Goal: Information Seeking & Learning: Learn about a topic

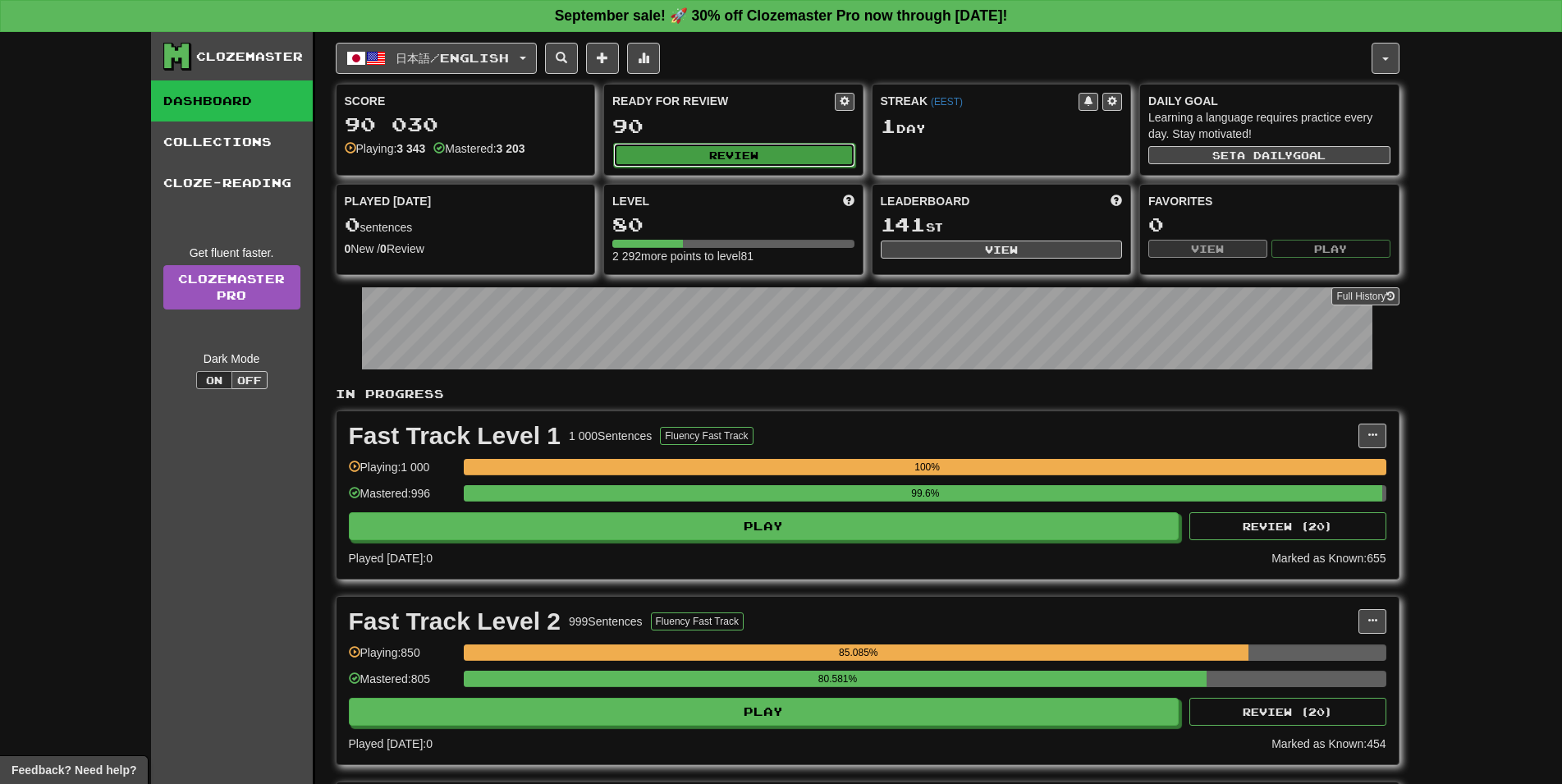
click at [793, 145] on button "Review" at bounding box center [734, 155] width 242 height 25
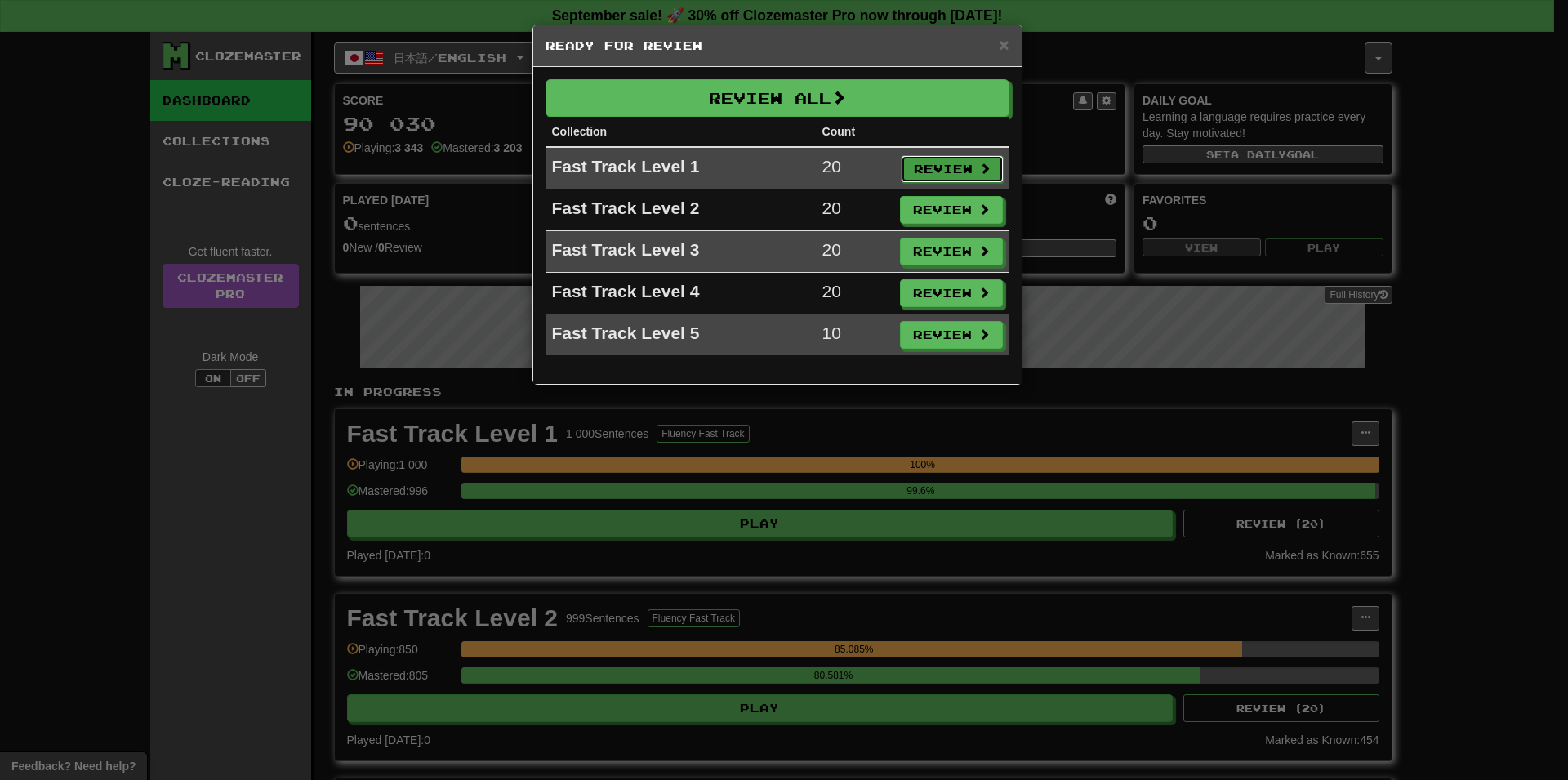
click at [971, 160] on button "Review" at bounding box center [952, 169] width 103 height 27
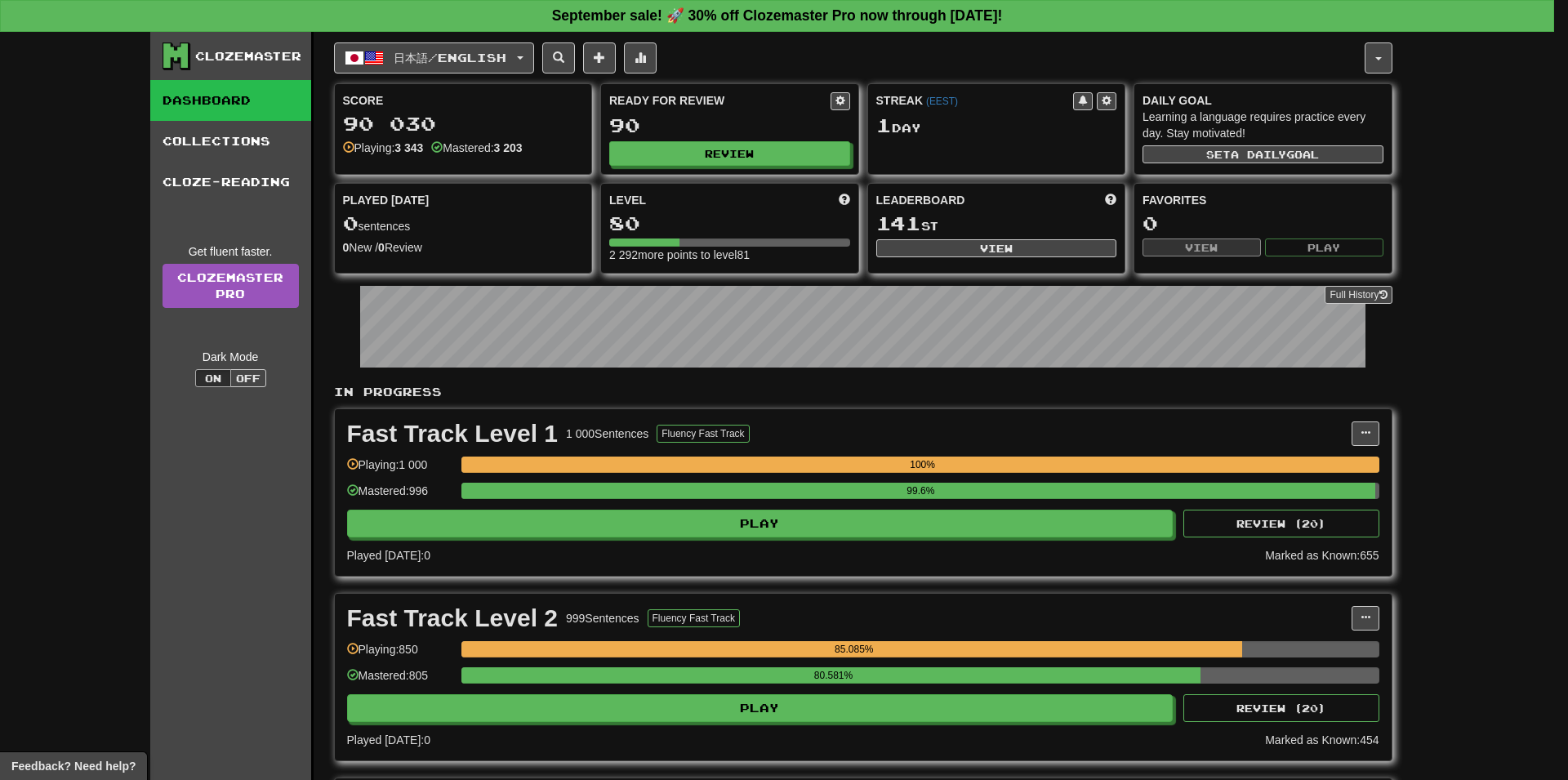
select select "**"
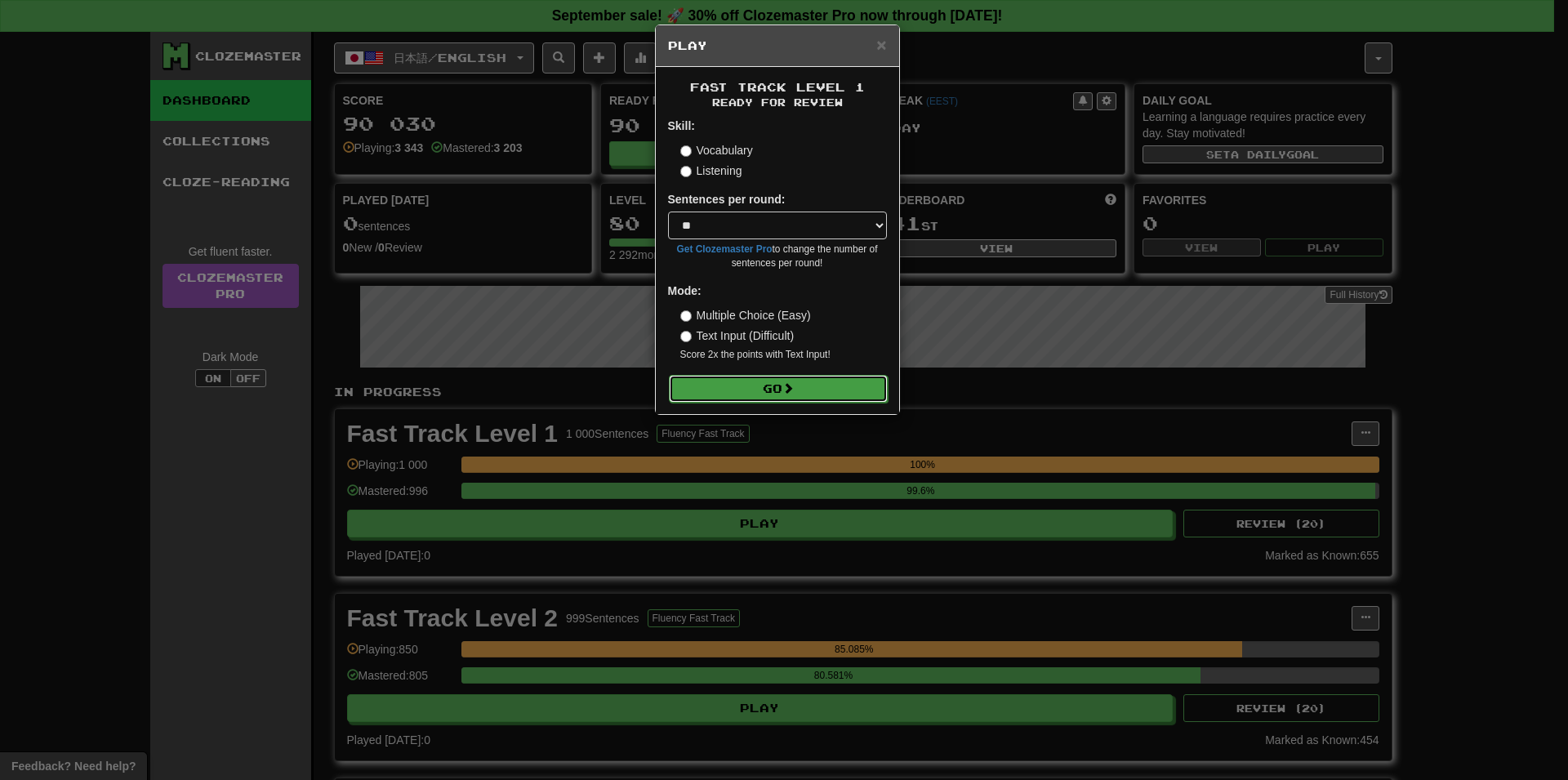
click at [784, 386] on button "Go" at bounding box center [778, 388] width 219 height 27
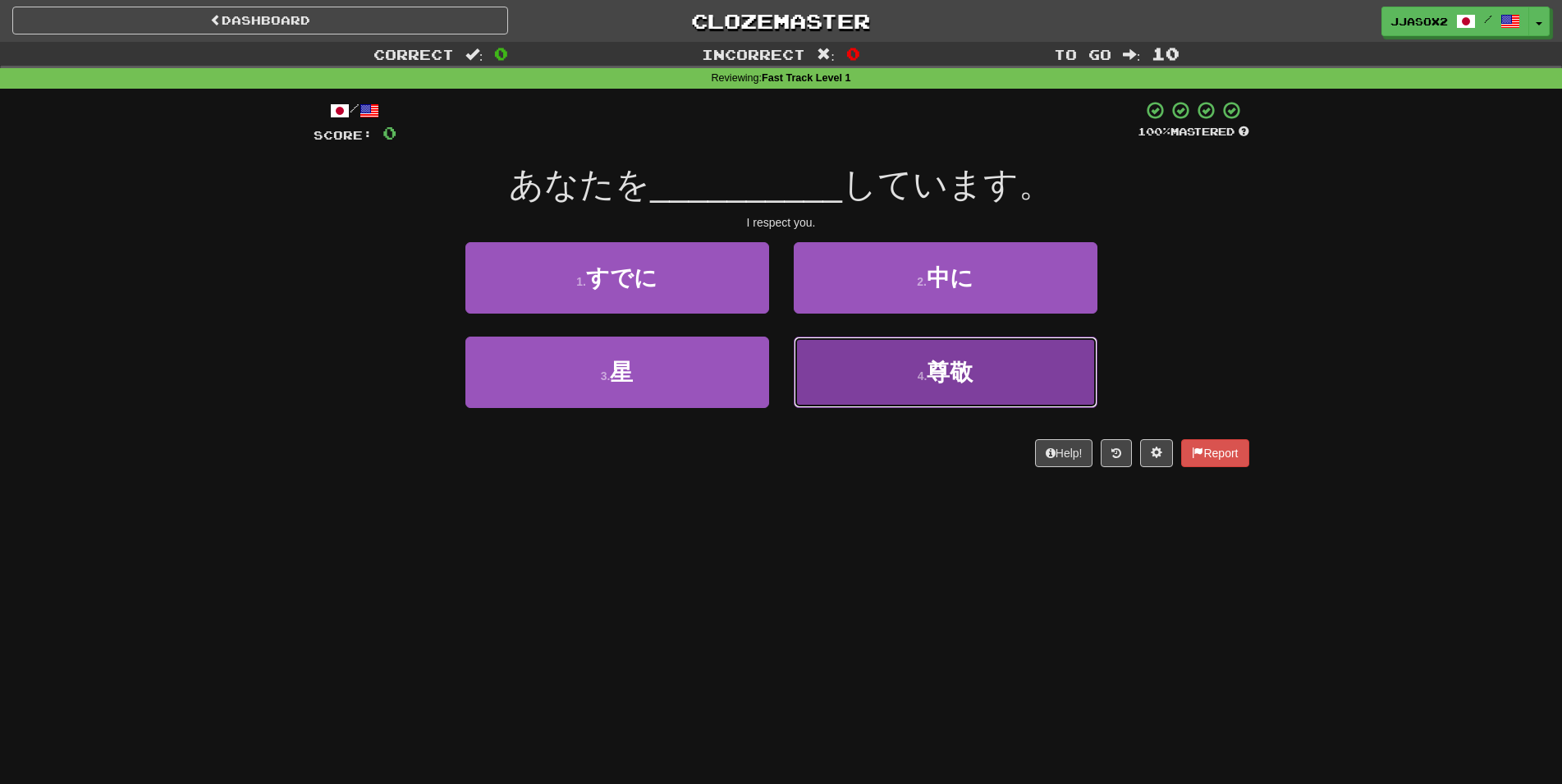
click at [893, 358] on button "4 . 尊敬" at bounding box center [945, 372] width 303 height 72
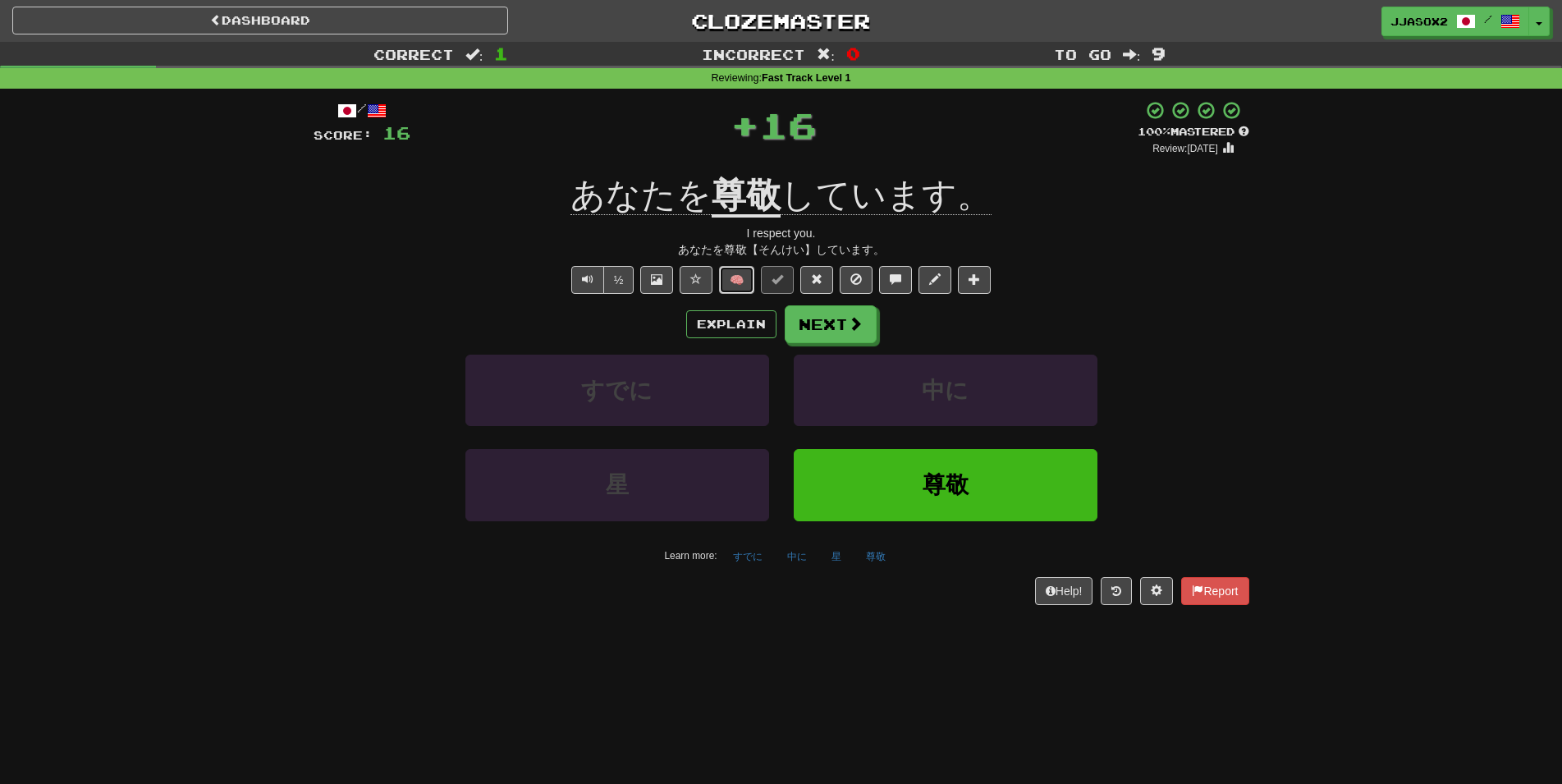
click at [731, 285] on button "🧠" at bounding box center [736, 280] width 35 height 28
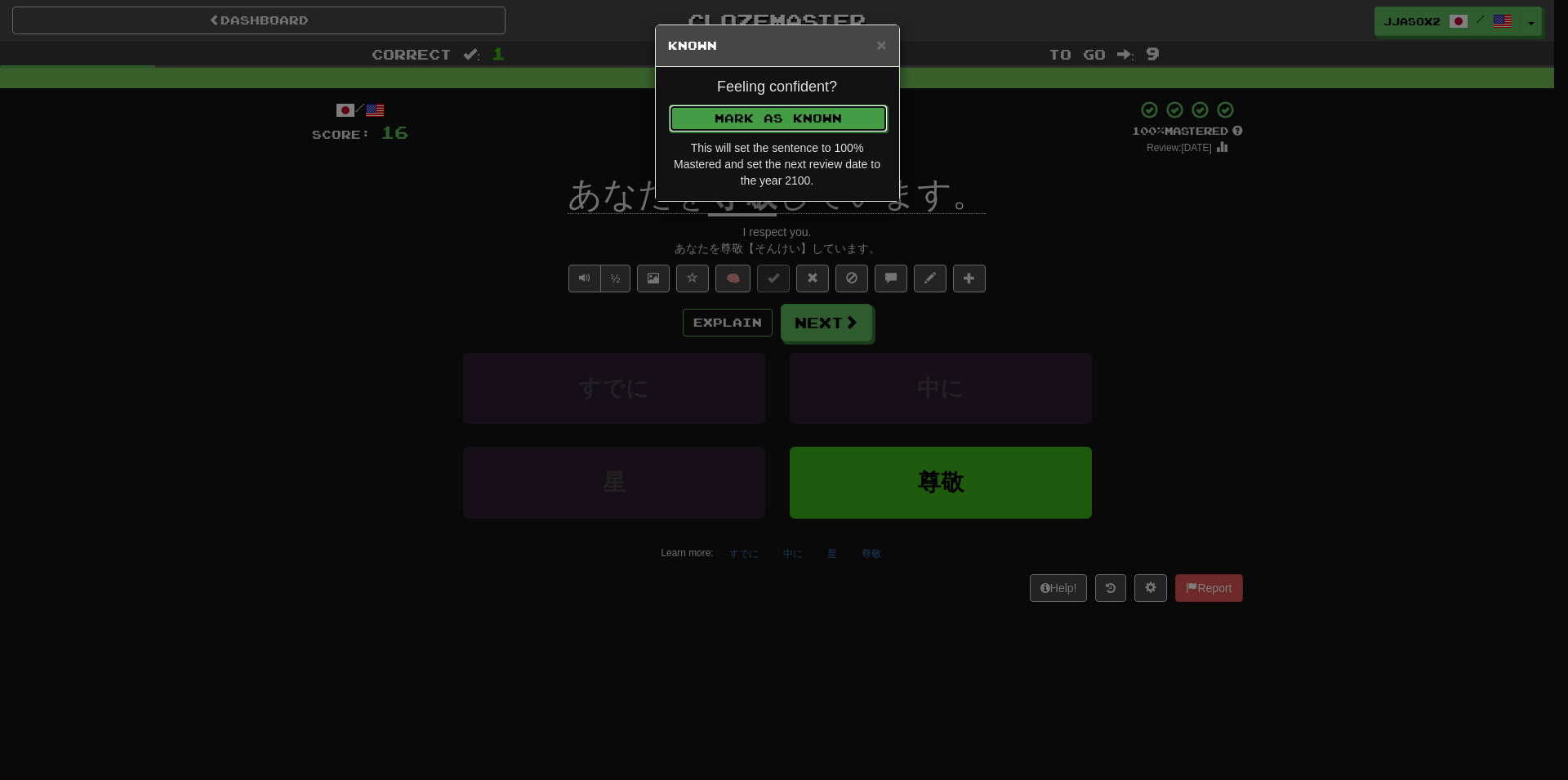
click at [836, 119] on button "Mark as Known" at bounding box center [778, 118] width 219 height 27
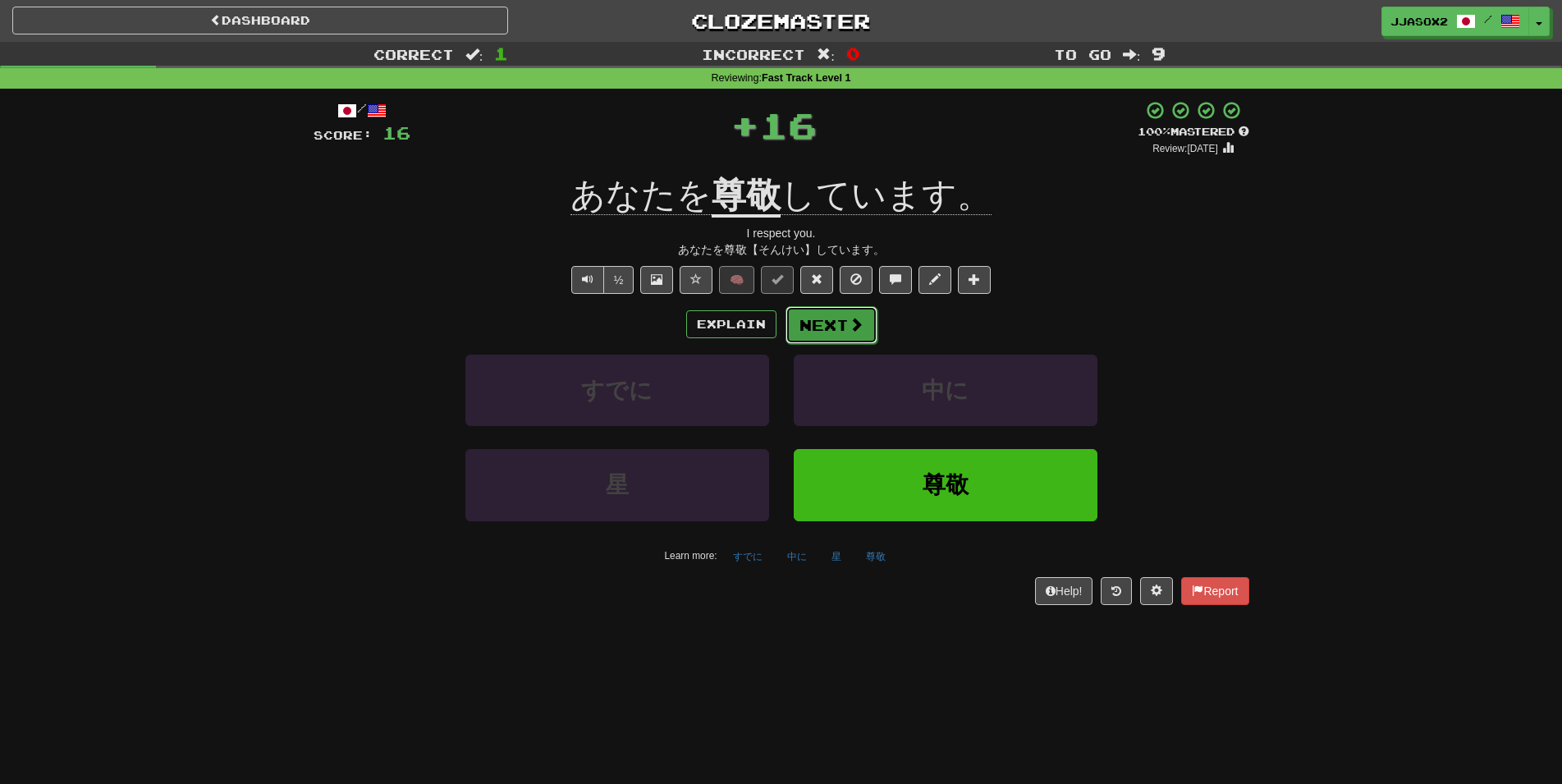
click at [846, 320] on button "Next" at bounding box center [831, 325] width 92 height 38
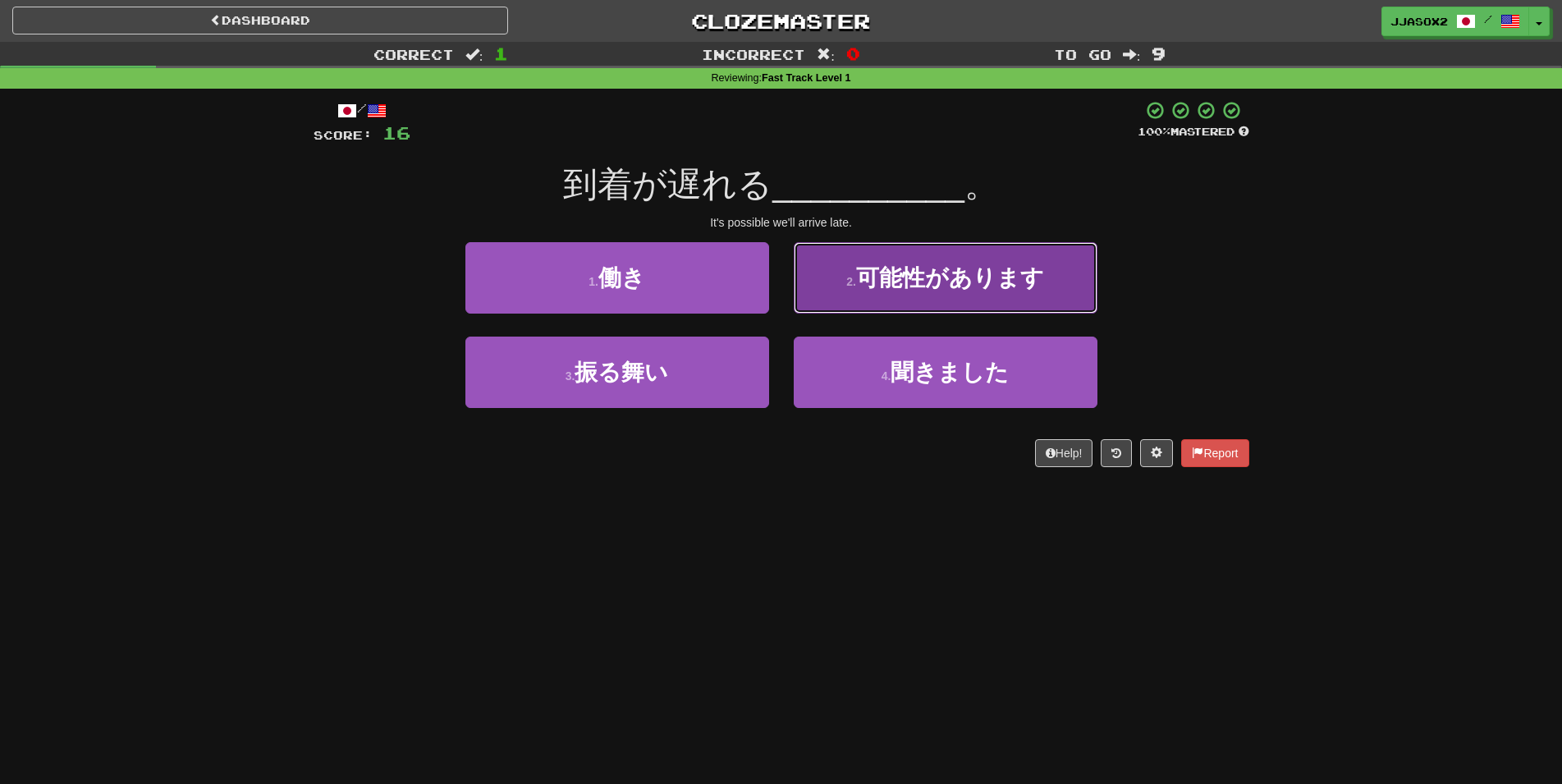
click at [872, 282] on span "可能性があります" at bounding box center [950, 278] width 188 height 26
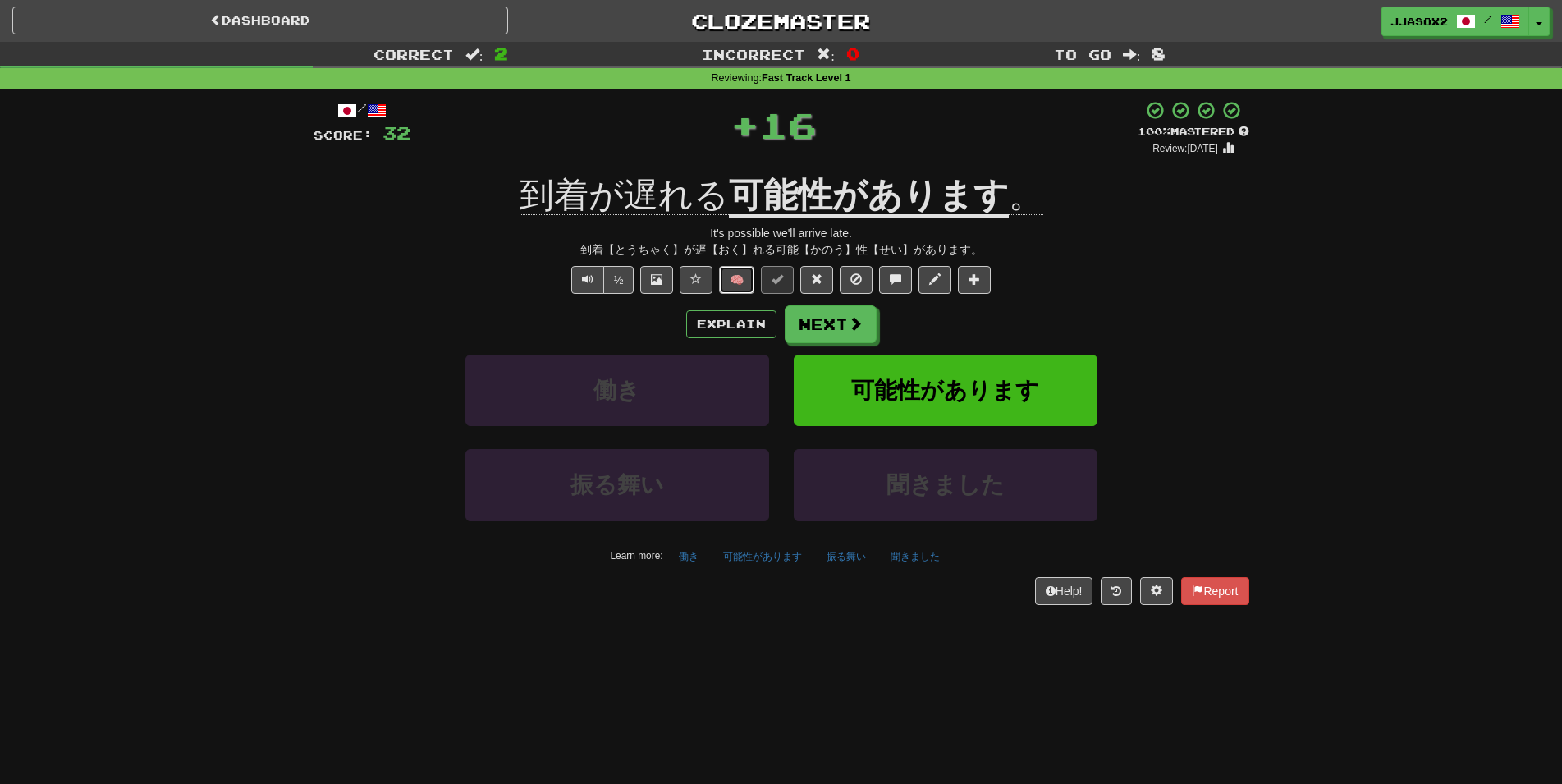
click at [737, 286] on button "🧠" at bounding box center [736, 280] width 35 height 28
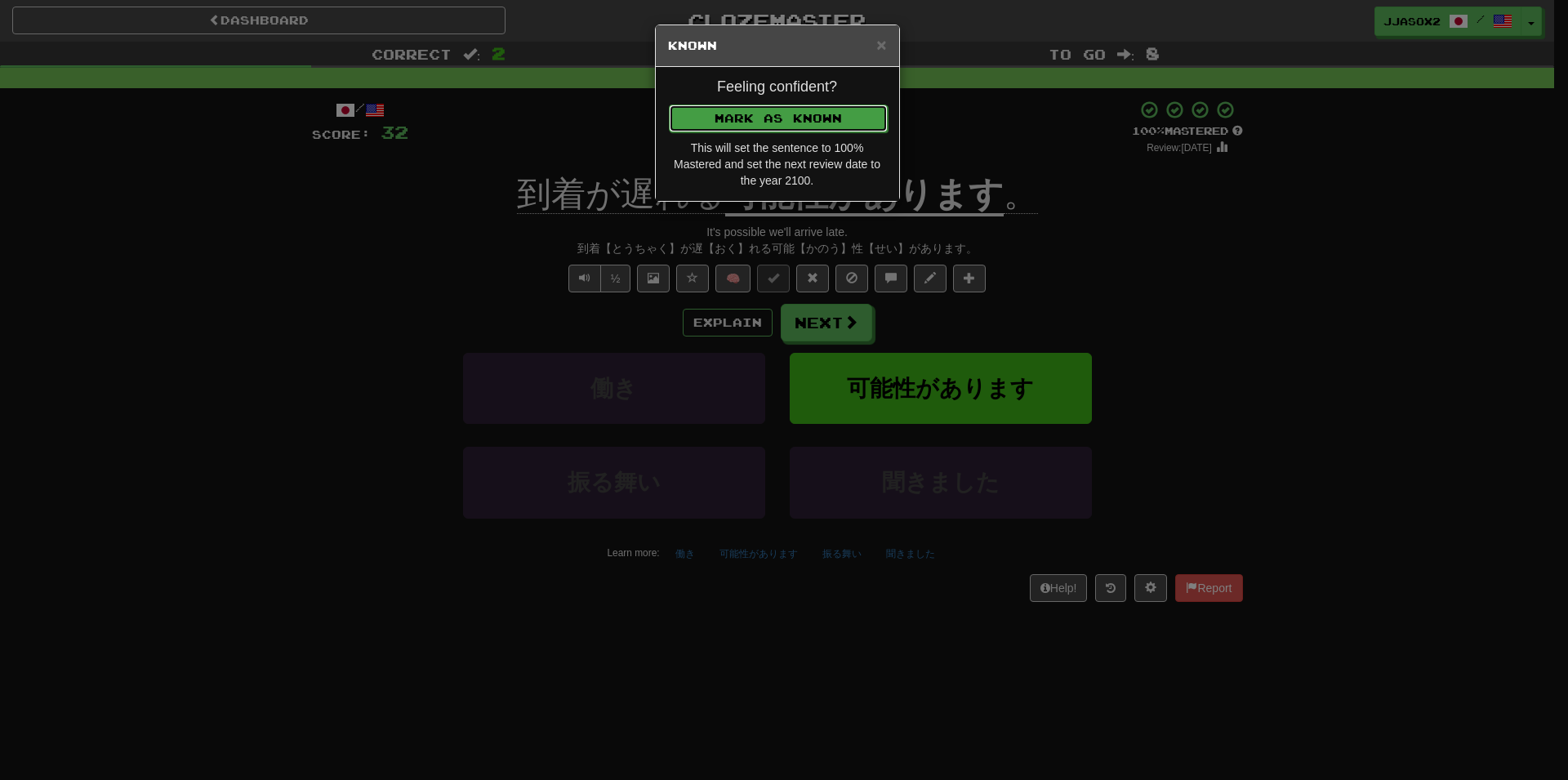
click at [838, 118] on button "Mark as Known" at bounding box center [778, 118] width 219 height 27
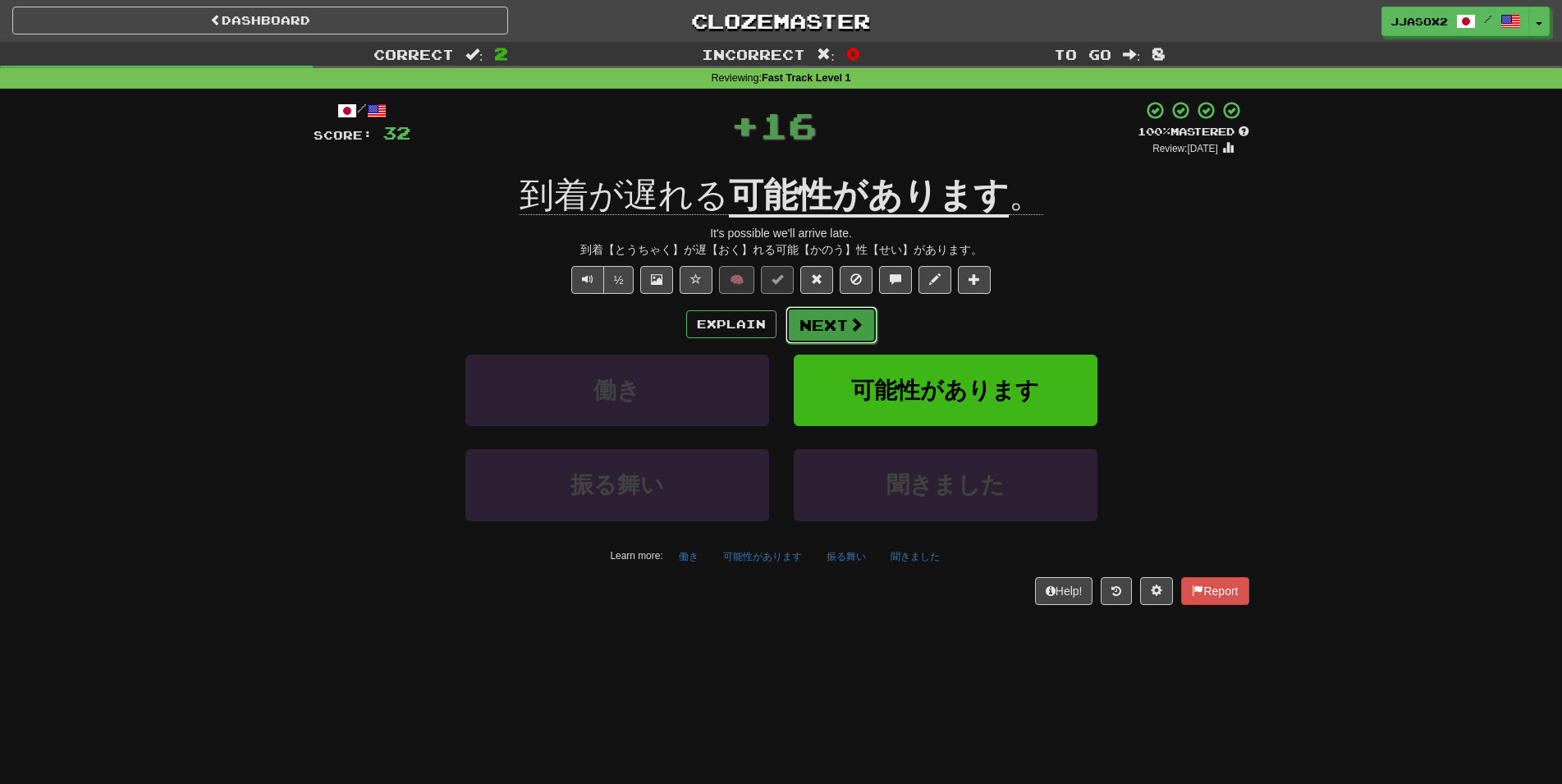
click at [841, 327] on button "Next" at bounding box center [831, 325] width 92 height 38
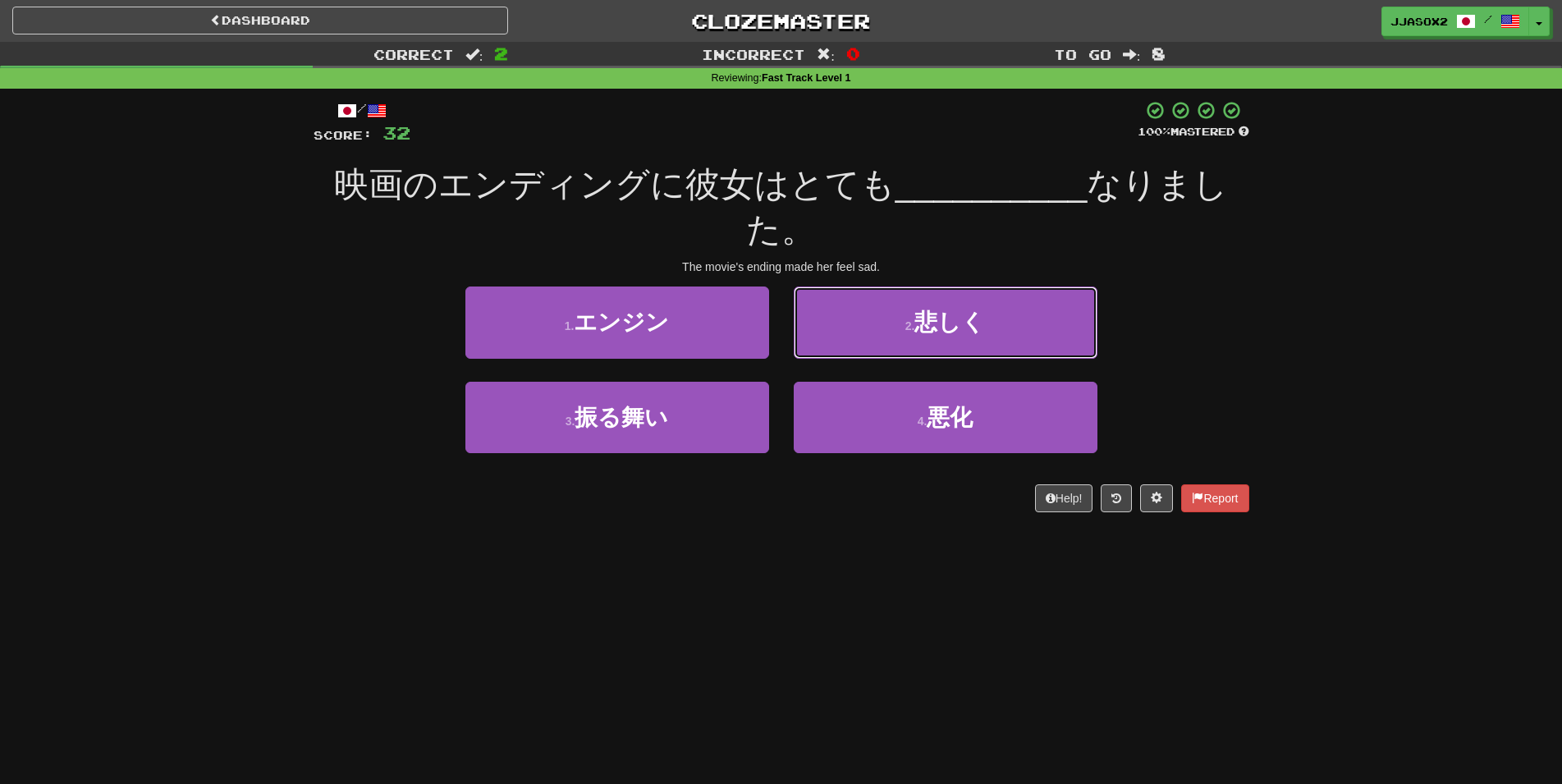
click at [841, 327] on button "2 . 悲しく" at bounding box center [945, 321] width 303 height 72
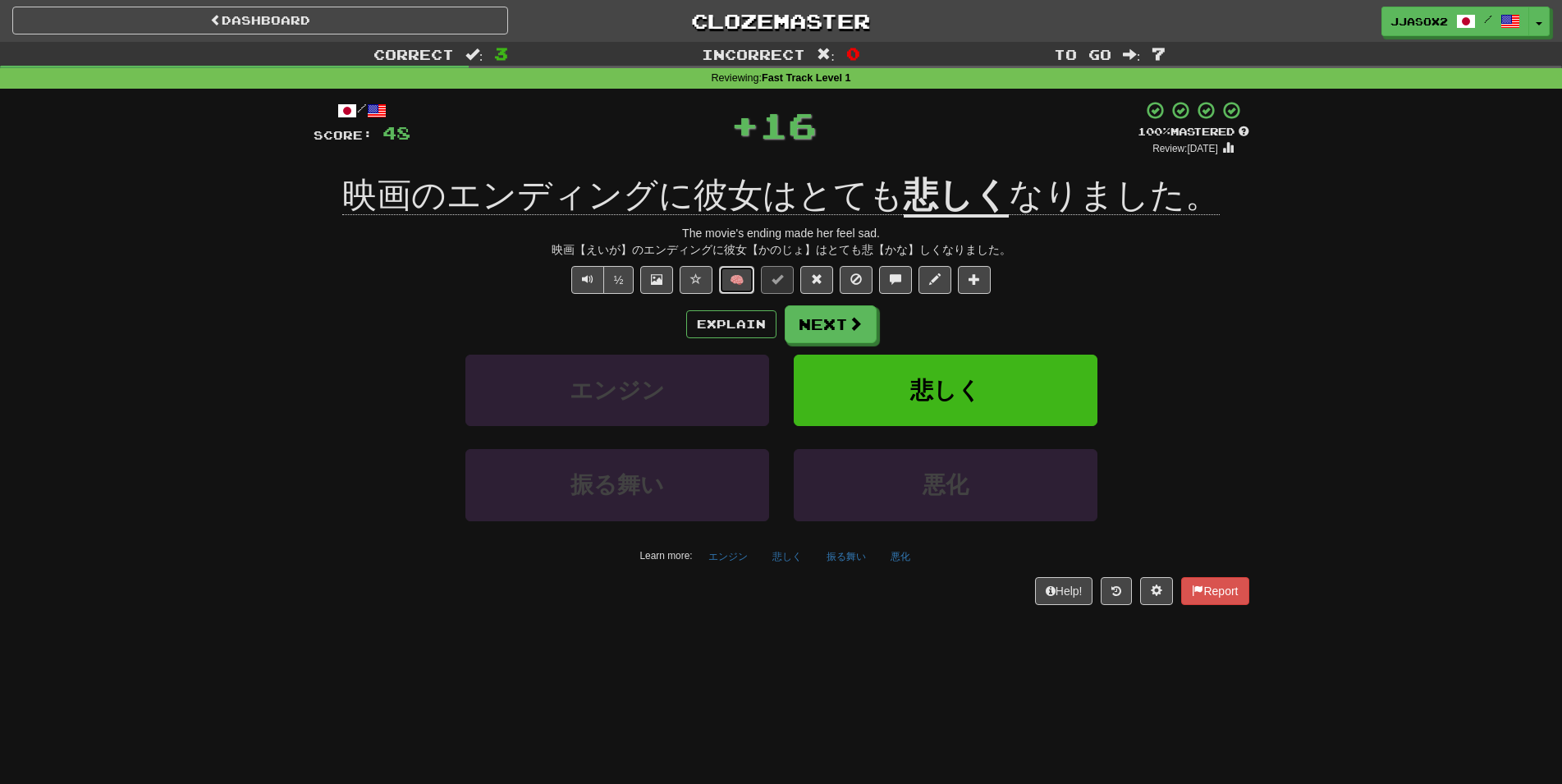
click at [748, 284] on button "🧠" at bounding box center [736, 280] width 35 height 28
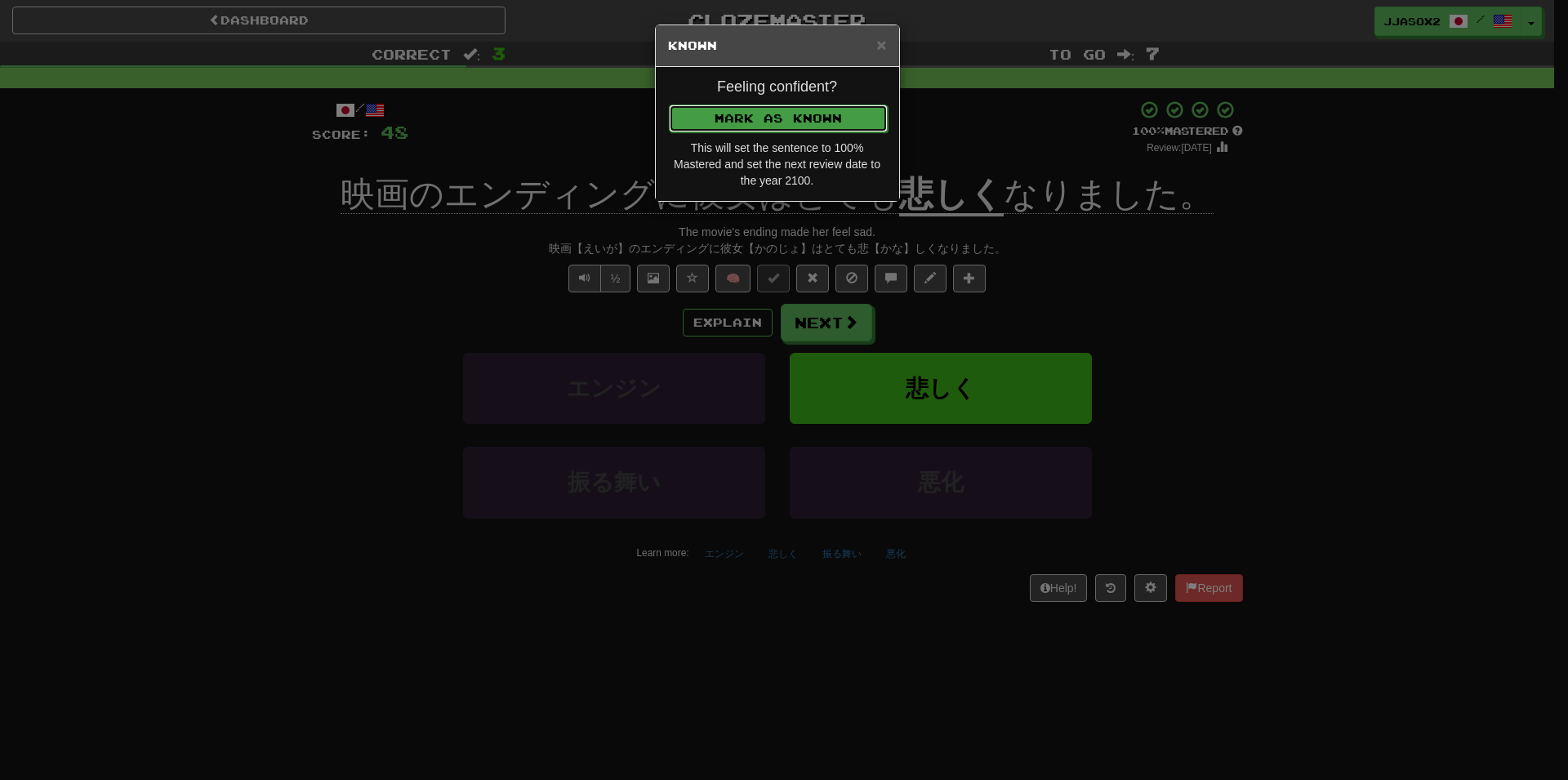
click at [826, 129] on button "Mark as Known" at bounding box center [778, 118] width 219 height 27
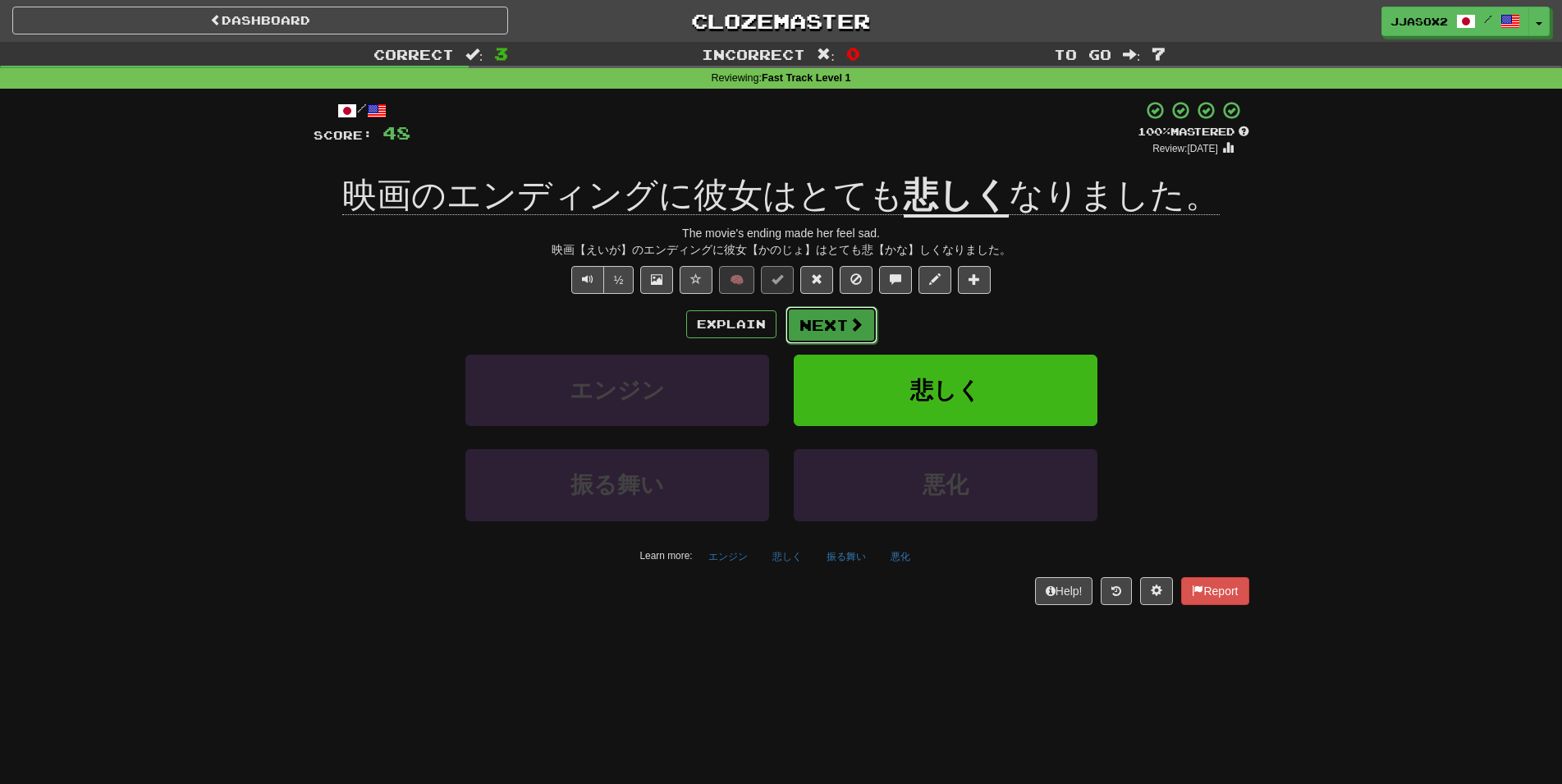
click at [818, 322] on button "Next" at bounding box center [831, 325] width 92 height 38
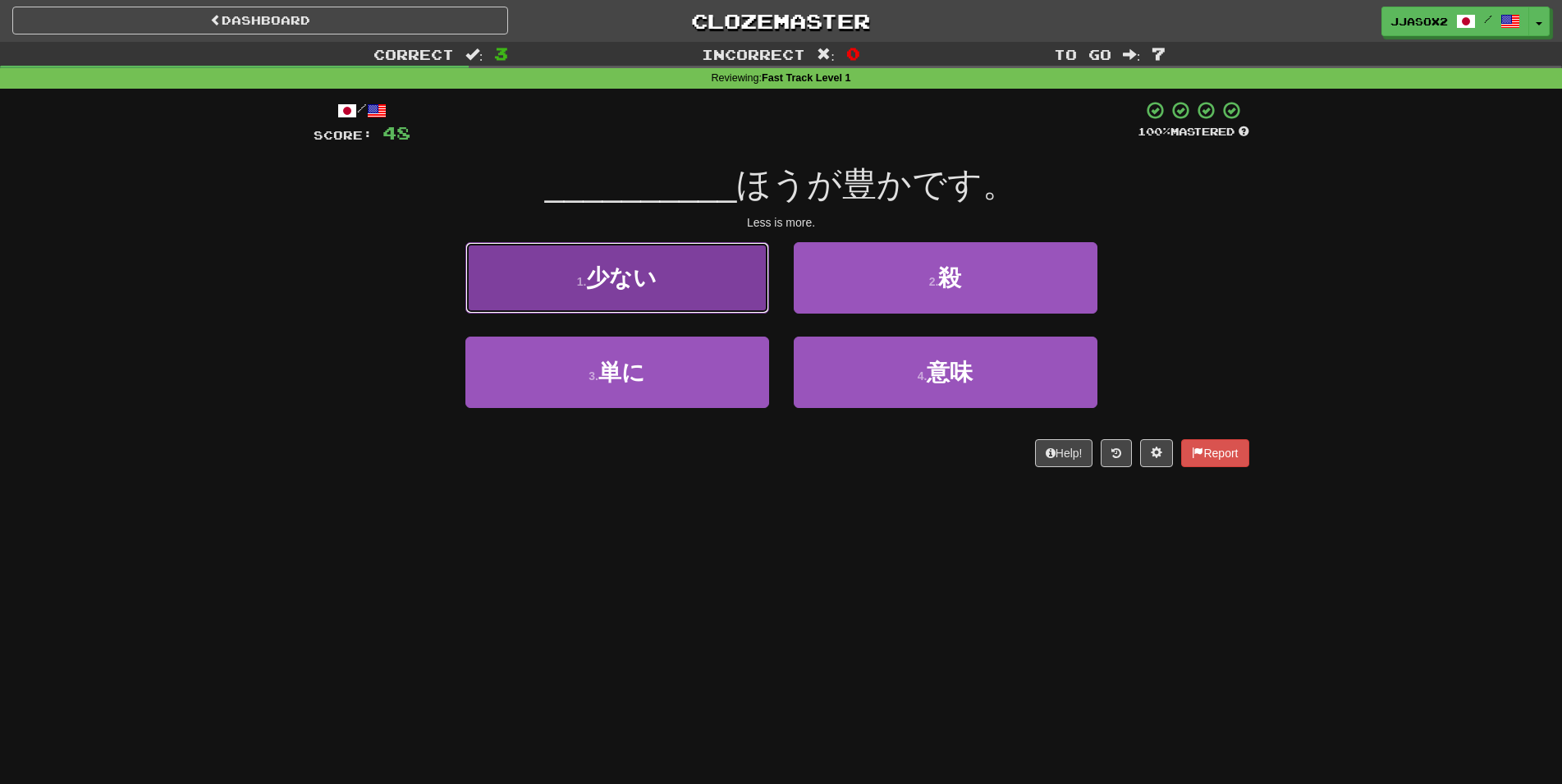
click at [685, 269] on button "1 . 少ない" at bounding box center [617, 277] width 303 height 72
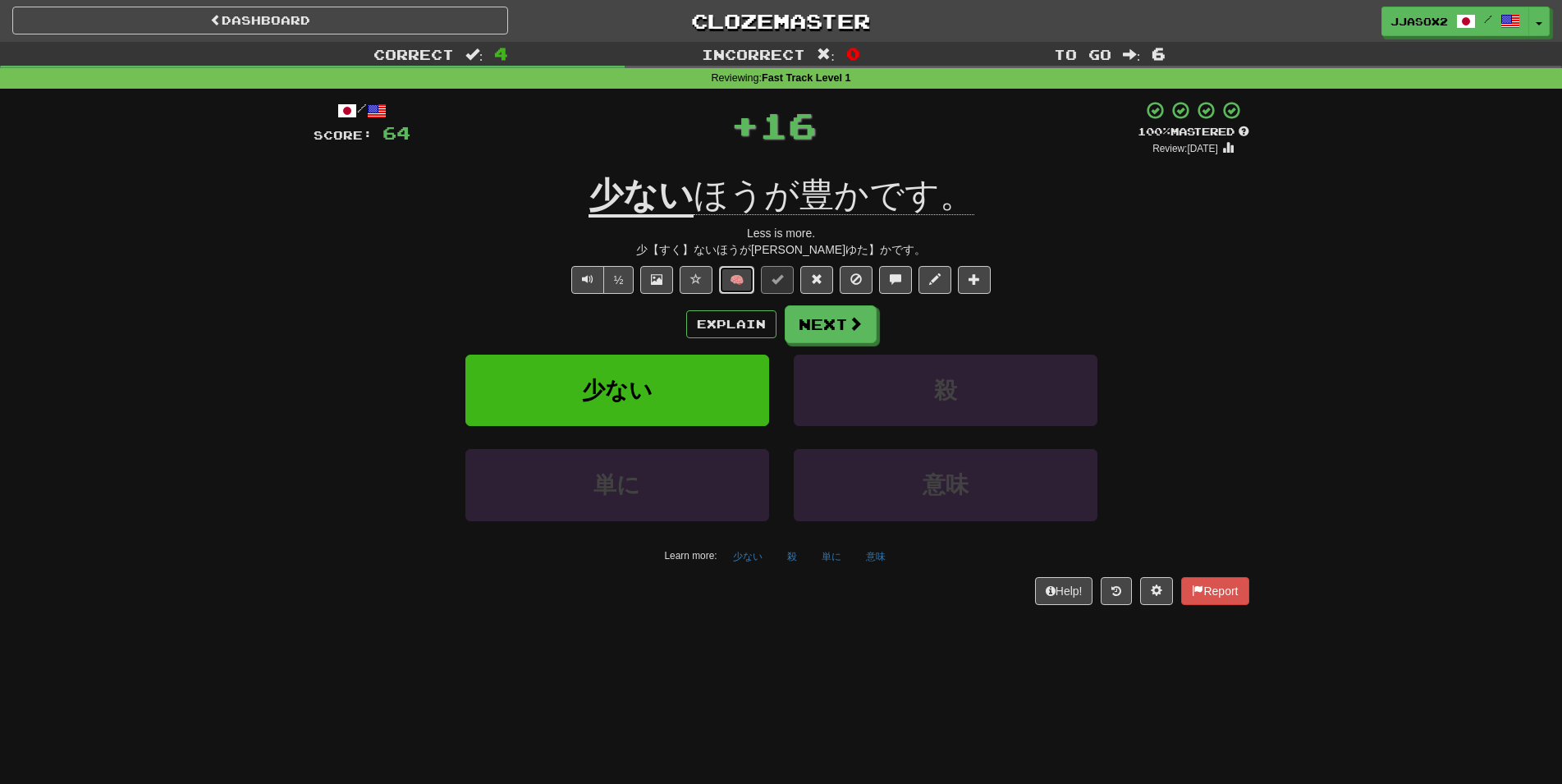
click at [750, 292] on button "🧠" at bounding box center [736, 280] width 35 height 28
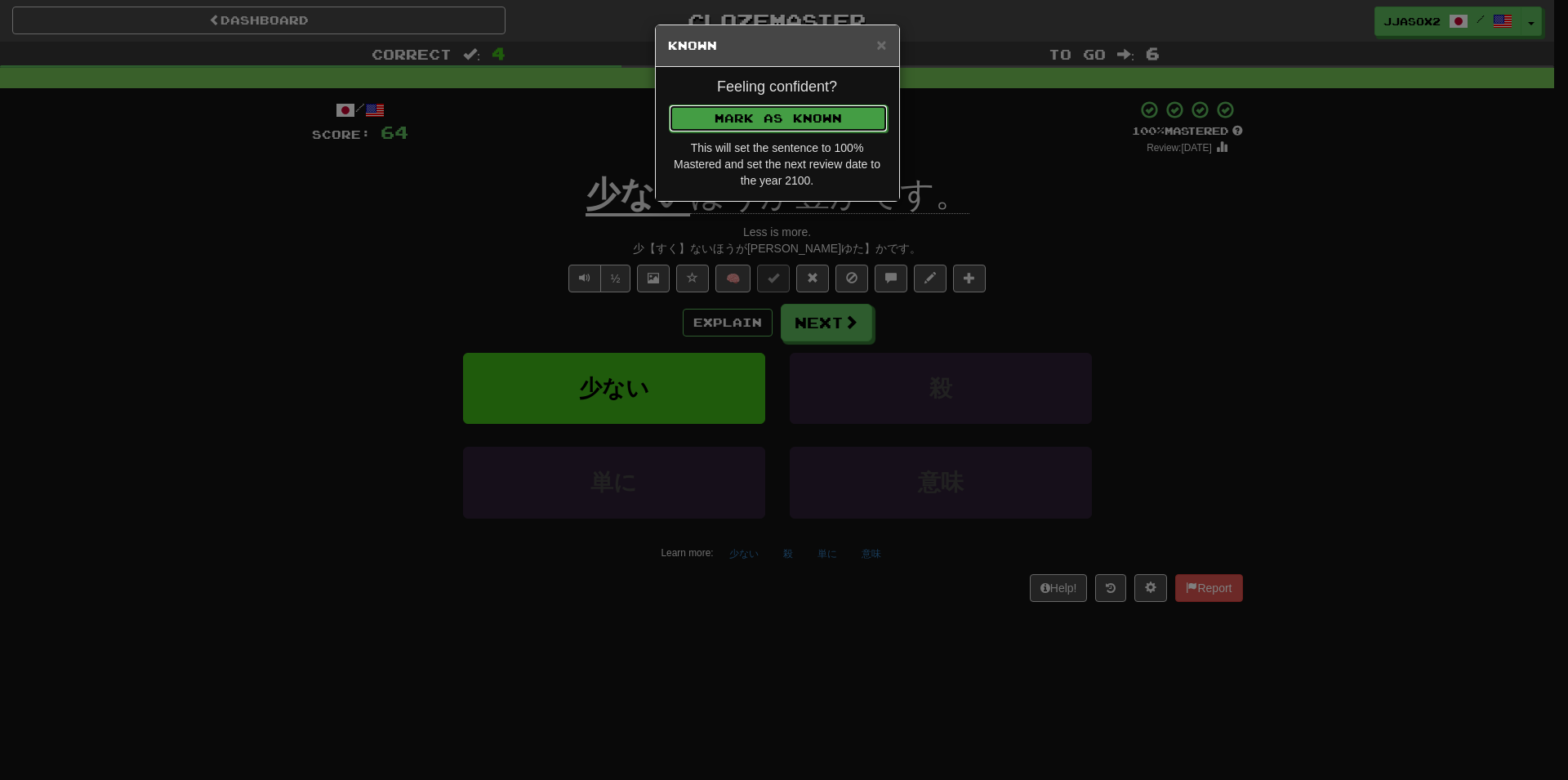
click at [738, 123] on button "Mark as Known" at bounding box center [778, 118] width 219 height 27
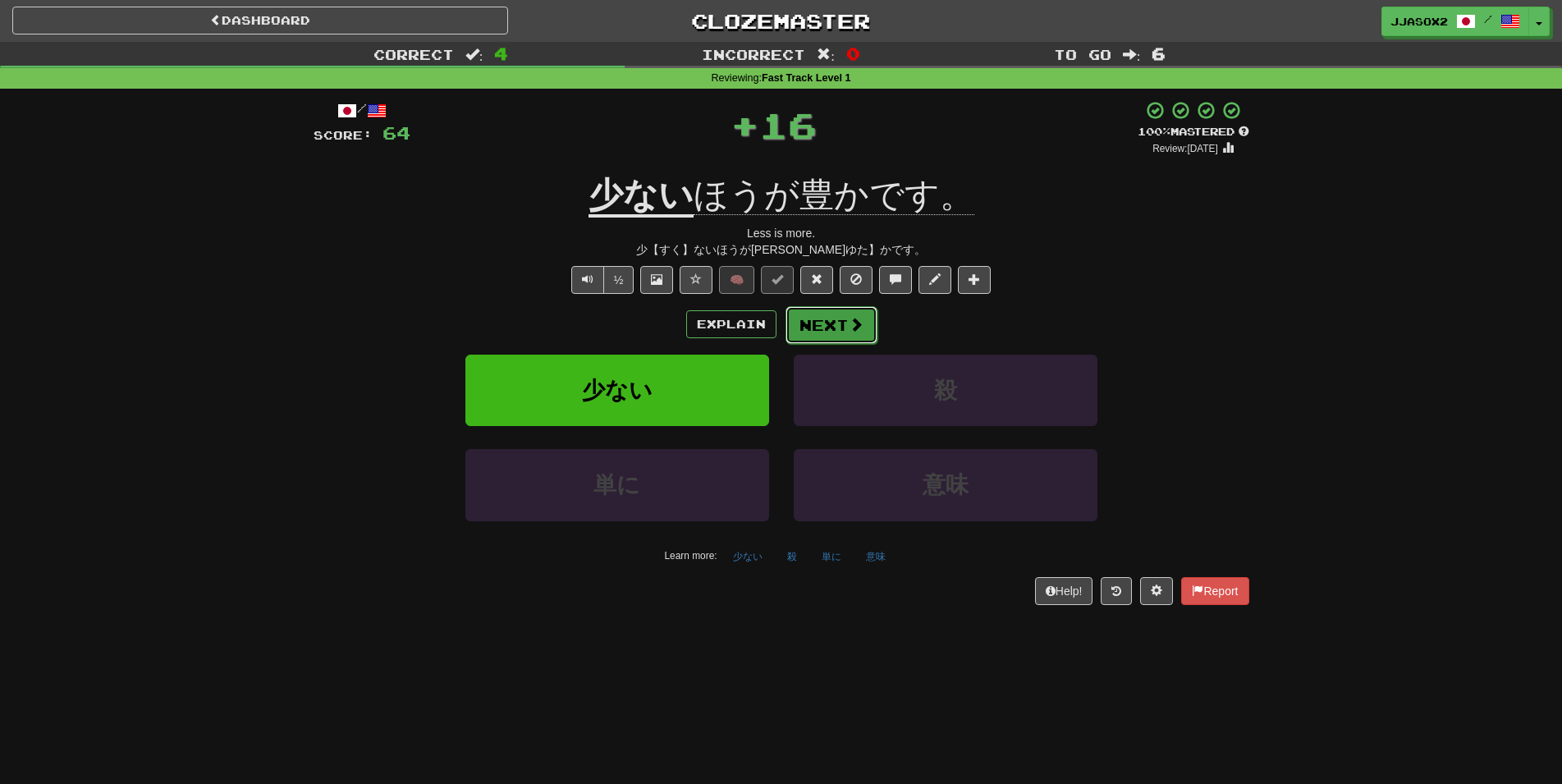
click at [865, 316] on button "Next" at bounding box center [831, 325] width 92 height 38
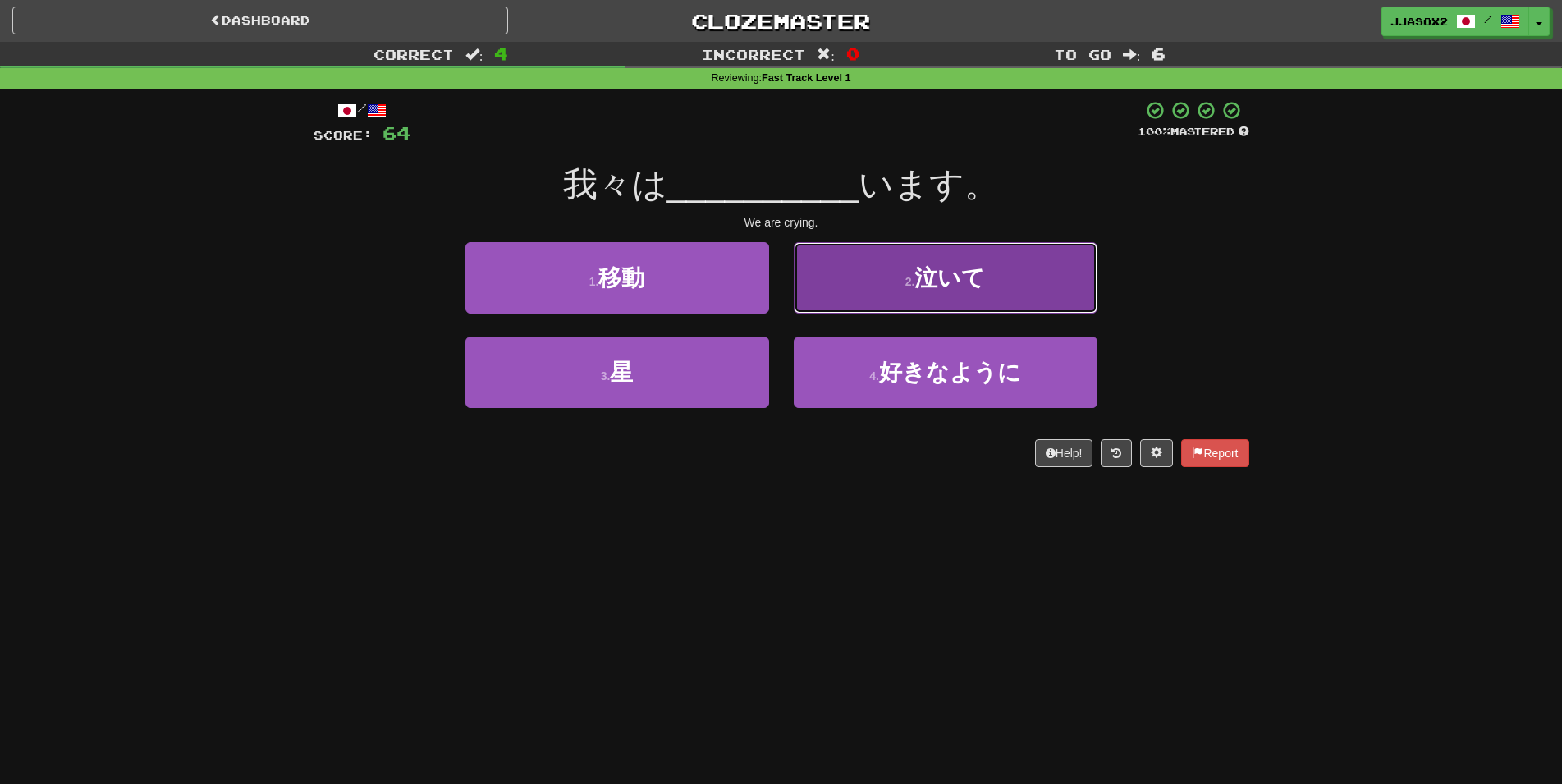
click at [859, 294] on button "2 . 泣いて" at bounding box center [945, 277] width 303 height 72
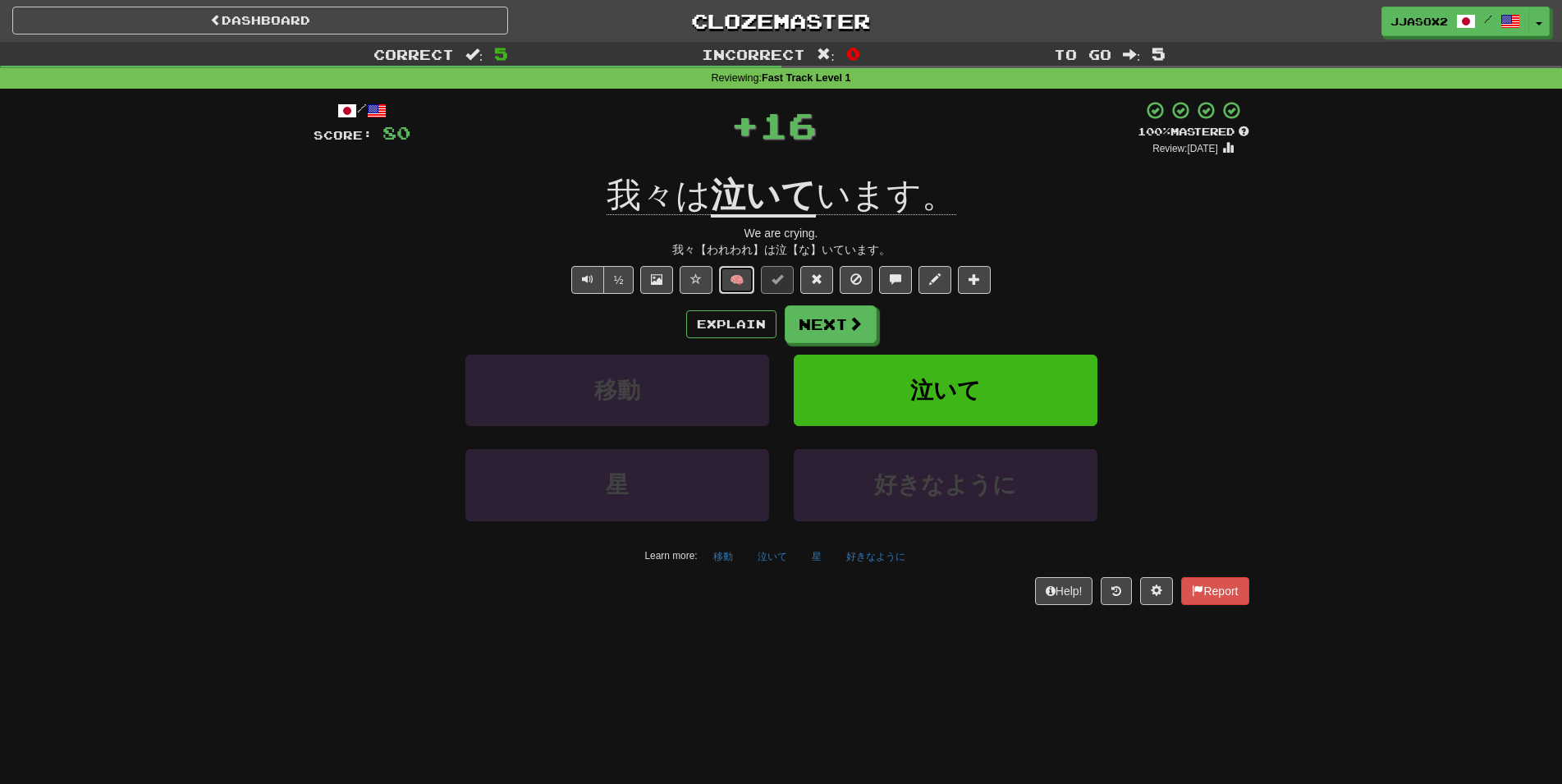
click at [739, 286] on button "🧠" at bounding box center [736, 280] width 35 height 28
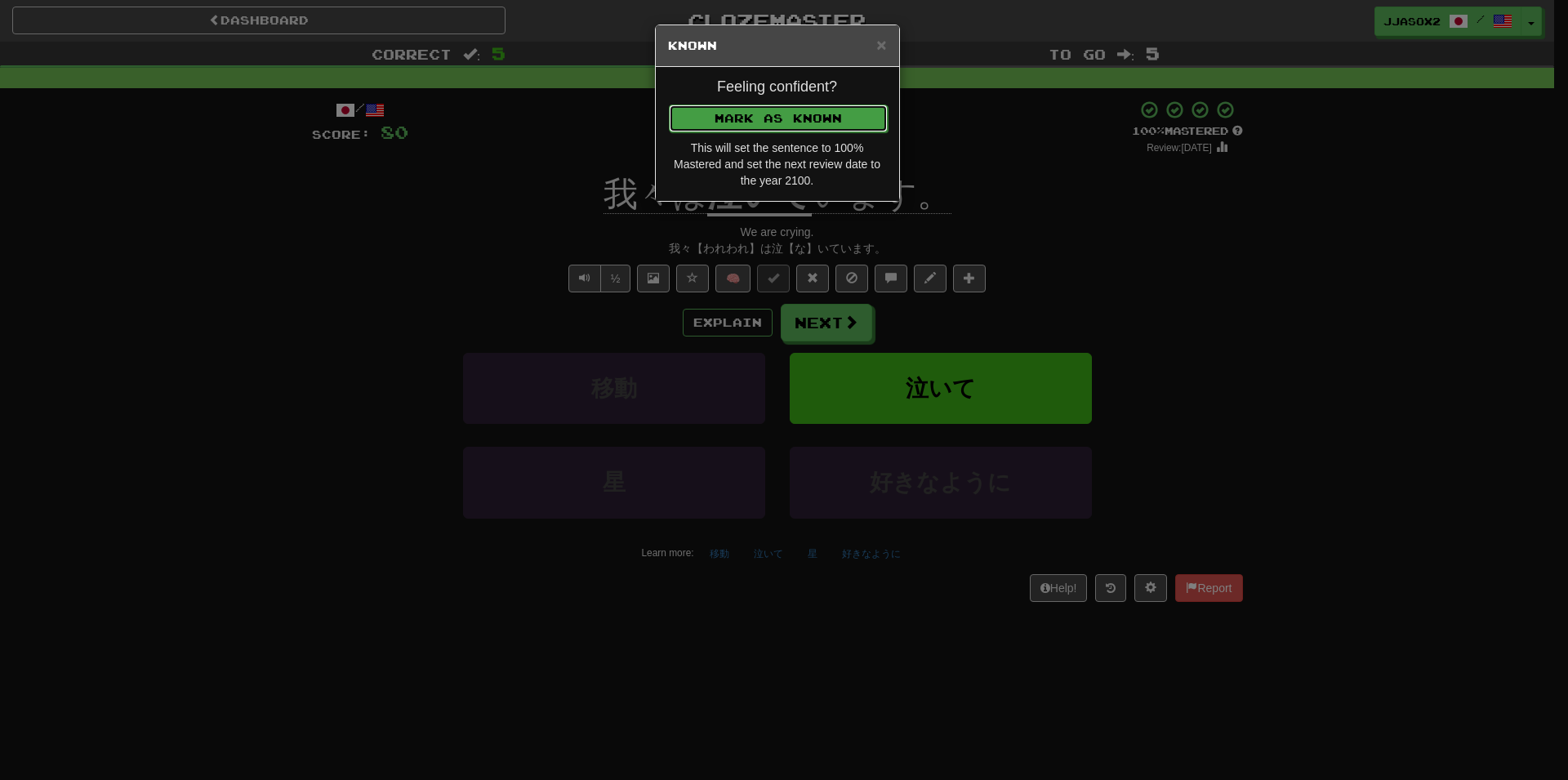
click at [832, 121] on button "Mark as Known" at bounding box center [778, 118] width 219 height 27
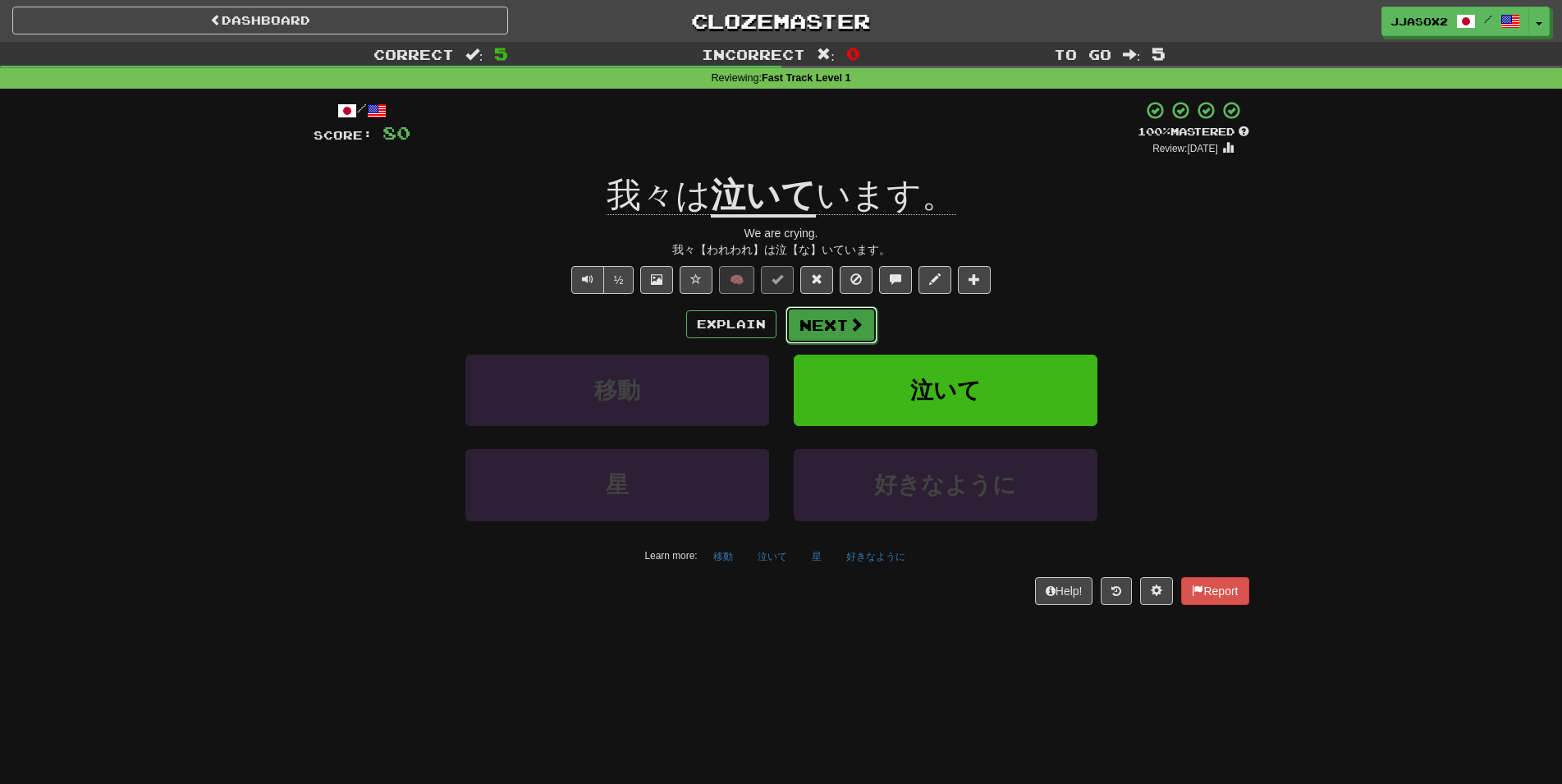
click at [825, 321] on button "Next" at bounding box center [831, 325] width 92 height 38
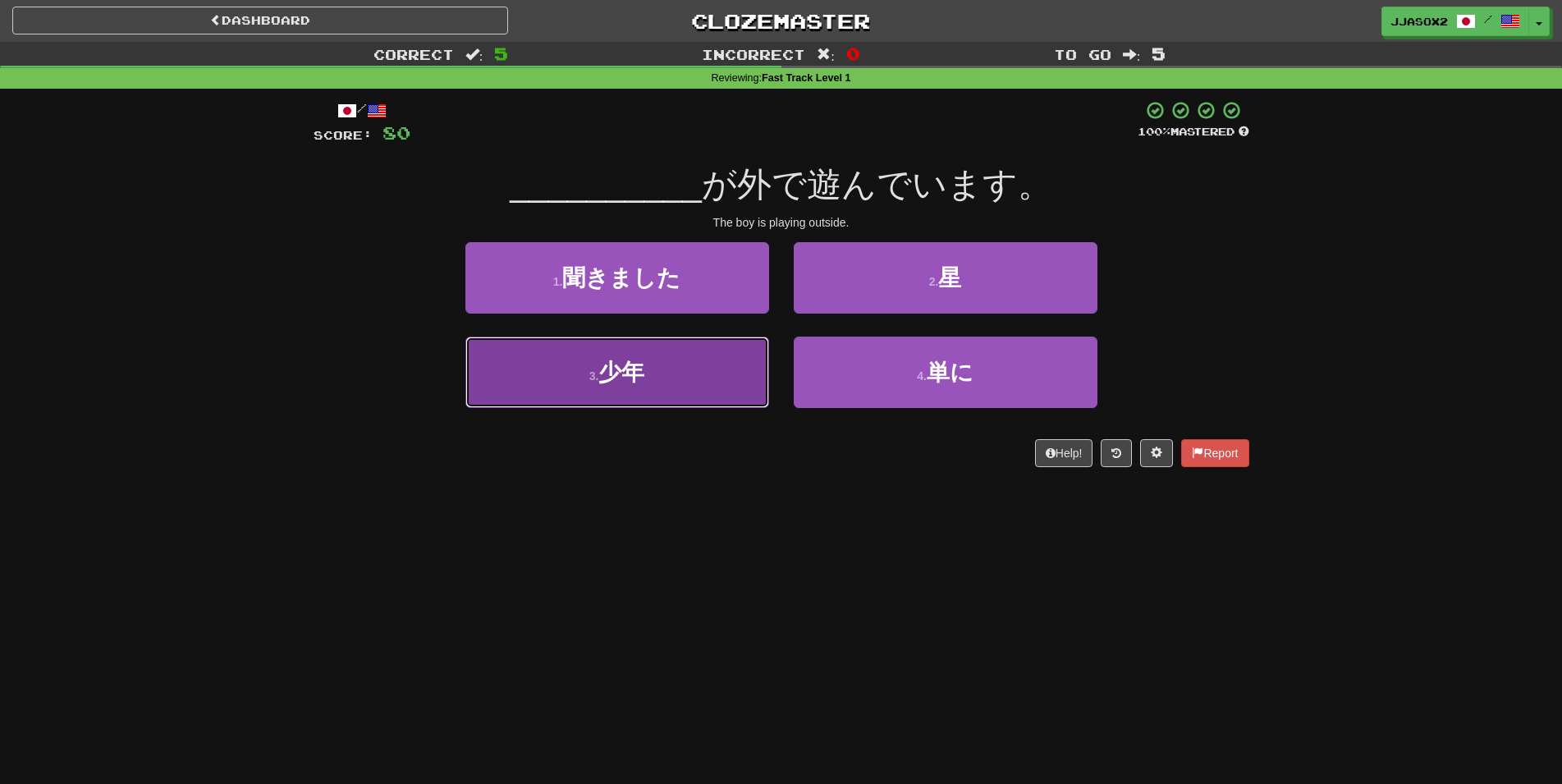
click at [712, 367] on button "3 . 少年" at bounding box center [617, 372] width 303 height 72
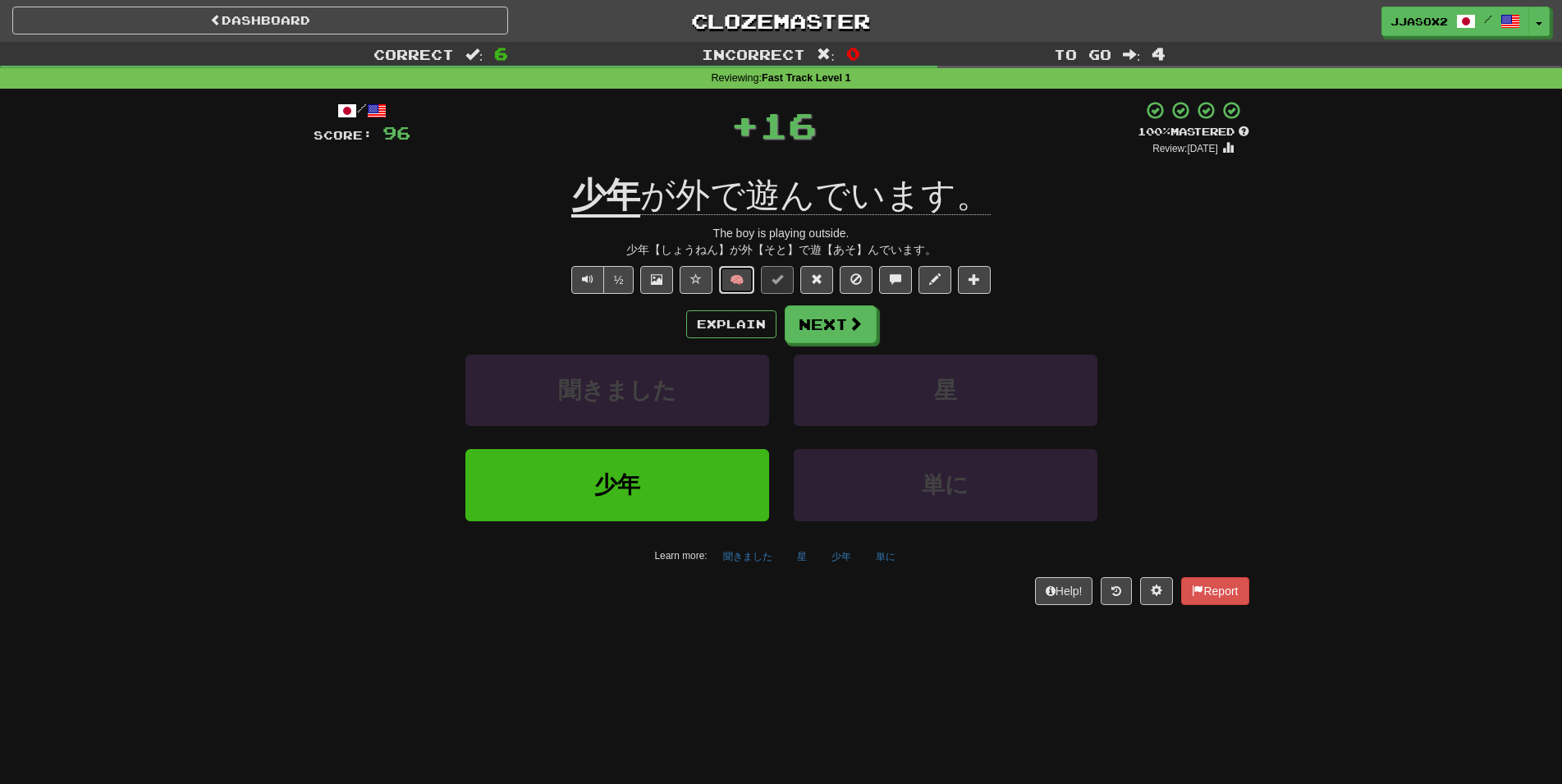
click at [753, 277] on button "🧠" at bounding box center [736, 280] width 35 height 28
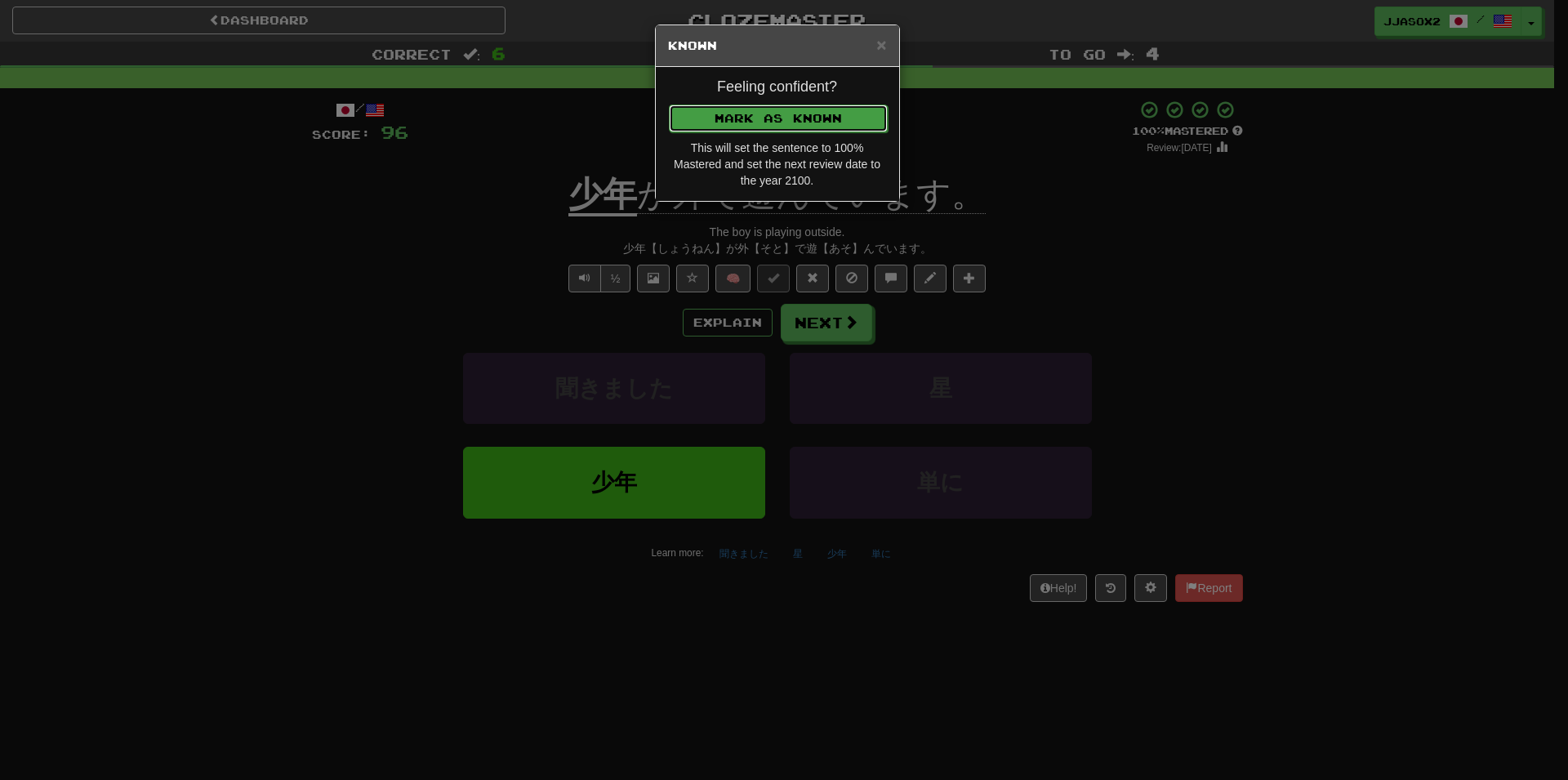
click at [831, 107] on button "Mark as Known" at bounding box center [778, 118] width 219 height 27
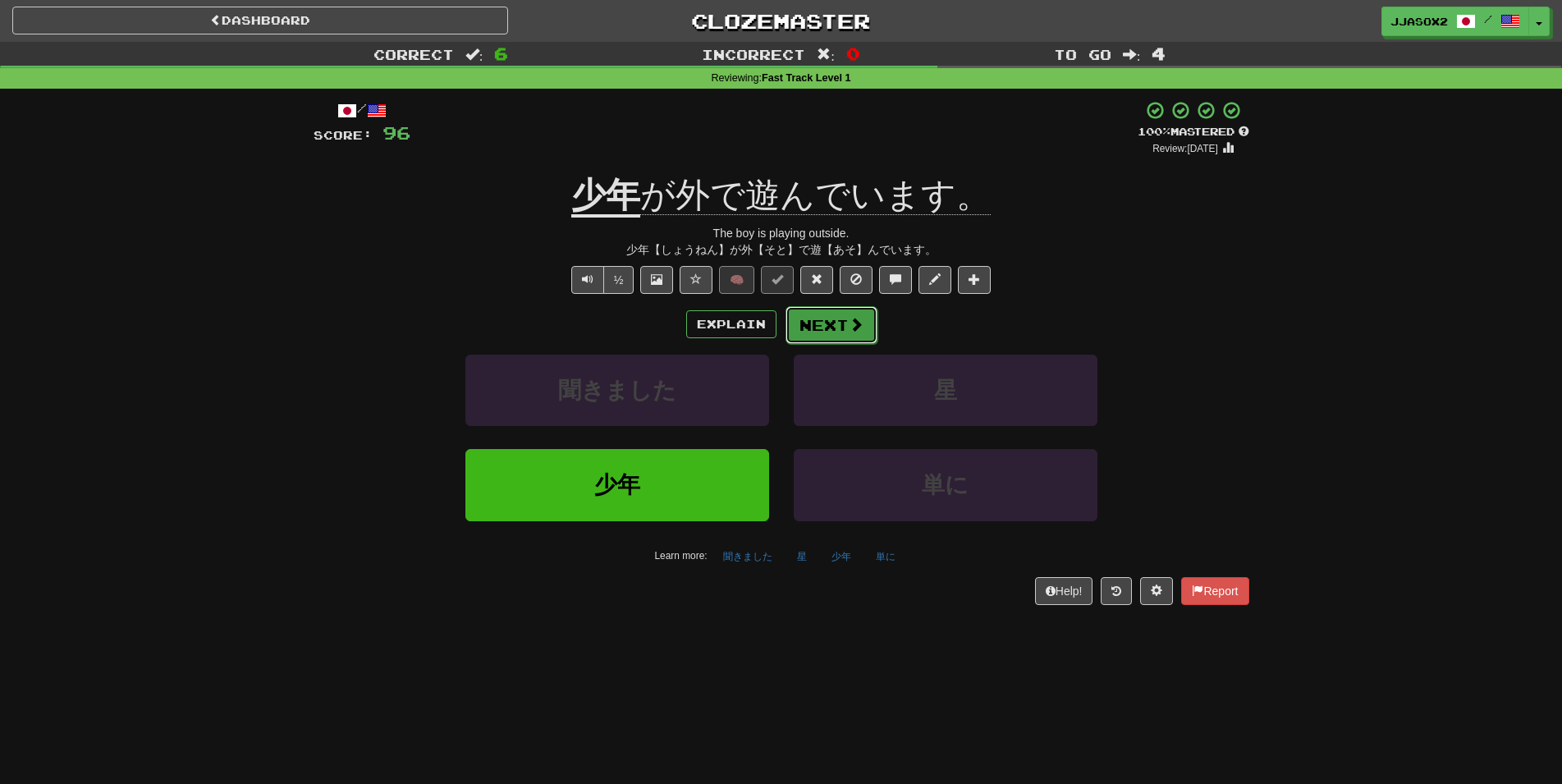
click at [849, 317] on span at bounding box center [856, 324] width 15 height 15
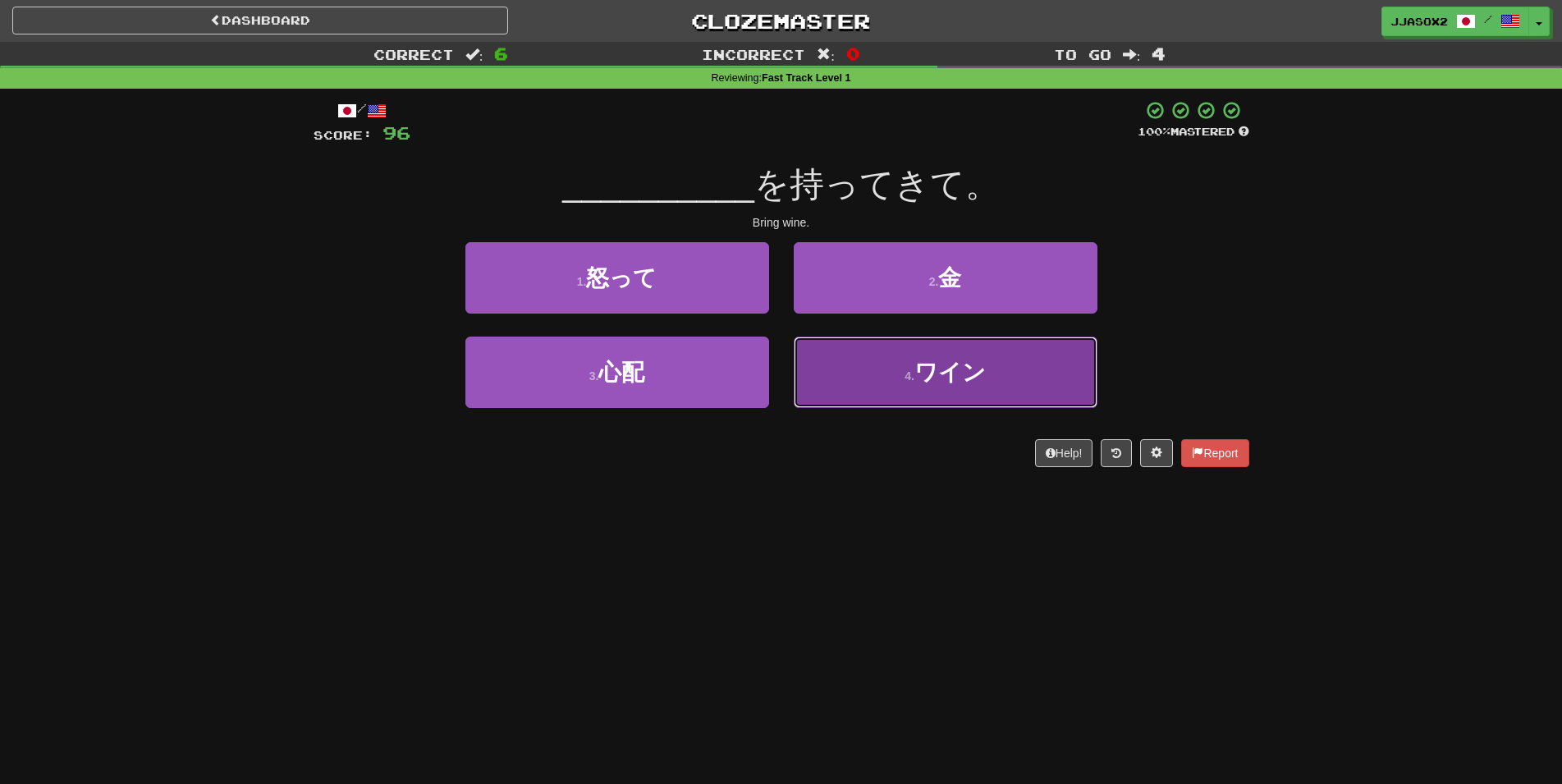
click at [864, 374] on button "4 . ワイン" at bounding box center [945, 372] width 303 height 72
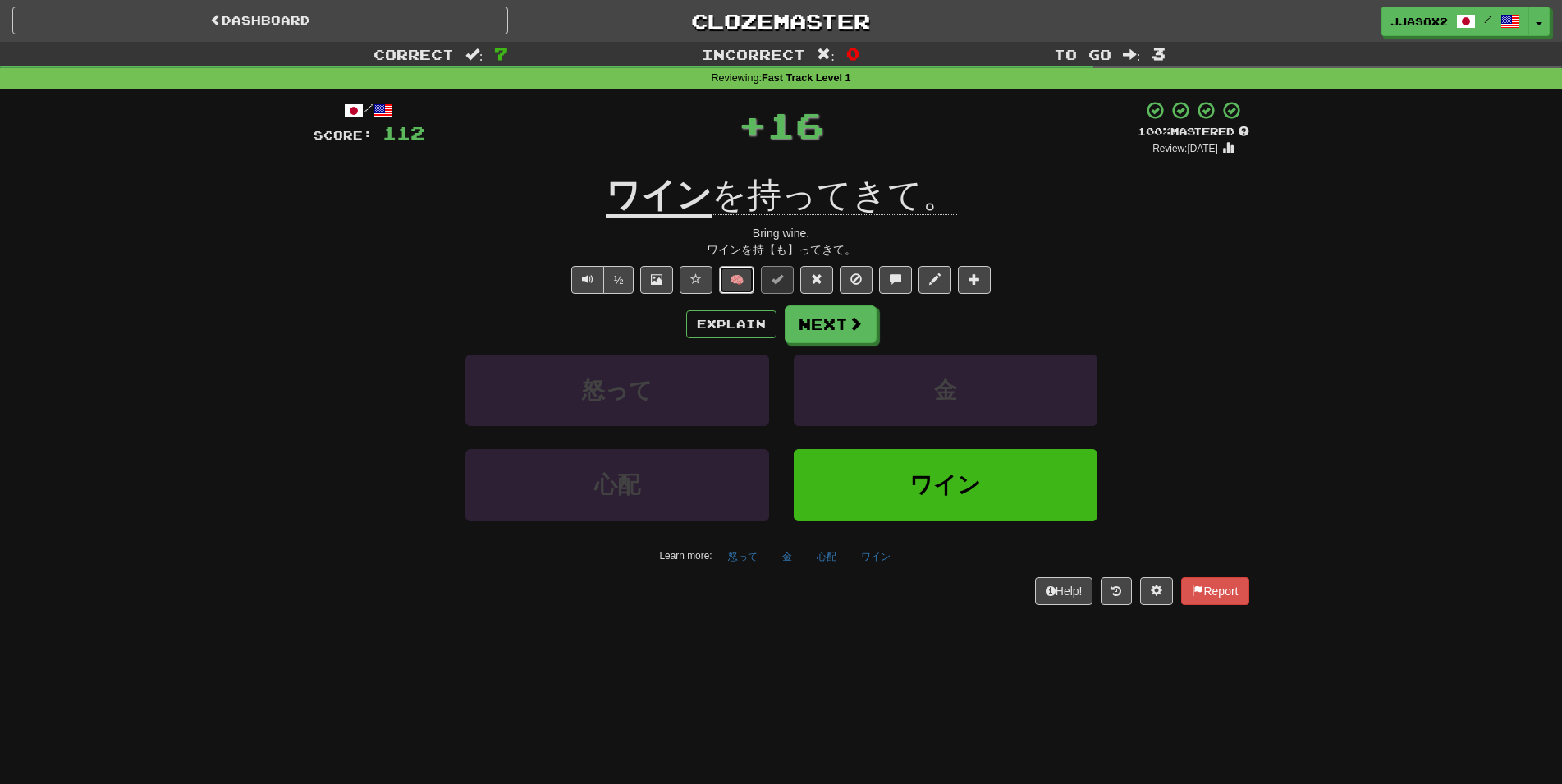
click at [744, 290] on button "🧠" at bounding box center [736, 280] width 35 height 28
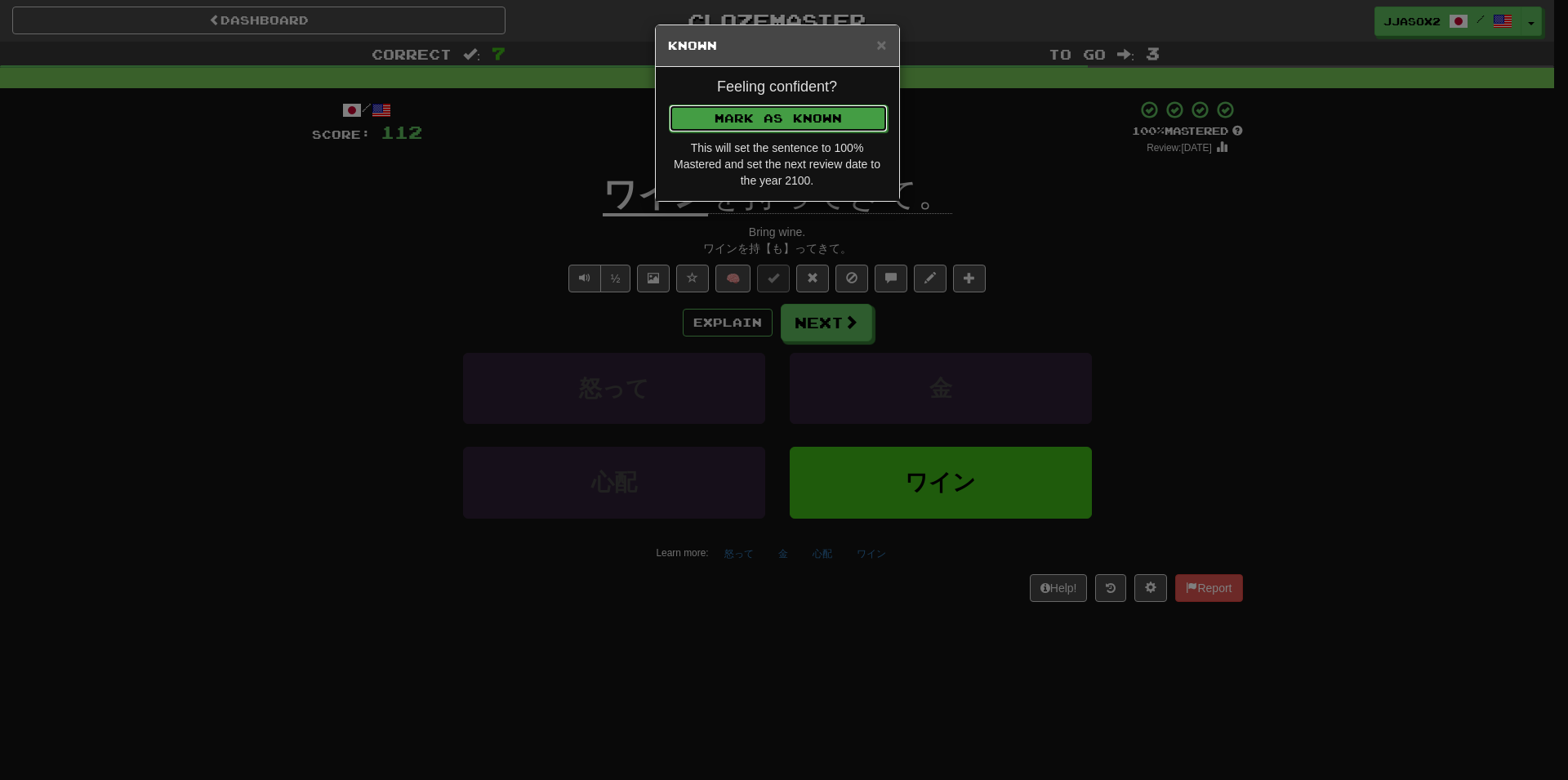
click at [798, 123] on button "Mark as Known" at bounding box center [778, 118] width 219 height 27
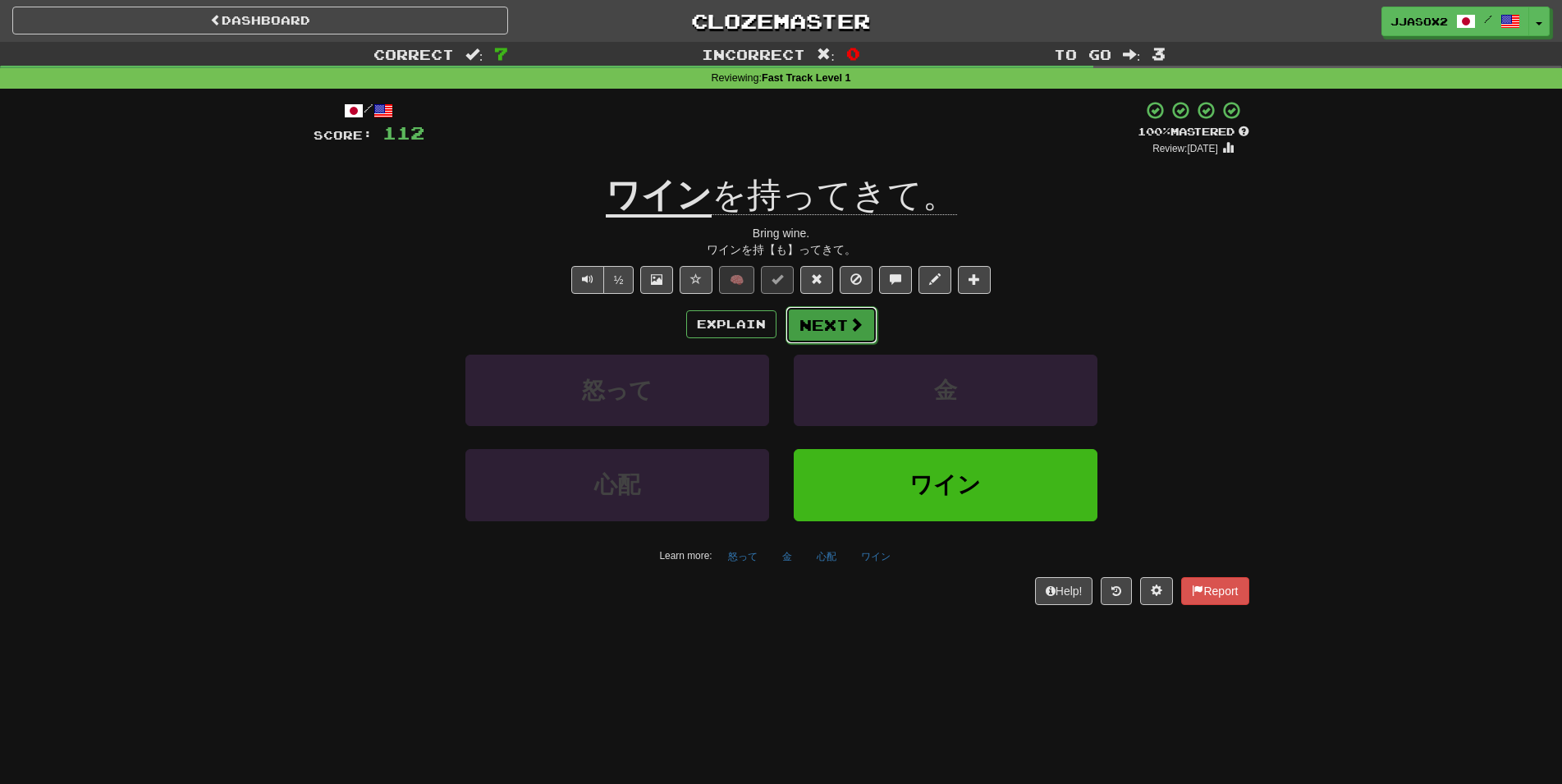
click at [845, 314] on button "Next" at bounding box center [831, 325] width 92 height 38
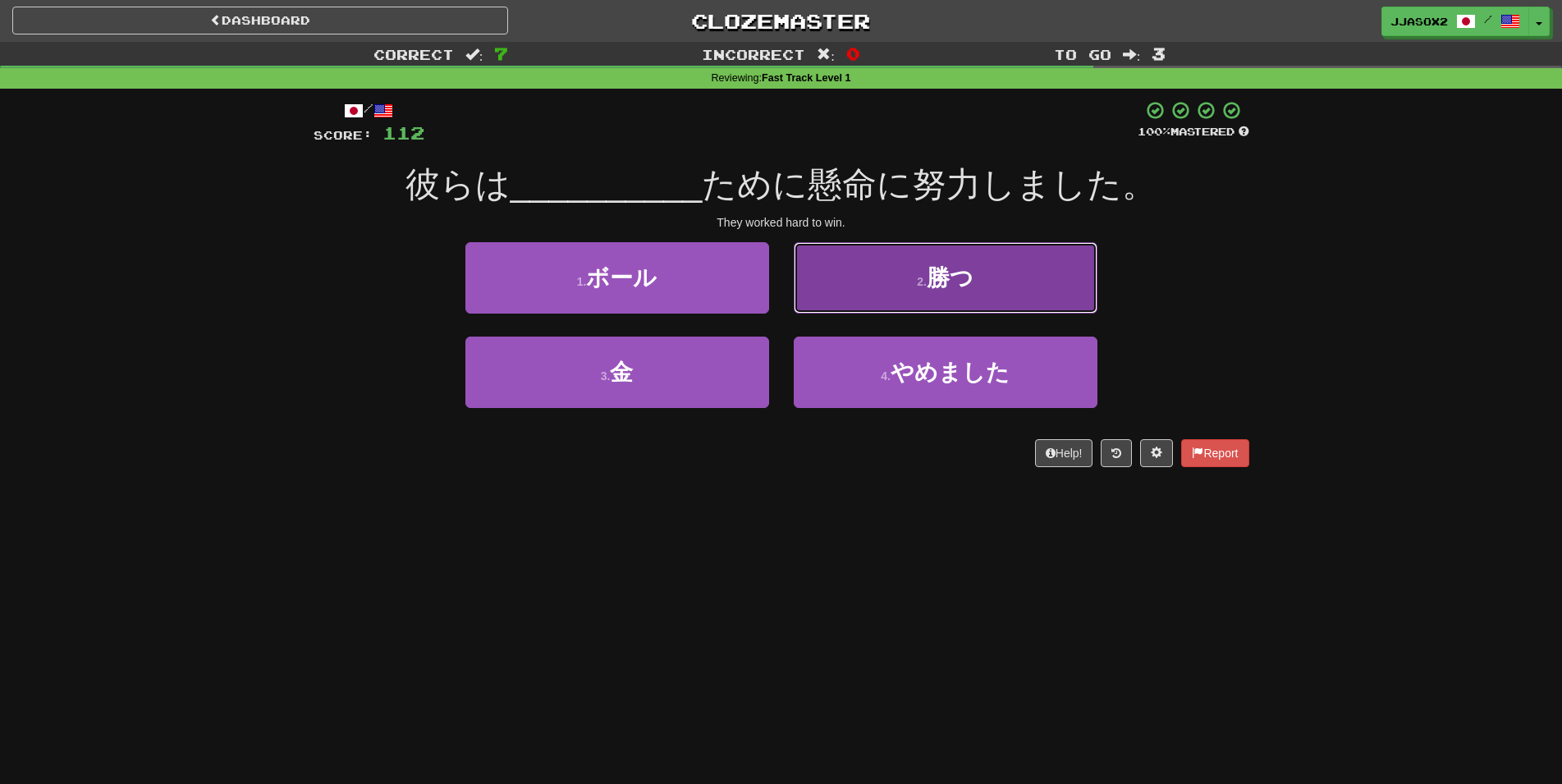
click at [817, 305] on button "2 . 勝つ" at bounding box center [945, 277] width 303 height 72
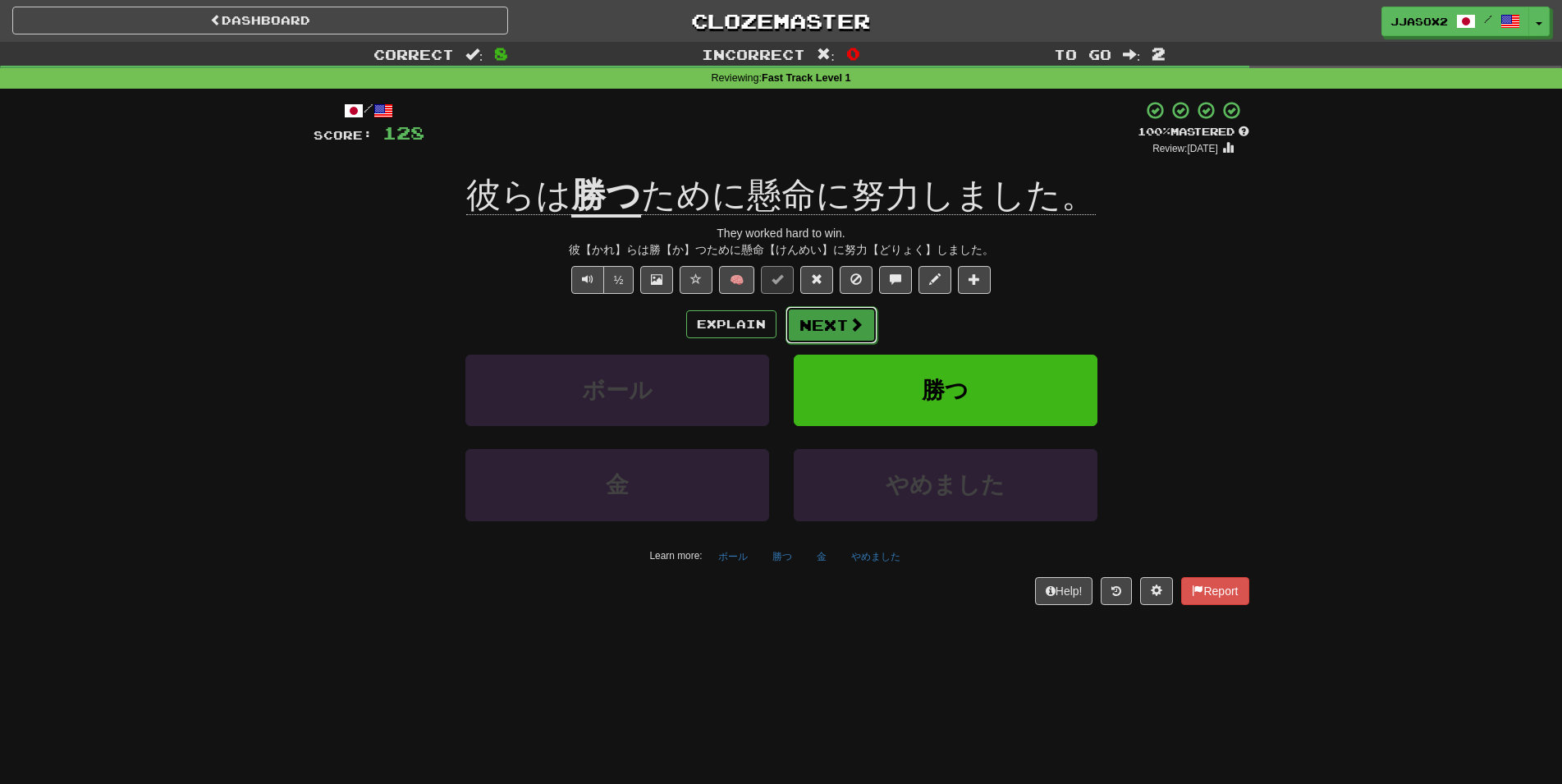
click at [827, 320] on button "Next" at bounding box center [831, 325] width 92 height 38
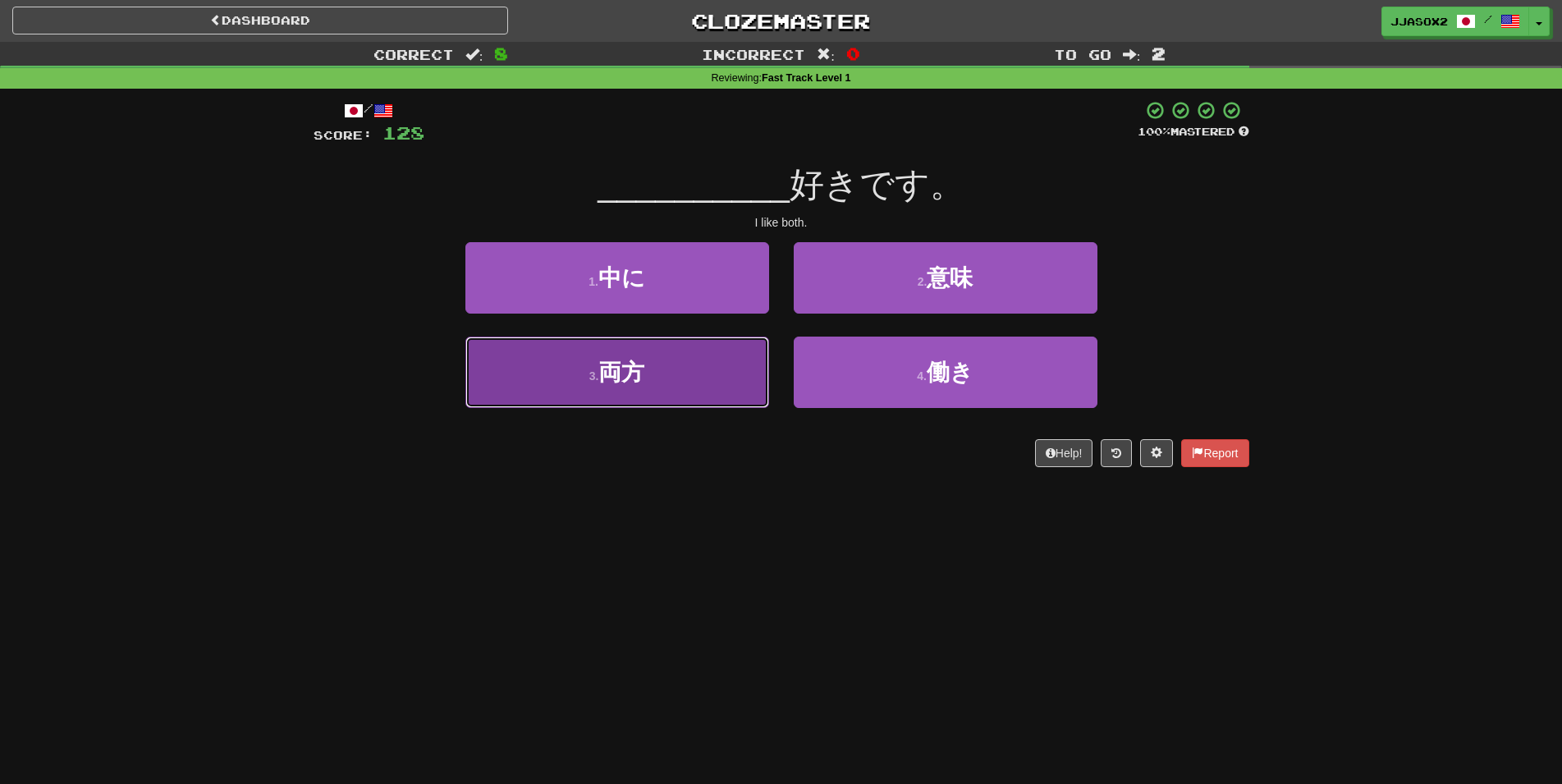
click at [713, 364] on button "3 . 両方" at bounding box center [617, 372] width 303 height 72
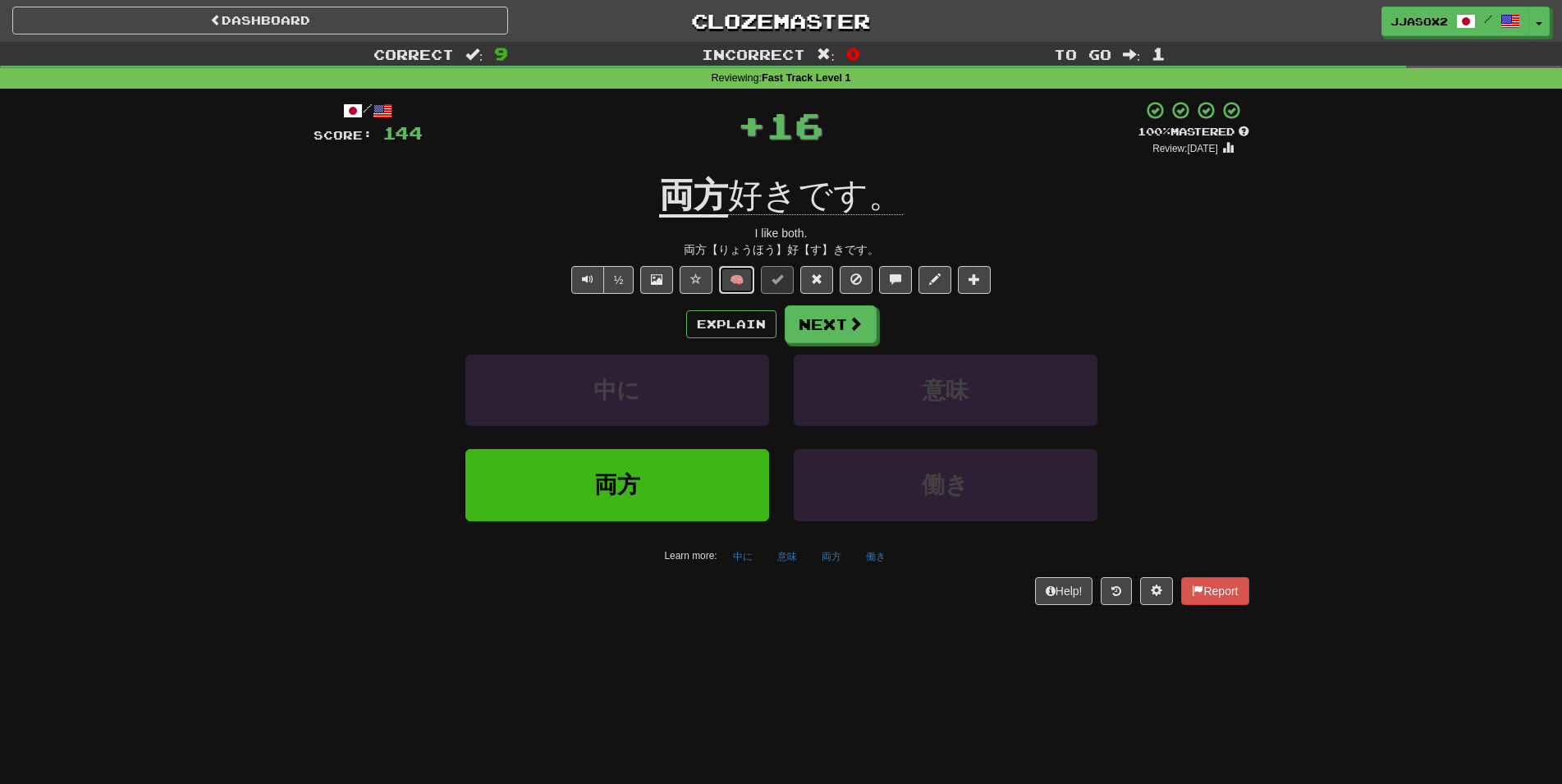
click at [739, 286] on button "🧠" at bounding box center [736, 280] width 35 height 28
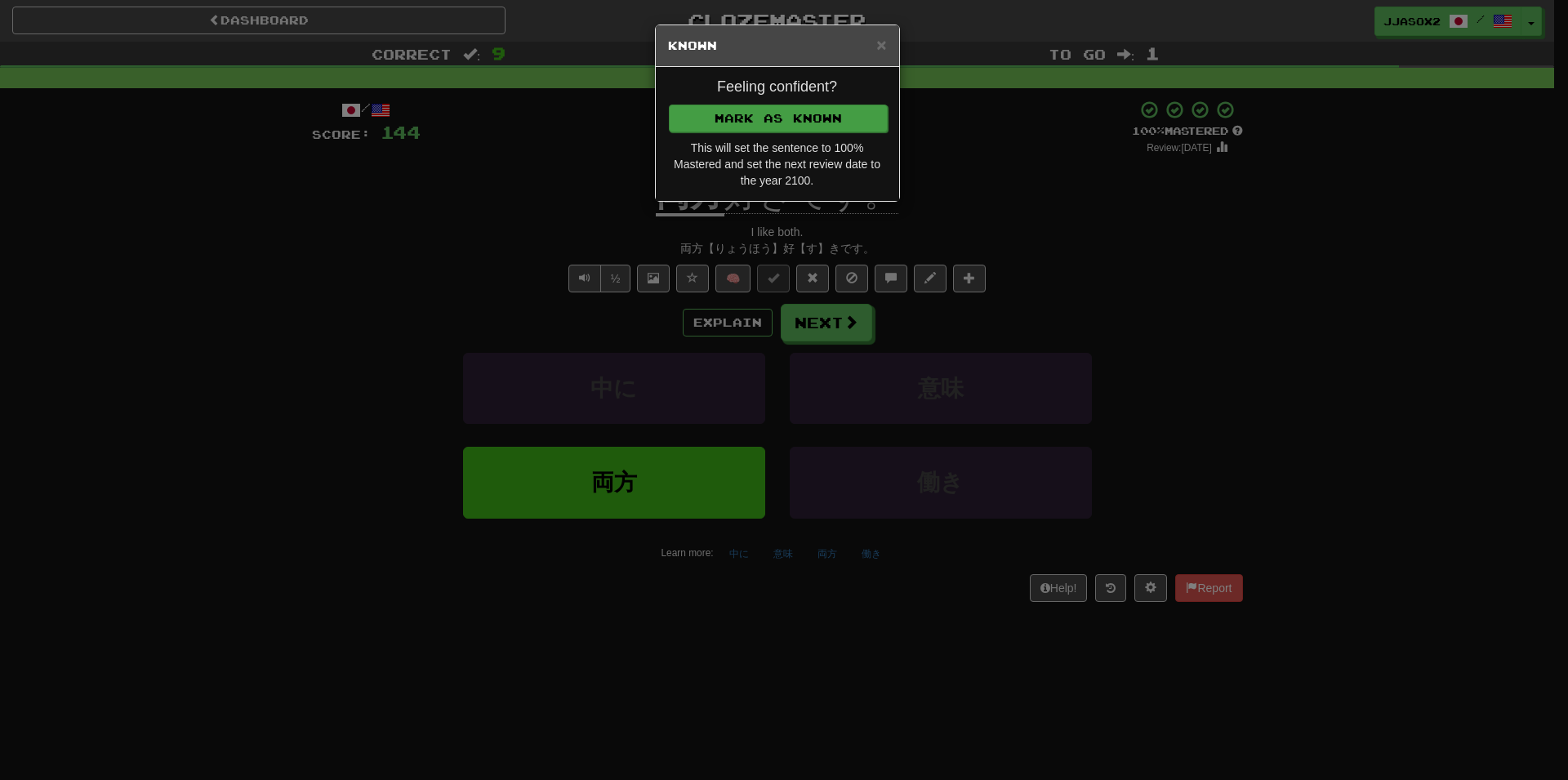
drag, startPoint x: 837, startPoint y: 137, endPoint x: 860, endPoint y: 129, distance: 24.4
click at [837, 138] on div "Feeling confident? Mark as Known This will set the sentence to 100% Mastered an…" at bounding box center [778, 134] width 243 height 134
click at [863, 127] on button "Mark as Known" at bounding box center [778, 118] width 219 height 27
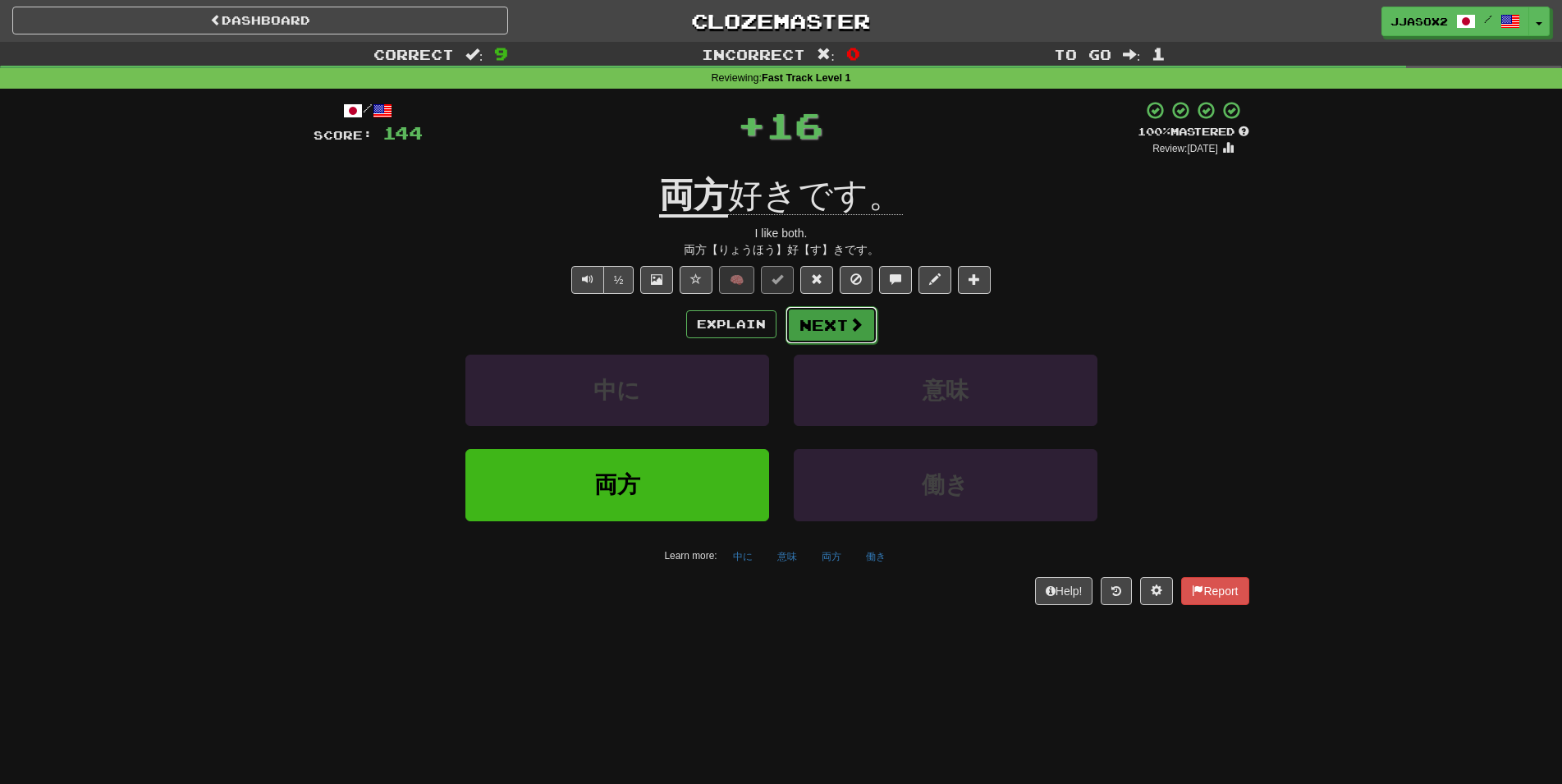
click at [858, 323] on span at bounding box center [856, 324] width 15 height 15
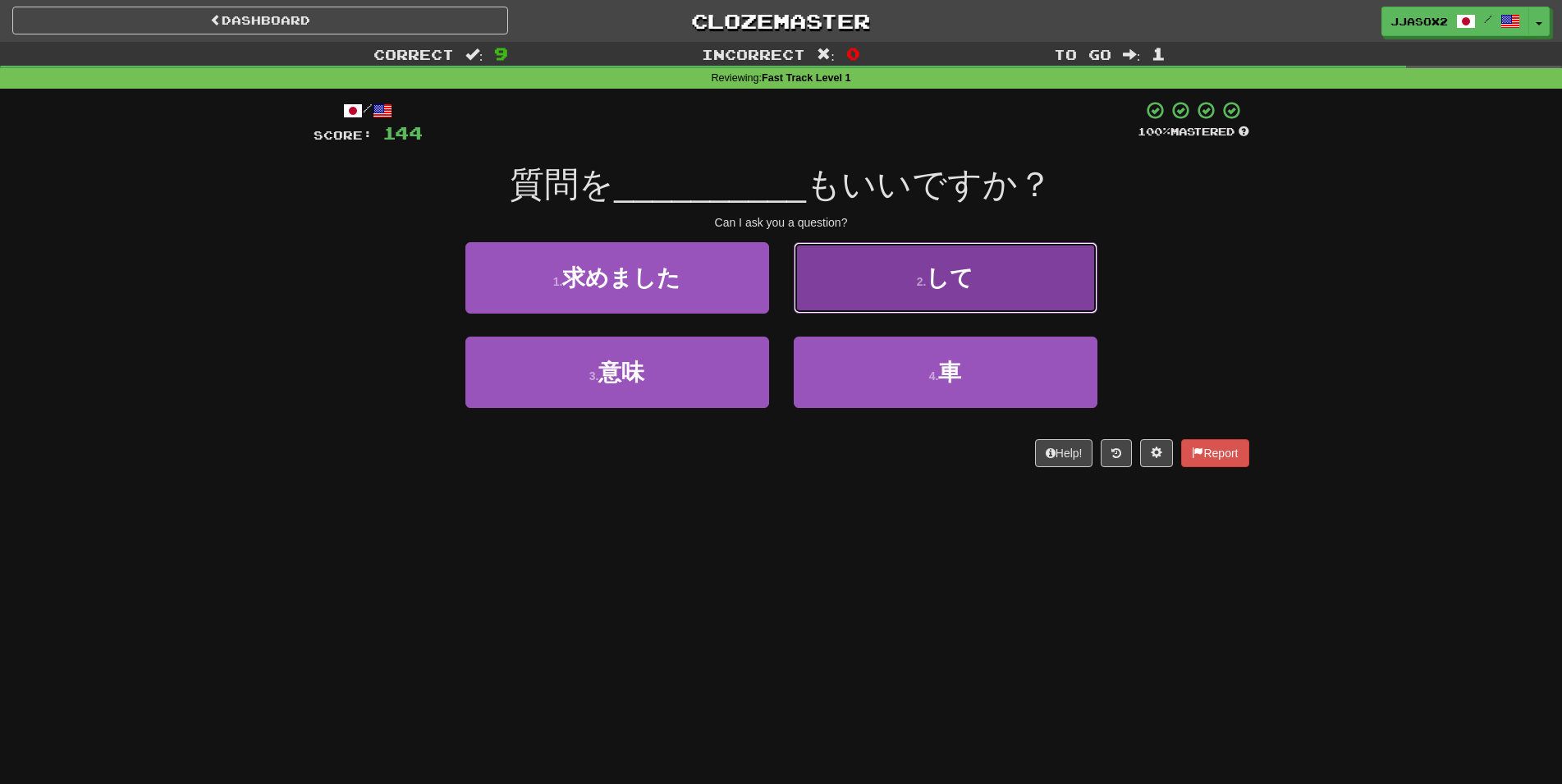
click at [874, 304] on button "2 . して" at bounding box center [945, 277] width 303 height 72
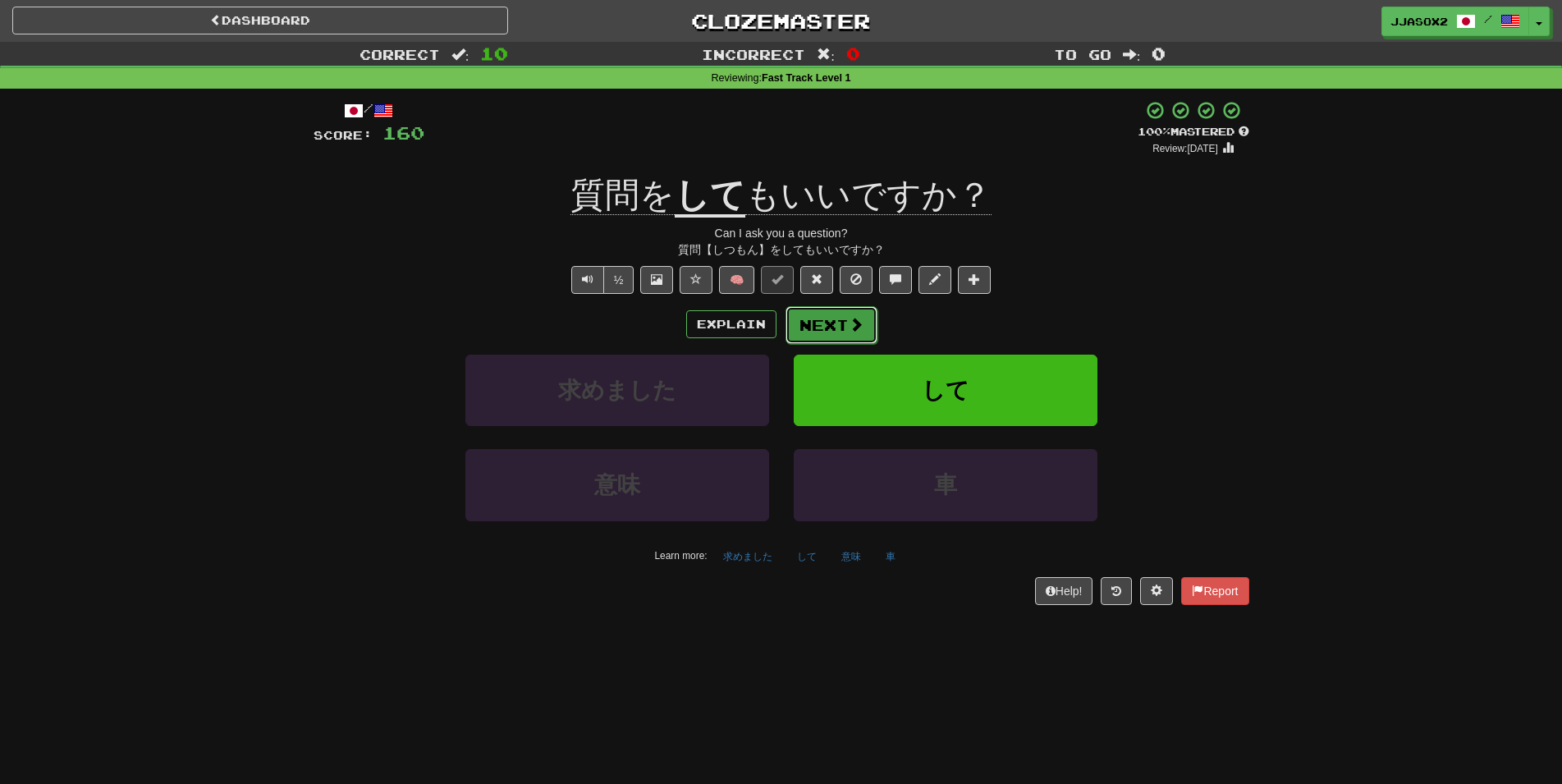
click at [857, 317] on span at bounding box center [856, 324] width 15 height 15
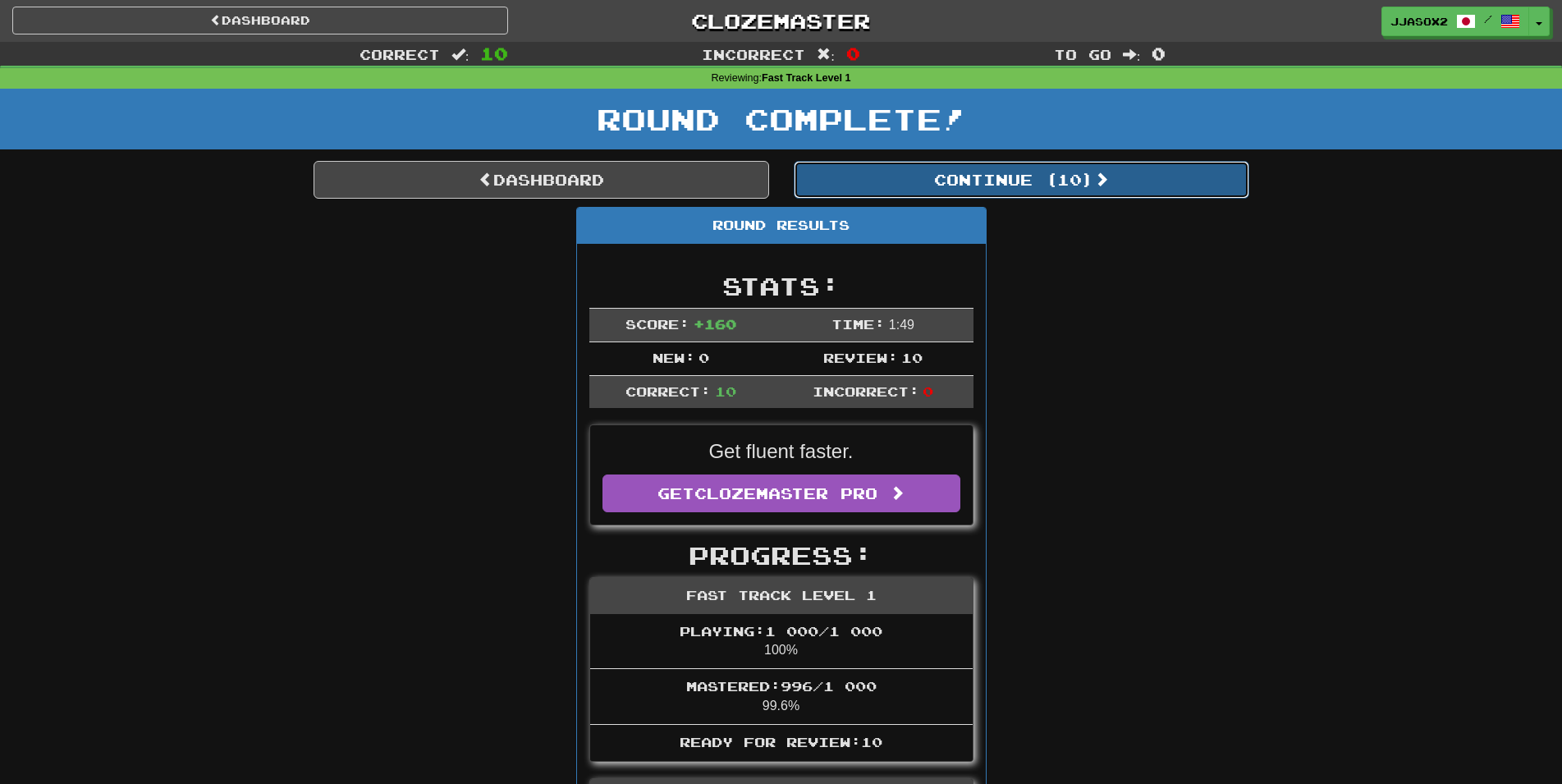
click at [1105, 198] on button "Continue ( 10 )" at bounding box center [1021, 180] width 456 height 38
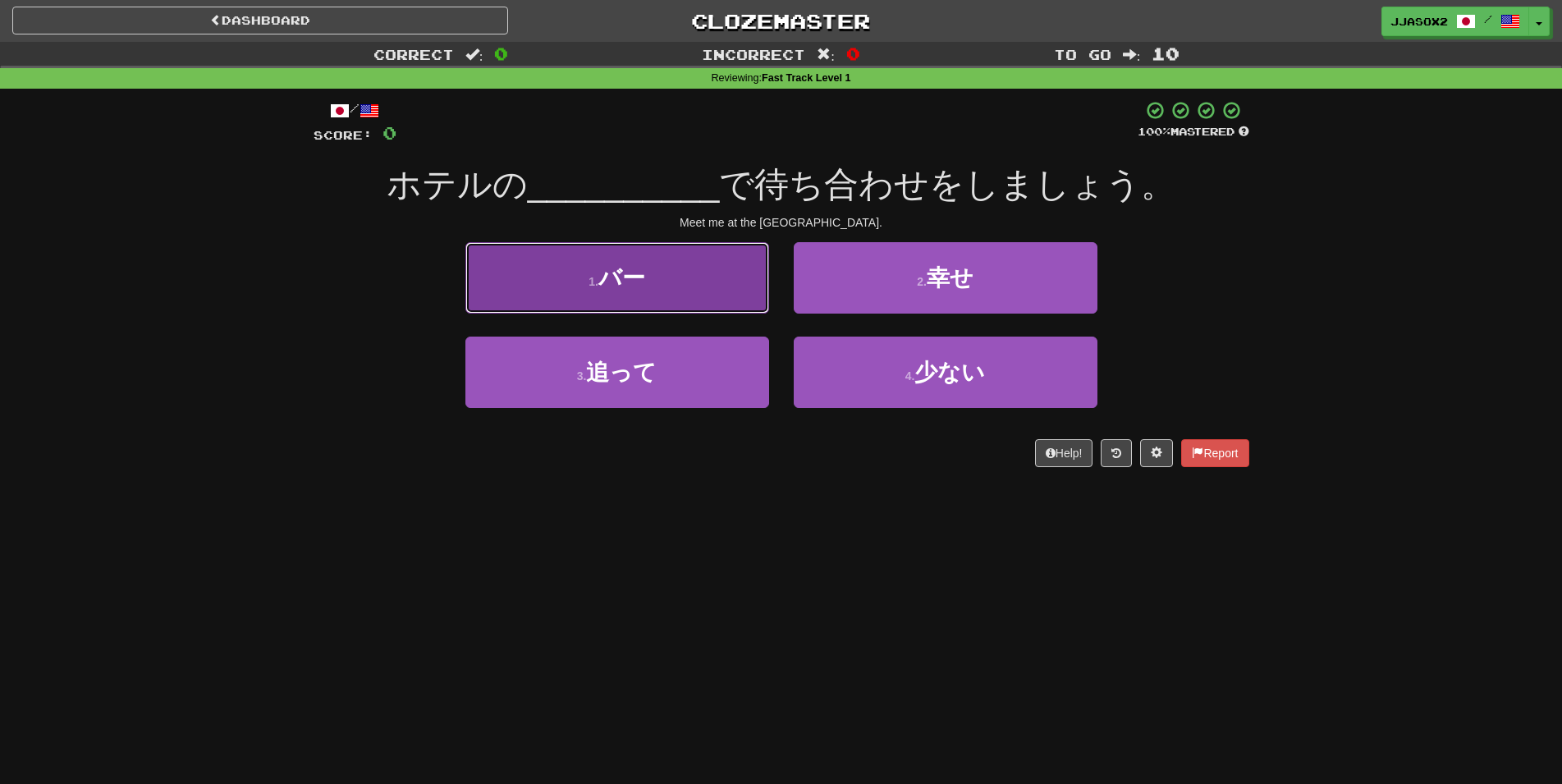
click at [672, 255] on button "1 . バー" at bounding box center [617, 277] width 303 height 72
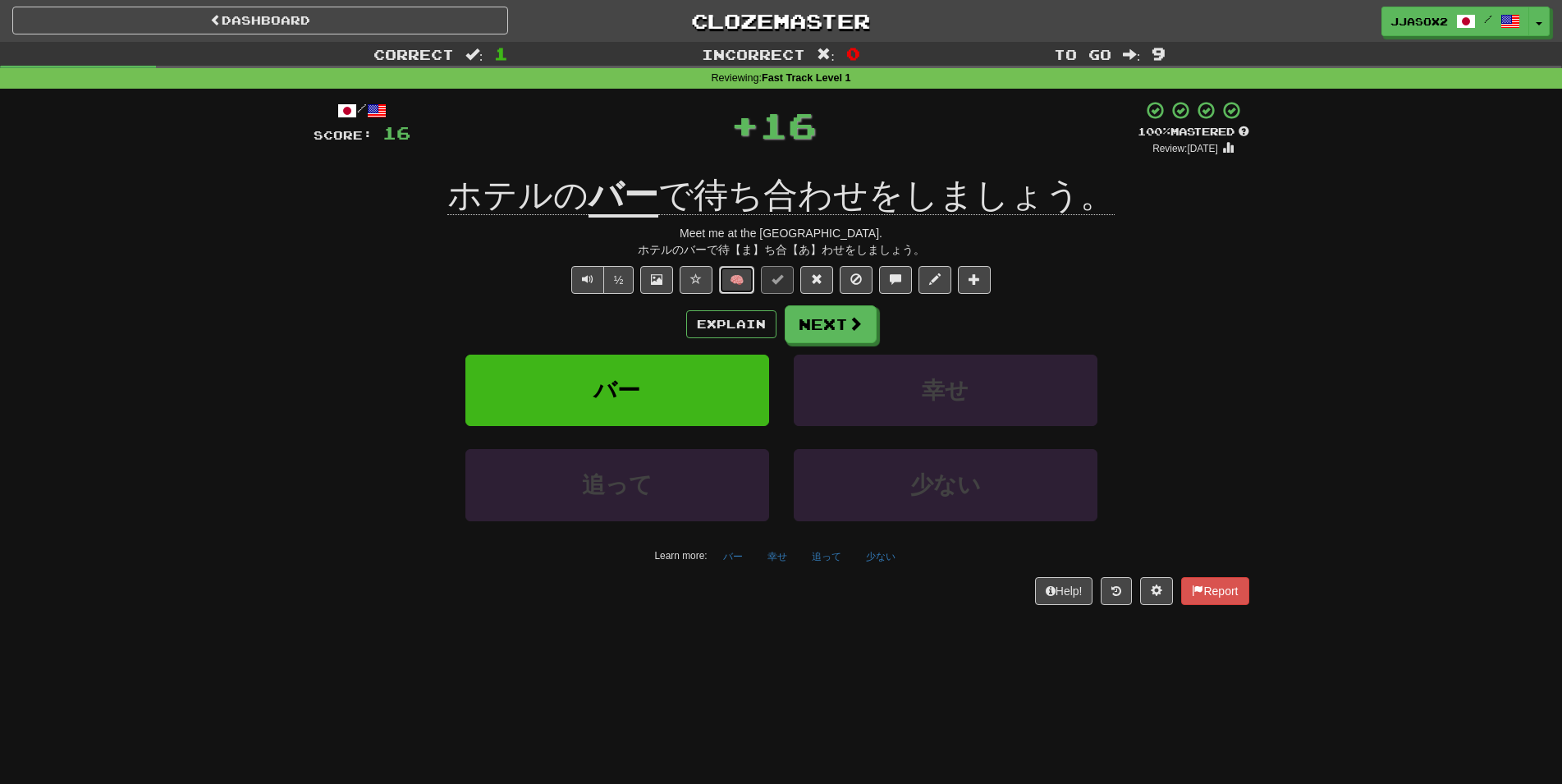
click at [741, 282] on button "🧠" at bounding box center [736, 280] width 35 height 28
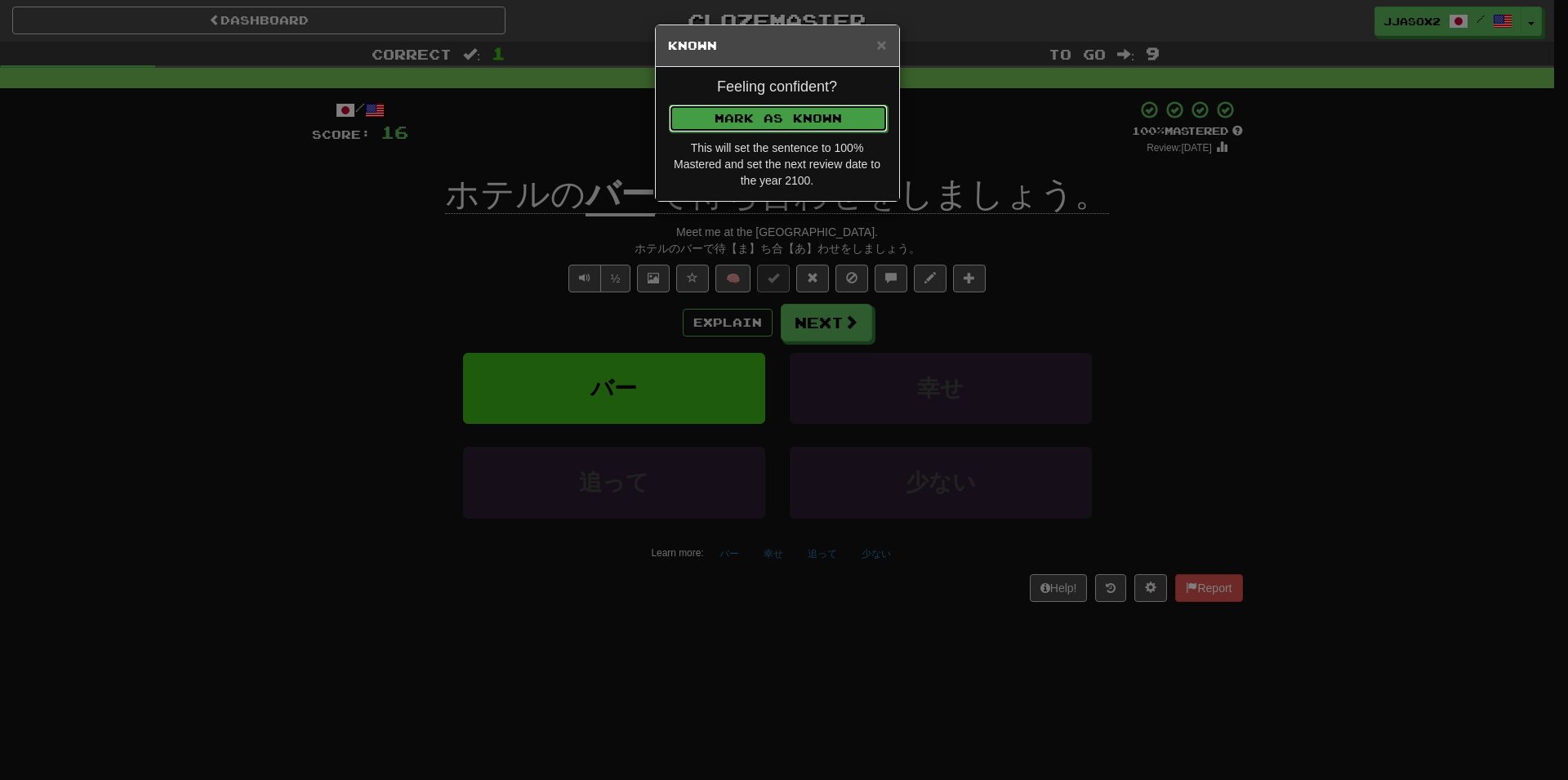
click at [815, 111] on button "Mark as Known" at bounding box center [778, 118] width 219 height 27
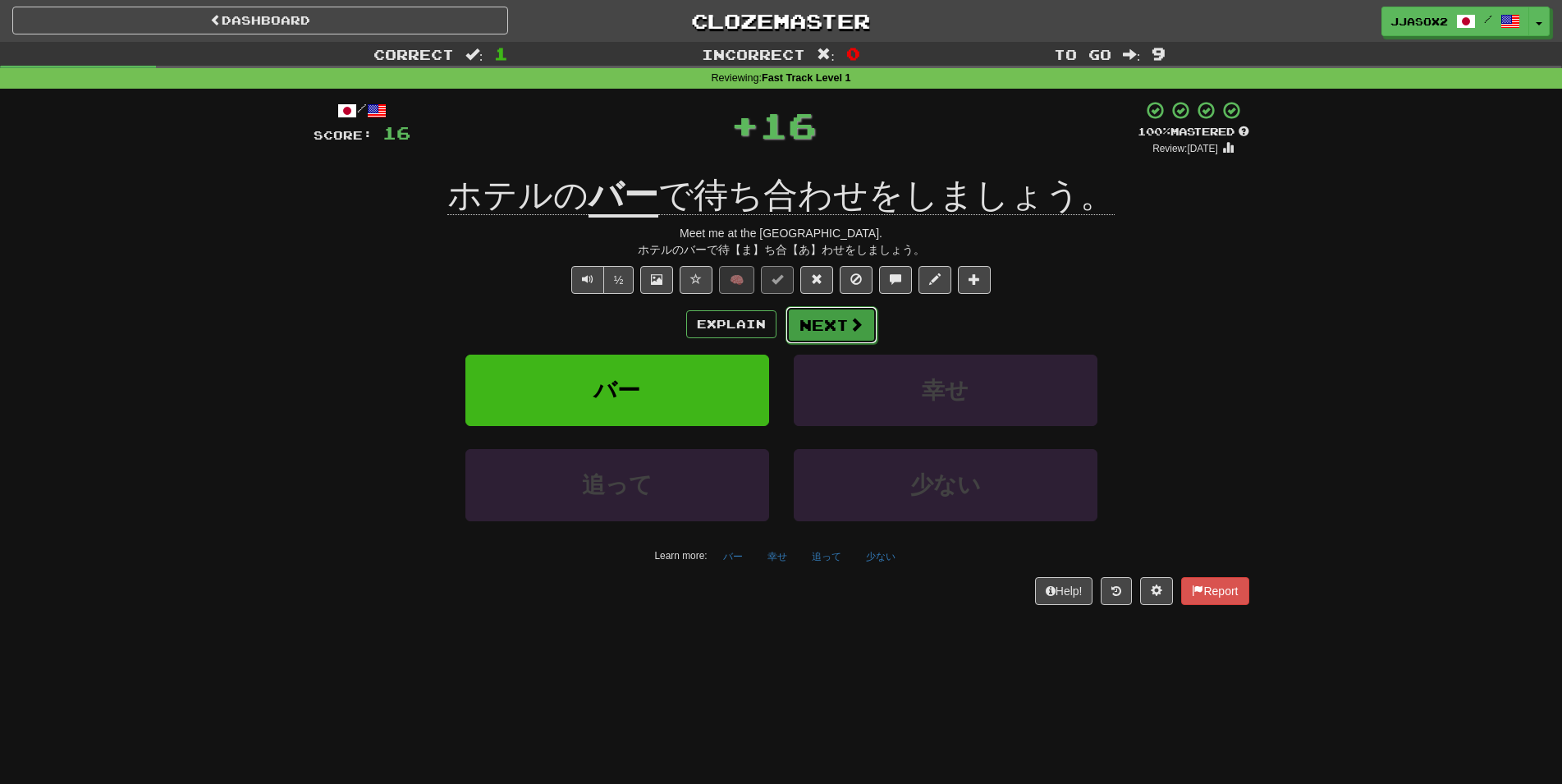
click at [841, 326] on button "Next" at bounding box center [831, 325] width 92 height 38
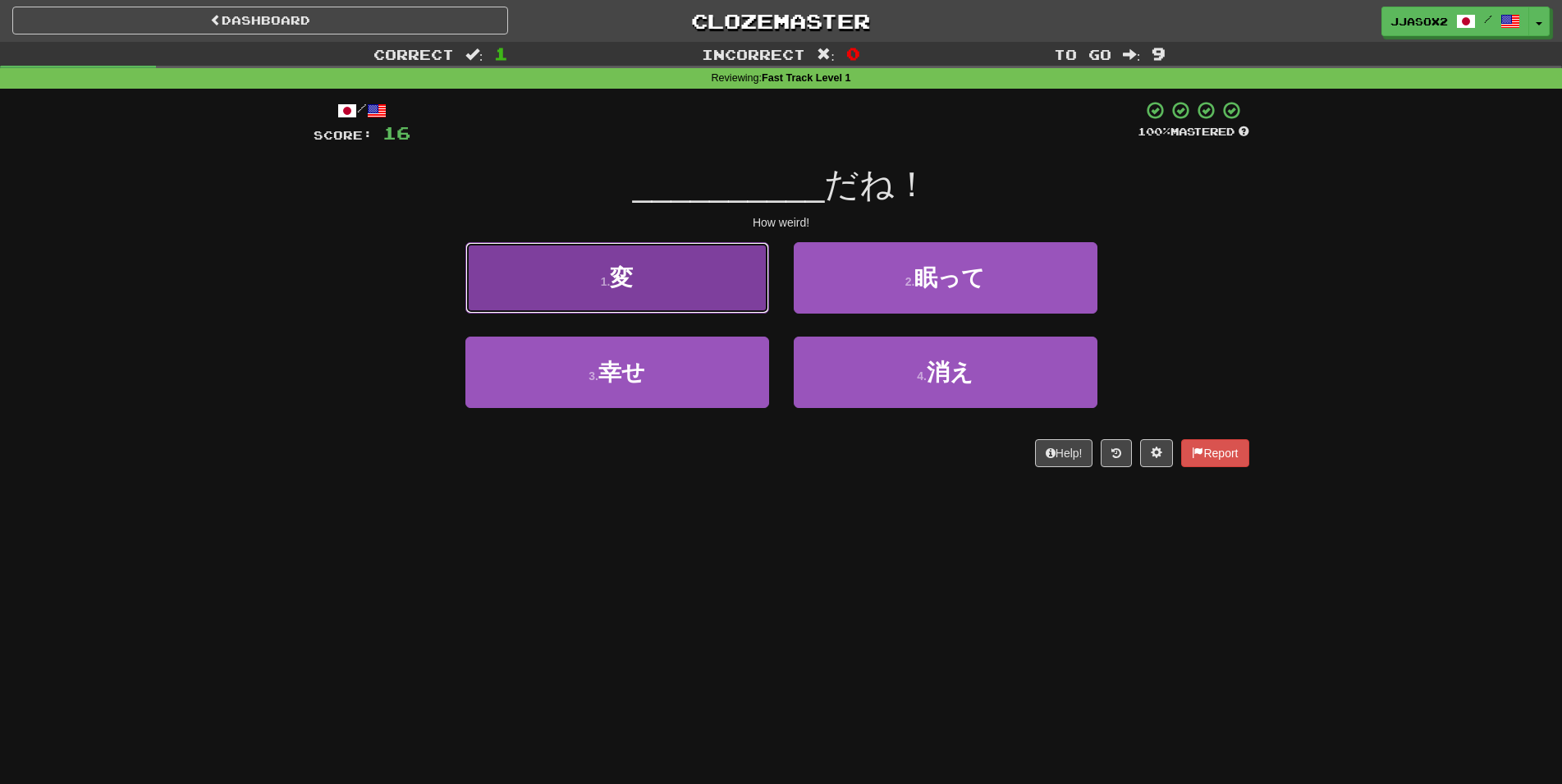
click at [654, 278] on button "1 . 変" at bounding box center [617, 277] width 303 height 72
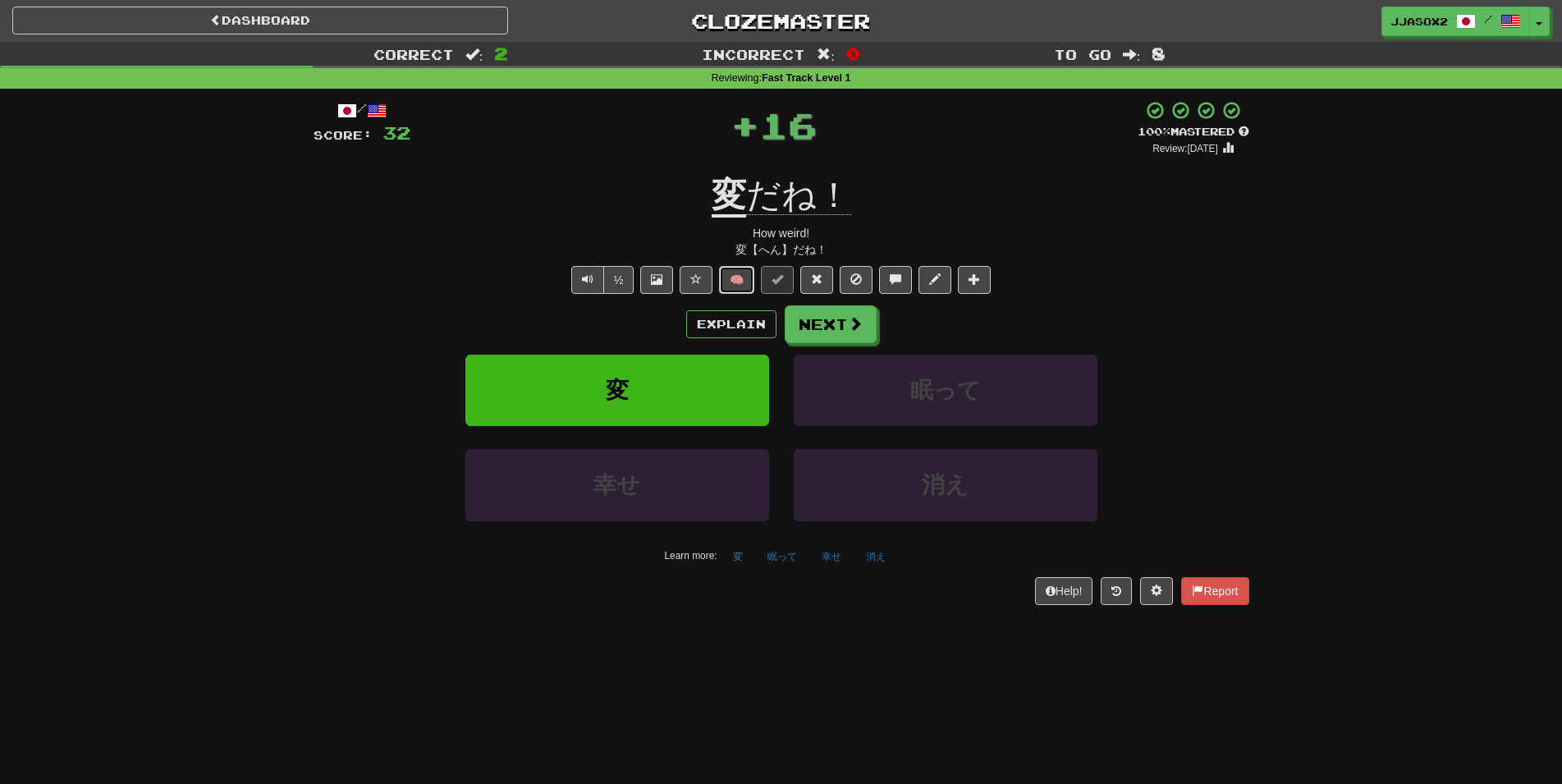
click at [727, 281] on button "🧠" at bounding box center [736, 280] width 35 height 28
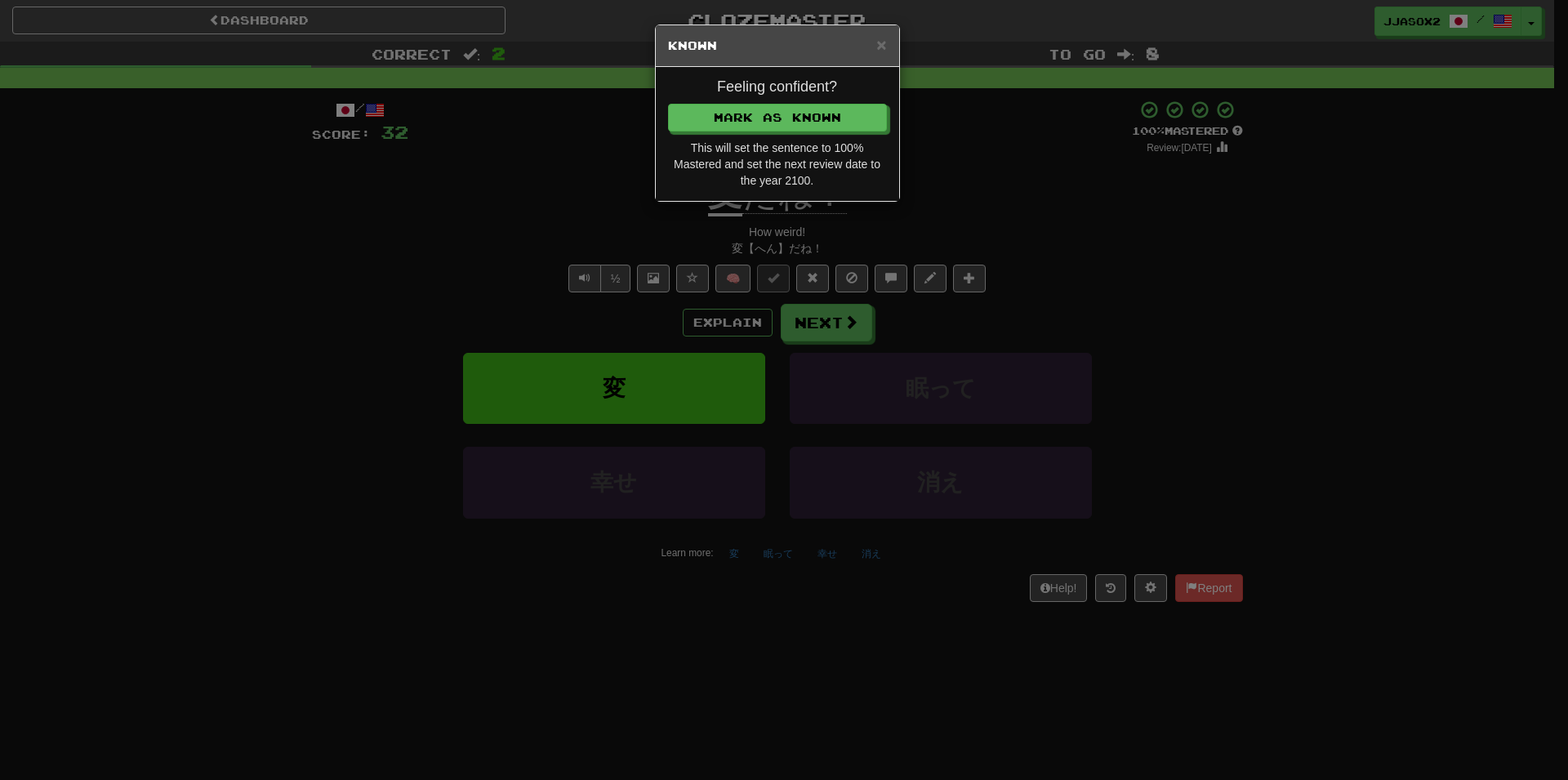
click at [839, 132] on div "Feeling confident? Mark as Known This will set the sentence to 100% Mastered an…" at bounding box center [778, 134] width 243 height 134
click at [844, 126] on button "Mark as Known" at bounding box center [778, 118] width 219 height 27
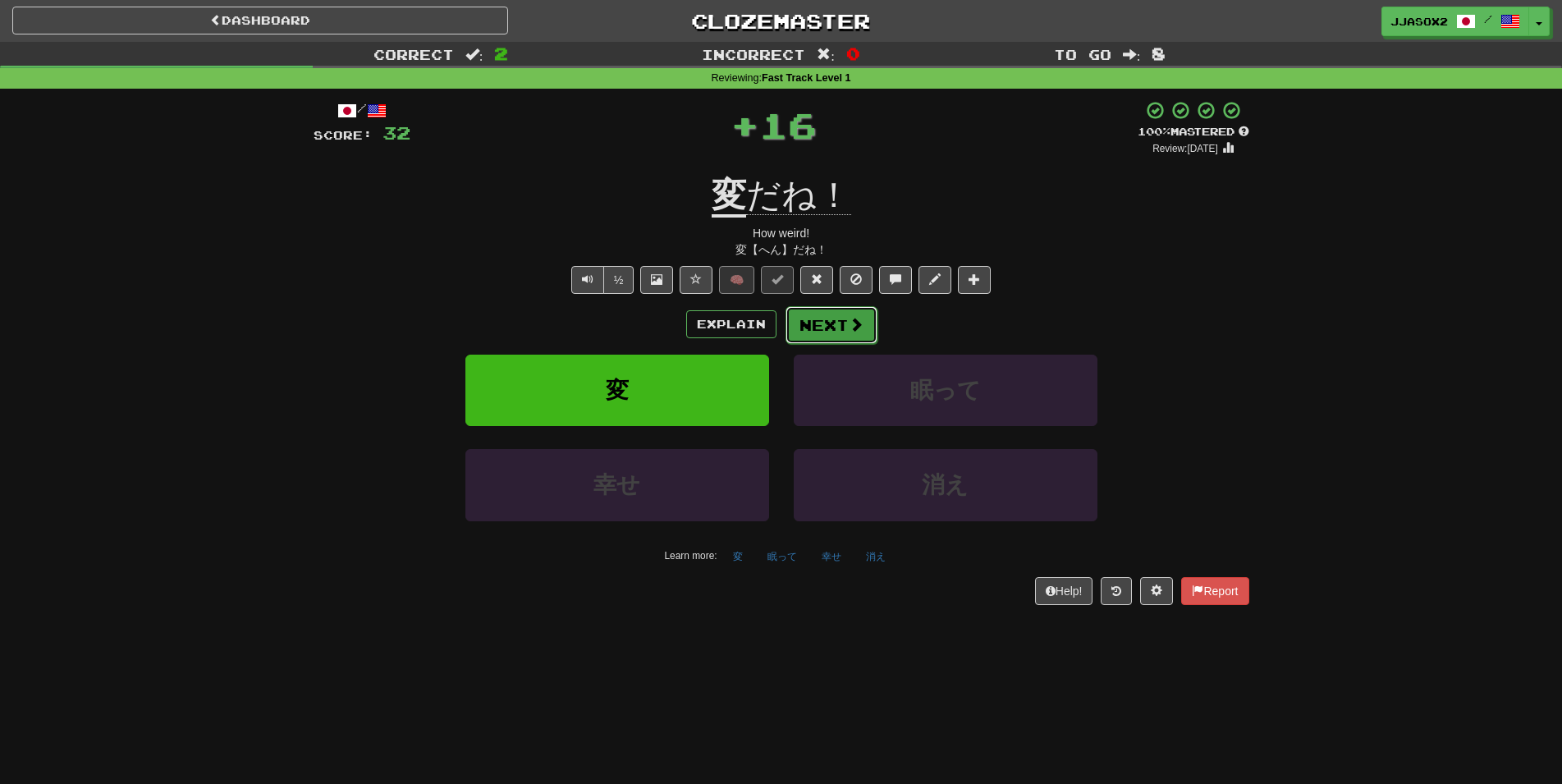
click at [800, 321] on button "Next" at bounding box center [831, 325] width 92 height 38
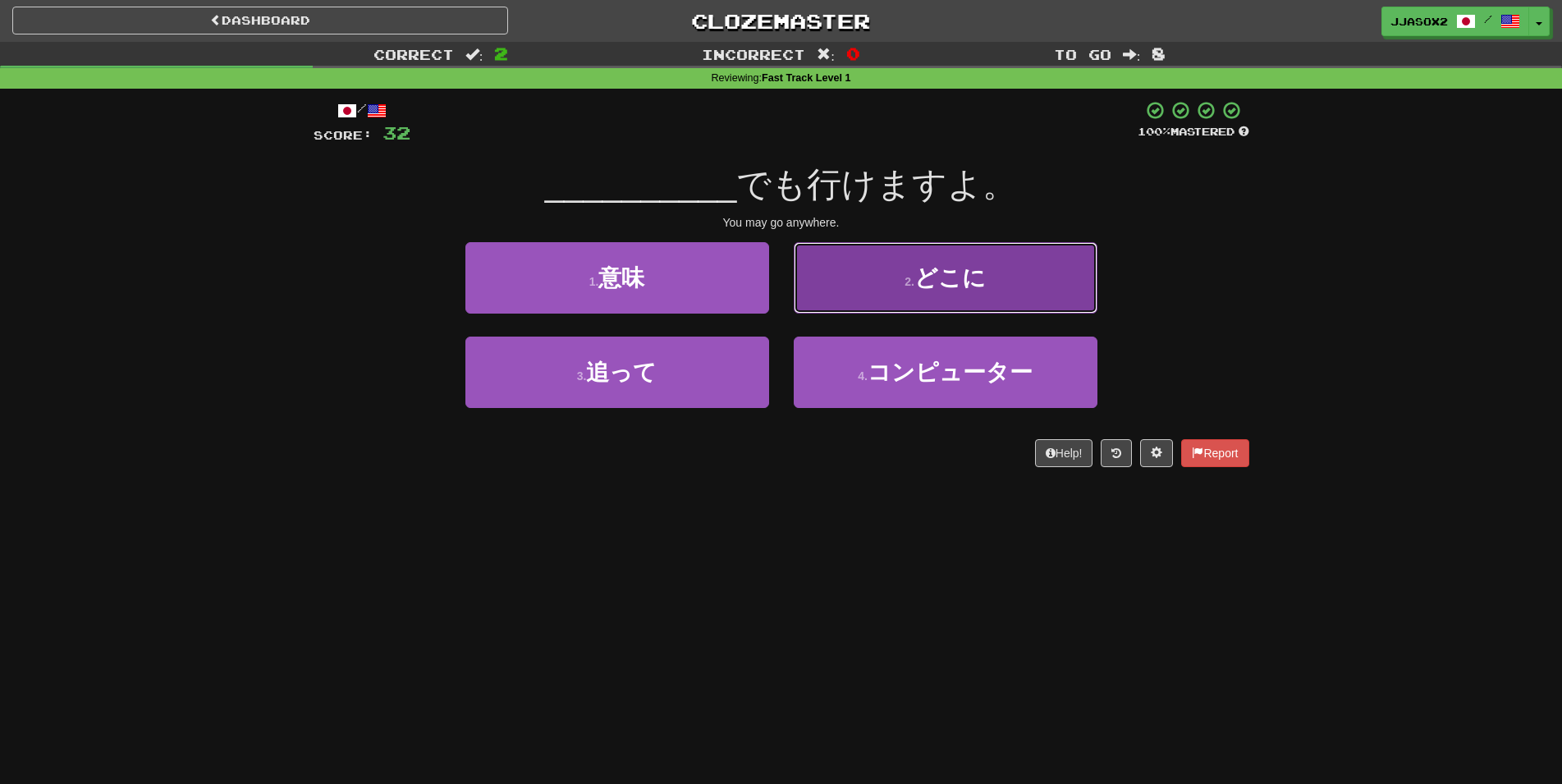
click at [923, 283] on span "どこに" at bounding box center [949, 278] width 72 height 26
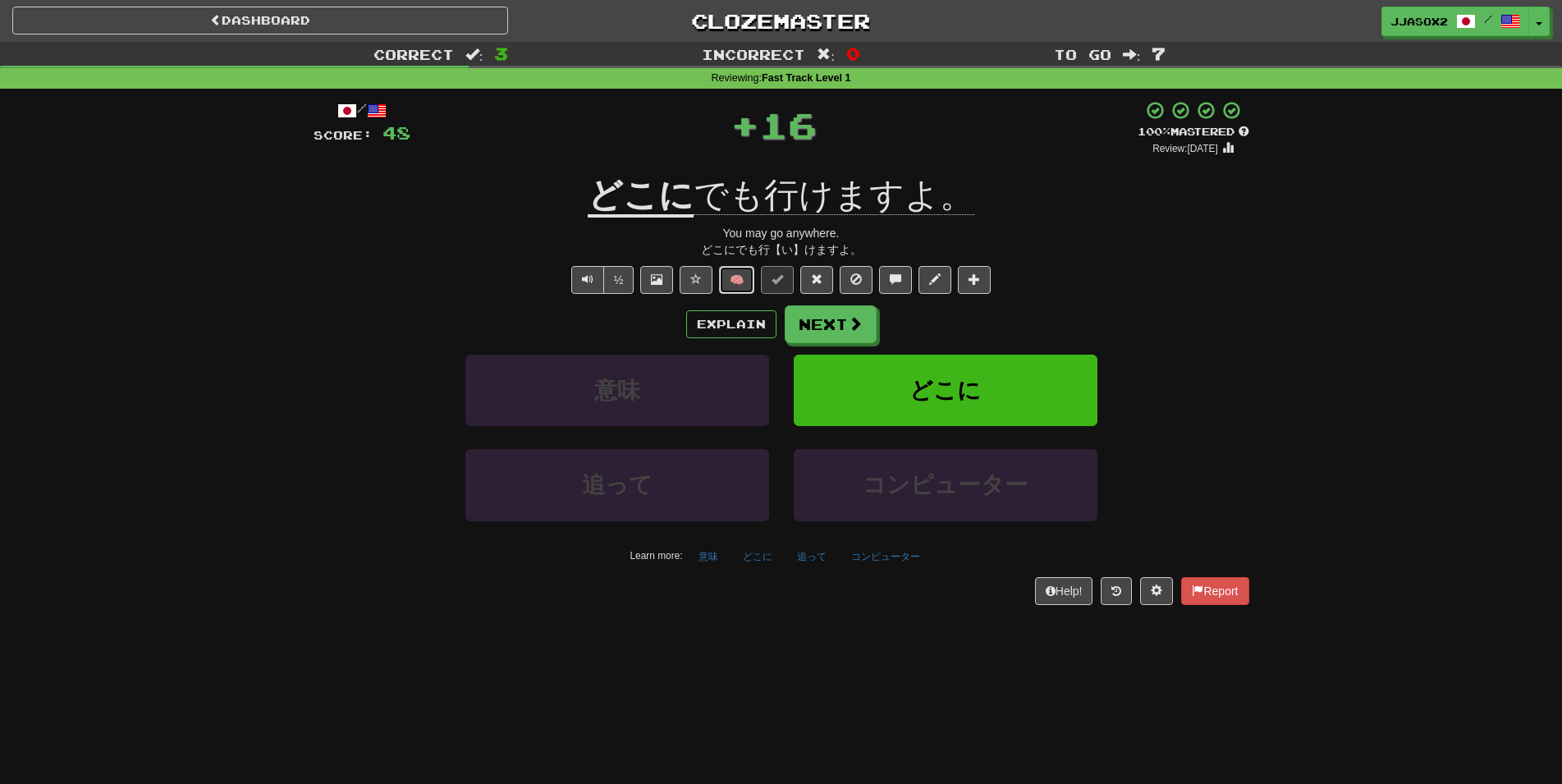
click at [746, 292] on button "🧠" at bounding box center [736, 280] width 35 height 28
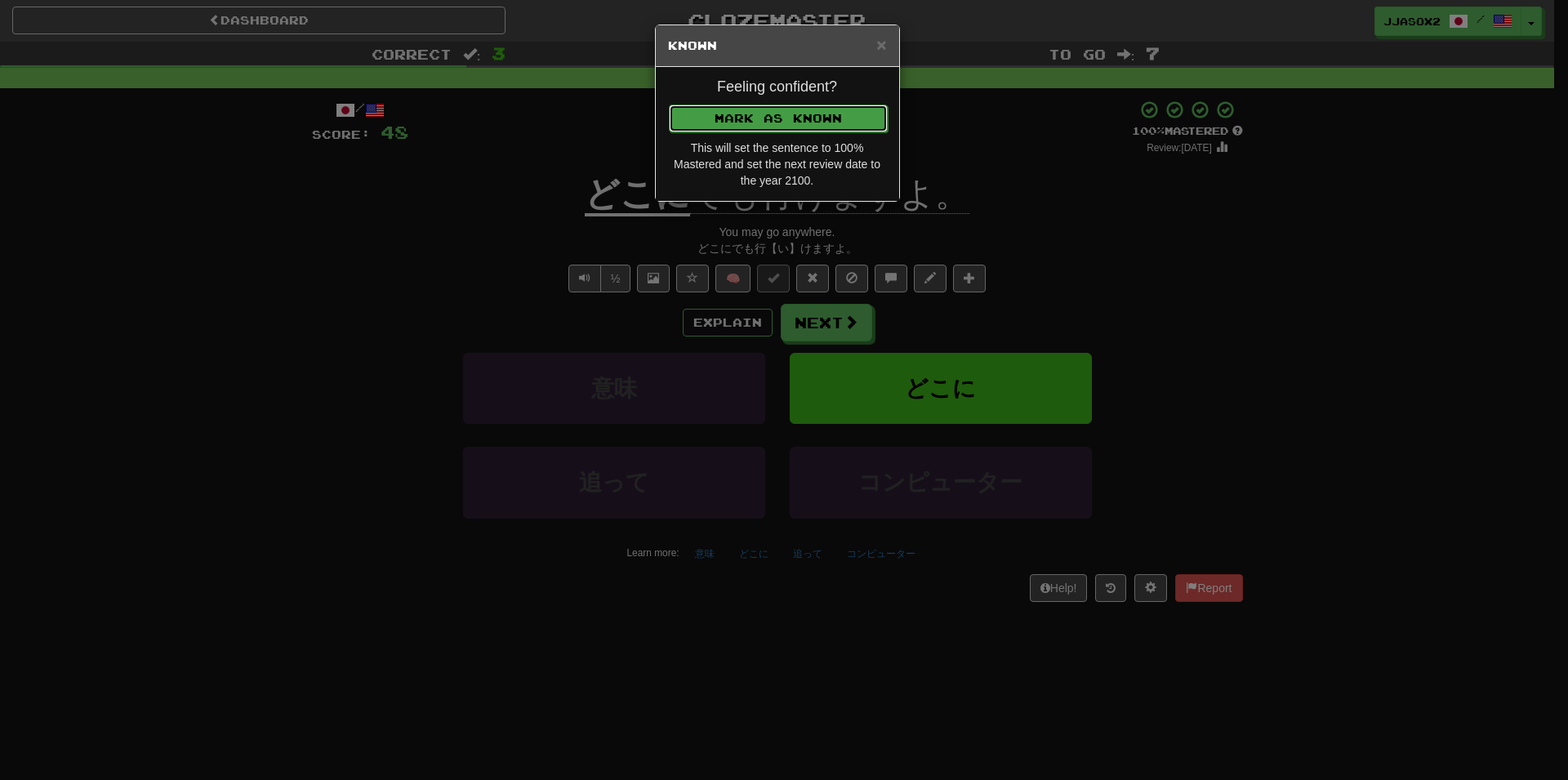
click at [838, 108] on button "Mark as Known" at bounding box center [778, 118] width 219 height 27
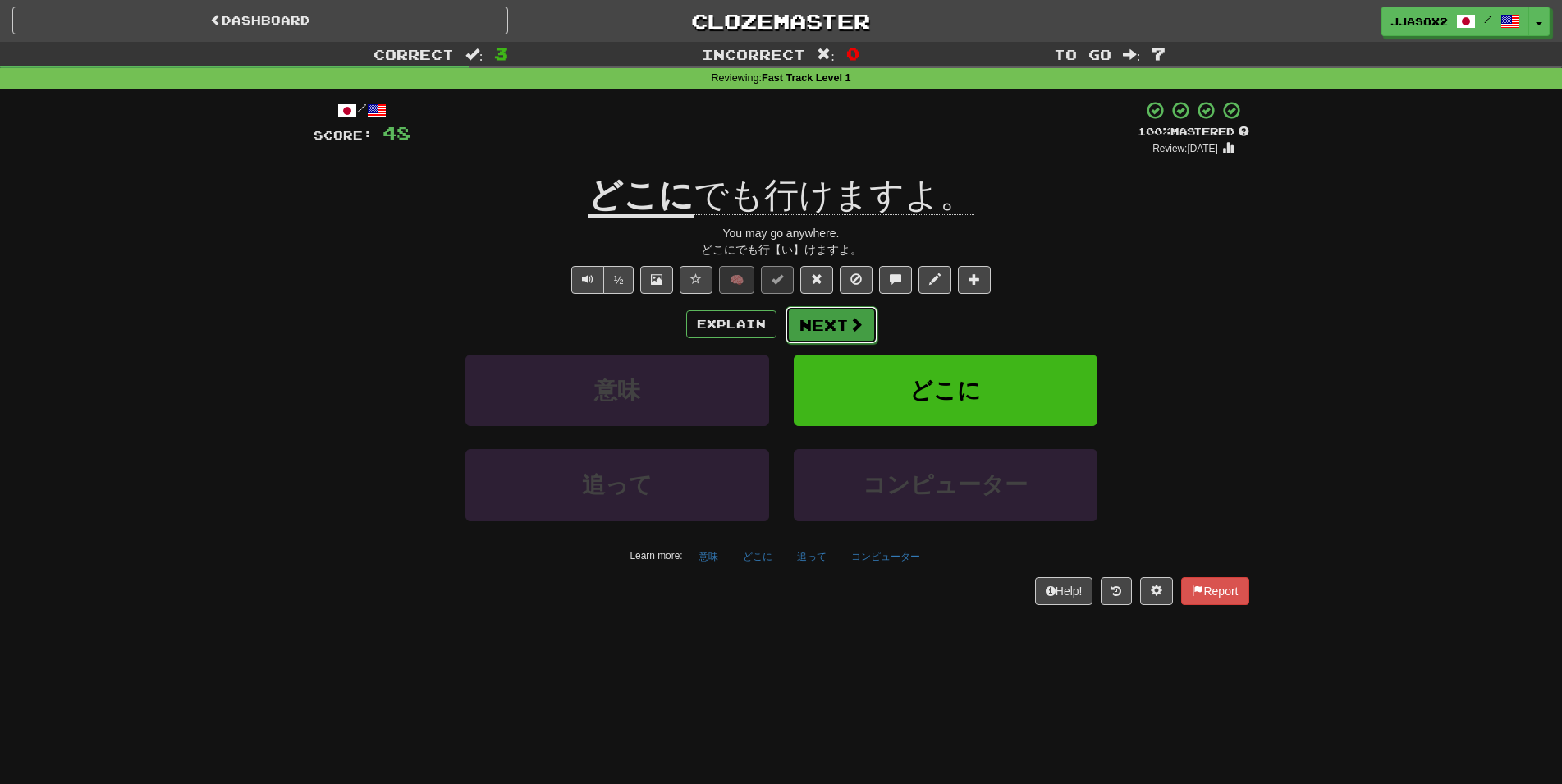
click at [843, 324] on button "Next" at bounding box center [831, 325] width 92 height 38
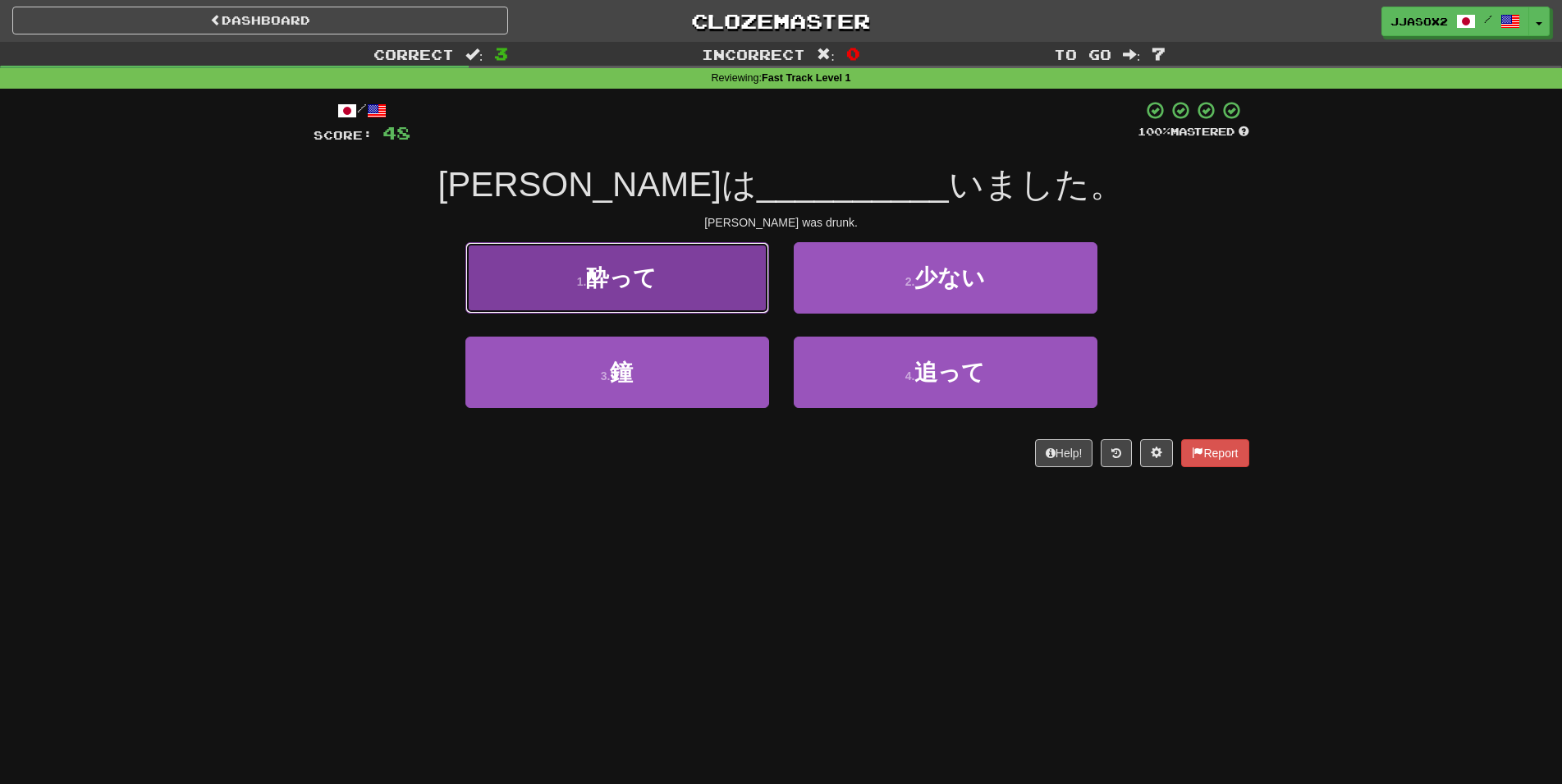
click at [705, 304] on button "1 . 酔って" at bounding box center [617, 277] width 303 height 72
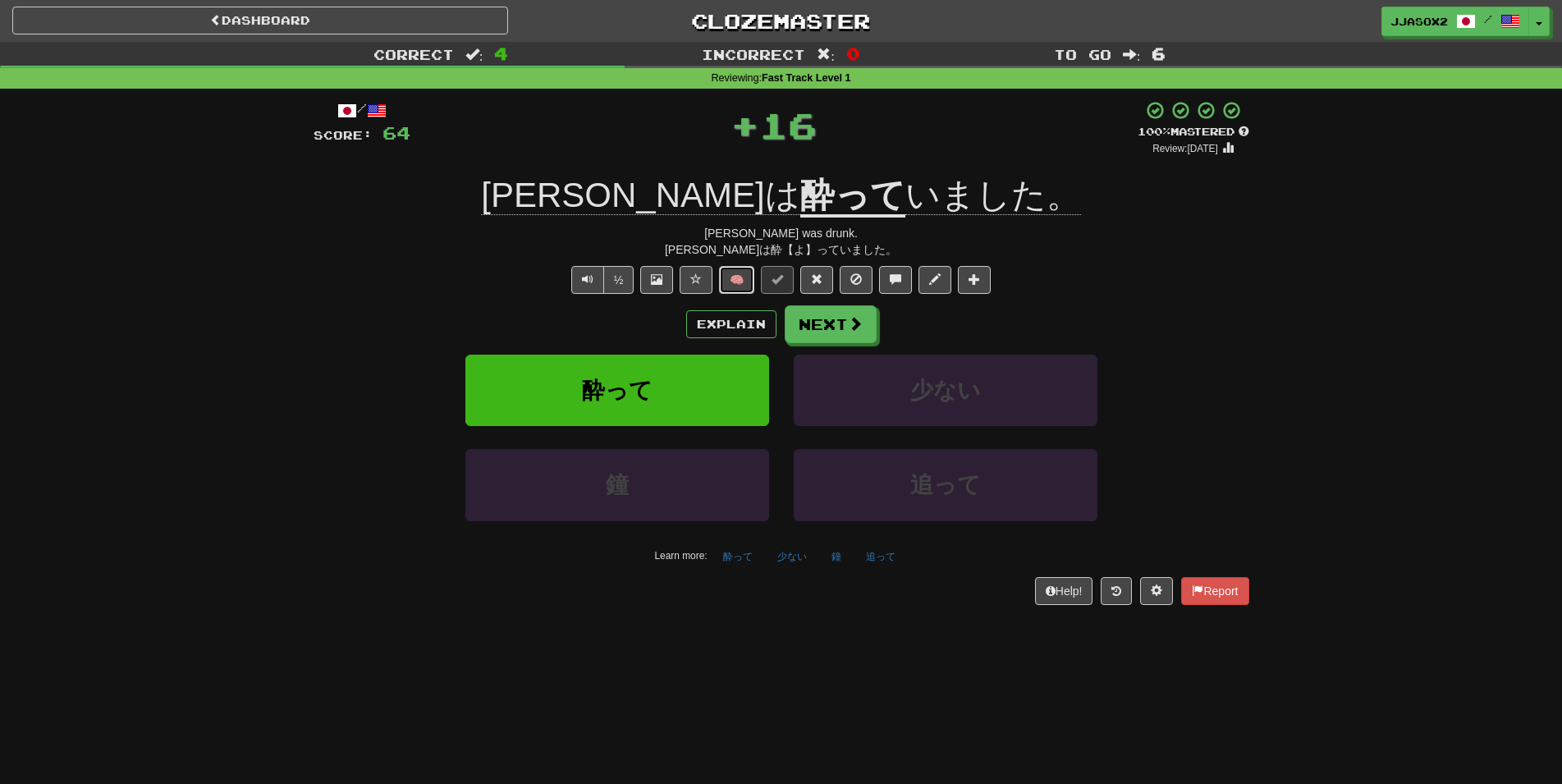
click at [734, 283] on button "🧠" at bounding box center [736, 280] width 35 height 28
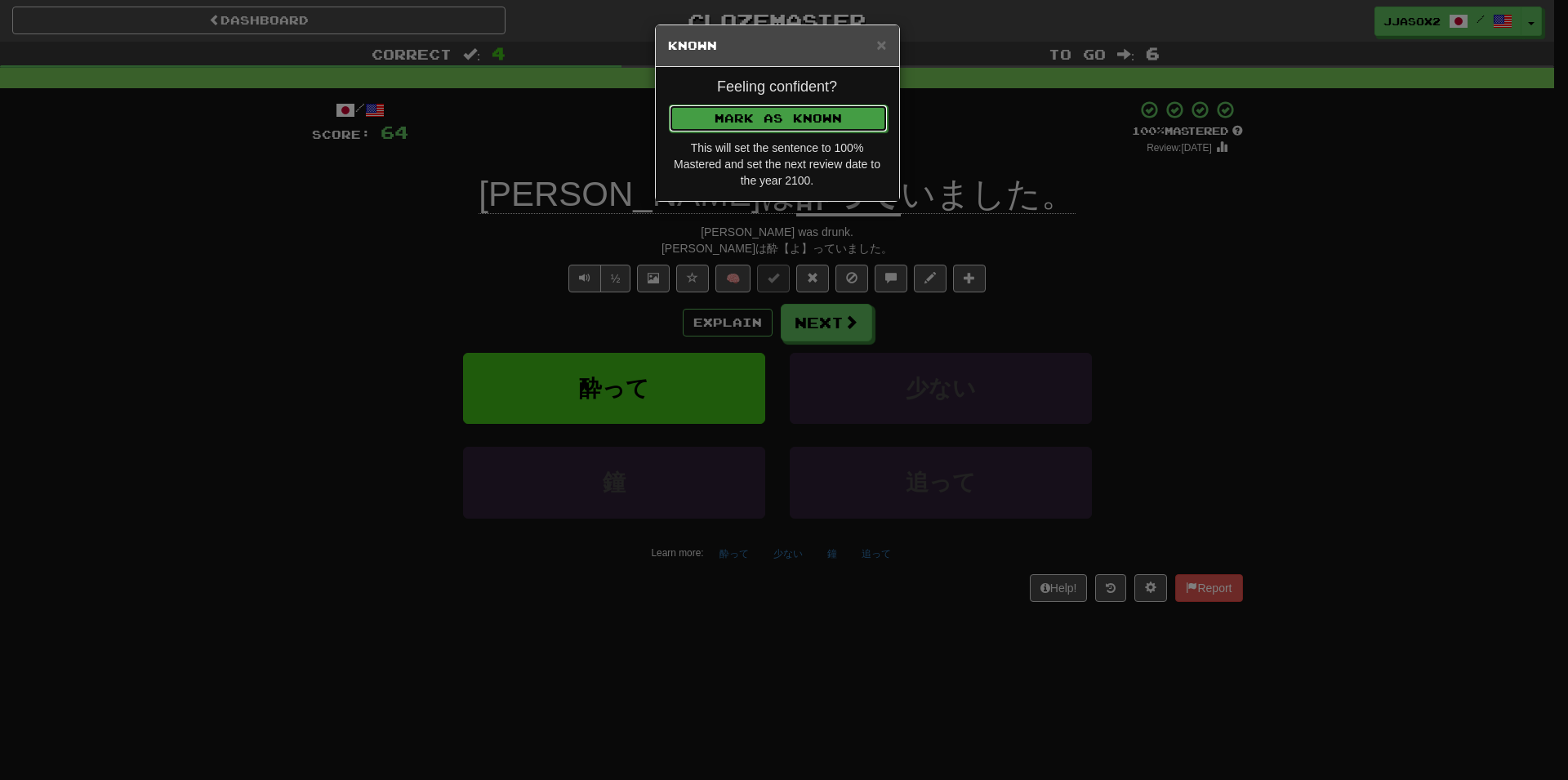
click at [863, 109] on button "Mark as Known" at bounding box center [778, 118] width 219 height 27
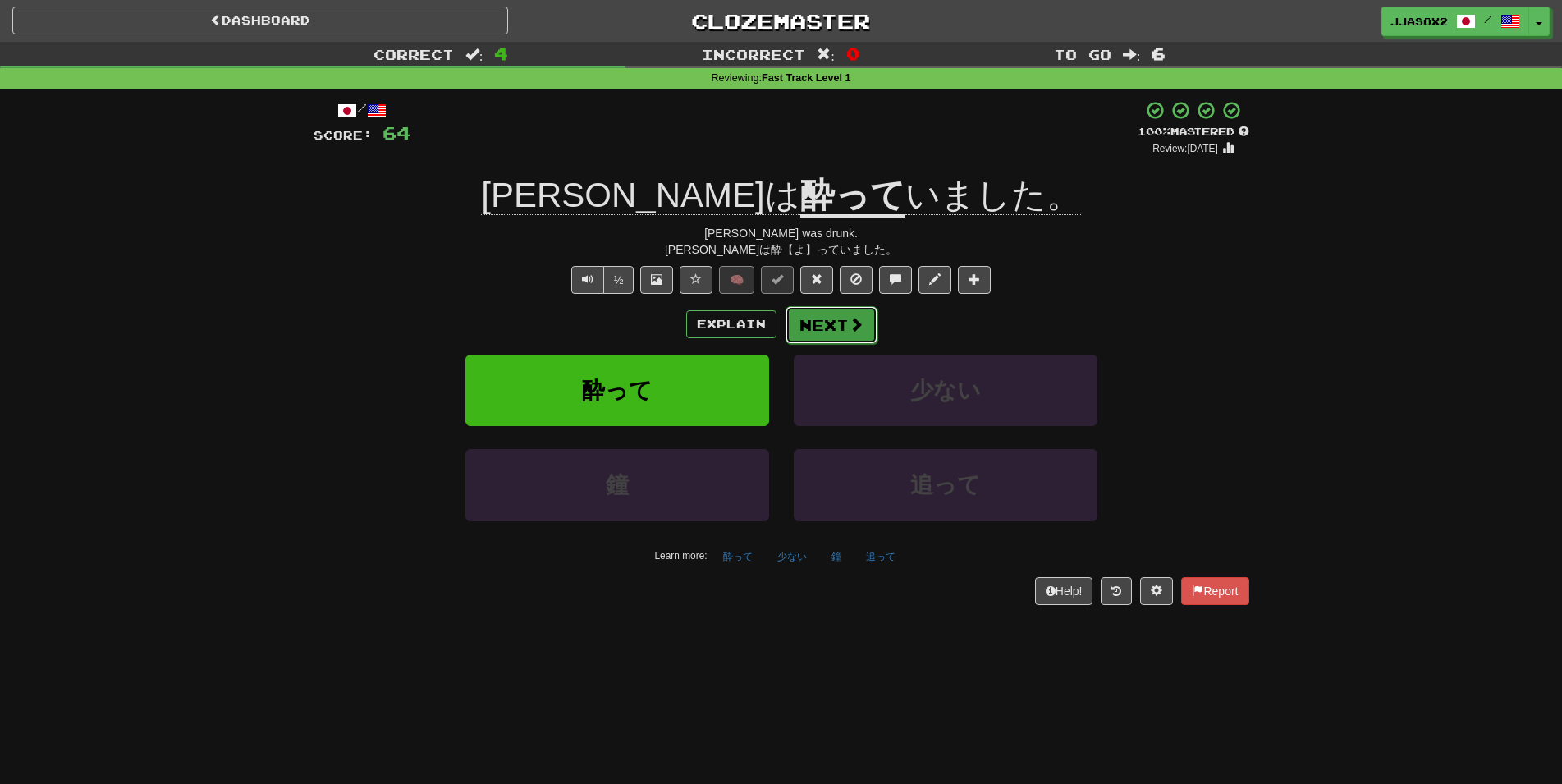
click at [839, 333] on button "Next" at bounding box center [831, 325] width 92 height 38
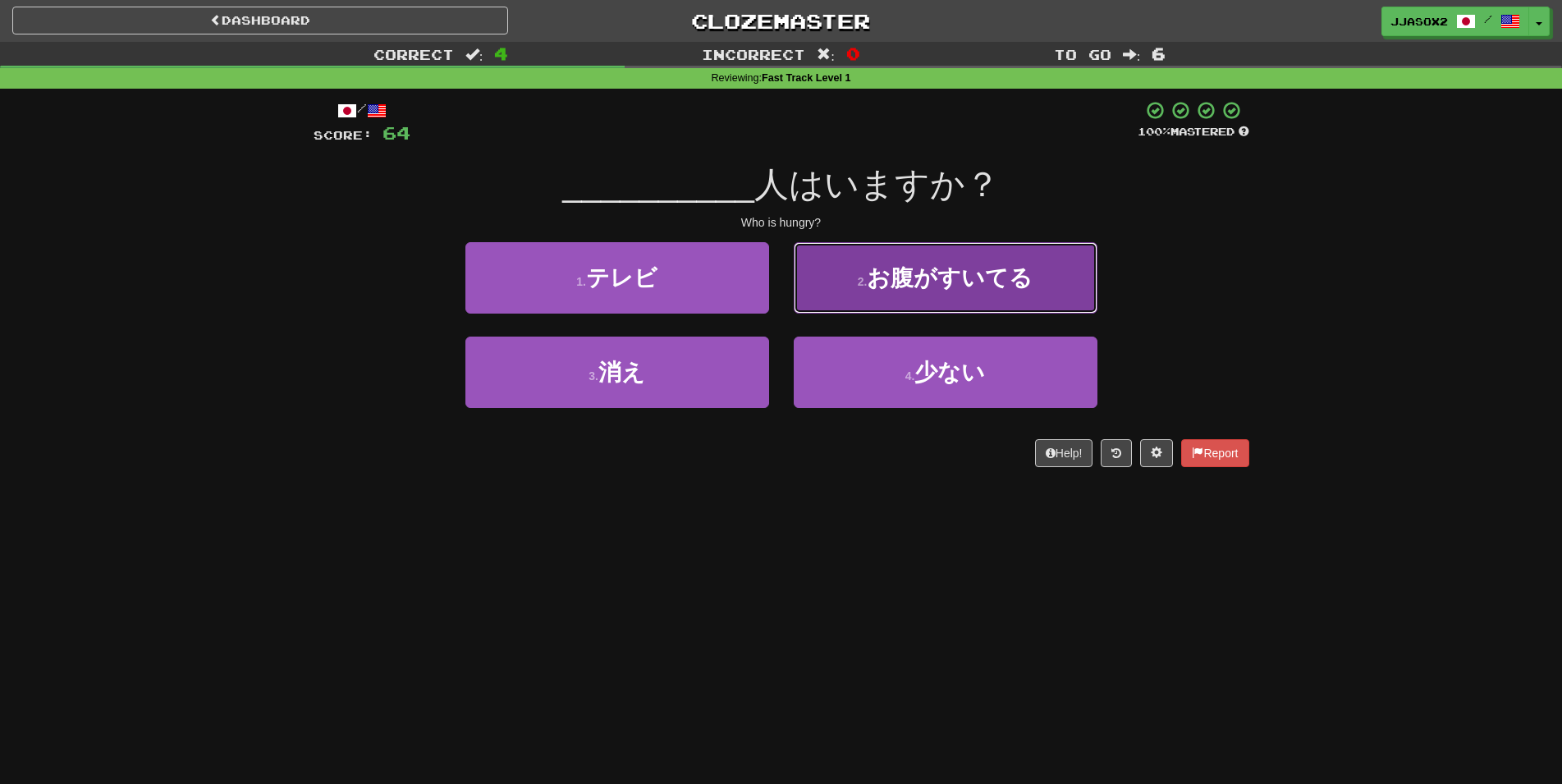
click at [898, 277] on span "お腹がすいてる" at bounding box center [949, 278] width 165 height 26
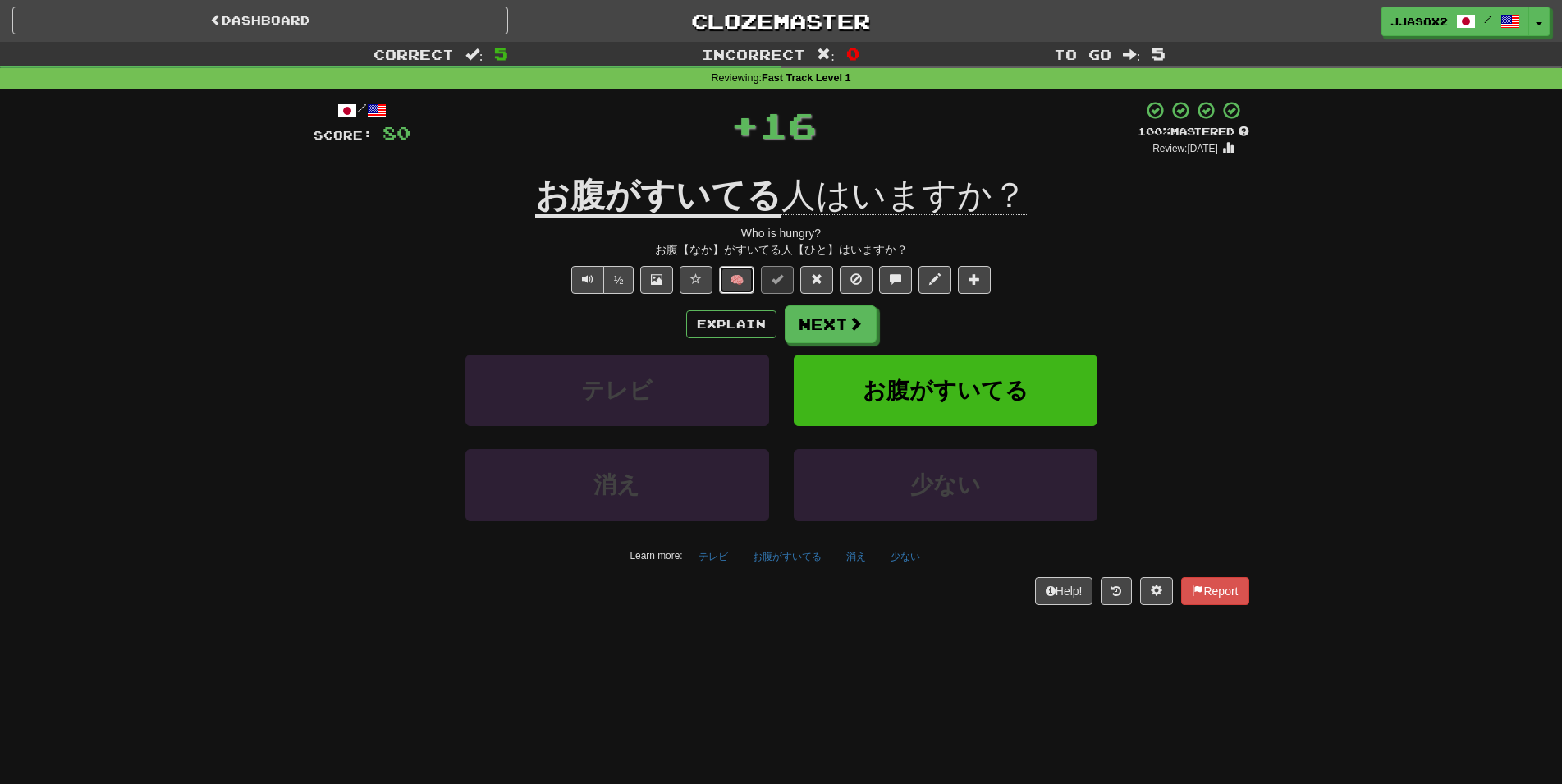
click at [751, 287] on button "🧠" at bounding box center [736, 280] width 35 height 28
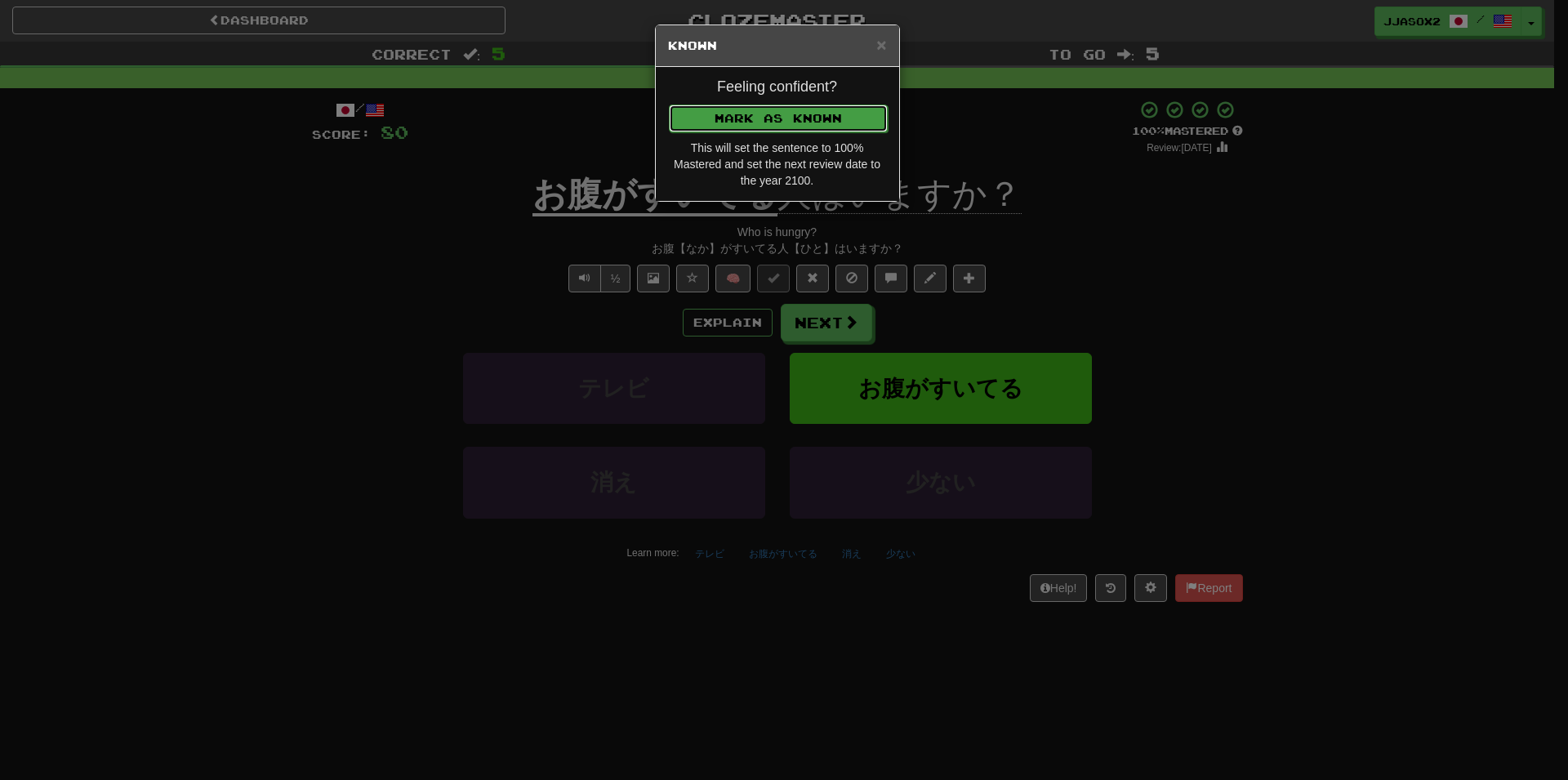
click at [839, 124] on button "Mark as Known" at bounding box center [778, 118] width 219 height 27
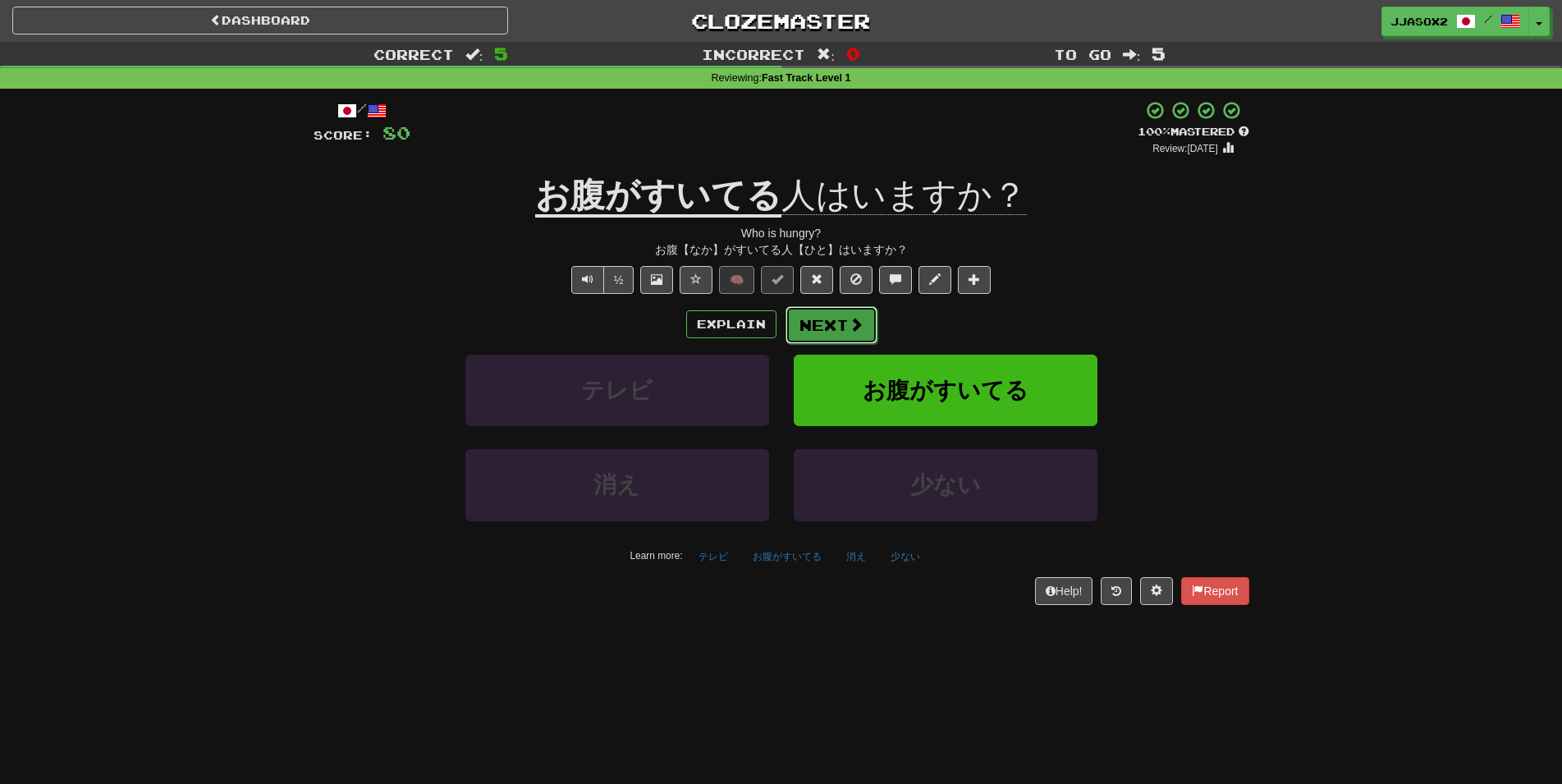
click at [830, 315] on button "Next" at bounding box center [831, 325] width 92 height 38
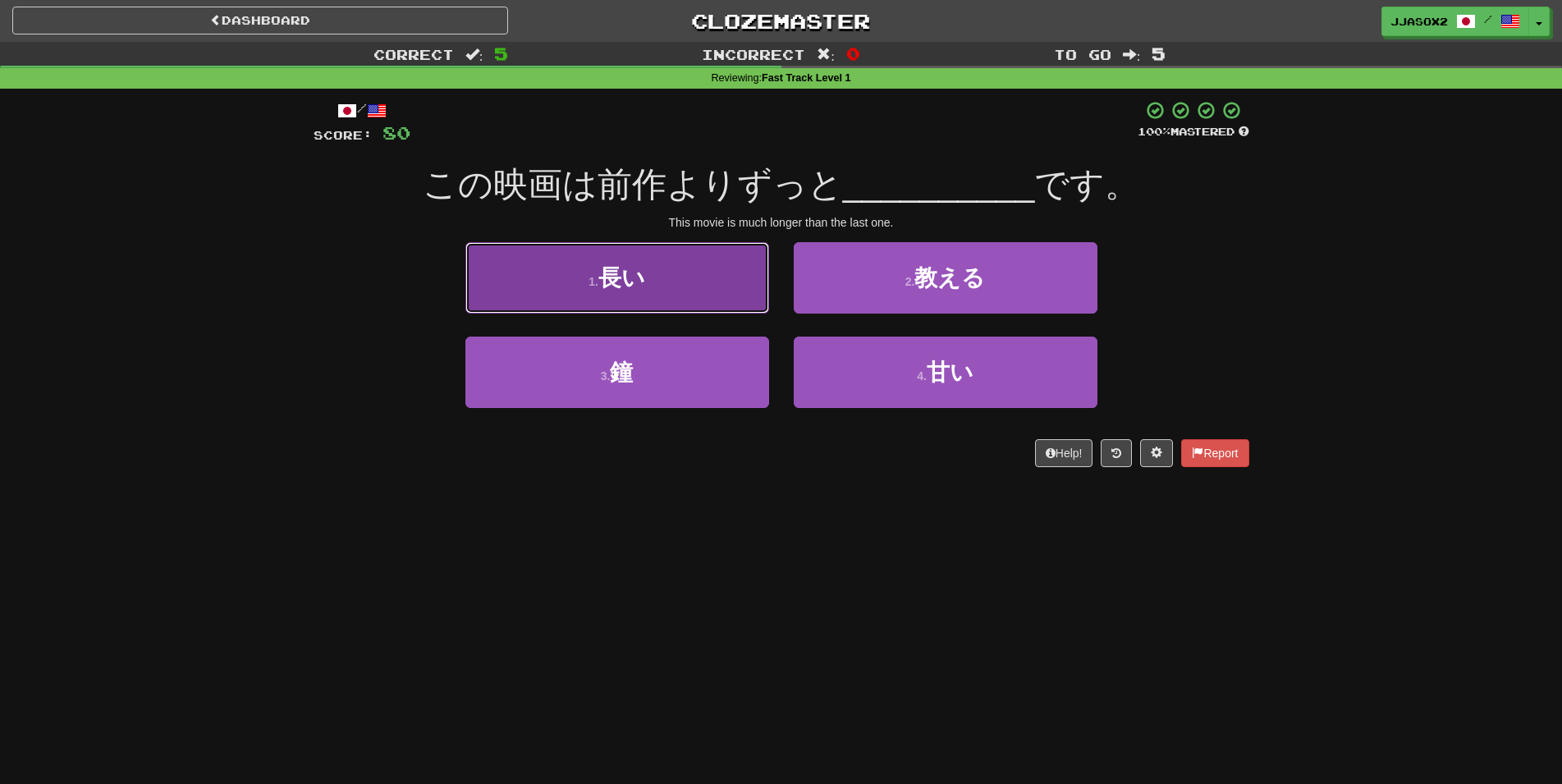
click at [686, 273] on button "1 . 長い" at bounding box center [617, 277] width 303 height 72
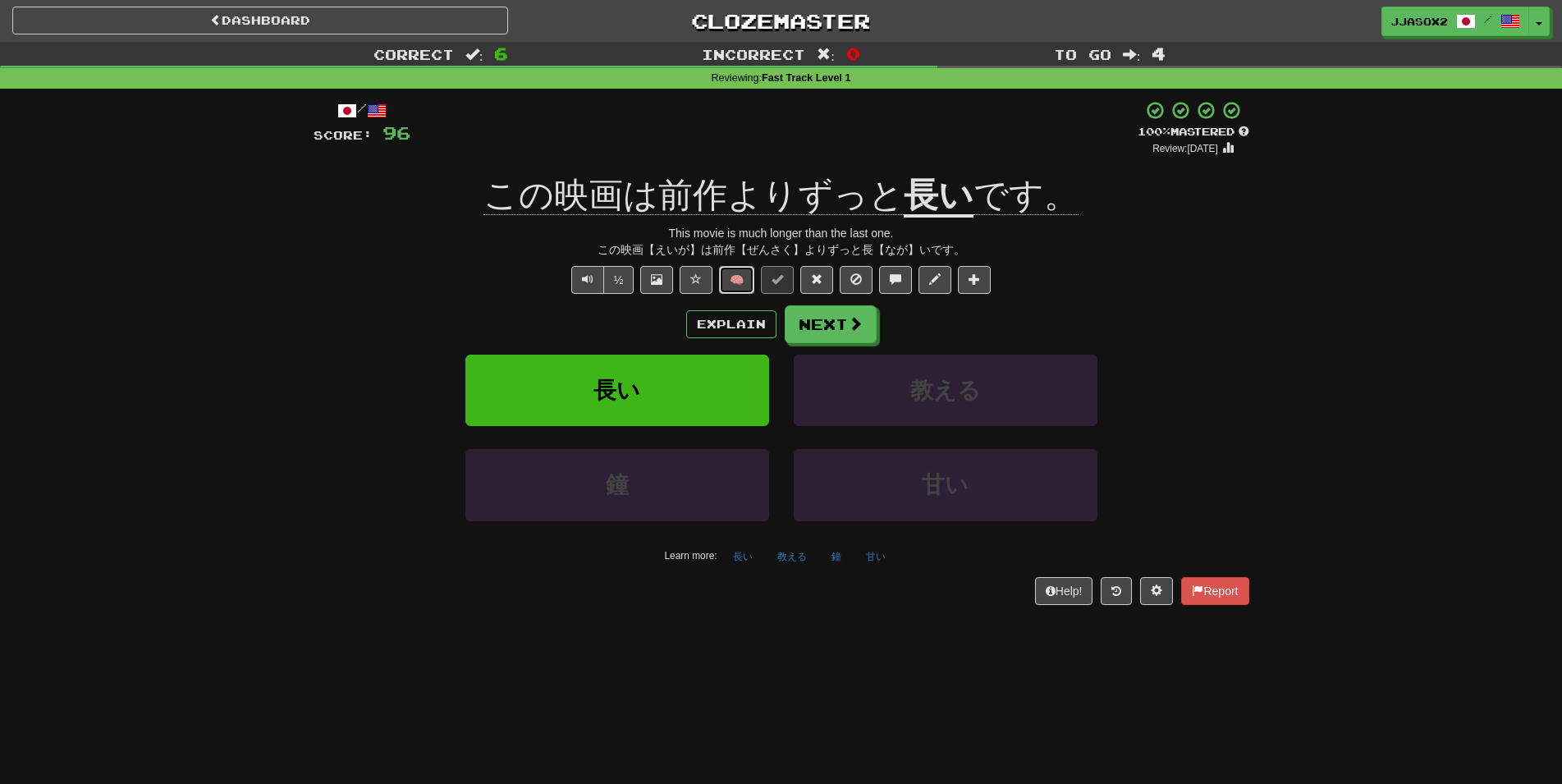
click at [730, 276] on button "🧠" at bounding box center [736, 280] width 35 height 28
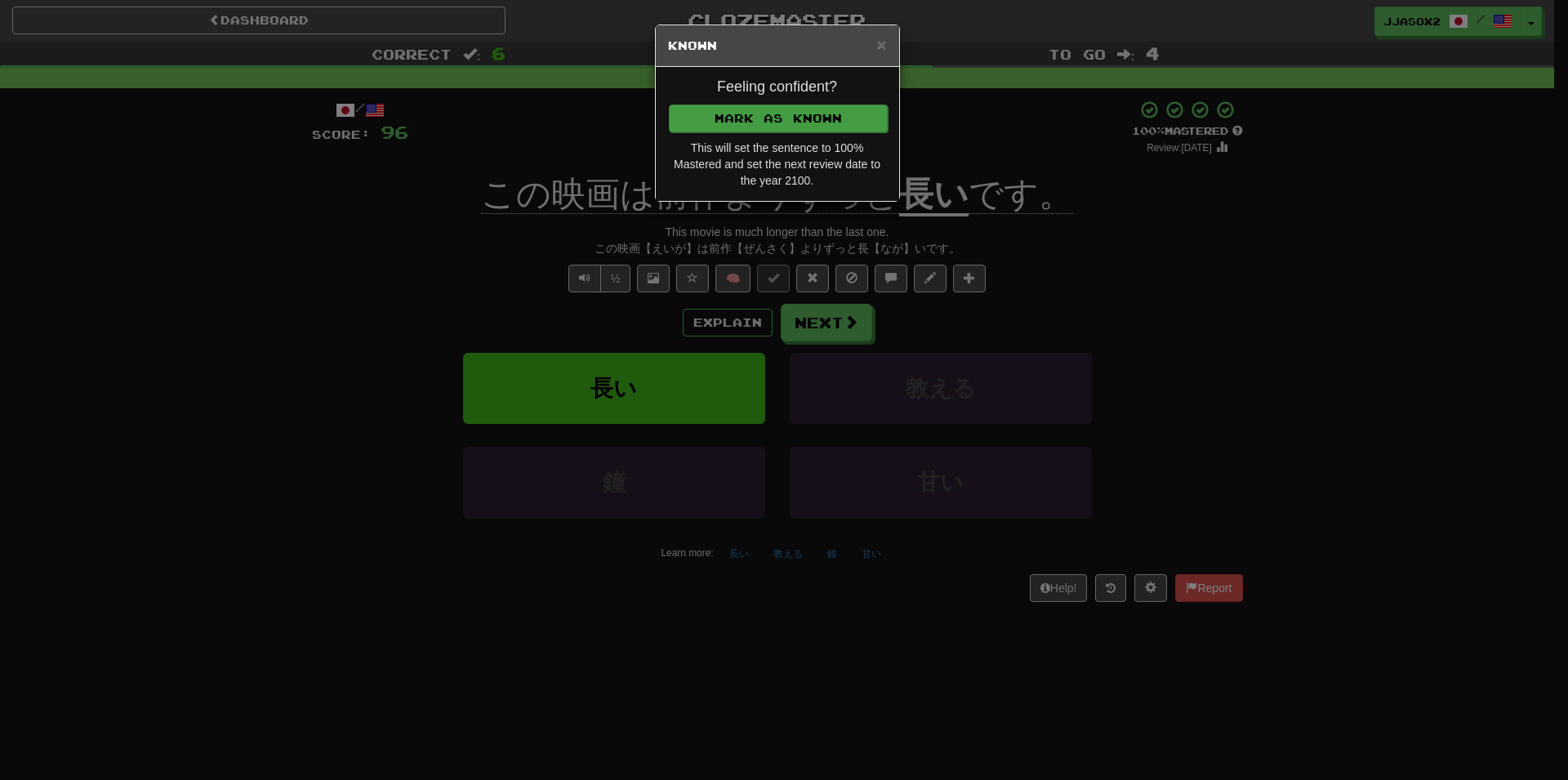
drag, startPoint x: 853, startPoint y: 98, endPoint x: 852, endPoint y: 111, distance: 13.0
click at [852, 98] on div "Feeling confident? Mark as Known This will set the sentence to 100% Mastered an…" at bounding box center [778, 134] width 243 height 134
click at [852, 113] on button "Mark as Known" at bounding box center [778, 118] width 219 height 27
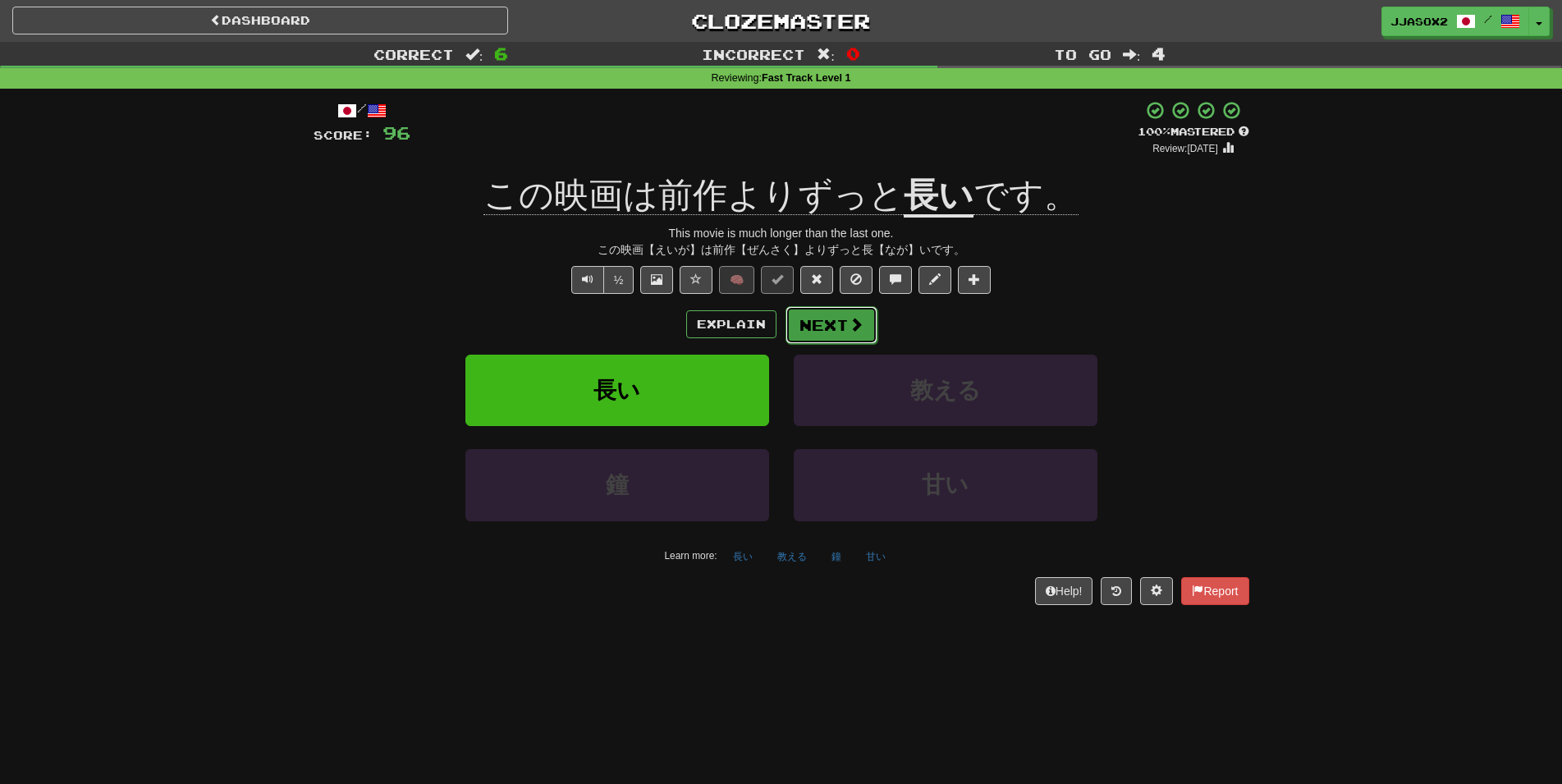
click at [864, 320] on button "Next" at bounding box center [831, 325] width 92 height 38
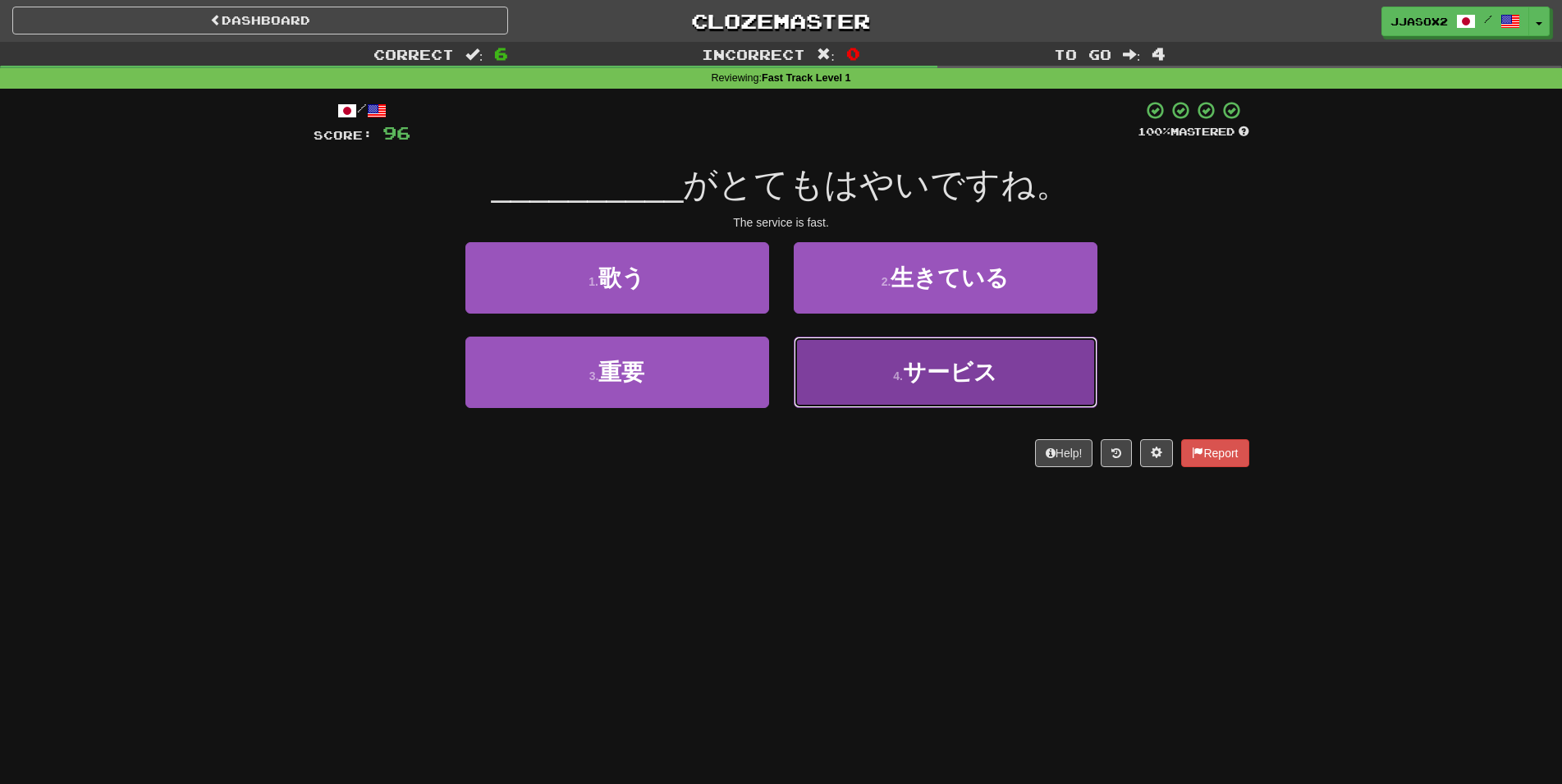
click at [927, 358] on button "4 . サービス" at bounding box center [945, 372] width 303 height 72
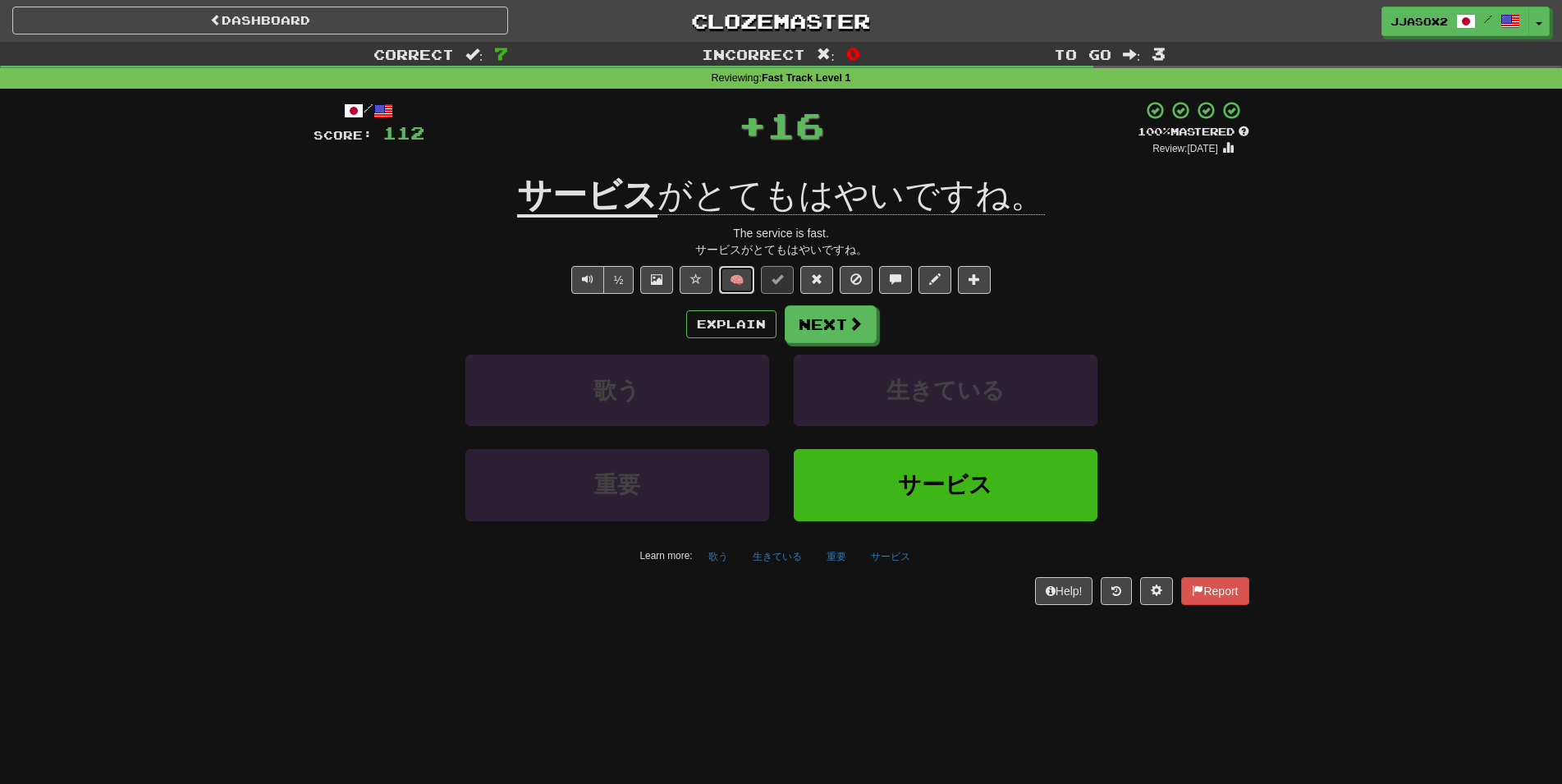
click at [731, 285] on button "🧠" at bounding box center [736, 280] width 35 height 28
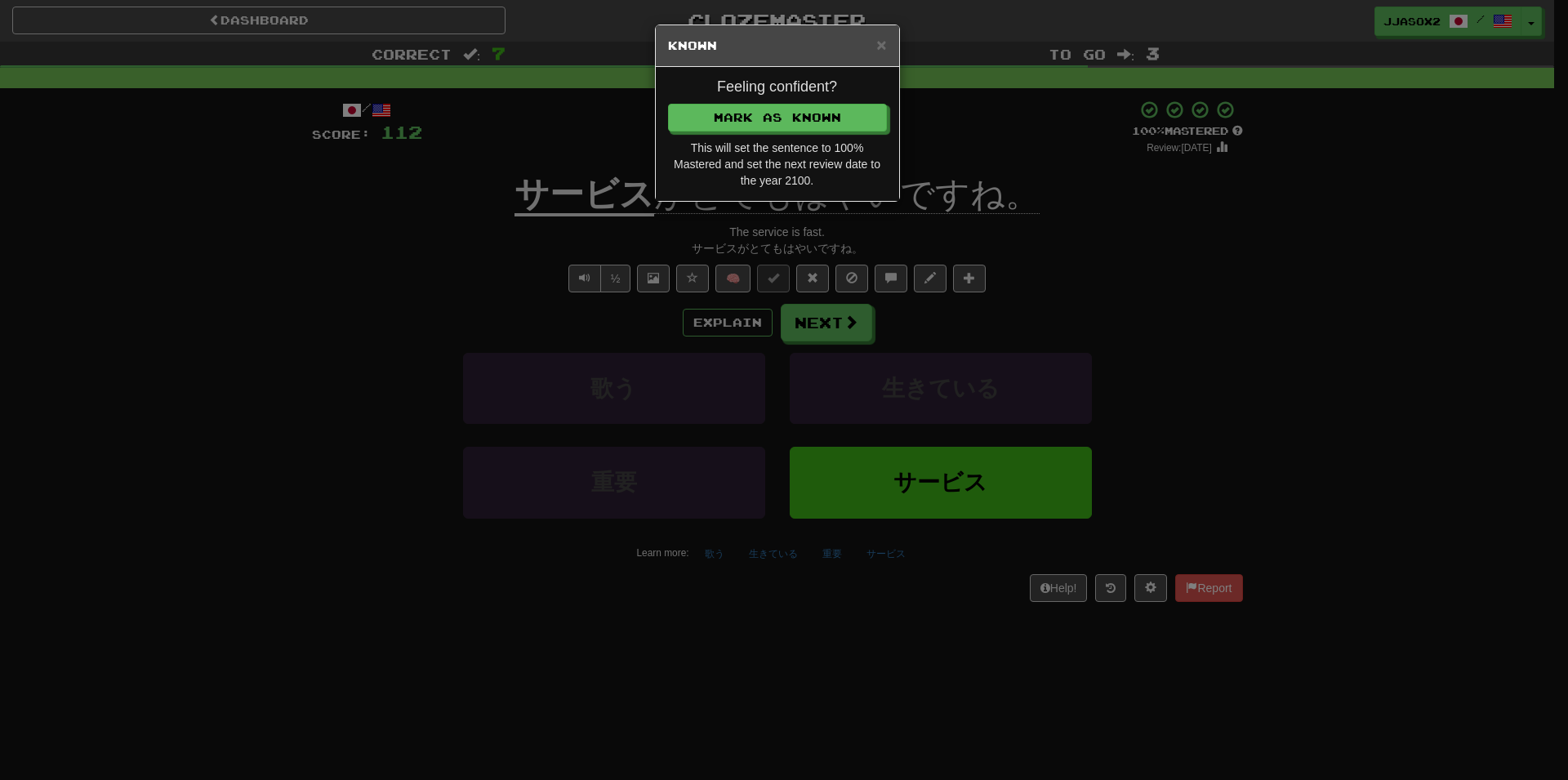
click at [836, 131] on div "Feeling confident? Mark as Known This will set the sentence to 100% Mastered an…" at bounding box center [778, 134] width 243 height 134
click at [837, 130] on button "Mark as Known" at bounding box center [778, 118] width 219 height 27
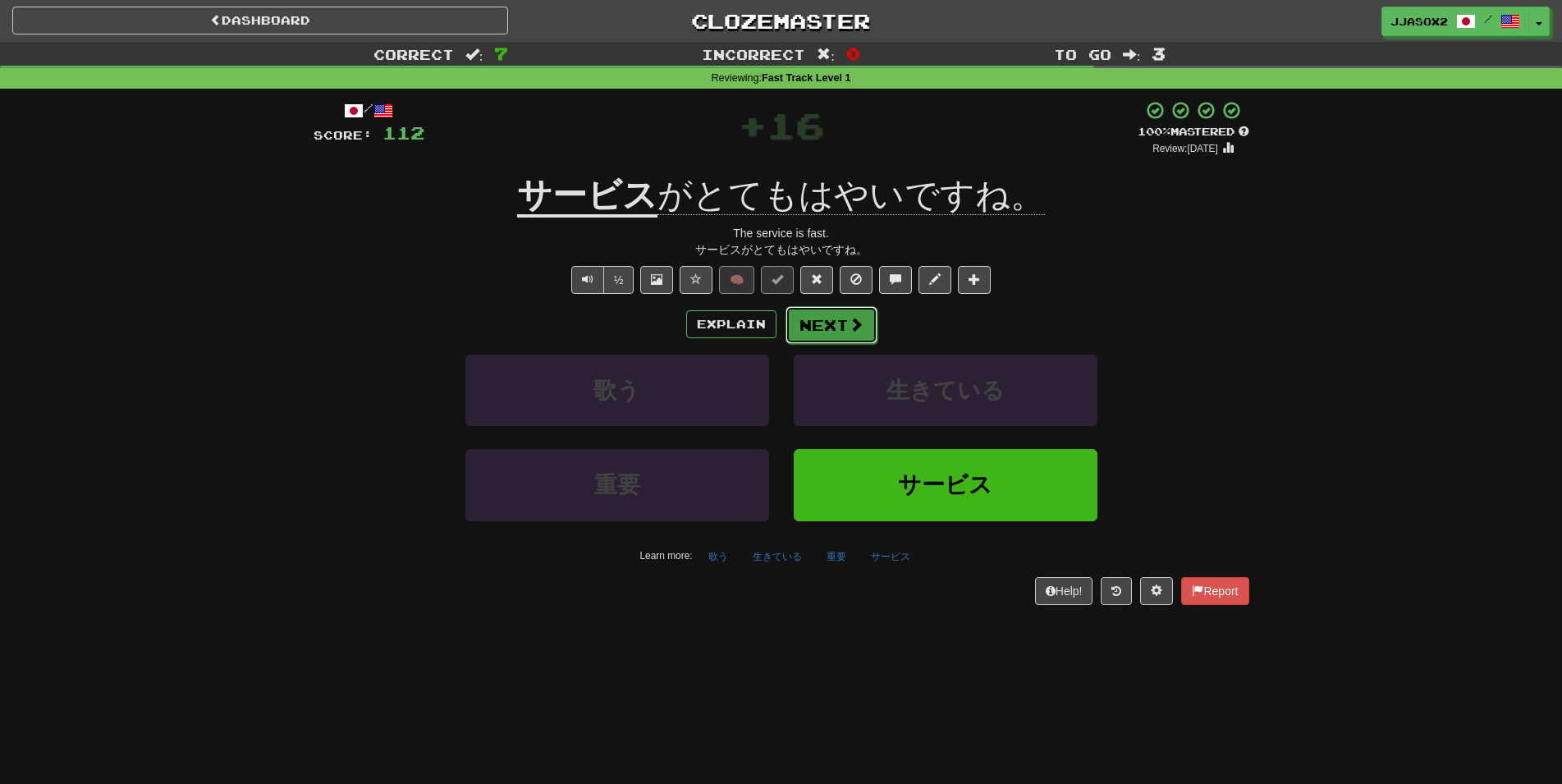
click at [852, 327] on span at bounding box center [856, 324] width 15 height 15
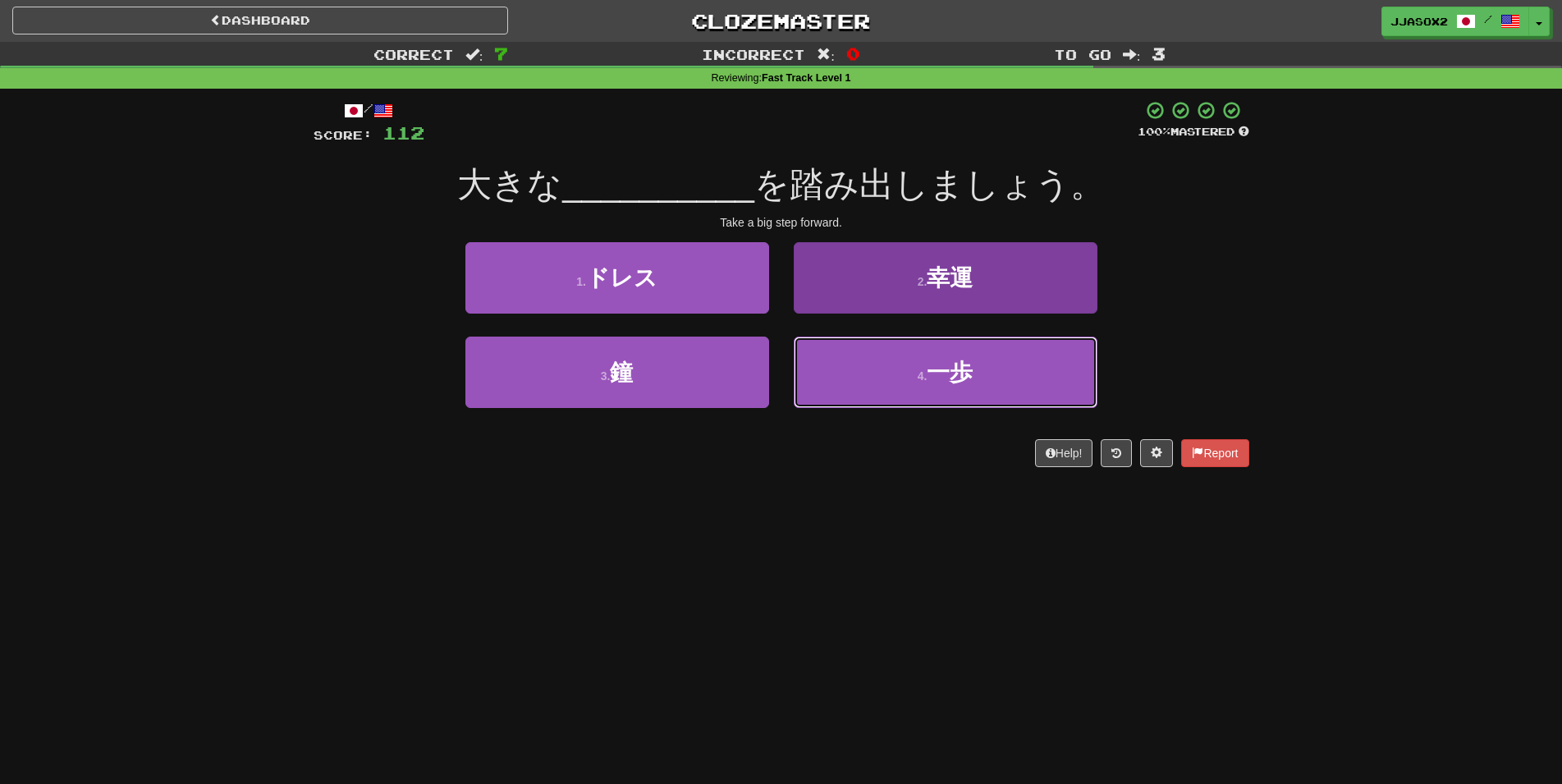
drag, startPoint x: 940, startPoint y: 371, endPoint x: 929, endPoint y: 398, distance: 29.2
click at [945, 408] on button "4 . 一歩" at bounding box center [945, 372] width 303 height 72
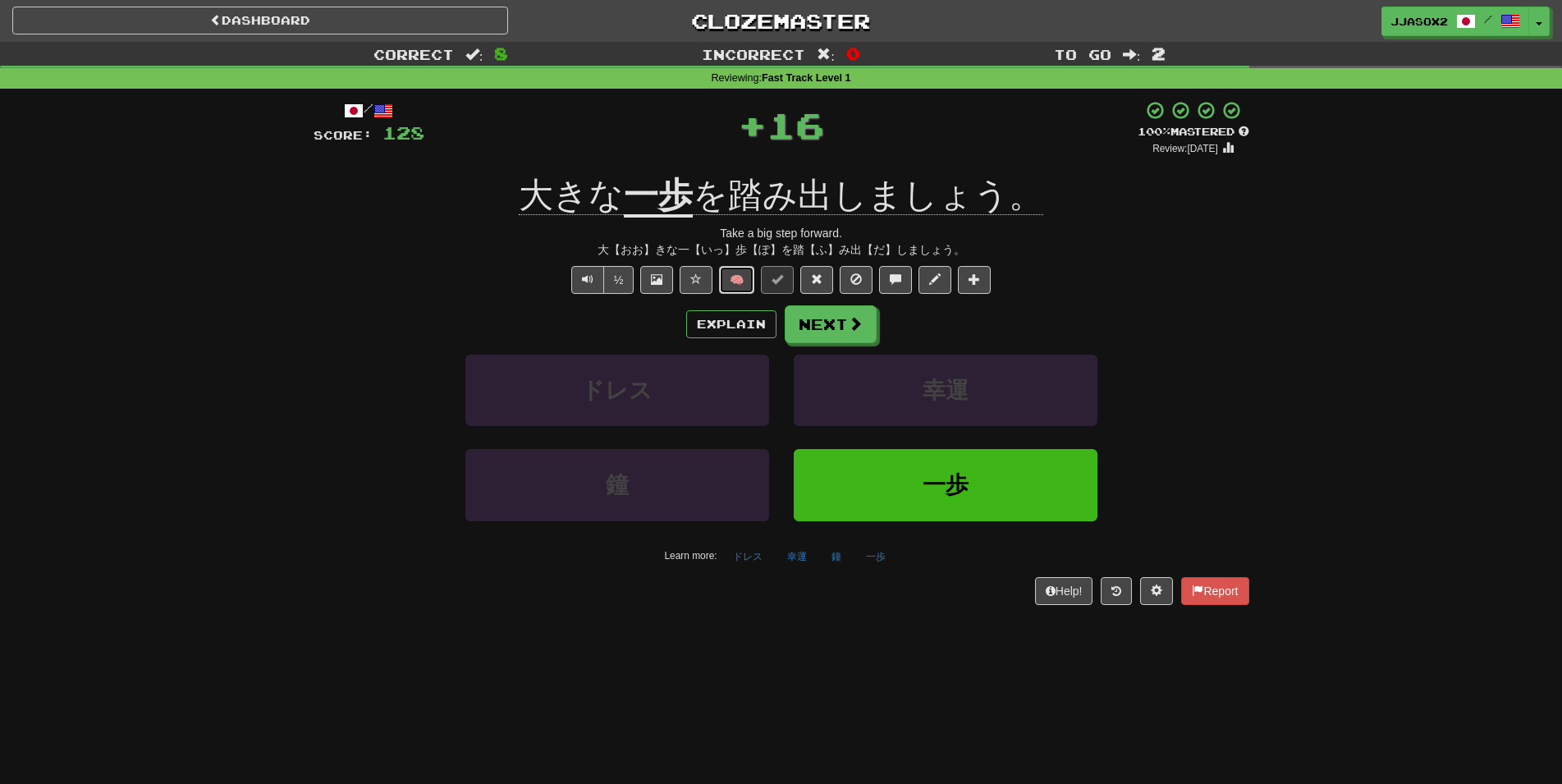
click at [737, 283] on button "🧠" at bounding box center [736, 280] width 35 height 28
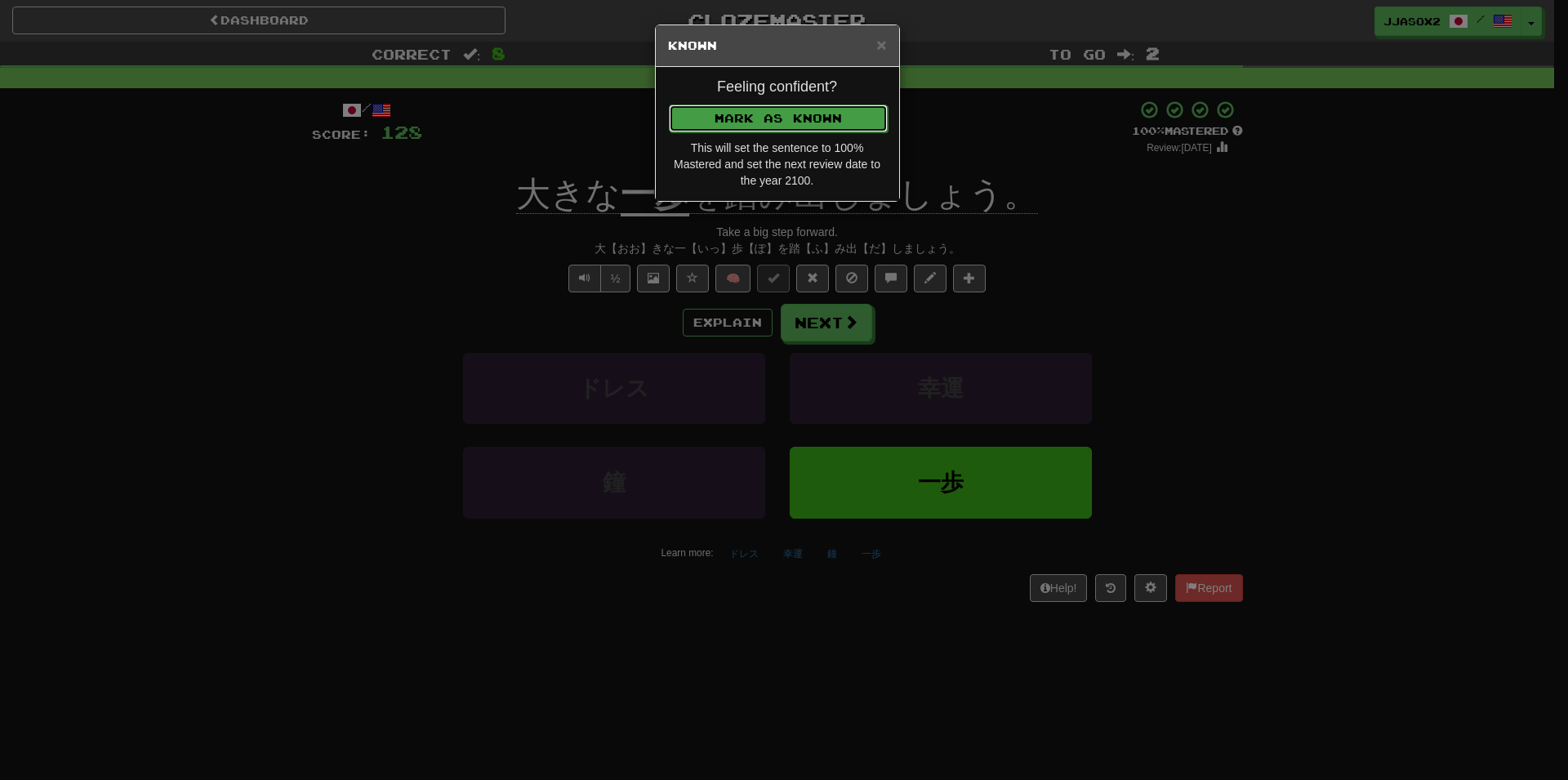
click at [848, 129] on button "Mark as Known" at bounding box center [778, 118] width 219 height 27
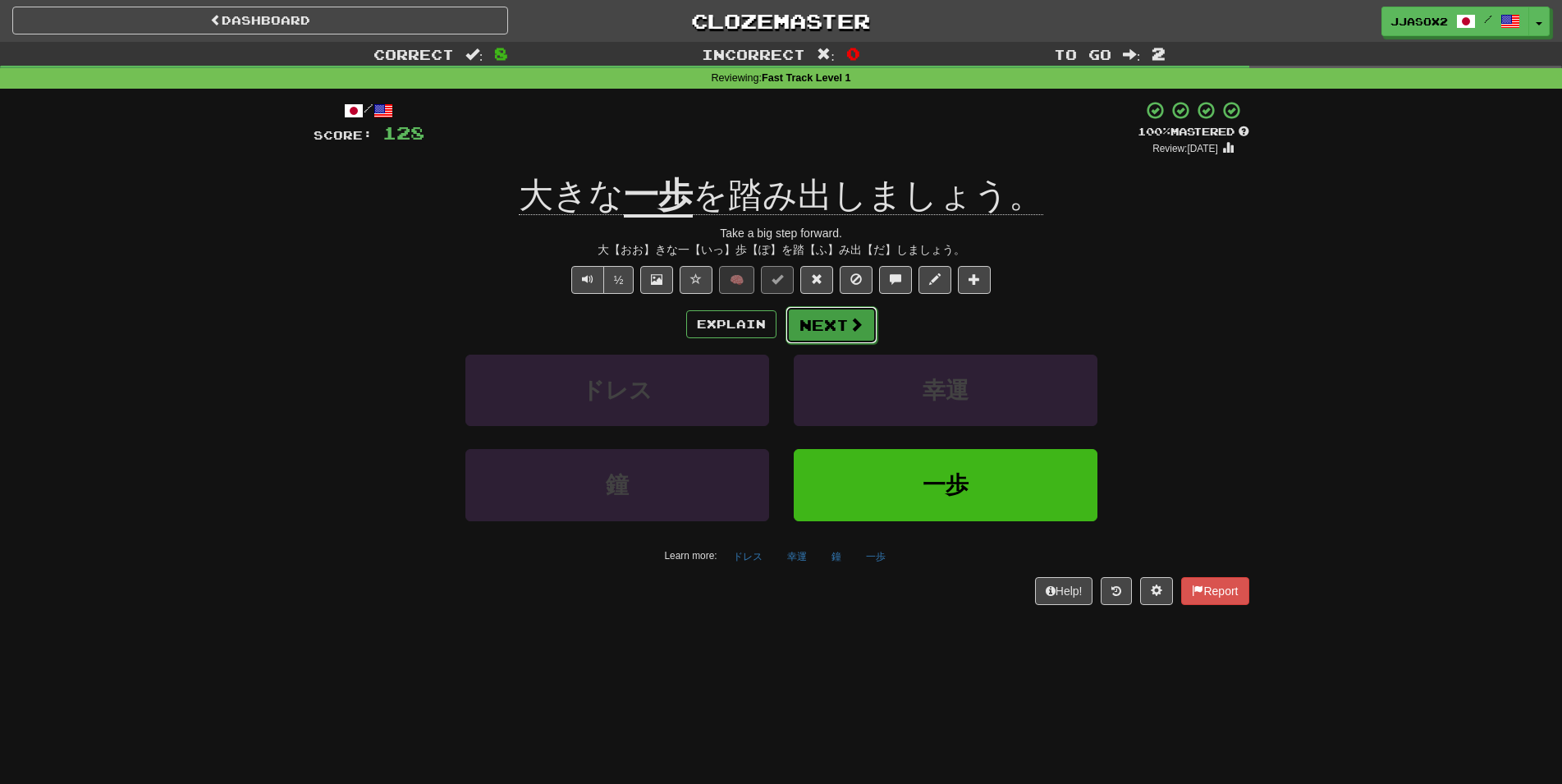
click at [831, 320] on button "Next" at bounding box center [831, 325] width 92 height 38
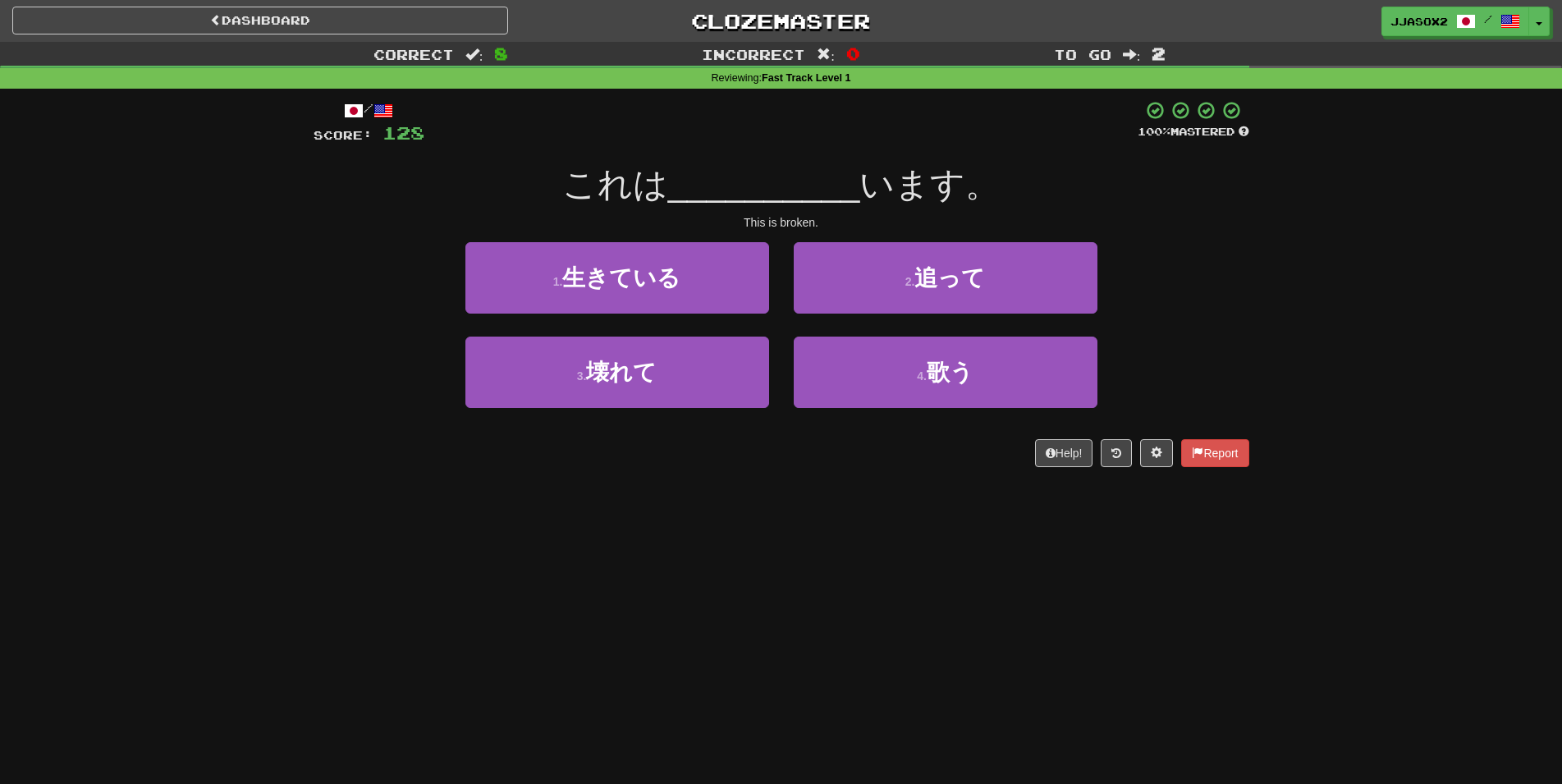
drag, startPoint x: 476, startPoint y: 507, endPoint x: 499, endPoint y: 472, distance: 41.9
click at [483, 500] on div "Dashboard Clozemaster Jjasox2 / Toggle Dropdown Dashboard Leaderboard Activity …" at bounding box center [781, 392] width 1562 height 784
click at [450, 586] on div "Dashboard Clozemaster Jjasox2 / Toggle Dropdown Dashboard Leaderboard Activity …" at bounding box center [781, 392] width 1562 height 784
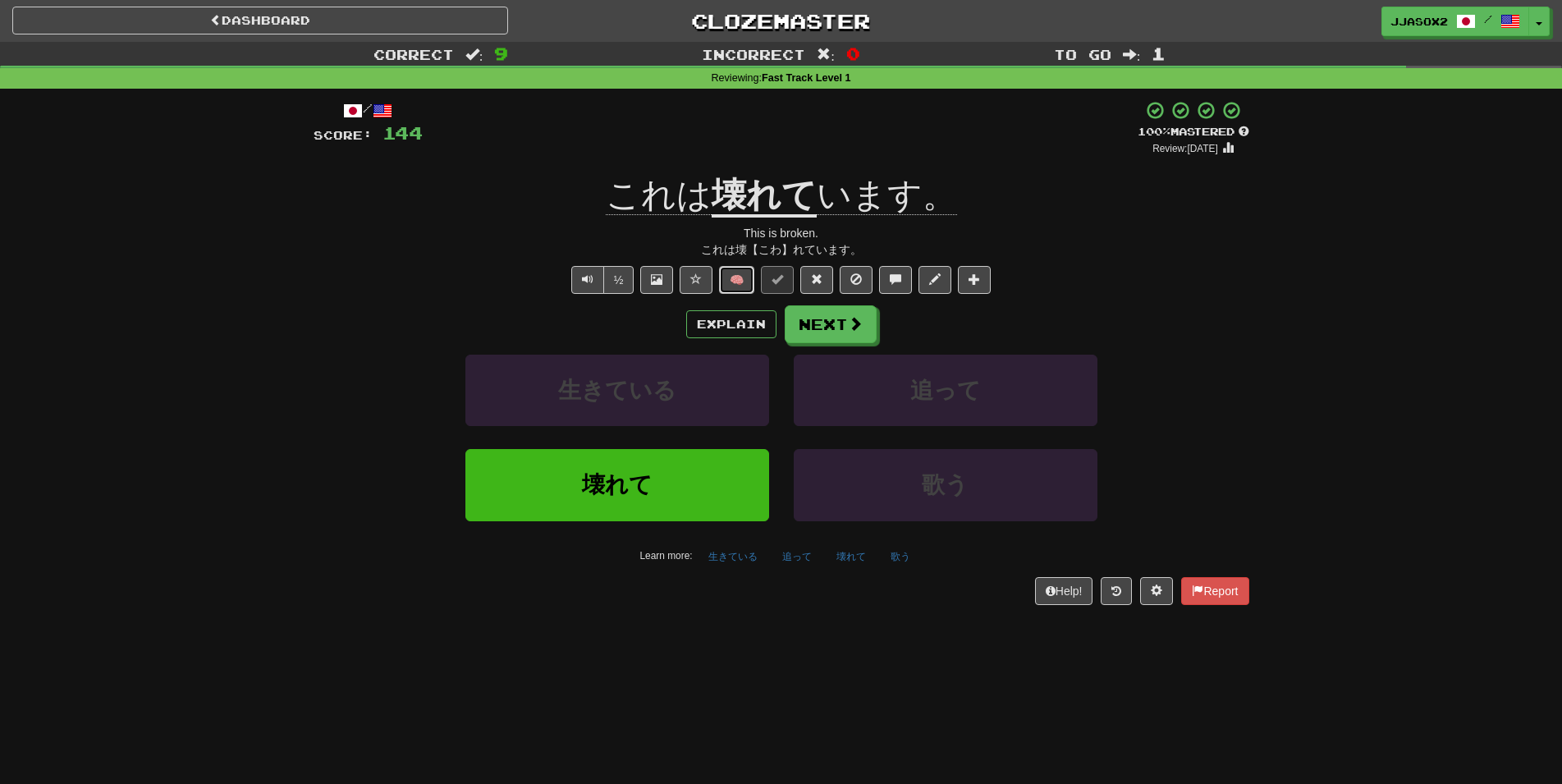
click at [744, 283] on button "🧠" at bounding box center [736, 280] width 35 height 28
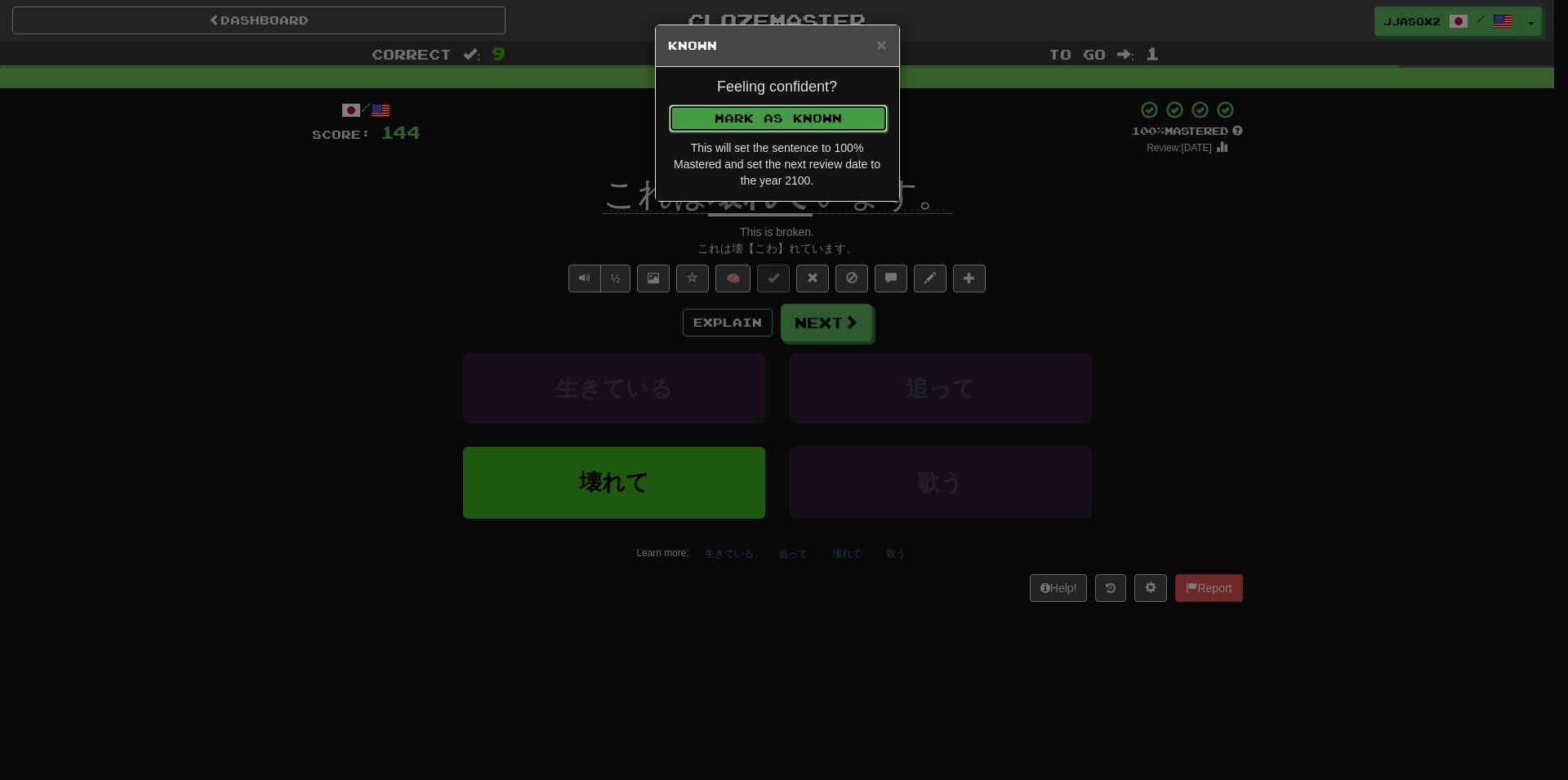
click at [830, 115] on button "Mark as Known" at bounding box center [778, 118] width 219 height 27
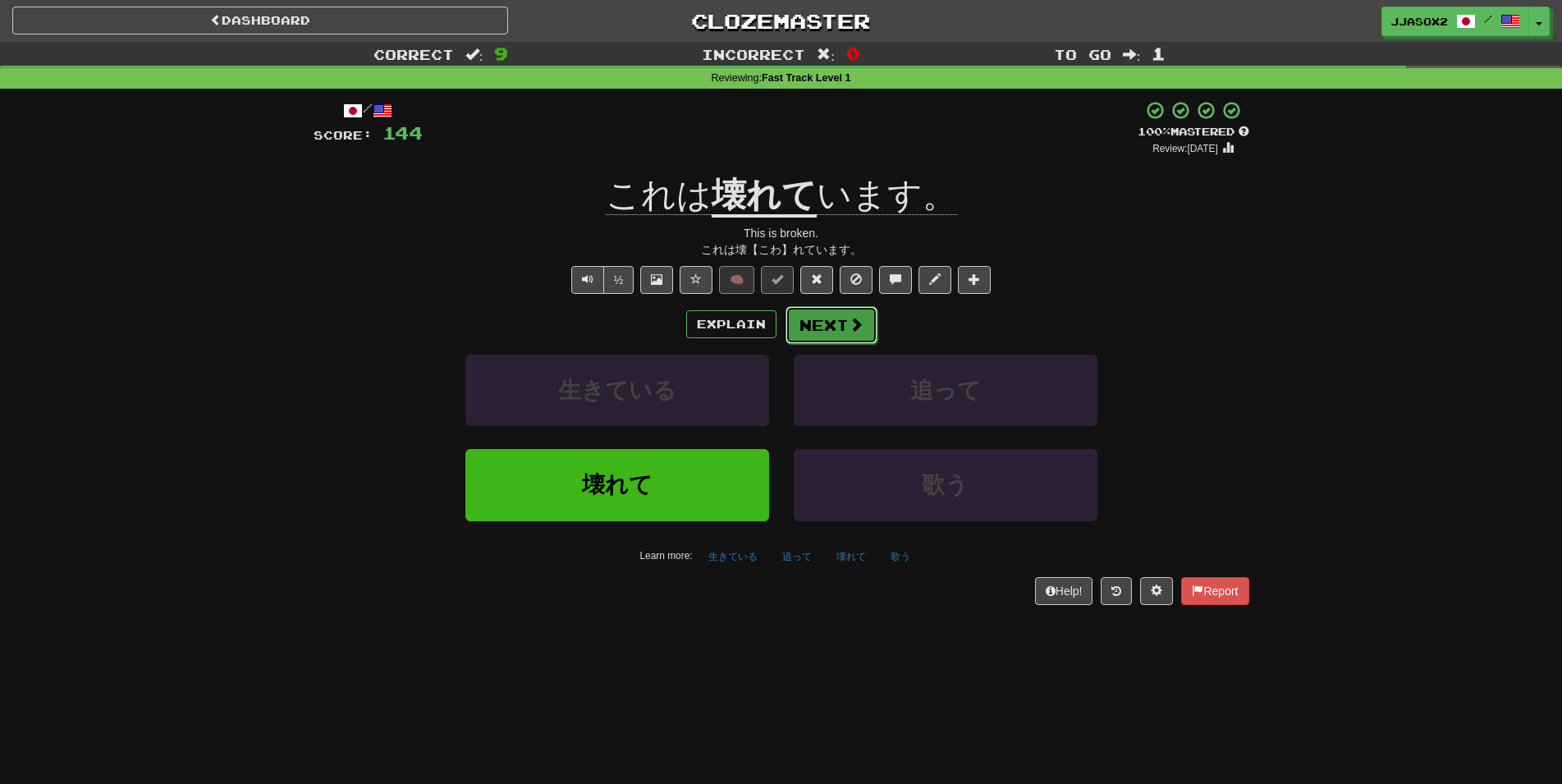
click at [835, 330] on button "Next" at bounding box center [831, 325] width 92 height 38
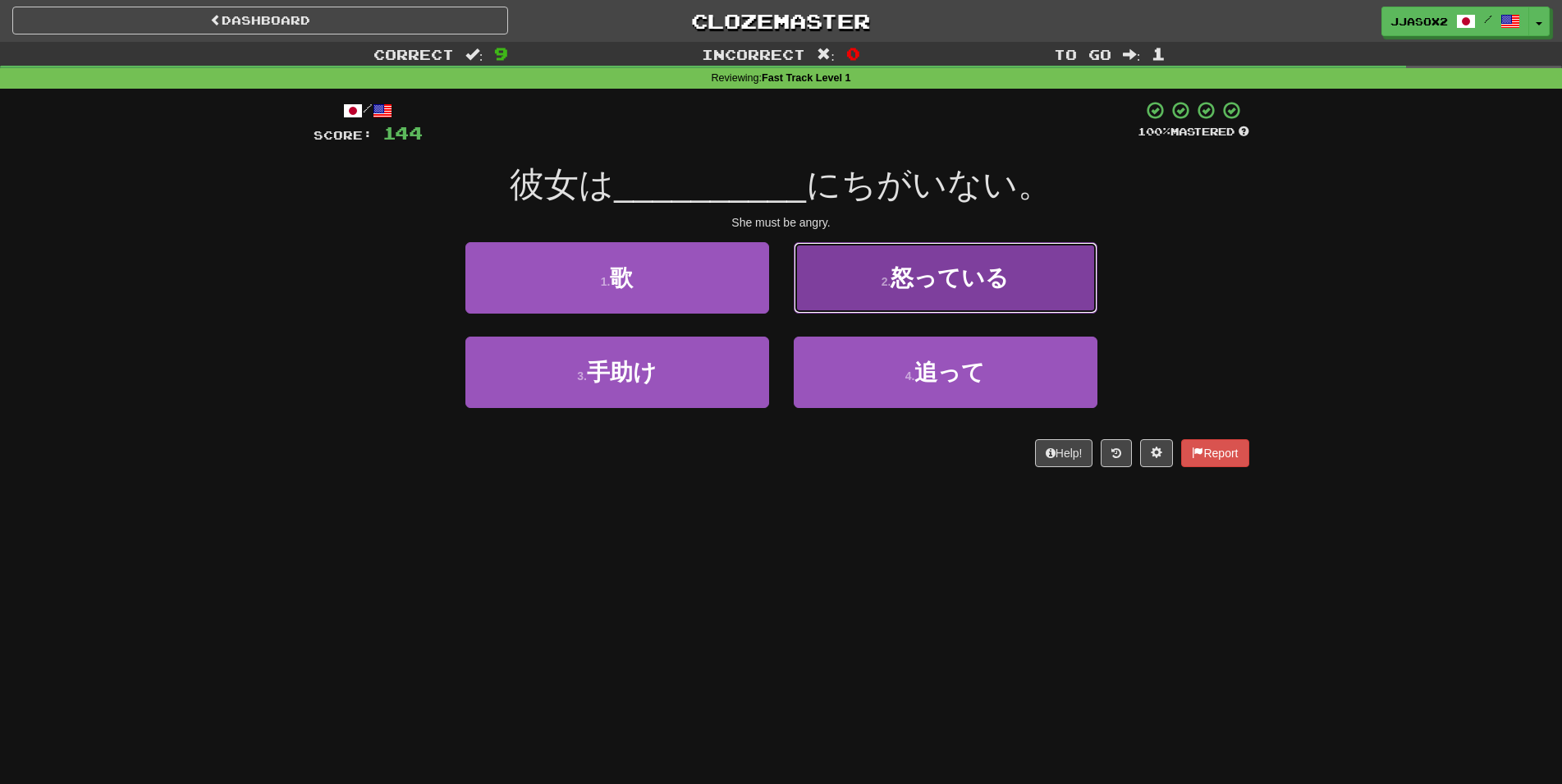
click at [961, 289] on span "怒っている" at bounding box center [949, 278] width 118 height 26
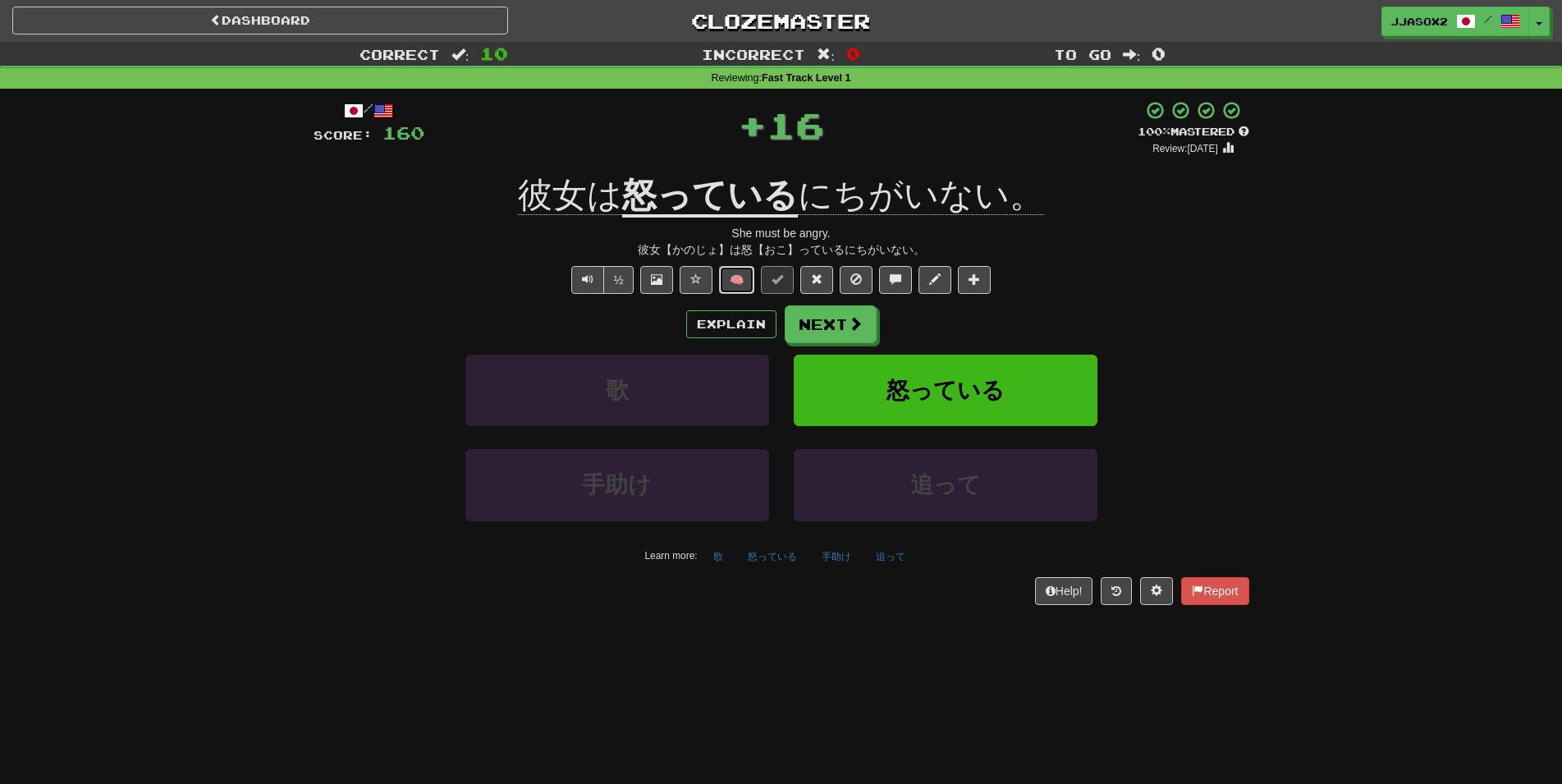
click at [738, 284] on button "🧠" at bounding box center [736, 280] width 35 height 28
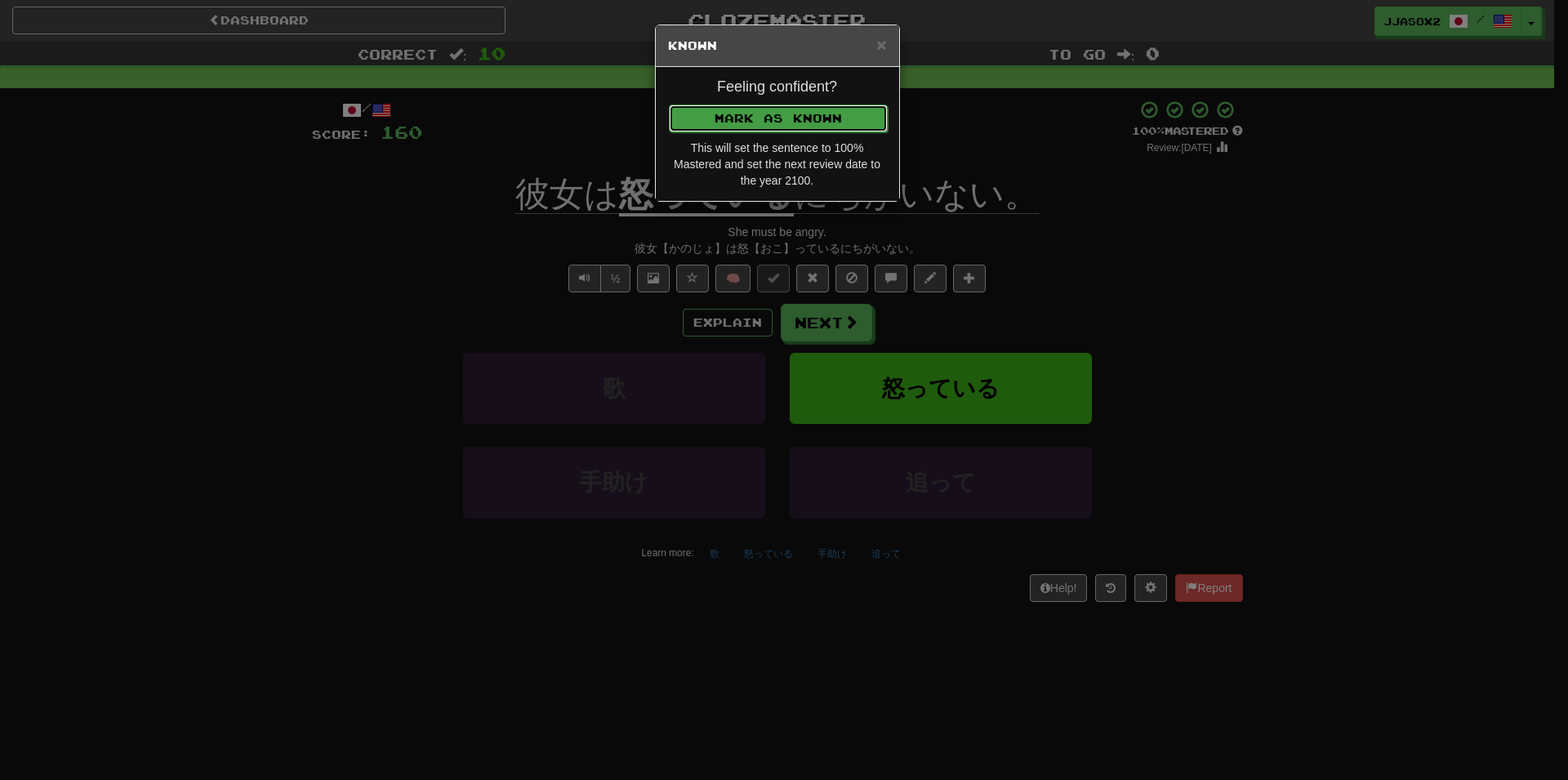
click at [858, 117] on button "Mark as Known" at bounding box center [778, 118] width 219 height 27
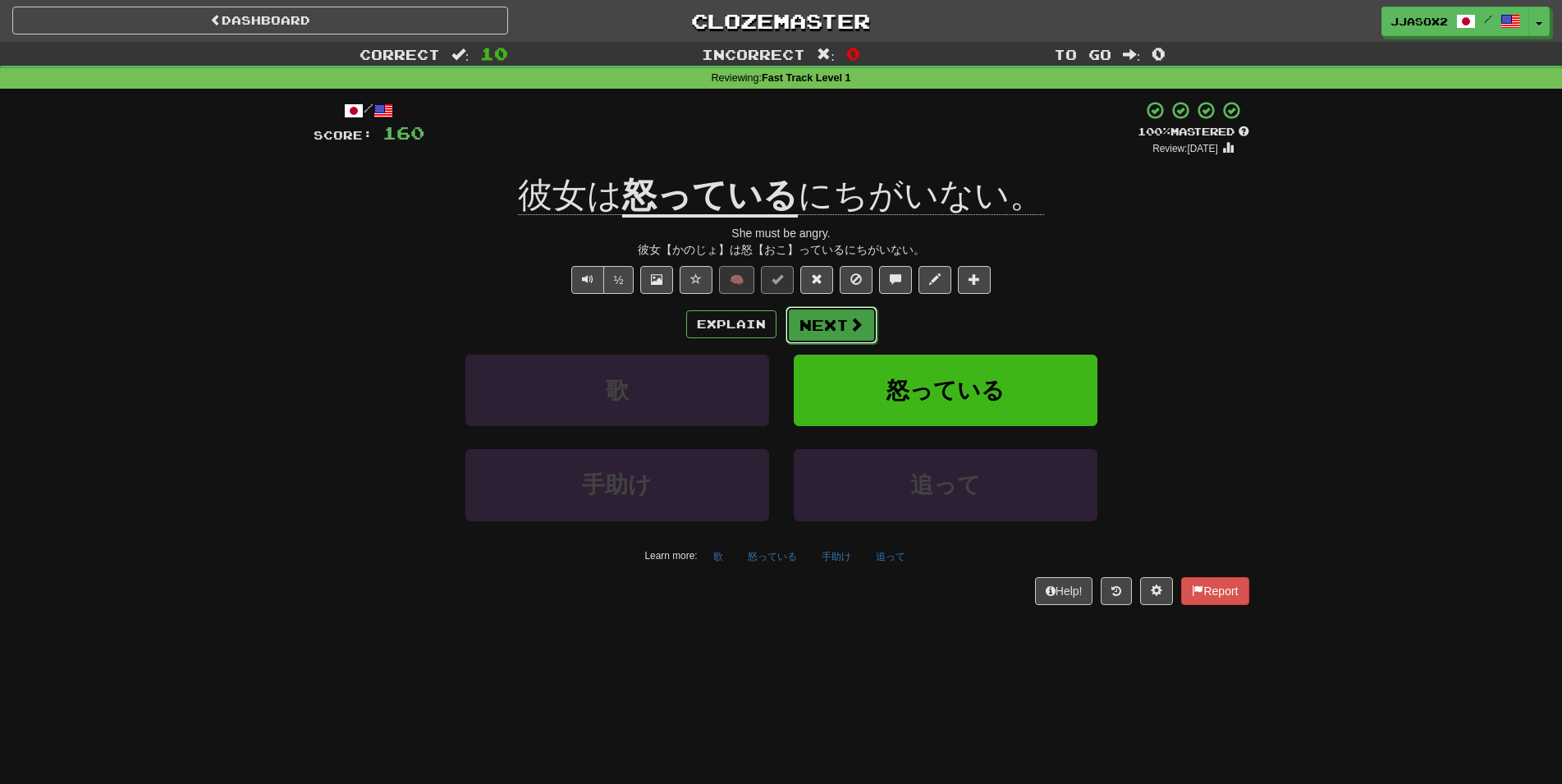
click at [819, 320] on button "Next" at bounding box center [831, 325] width 92 height 38
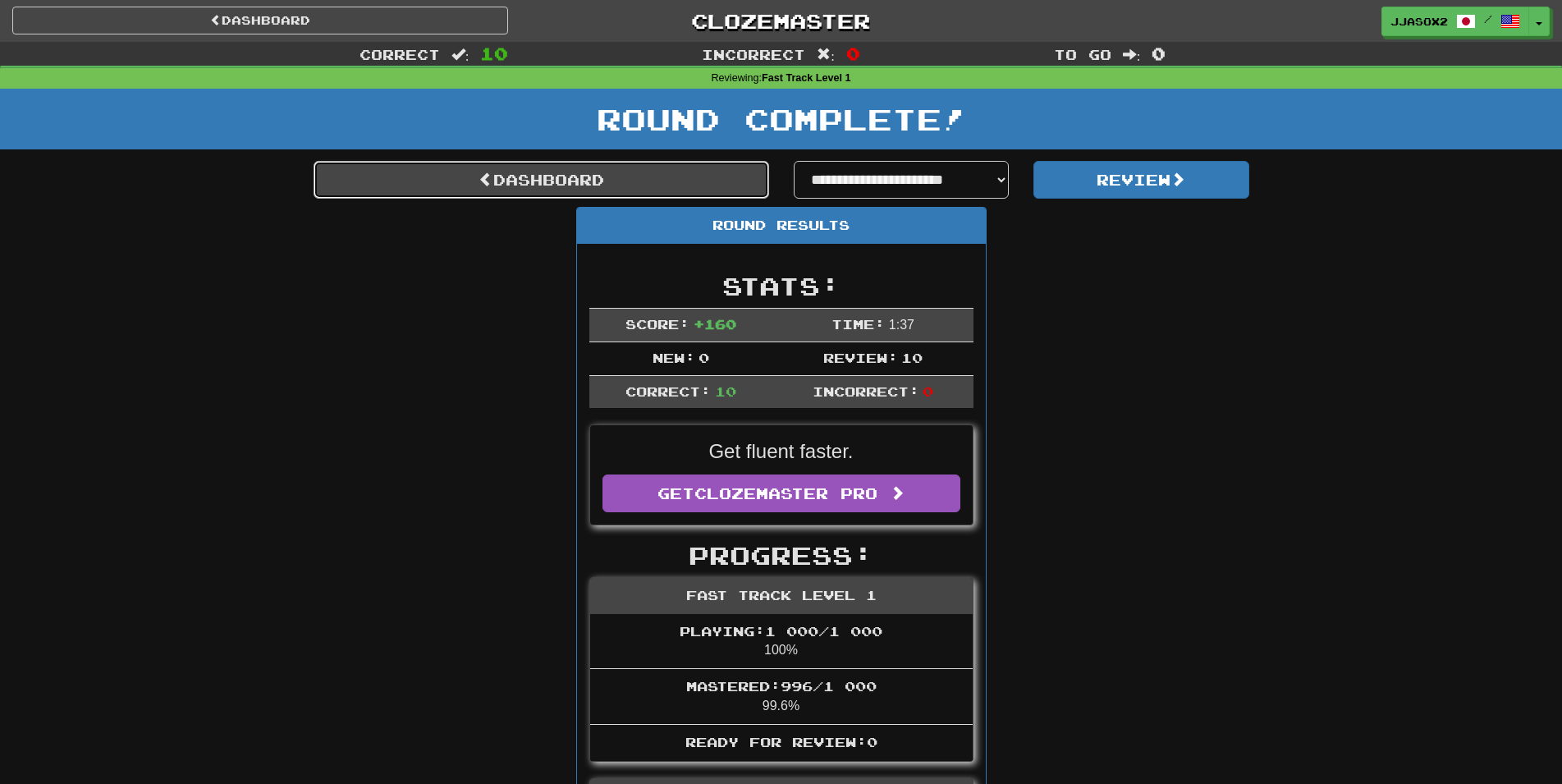
click at [529, 180] on link "Dashboard" at bounding box center [541, 180] width 456 height 38
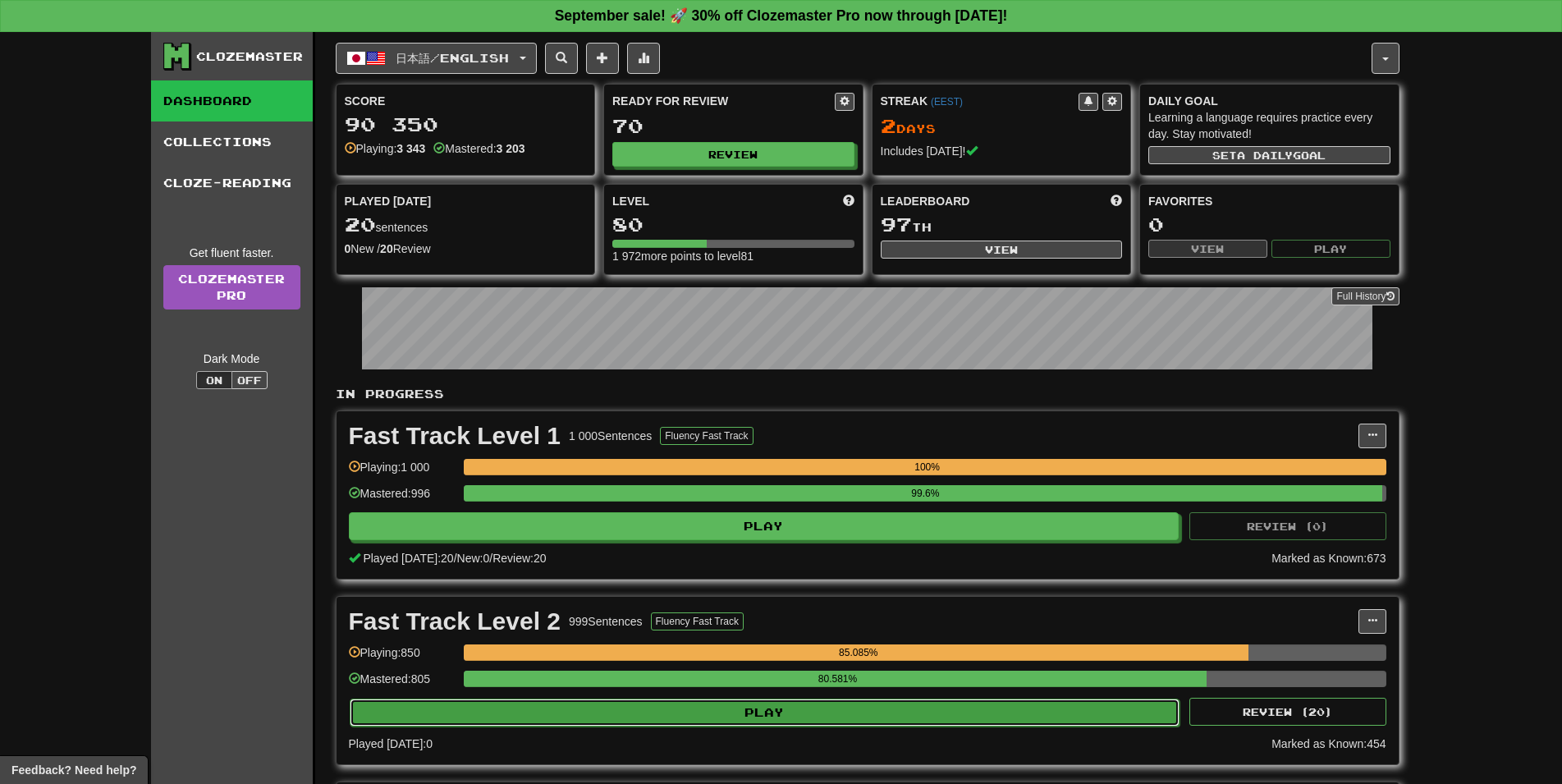
click at [822, 722] on button "Play" at bounding box center [765, 712] width 831 height 28
select select "**"
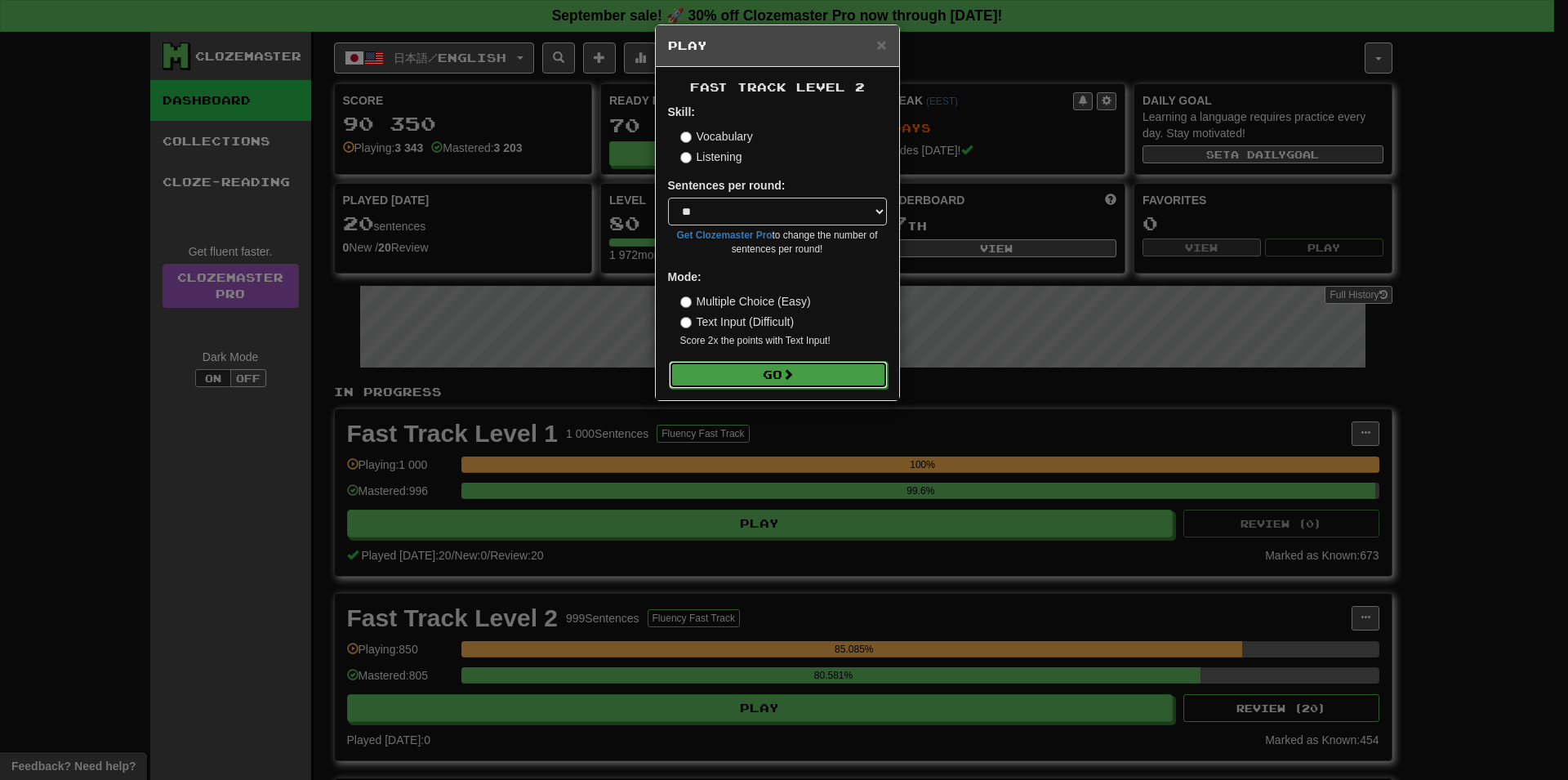
click at [798, 381] on button "Go" at bounding box center [778, 375] width 219 height 27
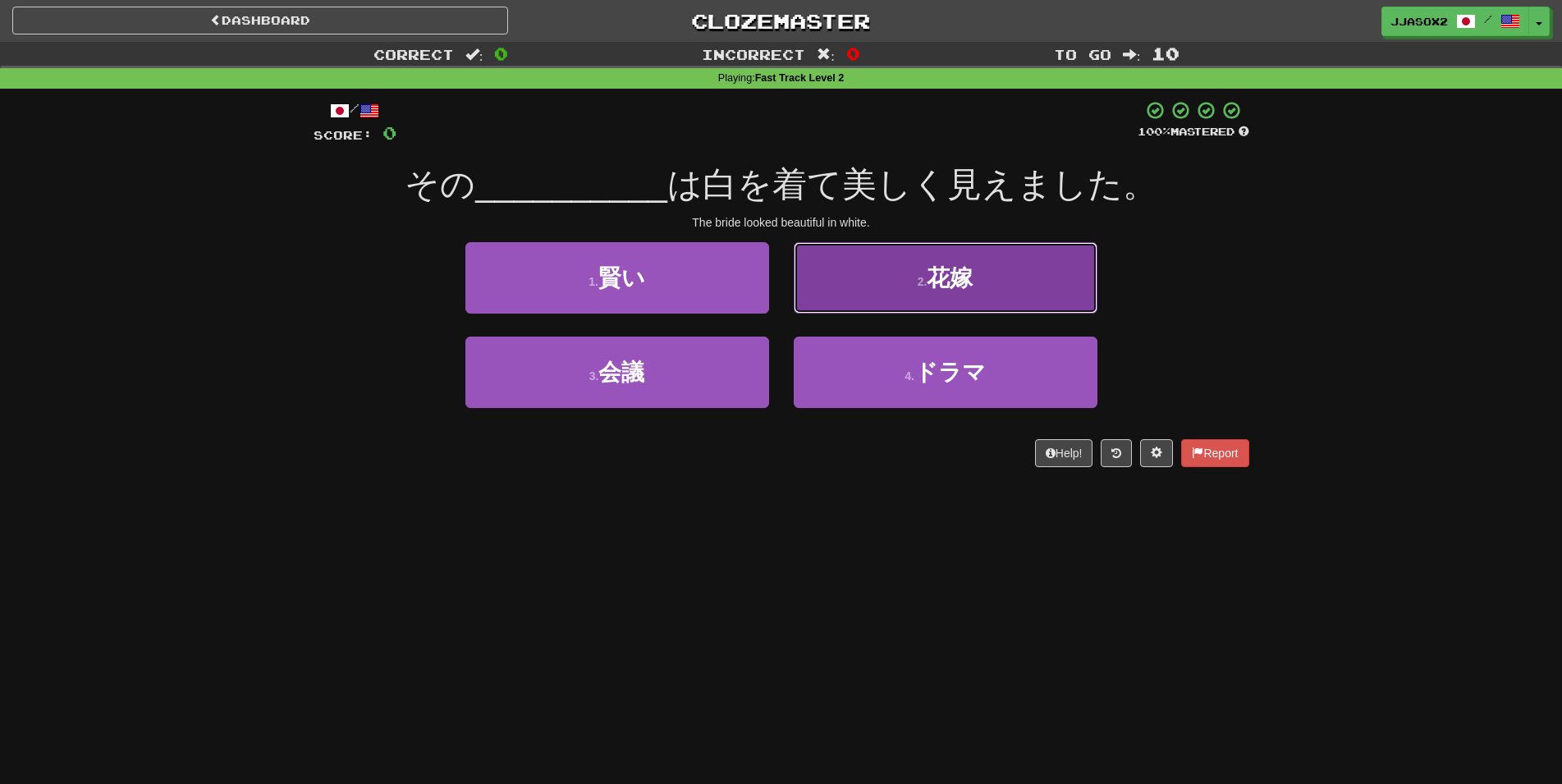
click at [1024, 290] on button "2 . 花嫁" at bounding box center [945, 277] width 303 height 72
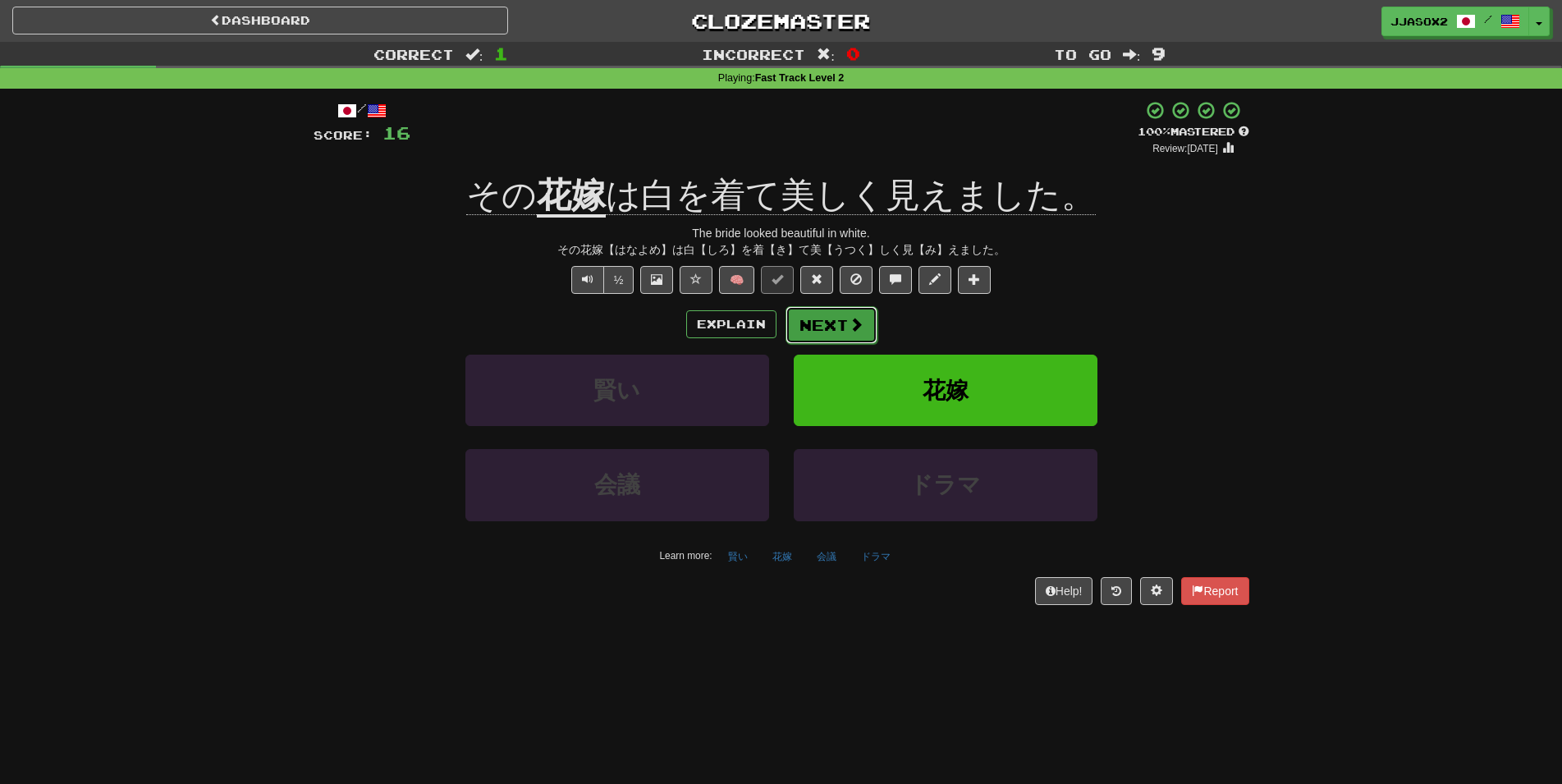
click at [800, 320] on button "Next" at bounding box center [831, 325] width 92 height 38
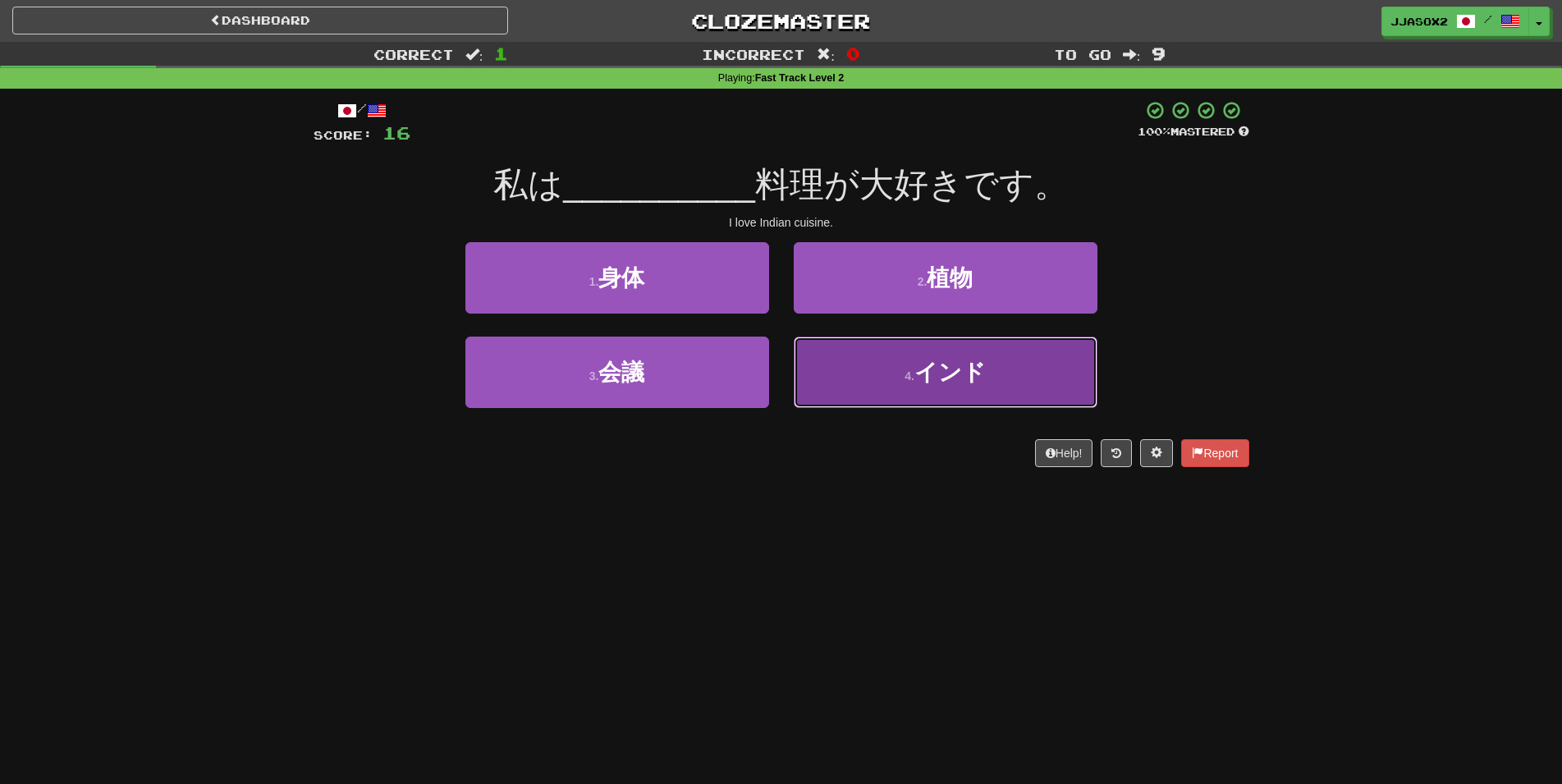
click at [893, 399] on button "4 . インド" at bounding box center [945, 372] width 303 height 72
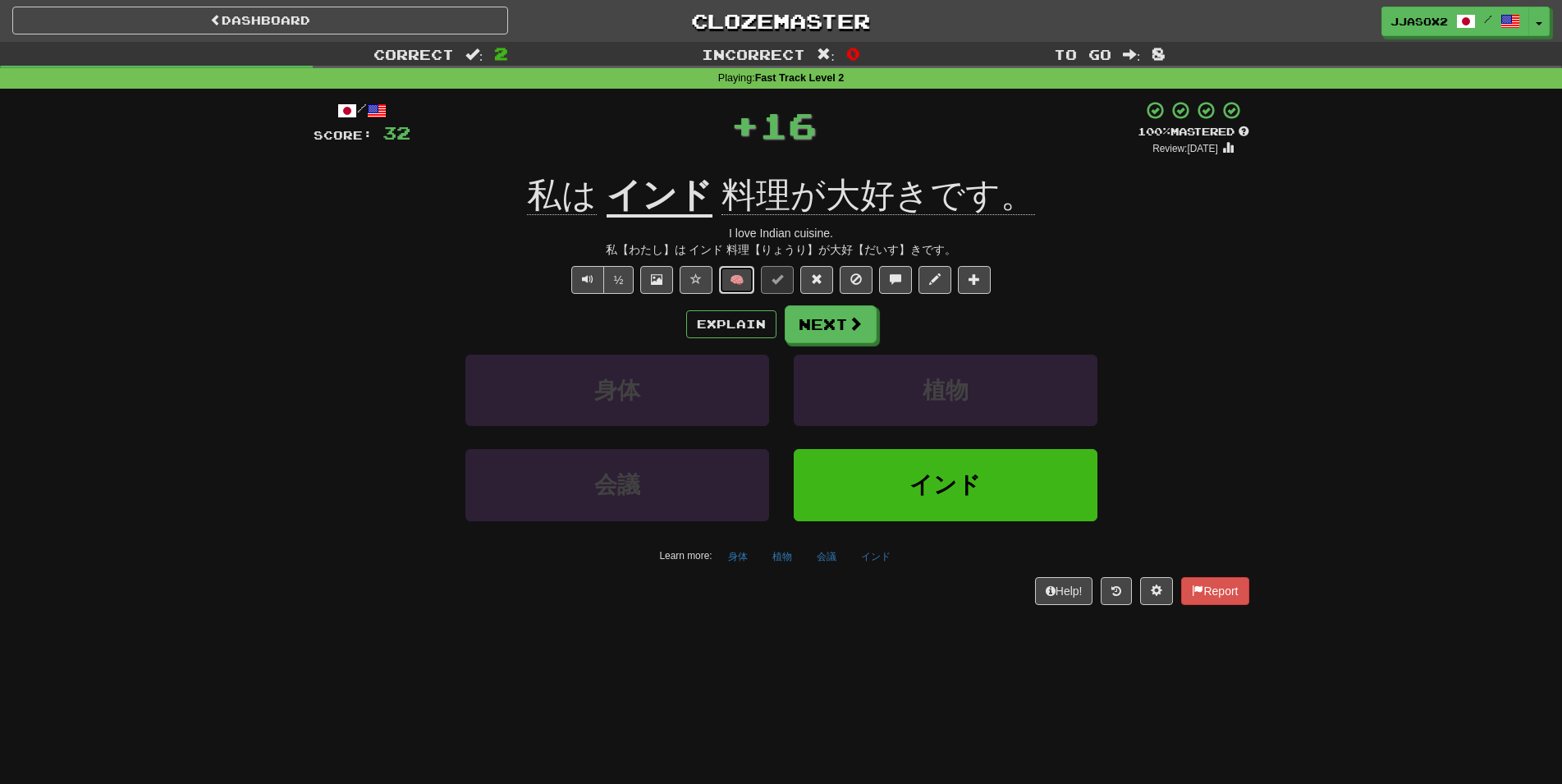
click at [732, 285] on button "🧠" at bounding box center [736, 280] width 35 height 28
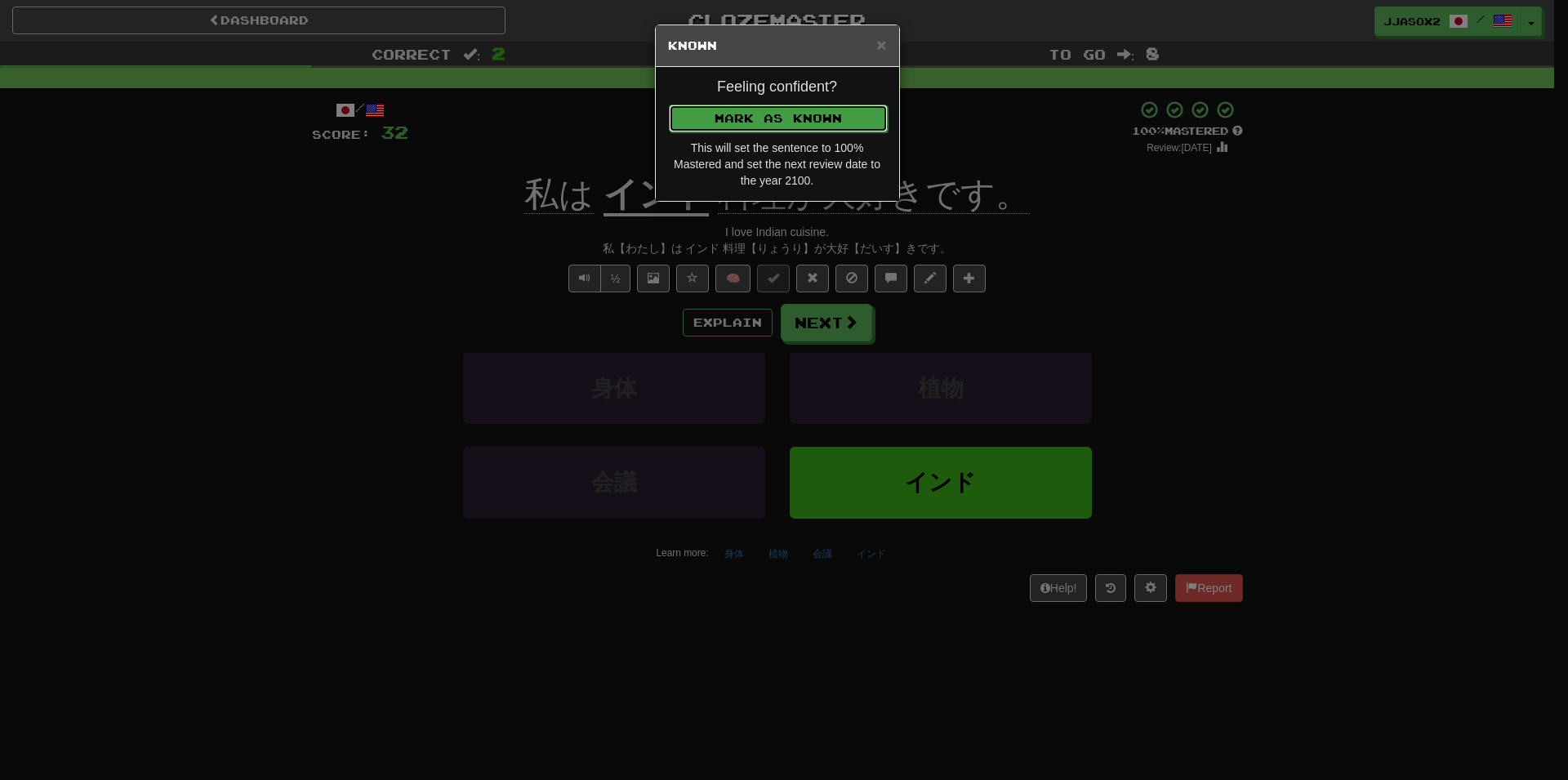
click at [803, 123] on button "Mark as Known" at bounding box center [778, 118] width 219 height 27
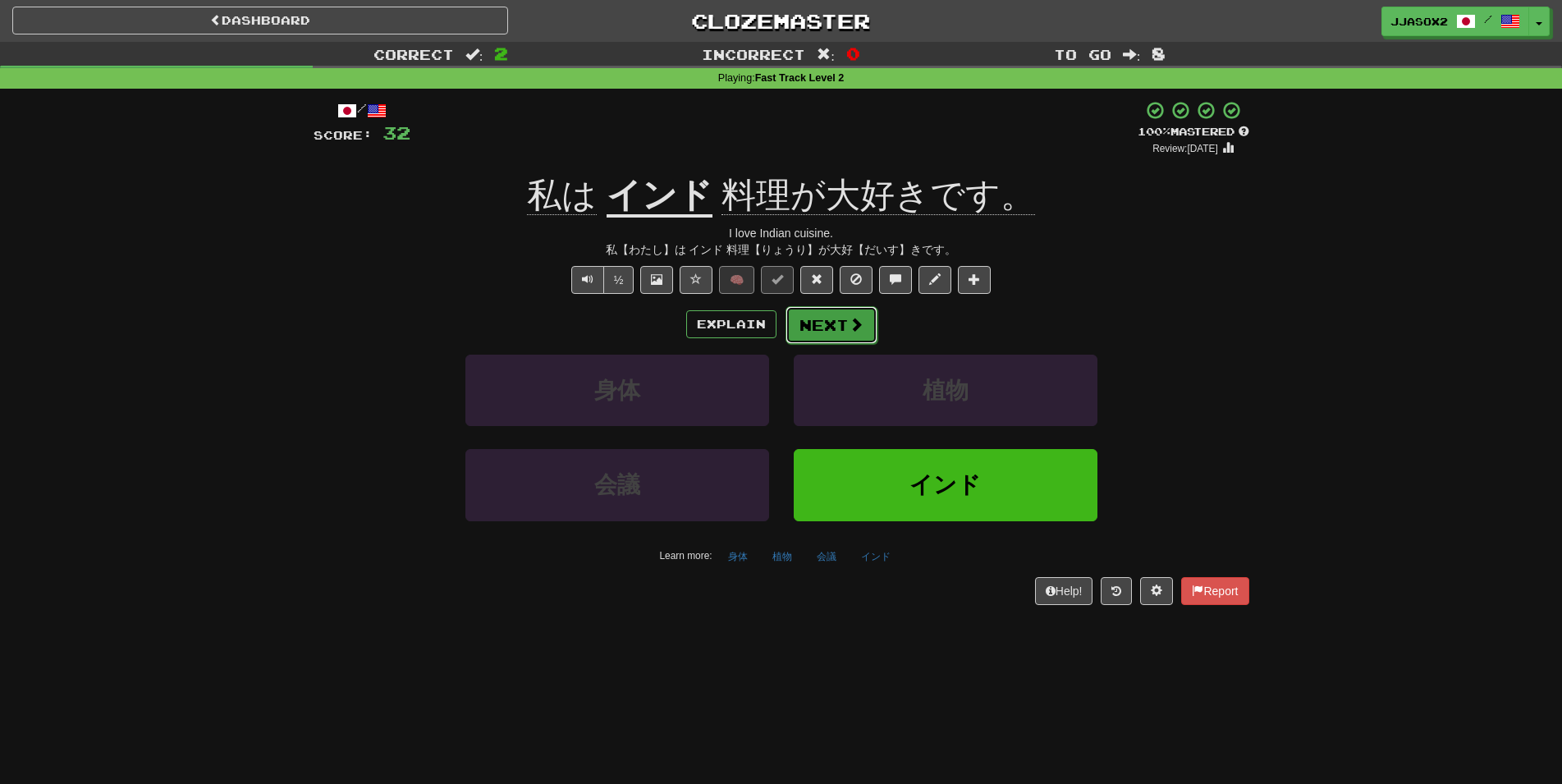
click at [843, 315] on button "Next" at bounding box center [831, 325] width 92 height 38
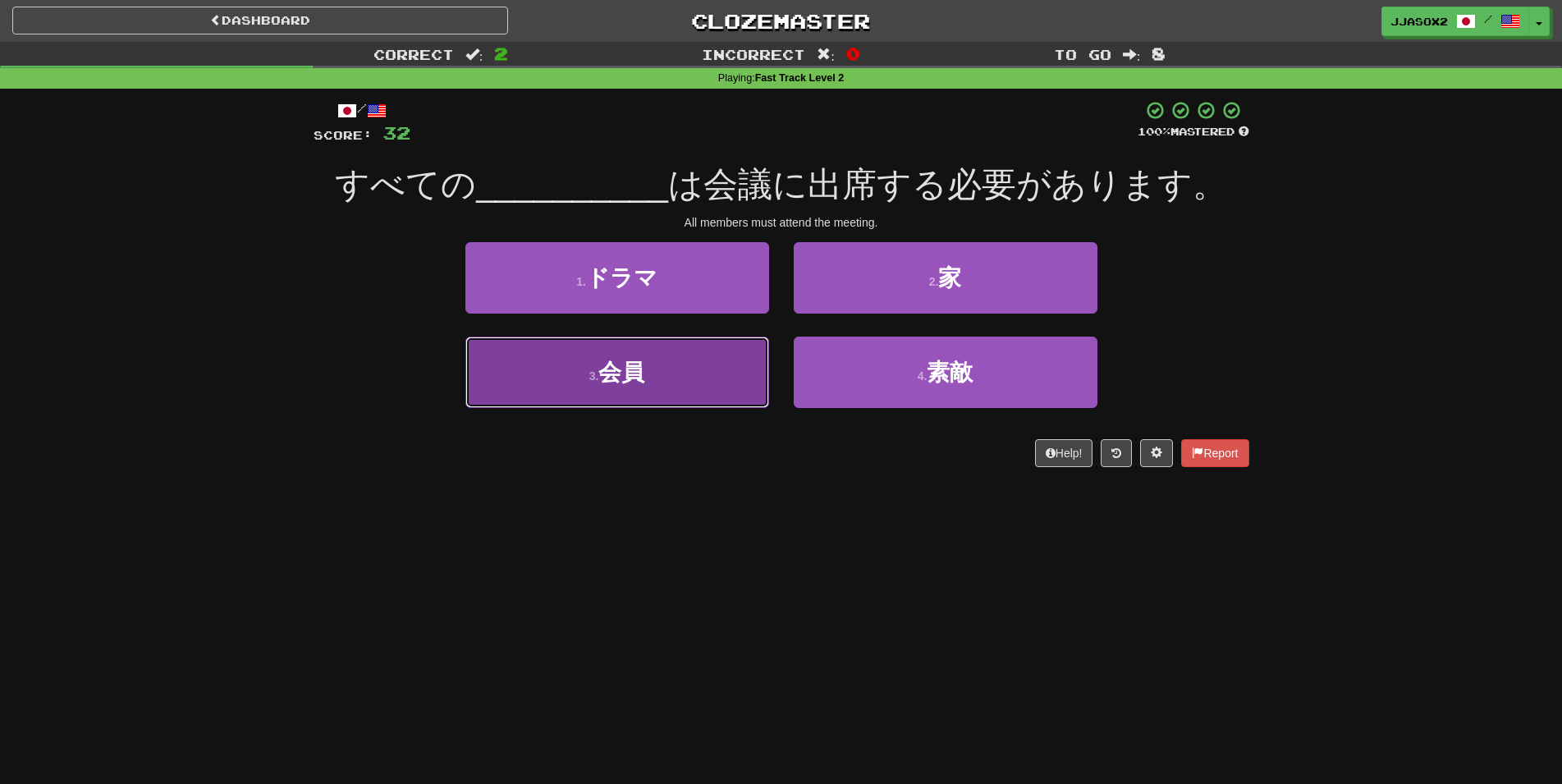
click at [684, 389] on button "3 . 会員" at bounding box center [617, 372] width 303 height 72
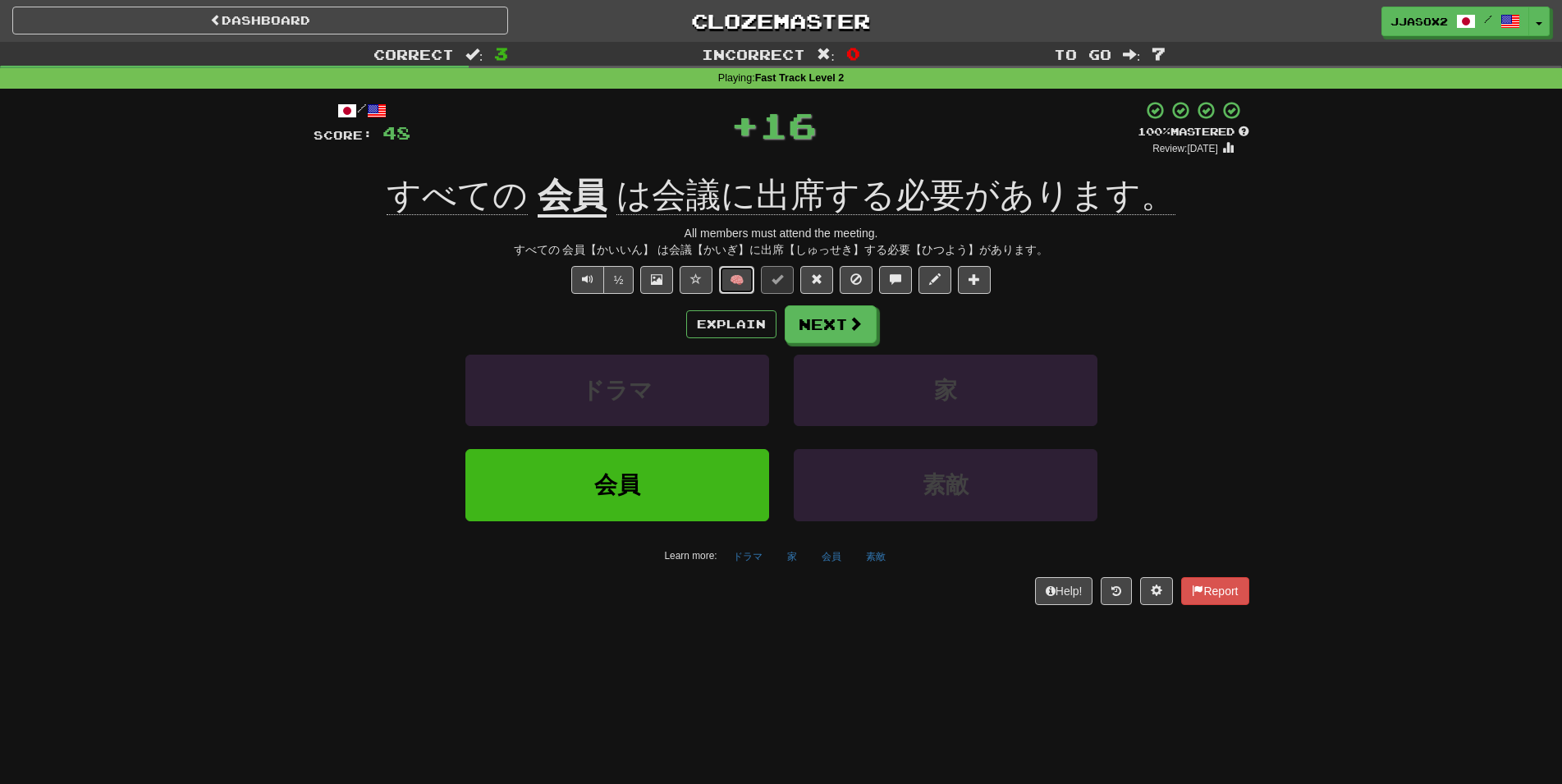
click at [743, 287] on button "🧠" at bounding box center [736, 280] width 35 height 28
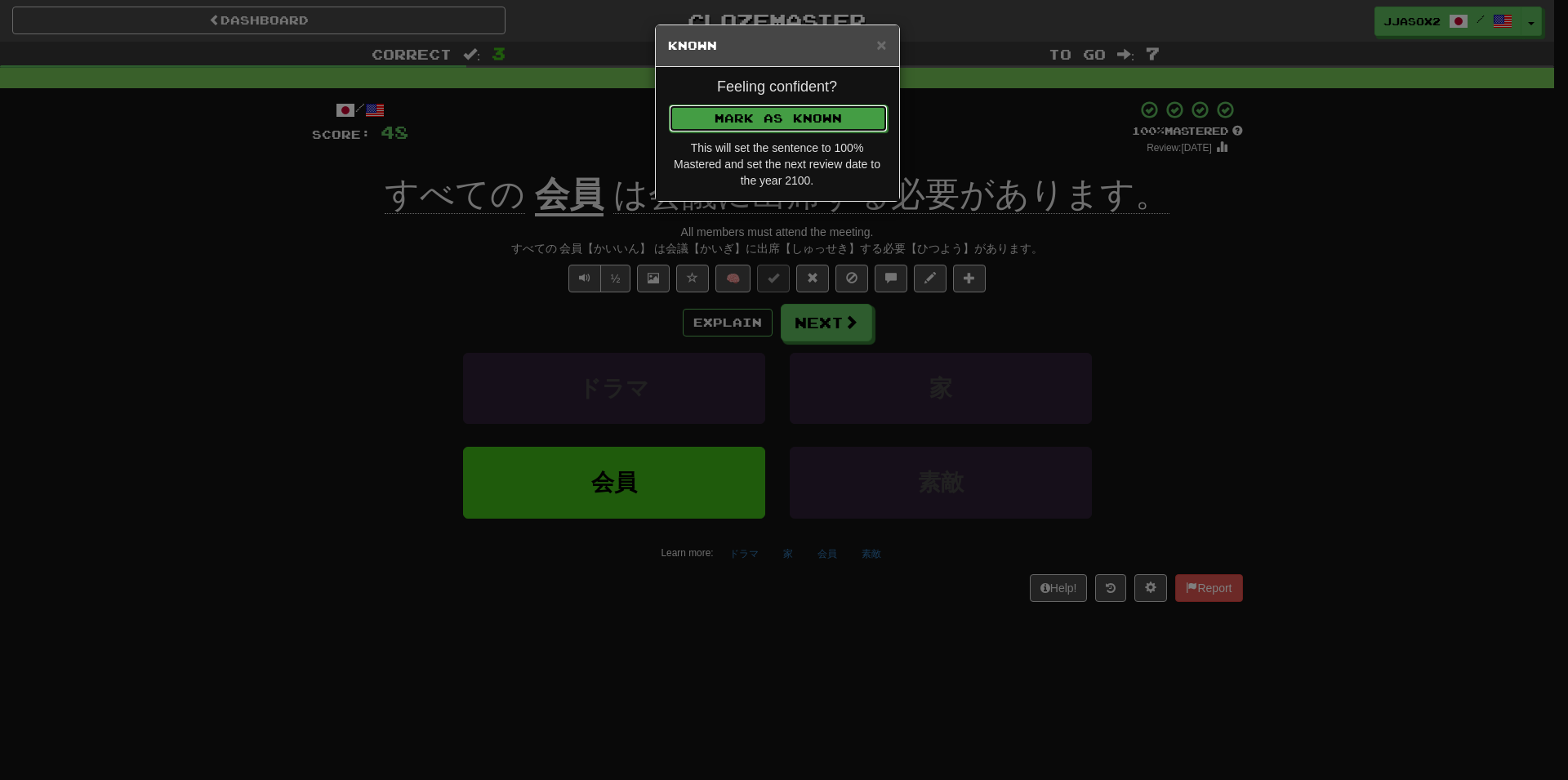
click at [810, 117] on button "Mark as Known" at bounding box center [778, 118] width 219 height 27
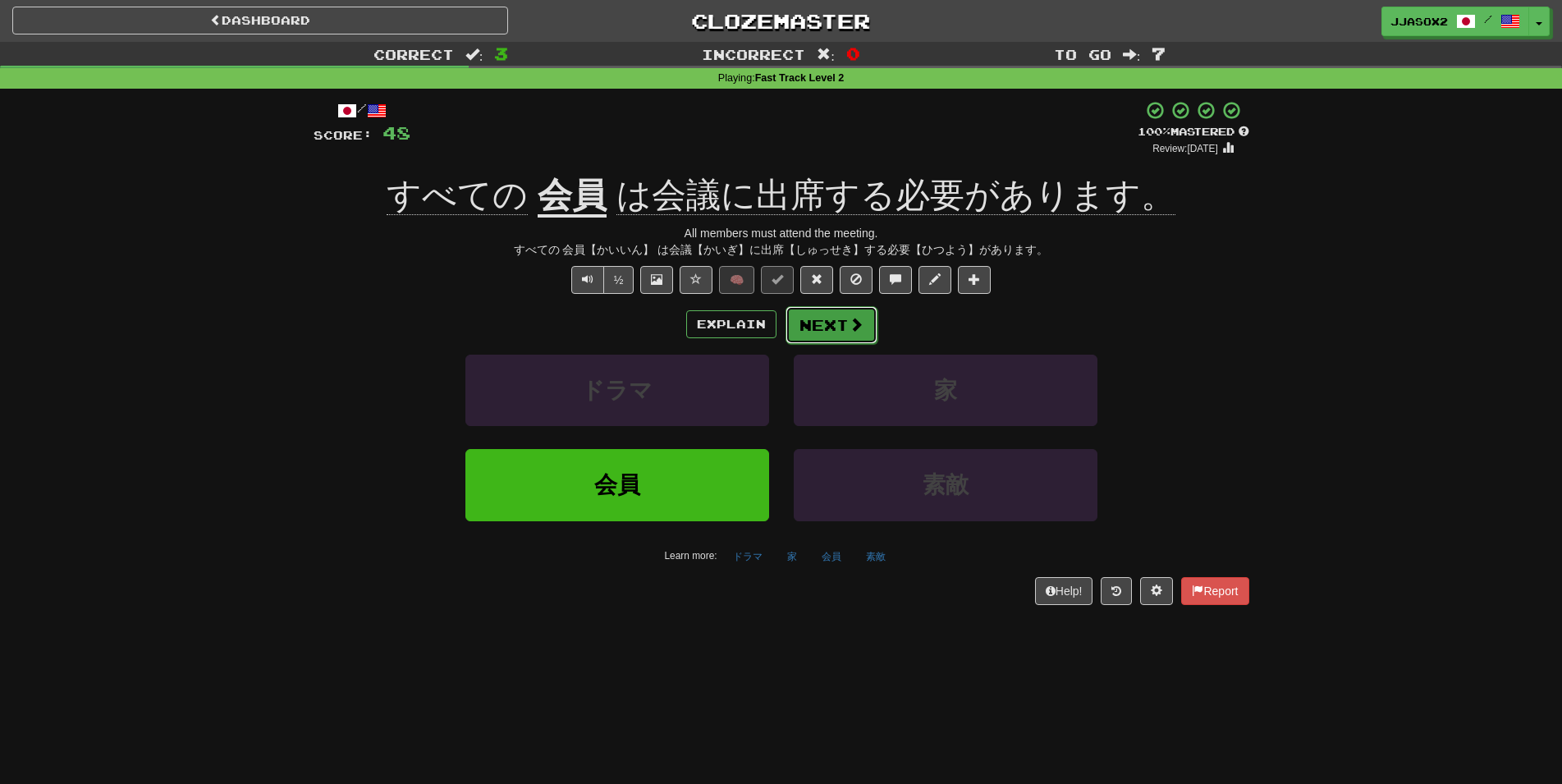
click at [831, 325] on button "Next" at bounding box center [831, 325] width 92 height 38
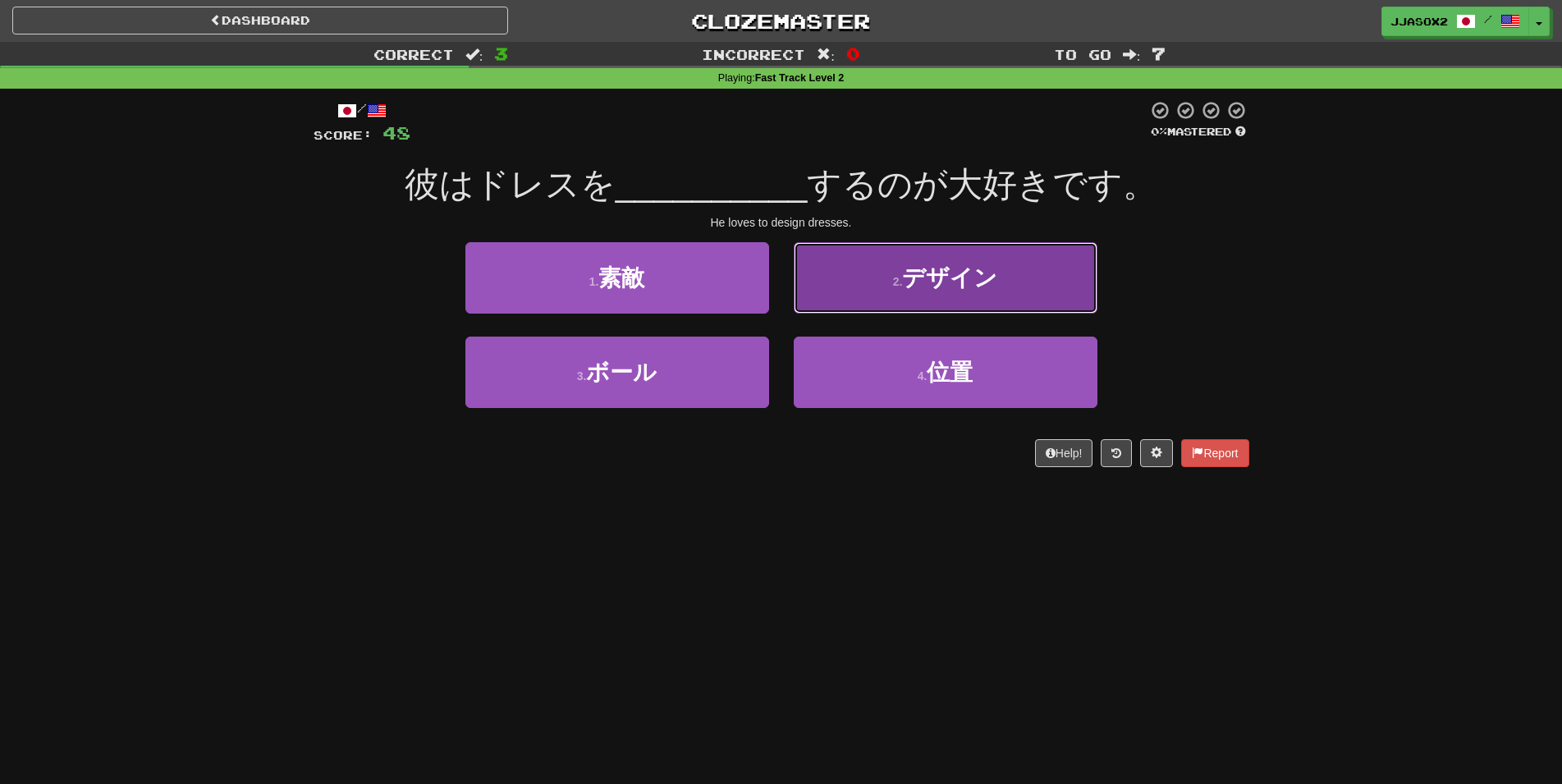
click at [990, 296] on button "2 . デザイン" at bounding box center [945, 277] width 303 height 72
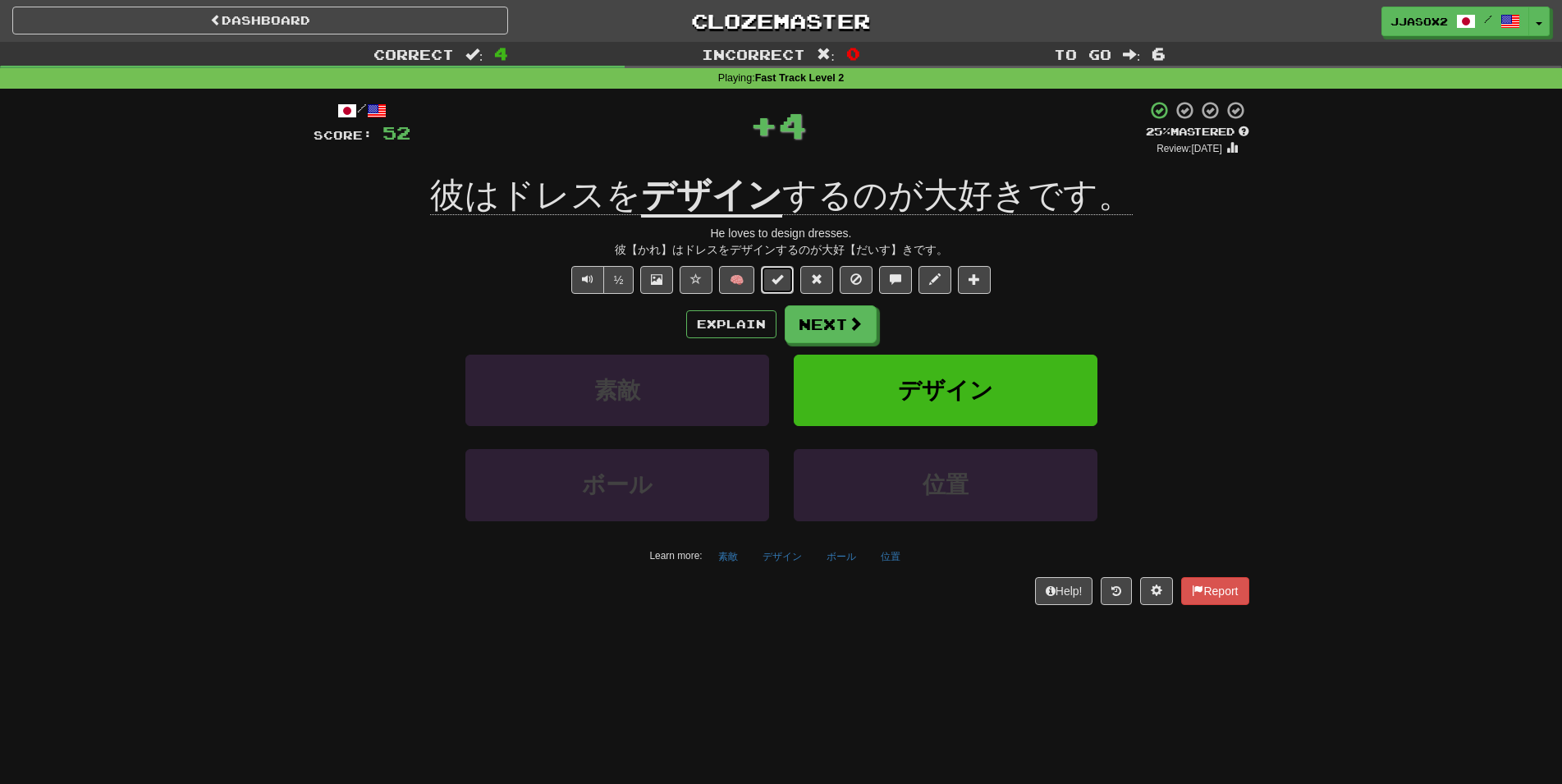
click at [783, 287] on button at bounding box center [777, 280] width 33 height 28
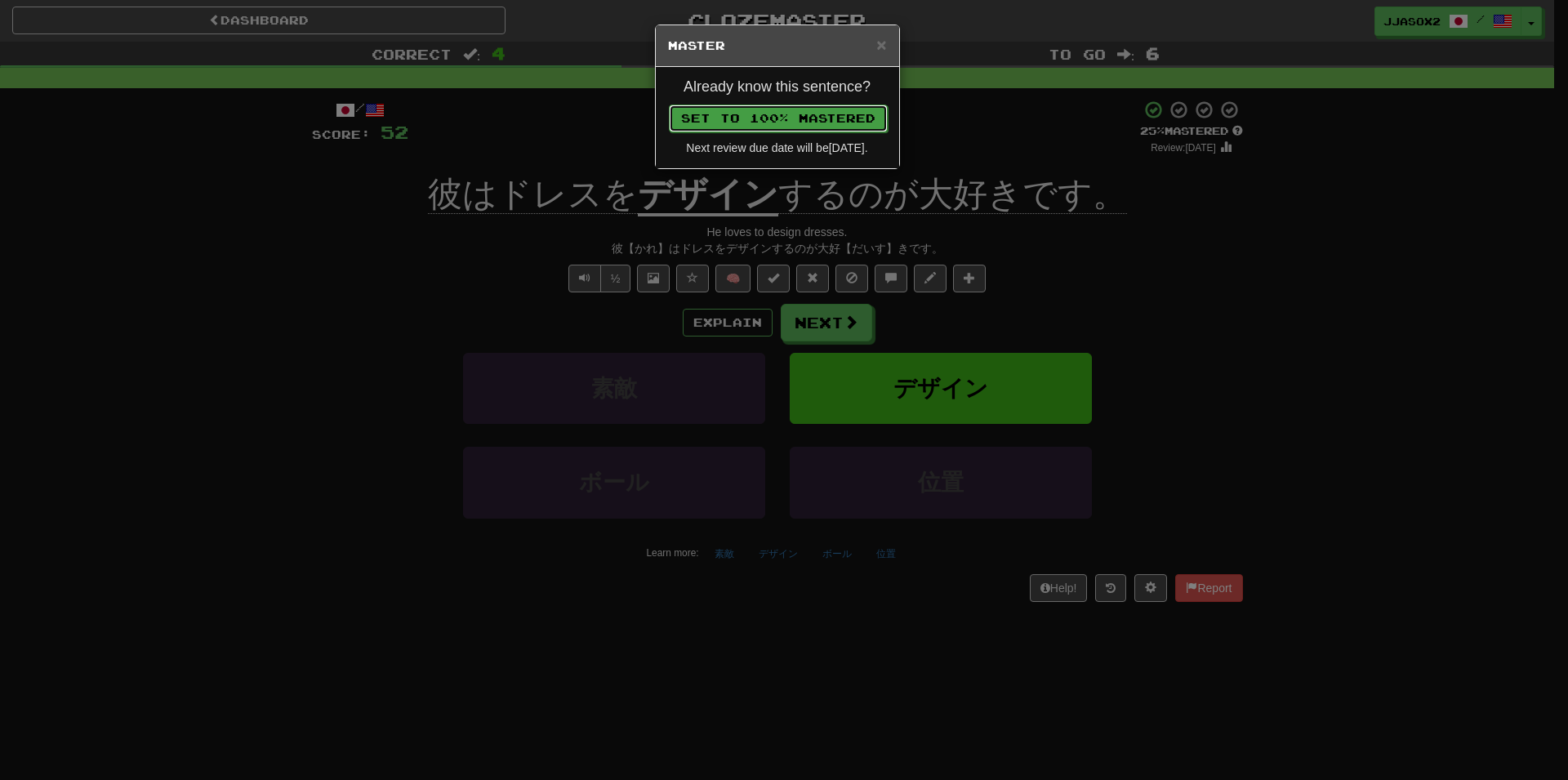
click at [777, 129] on button "Set to 100% Mastered" at bounding box center [778, 118] width 219 height 27
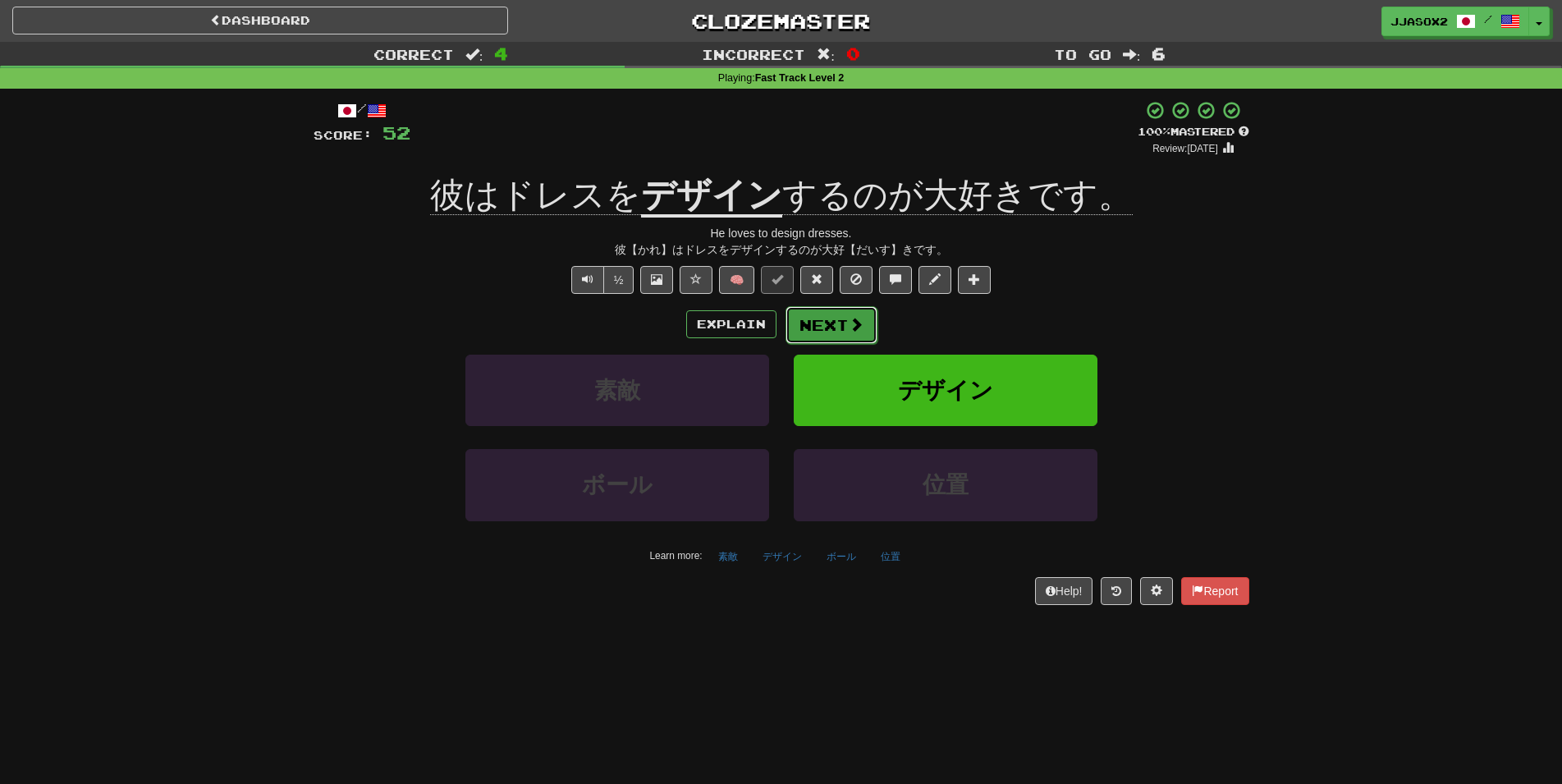
click at [825, 327] on button "Next" at bounding box center [831, 325] width 92 height 38
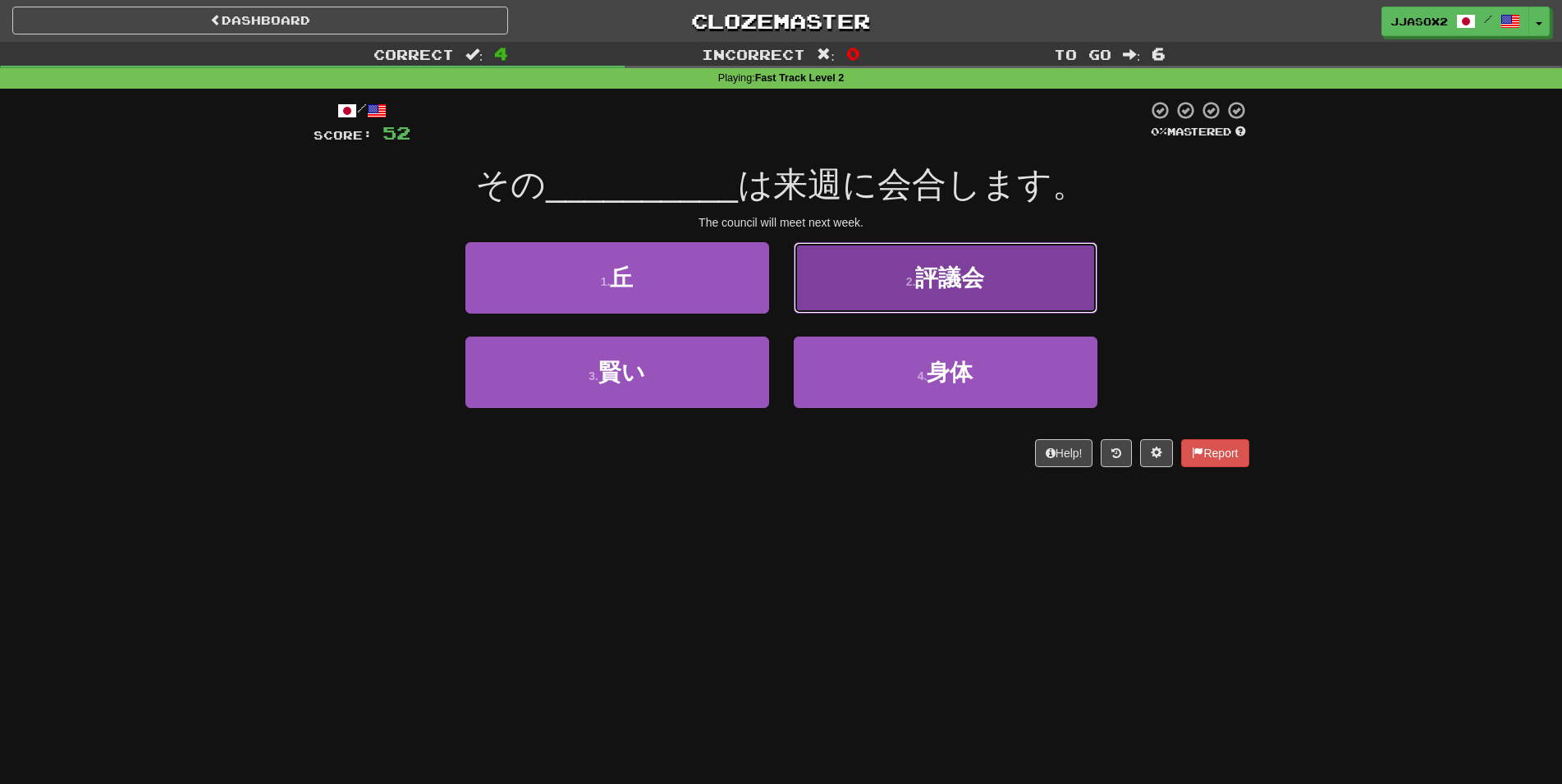
click at [1010, 280] on button "2 . 評議会" at bounding box center [945, 277] width 303 height 72
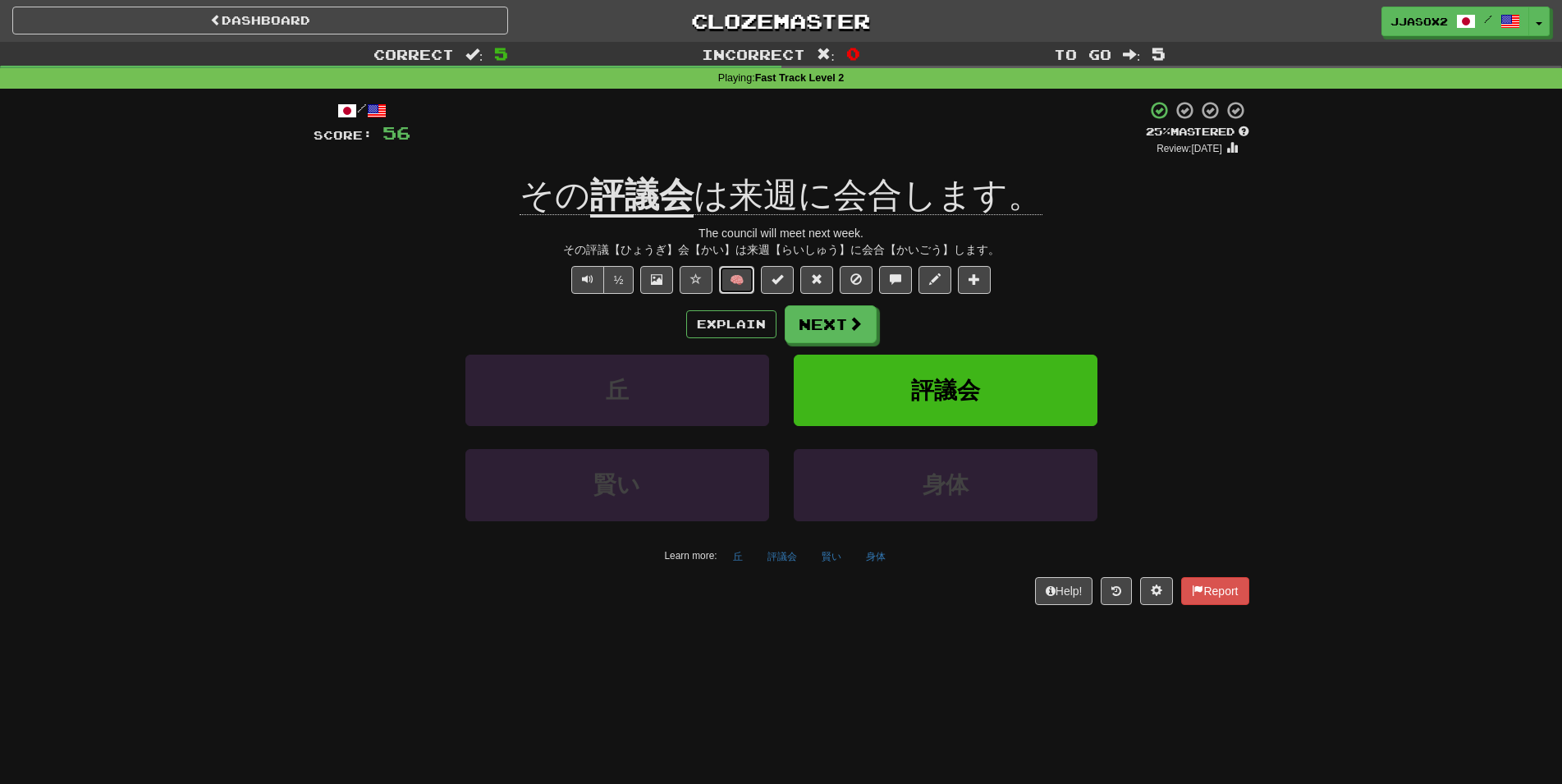
click at [736, 283] on button "🧠" at bounding box center [736, 280] width 35 height 28
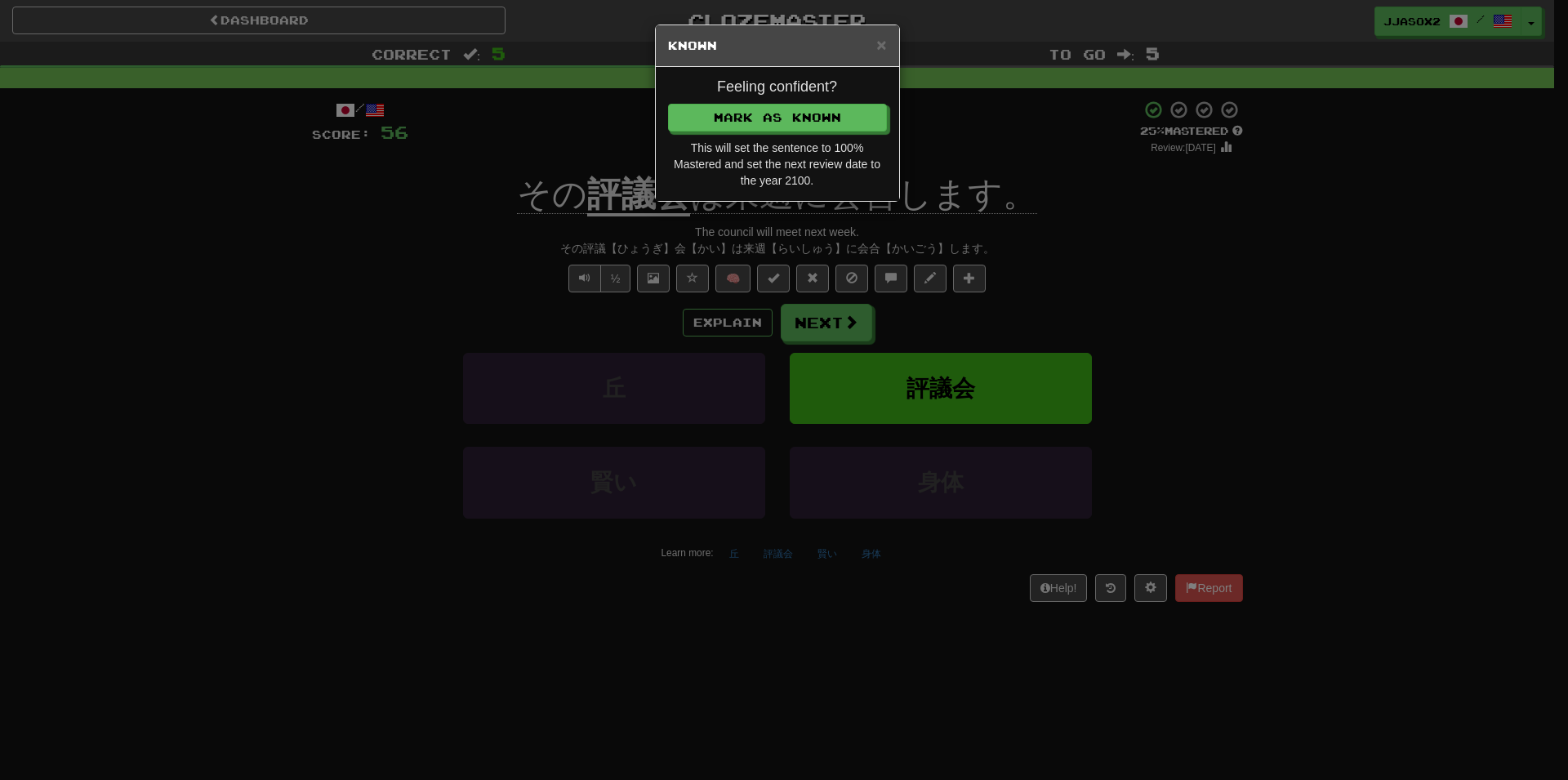
click at [811, 103] on div "Feeling confident? Mark as Known This will set the sentence to 100% Mastered an…" at bounding box center [778, 134] width 243 height 134
click at [810, 110] on button "Mark as Known" at bounding box center [778, 118] width 219 height 27
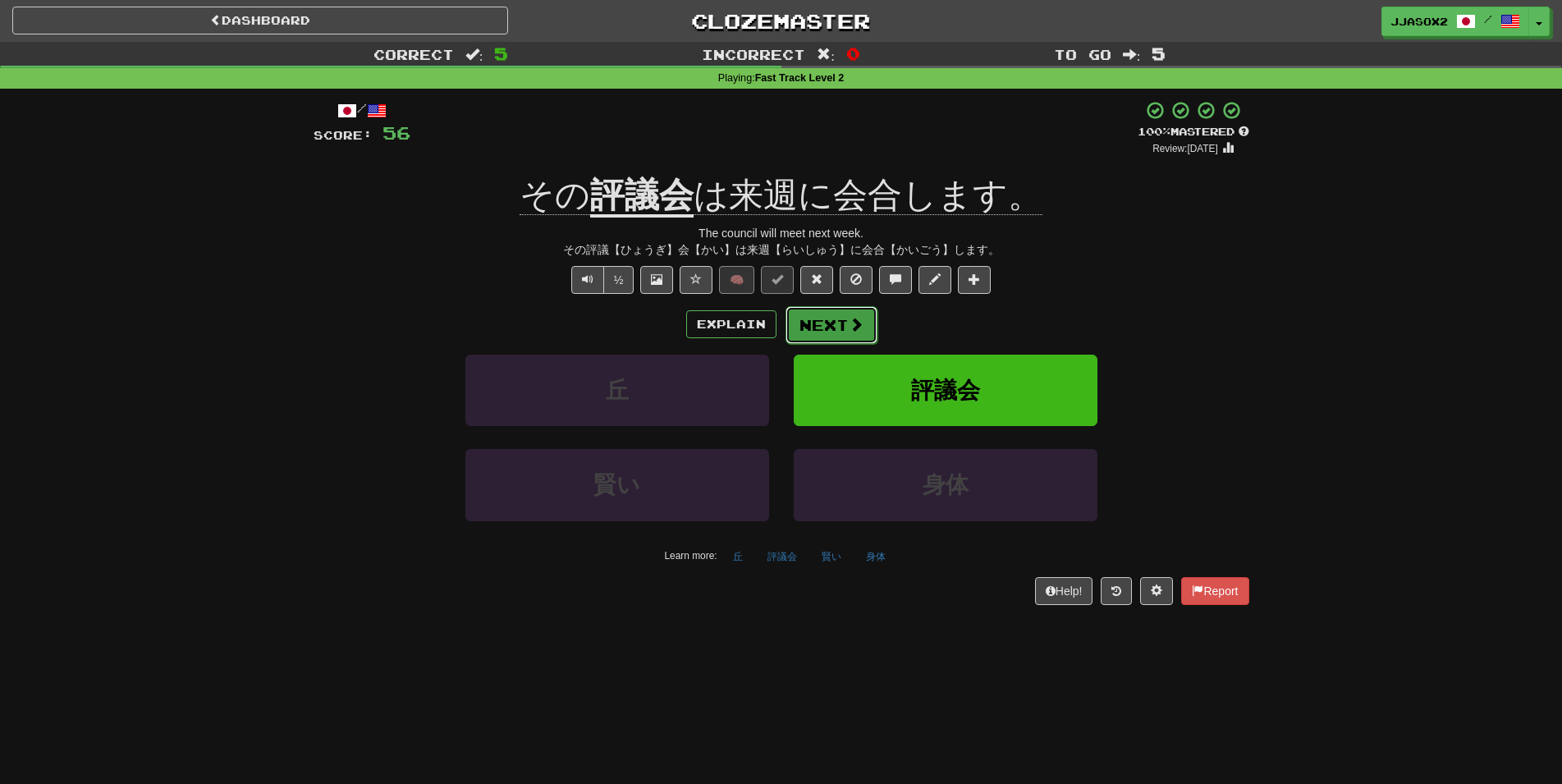
click at [831, 327] on button "Next" at bounding box center [831, 325] width 92 height 38
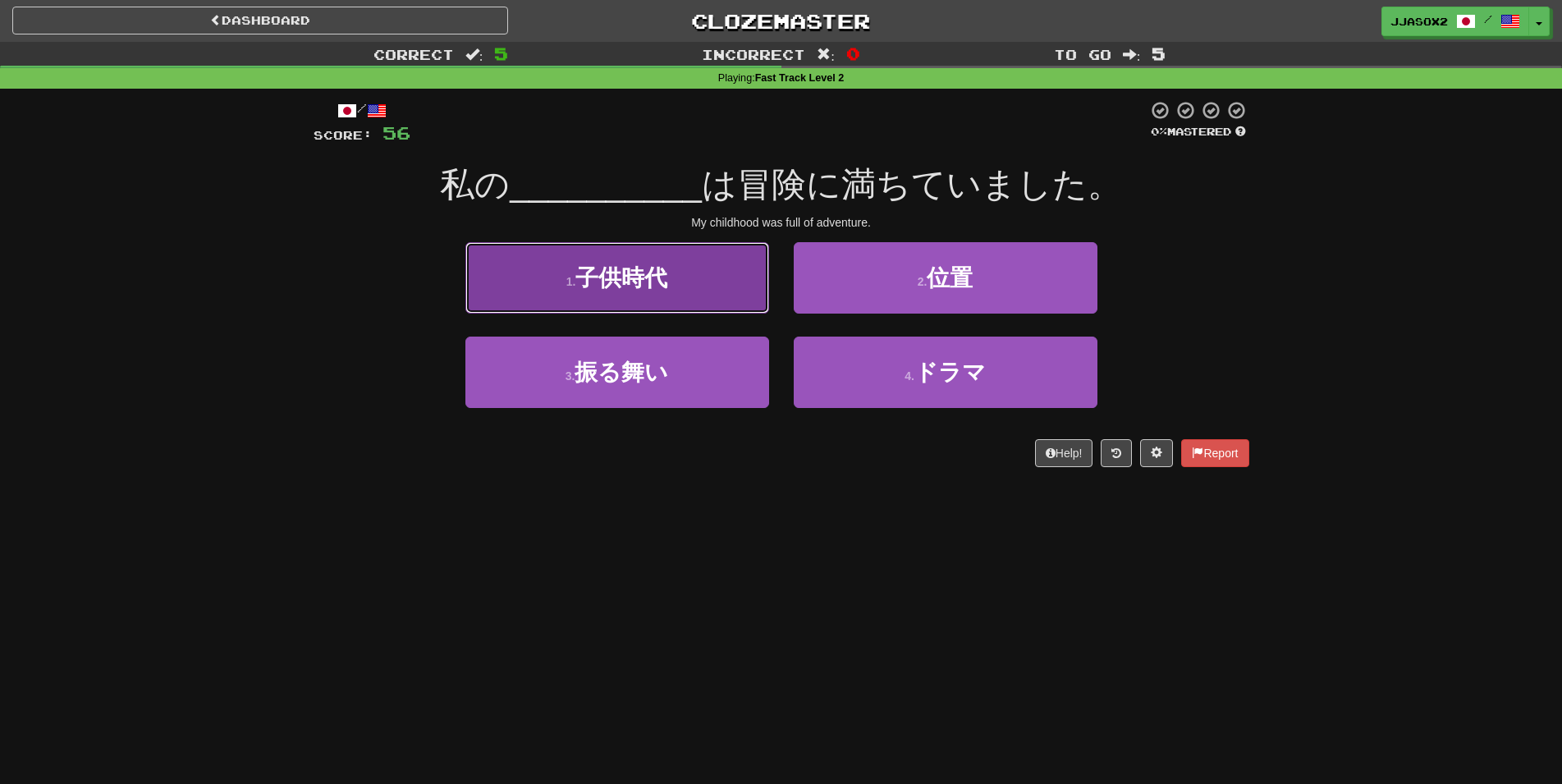
click at [637, 302] on button "1 . 子供時代" at bounding box center [617, 277] width 303 height 72
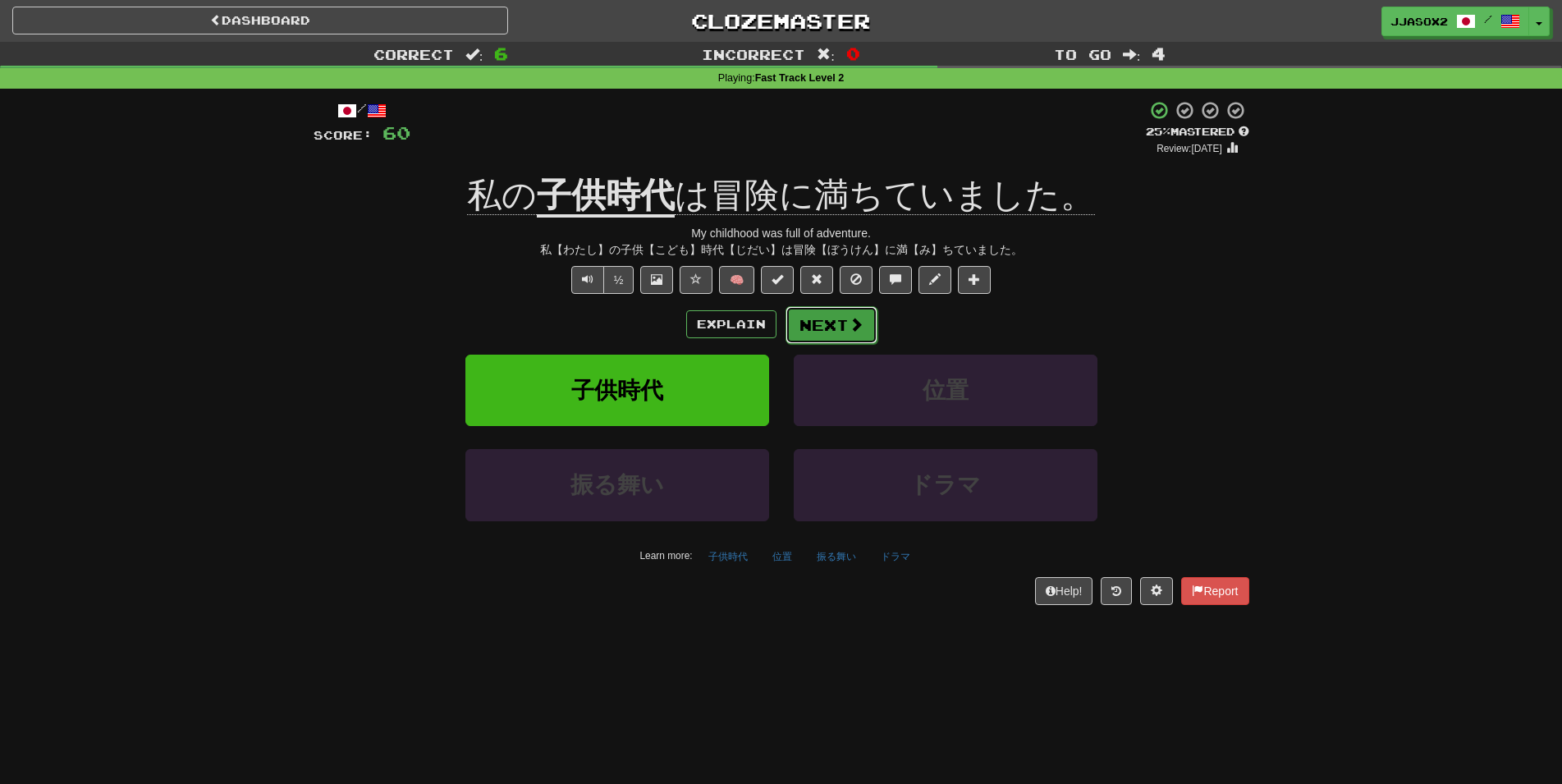
click at [855, 330] on span at bounding box center [856, 324] width 15 height 15
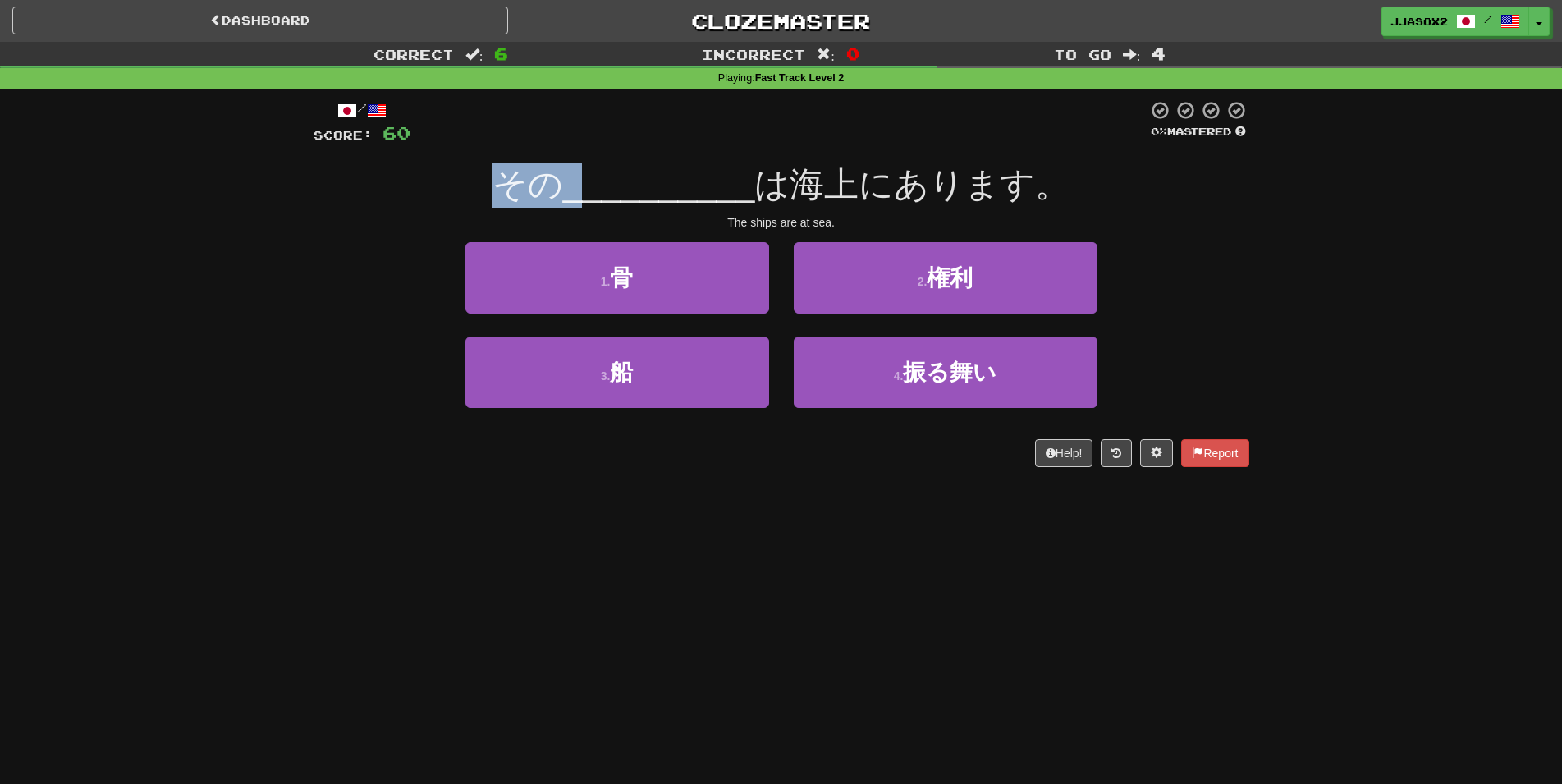
drag, startPoint x: 501, startPoint y: 184, endPoint x: 580, endPoint y: 177, distance: 79.3
click at [580, 177] on div "その __________ は海上にあります。" at bounding box center [781, 185] width 936 height 45
click at [581, 177] on span "__________" at bounding box center [658, 184] width 192 height 39
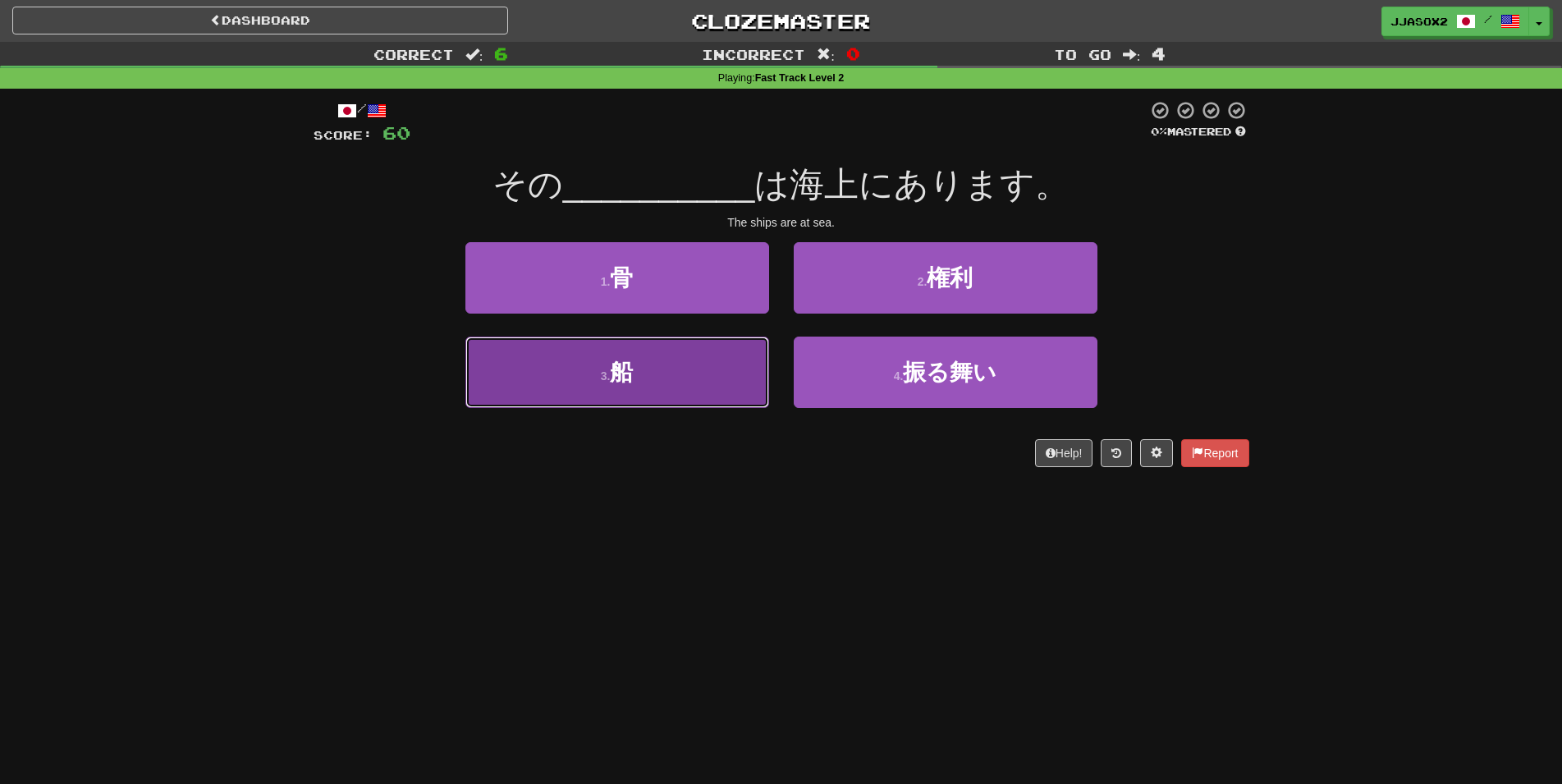
click at [714, 372] on button "3 . 船" at bounding box center [617, 372] width 303 height 72
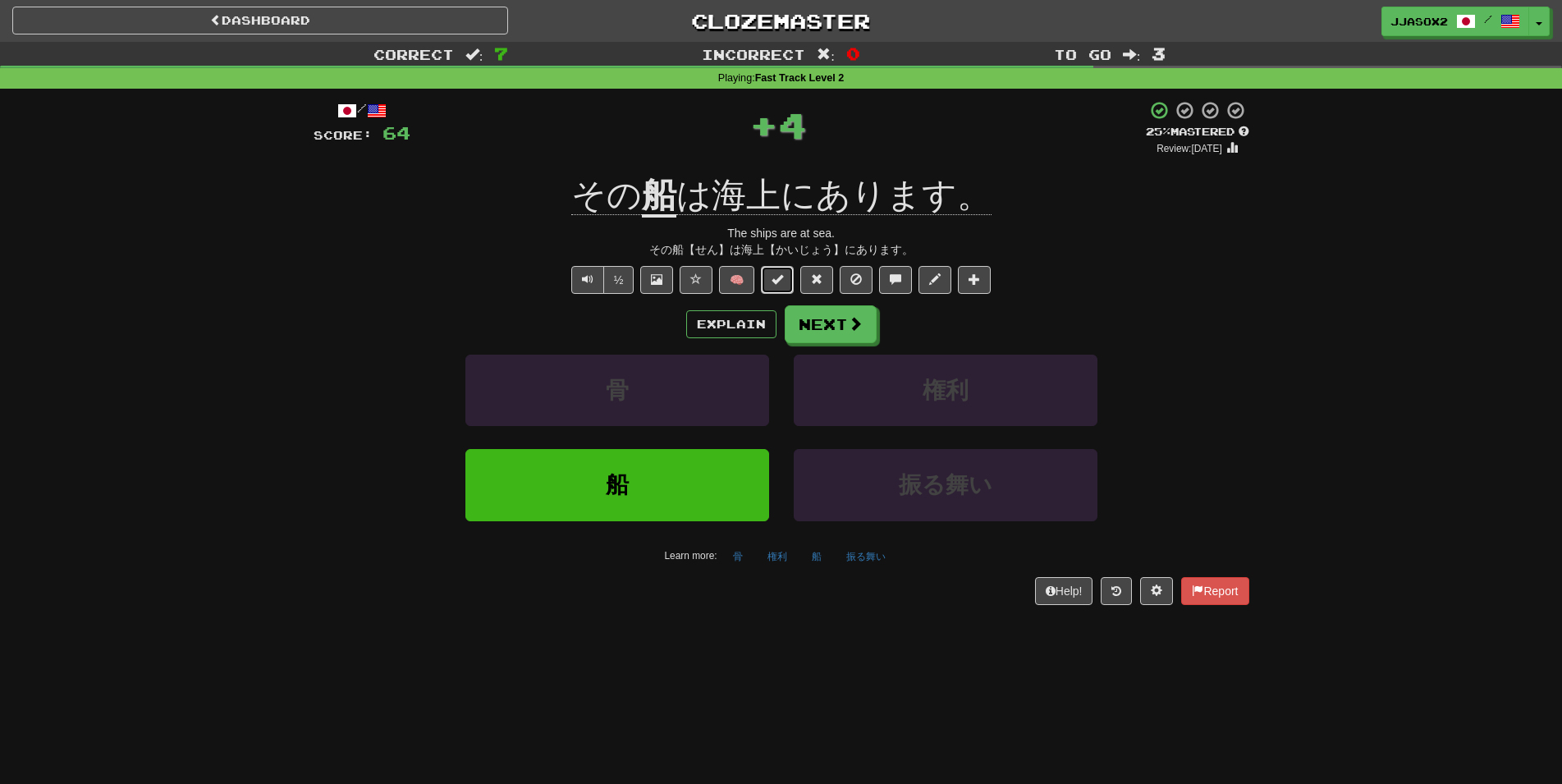
click at [769, 281] on button at bounding box center [777, 280] width 33 height 28
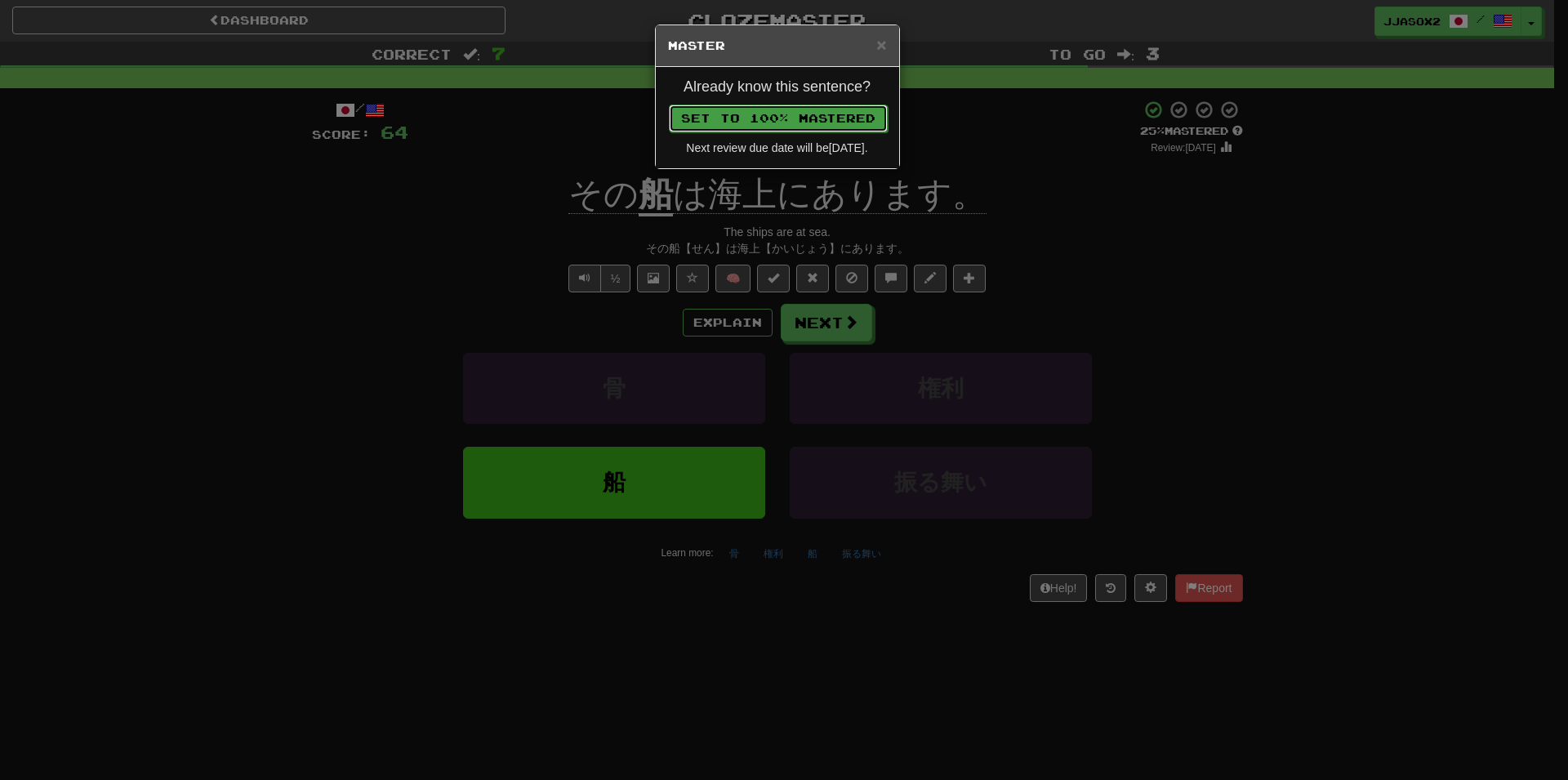
click at [796, 110] on button "Set to 100% Mastered" at bounding box center [778, 118] width 219 height 27
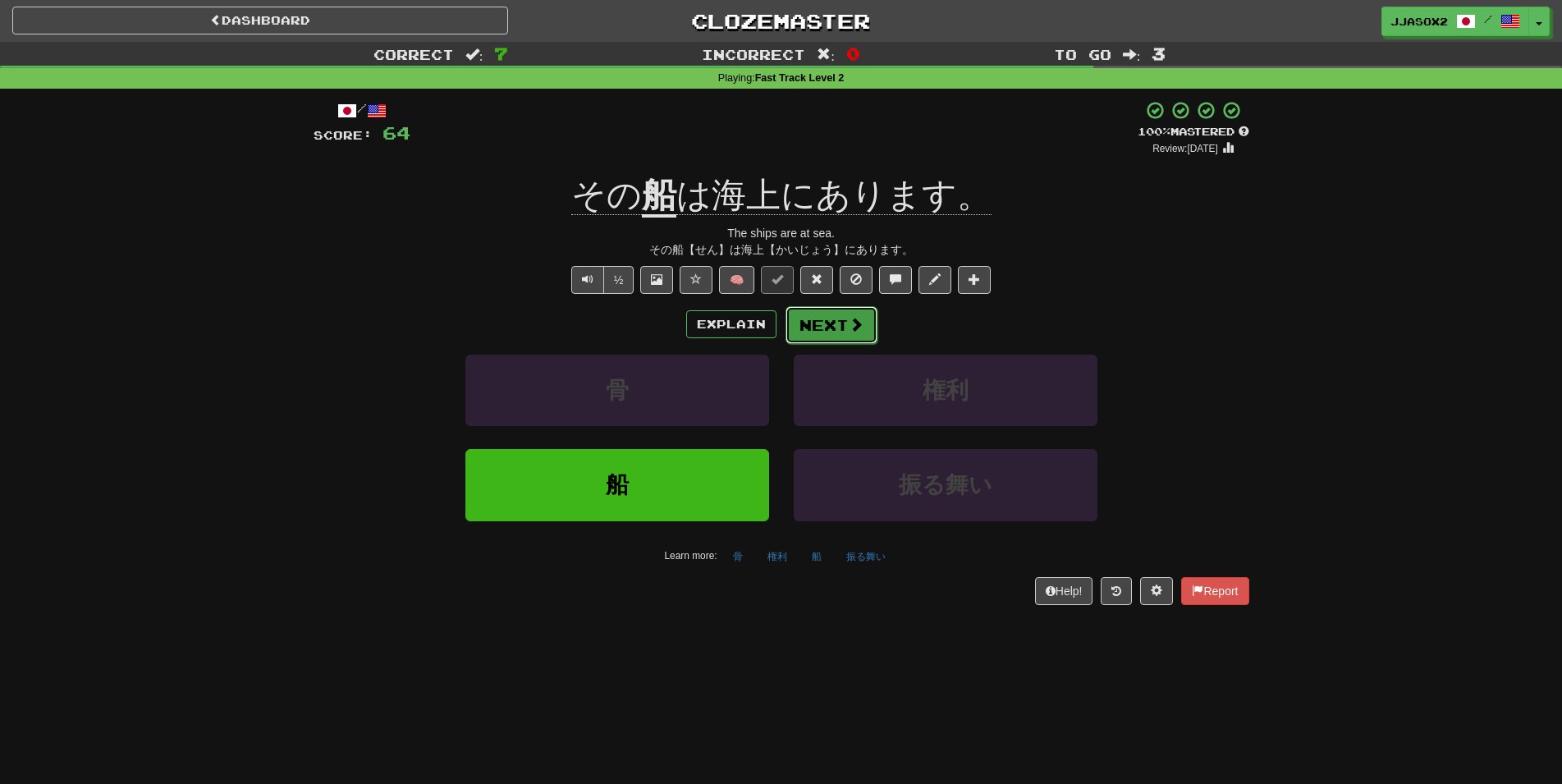
click at [828, 316] on button "Next" at bounding box center [831, 325] width 92 height 38
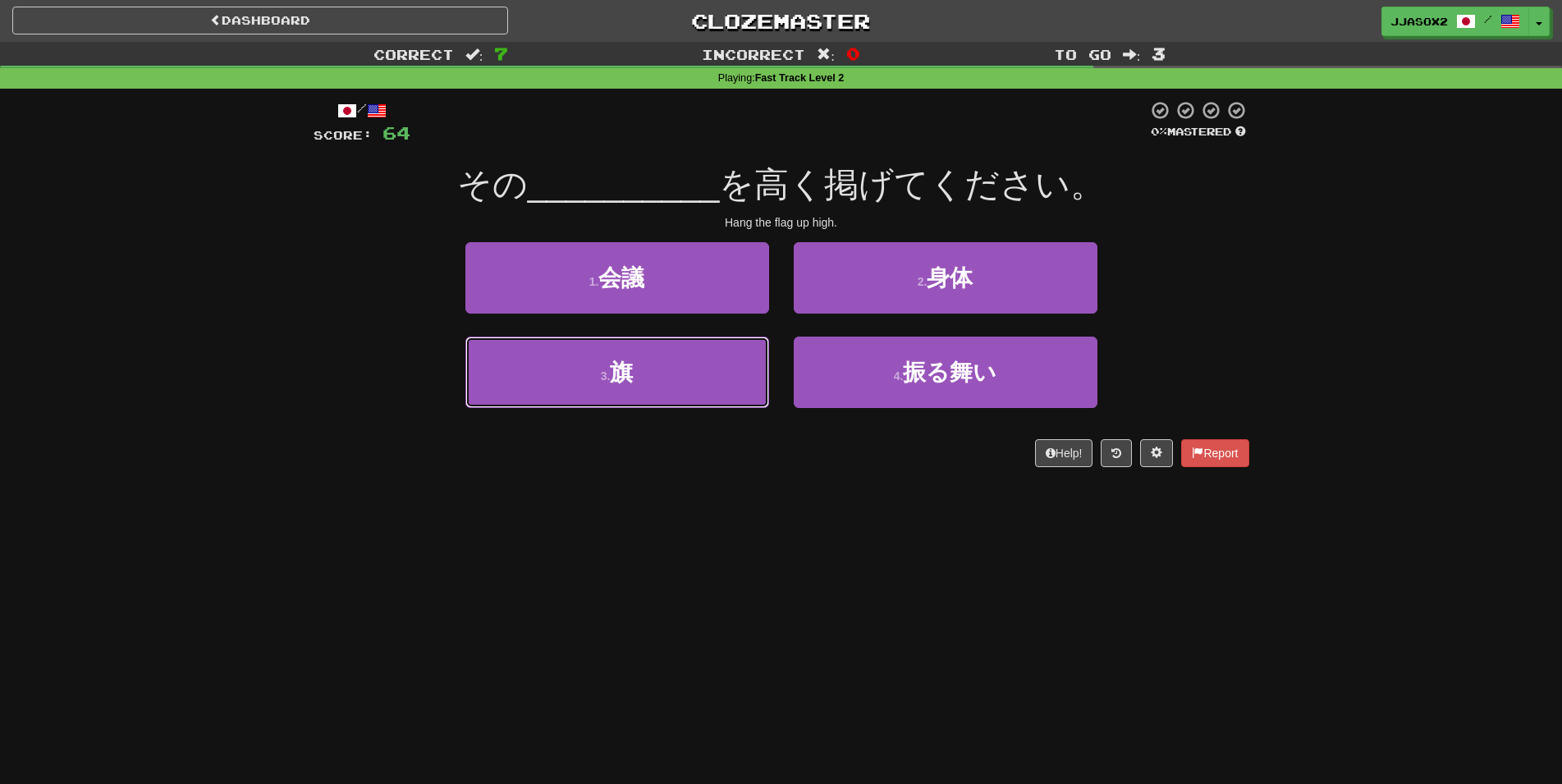
click at [682, 355] on button "3 . 旗" at bounding box center [617, 372] width 303 height 72
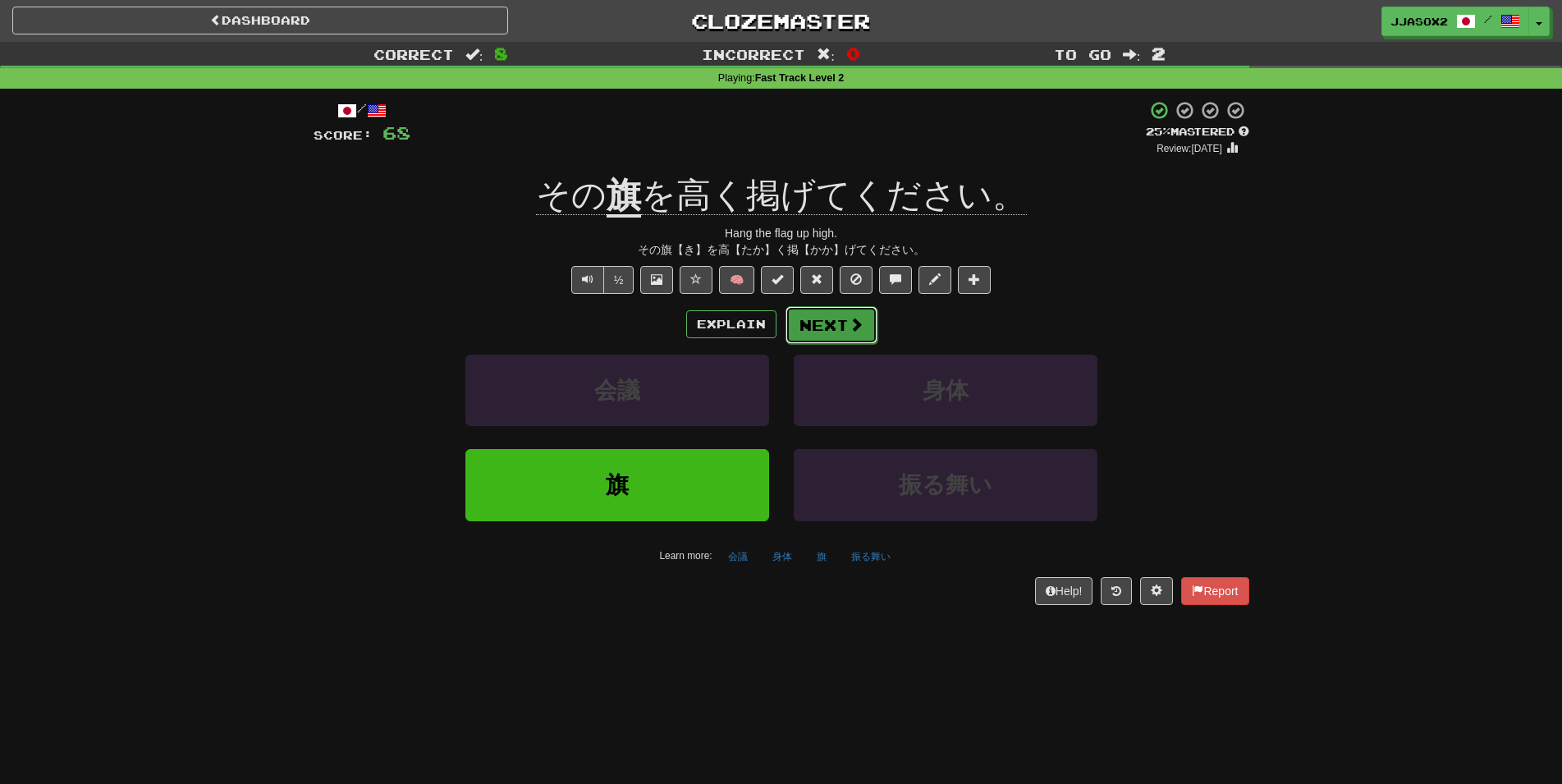
click at [838, 328] on button "Next" at bounding box center [831, 325] width 92 height 38
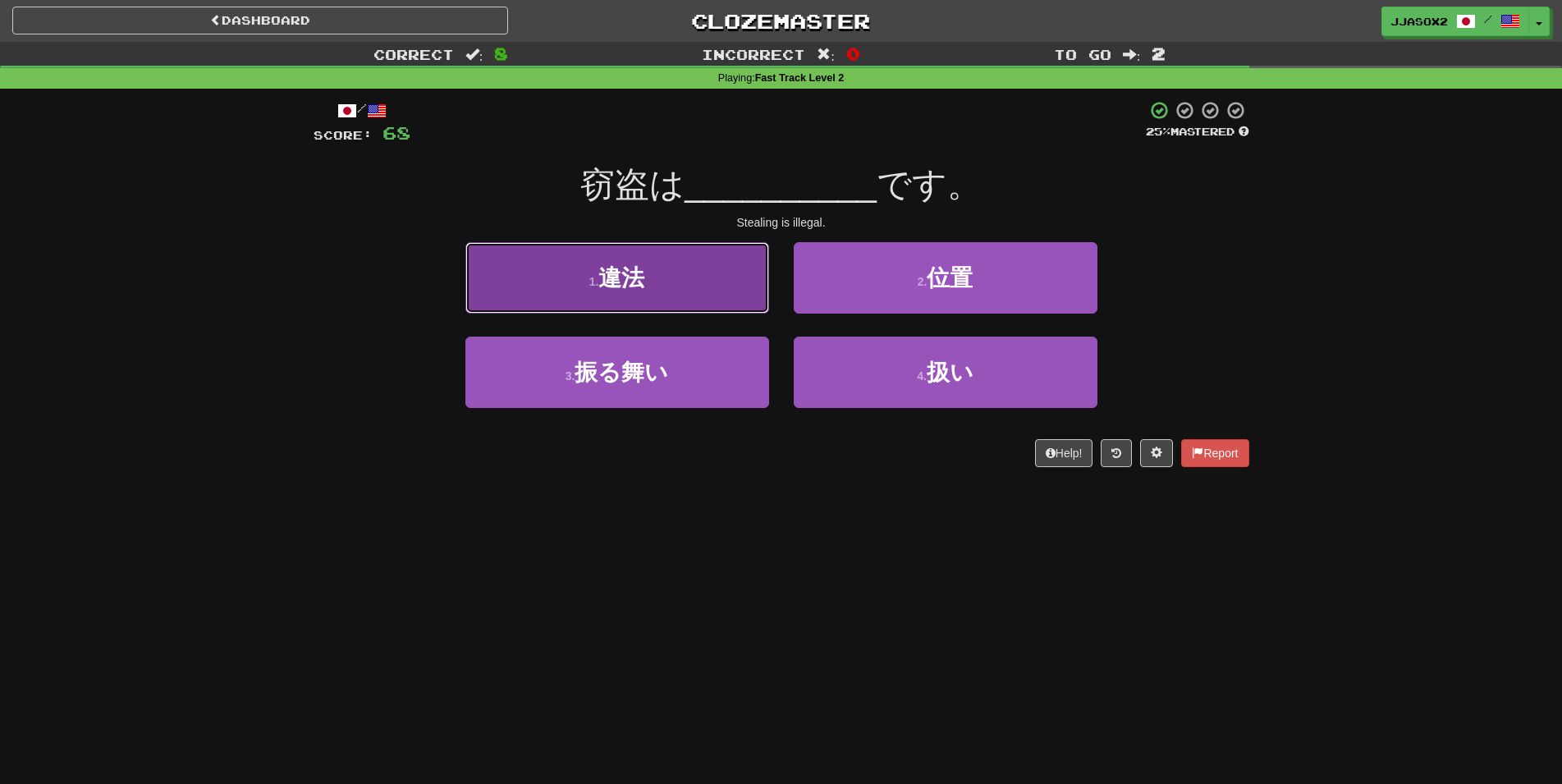
click at [686, 291] on button "1 . 違法" at bounding box center [617, 277] width 303 height 72
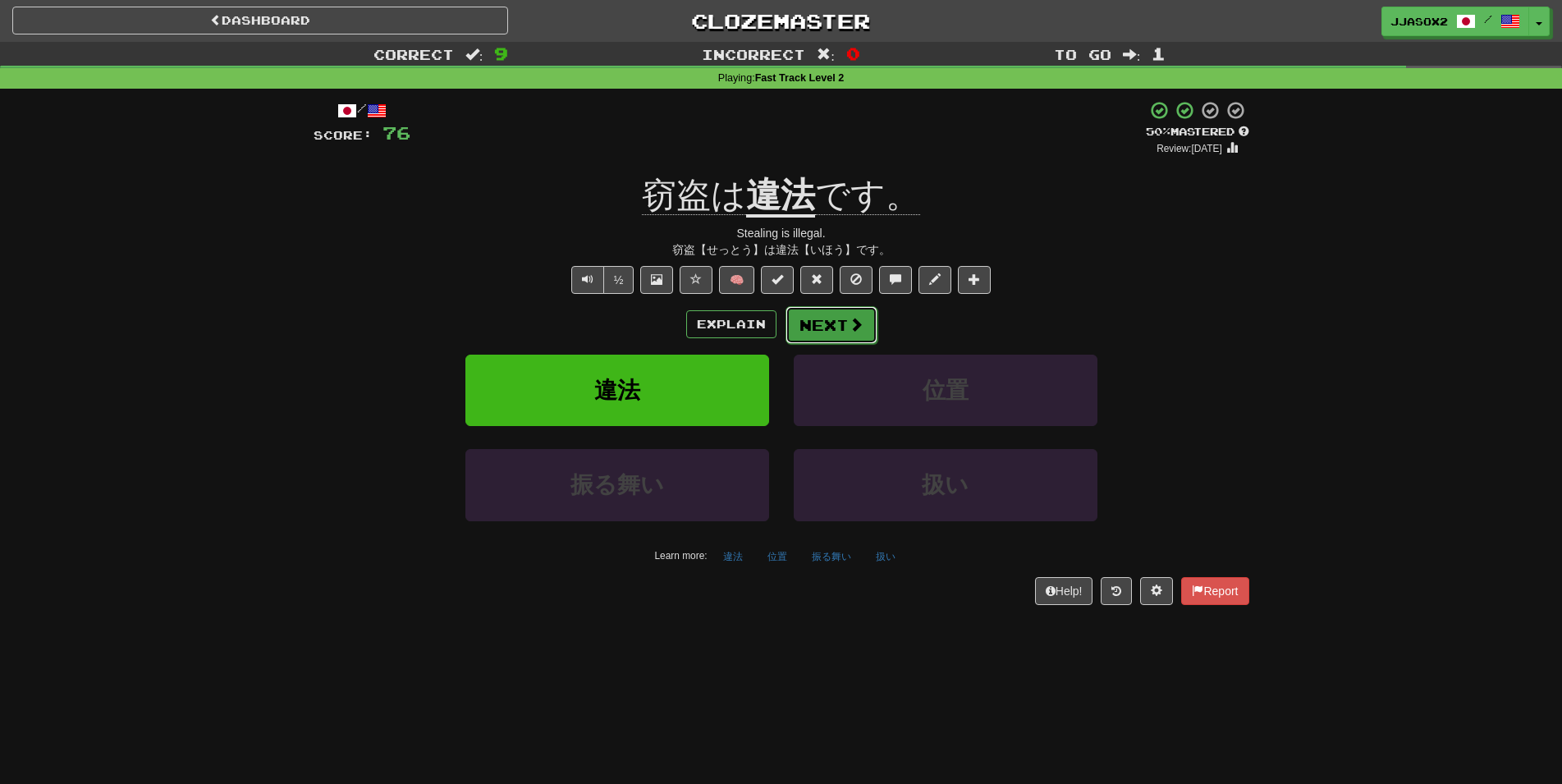
click at [835, 320] on button "Next" at bounding box center [831, 325] width 92 height 38
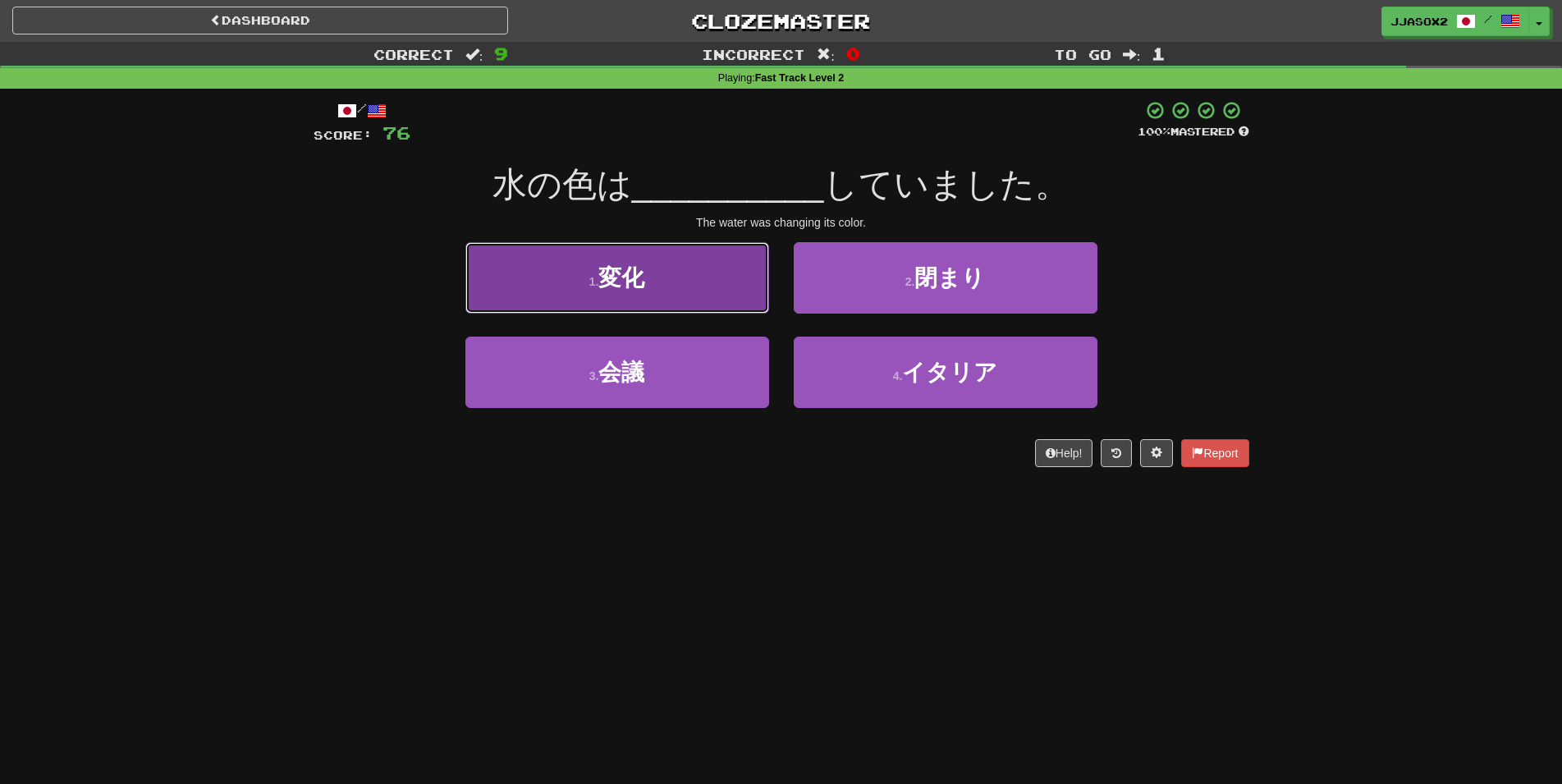
click at [672, 277] on button "1 . 変化" at bounding box center [617, 277] width 303 height 72
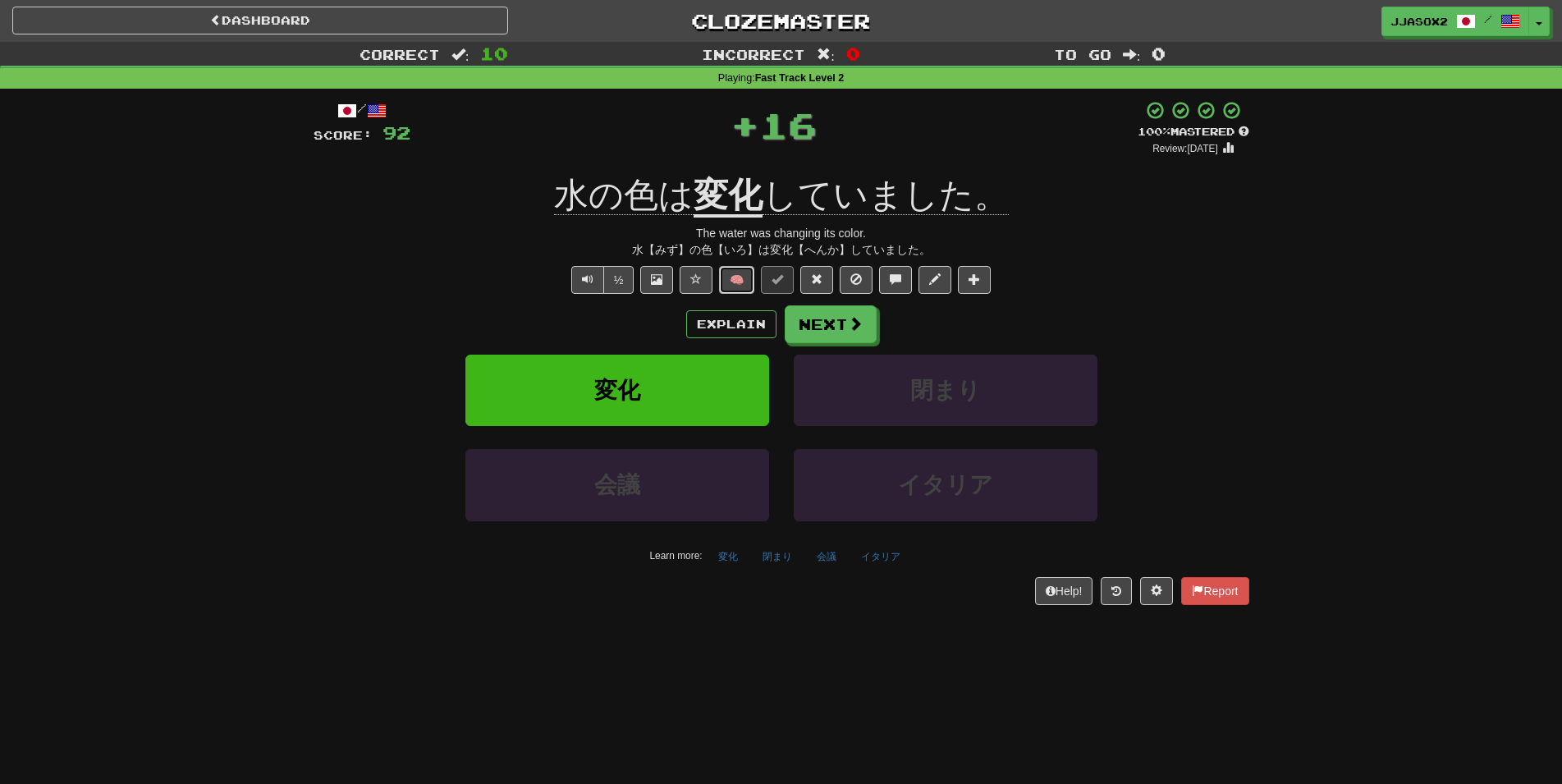
click at [735, 271] on button "🧠" at bounding box center [736, 280] width 35 height 28
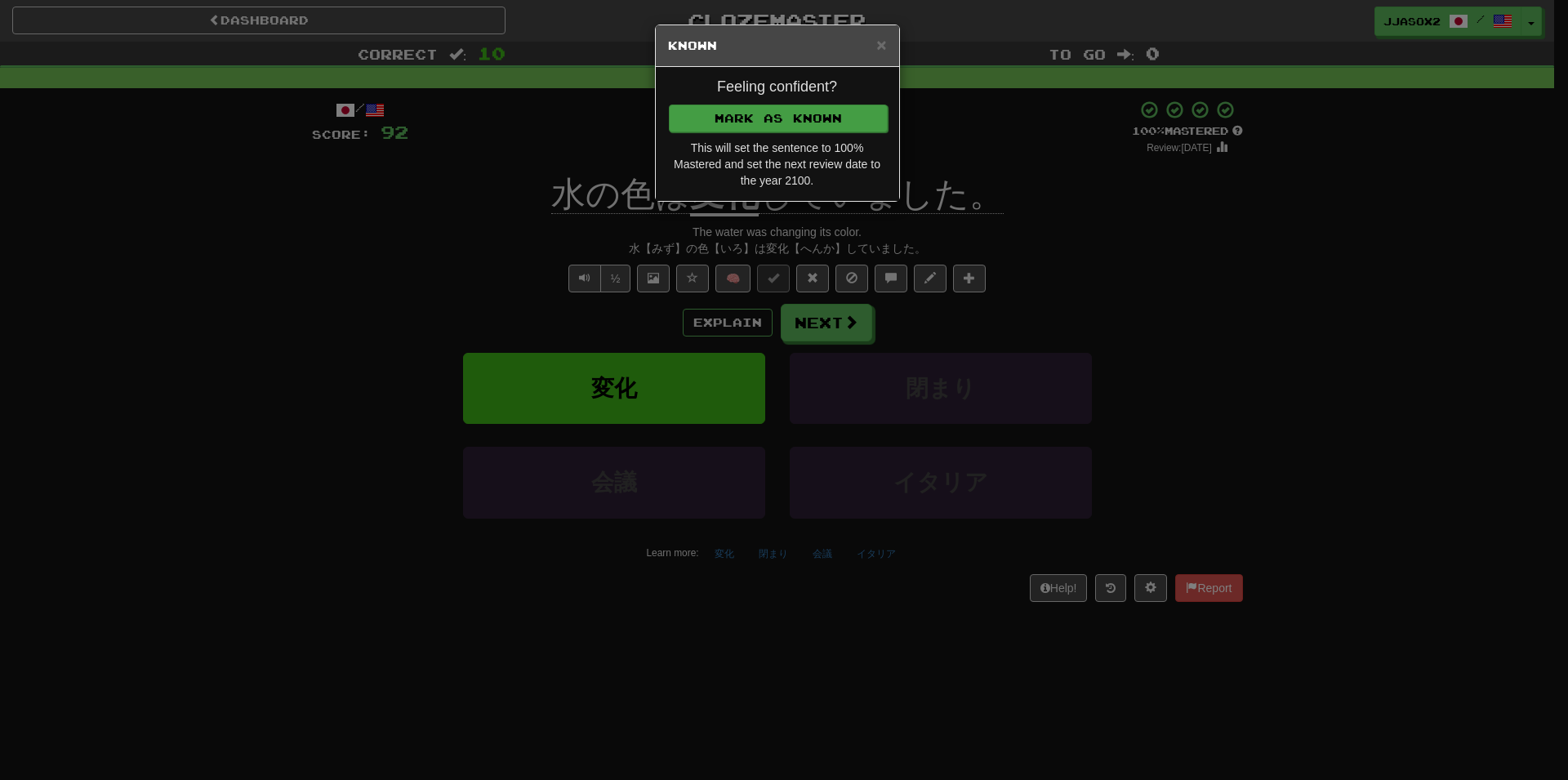
drag, startPoint x: 853, startPoint y: 97, endPoint x: 849, endPoint y: 106, distance: 9.8
click at [852, 100] on div "Feeling confident? Mark as Known This will set the sentence to 100% Mastered an…" at bounding box center [778, 134] width 243 height 134
click at [848, 111] on button "Mark as Known" at bounding box center [778, 118] width 219 height 27
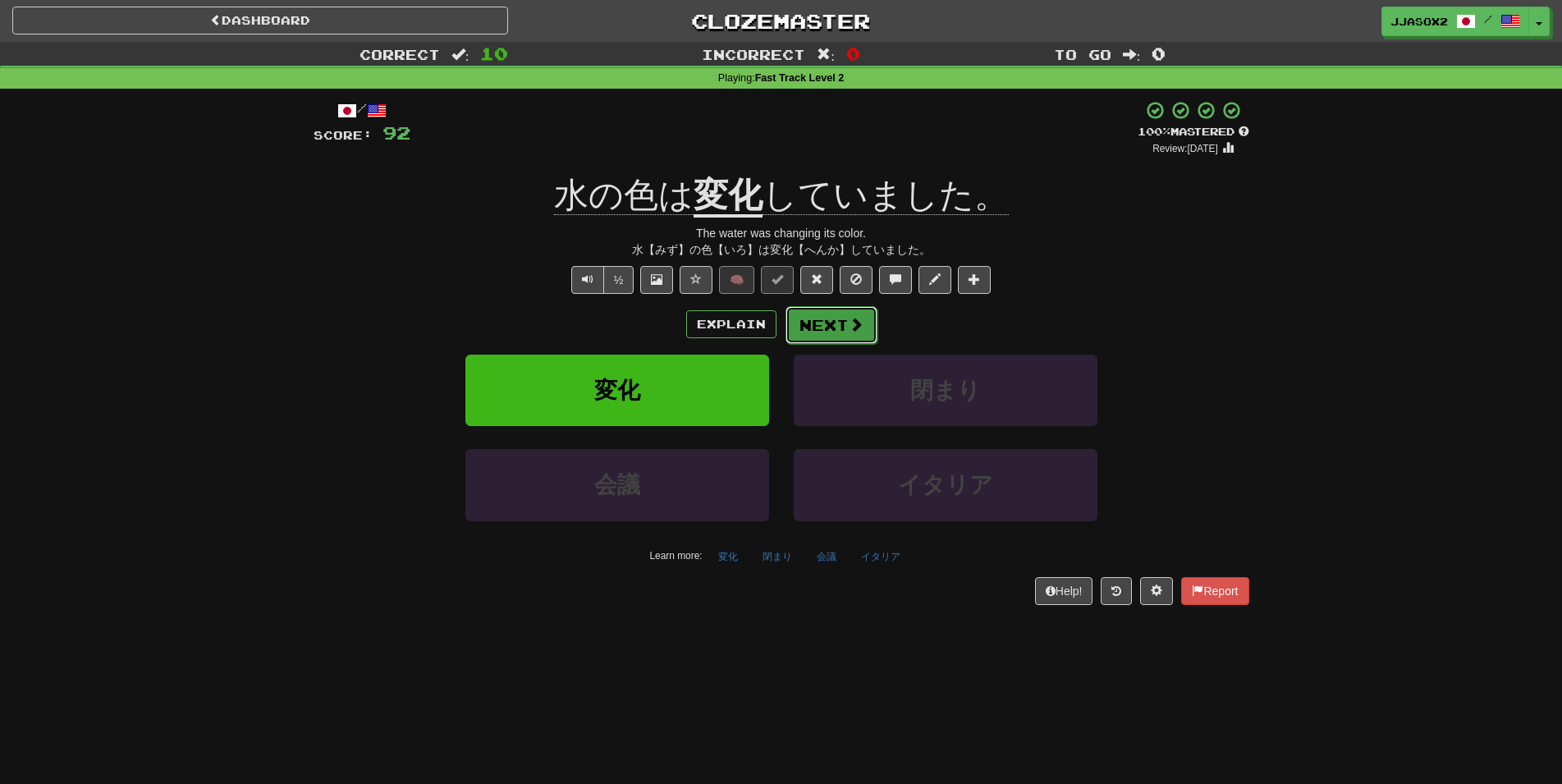
click at [854, 324] on span at bounding box center [856, 324] width 15 height 15
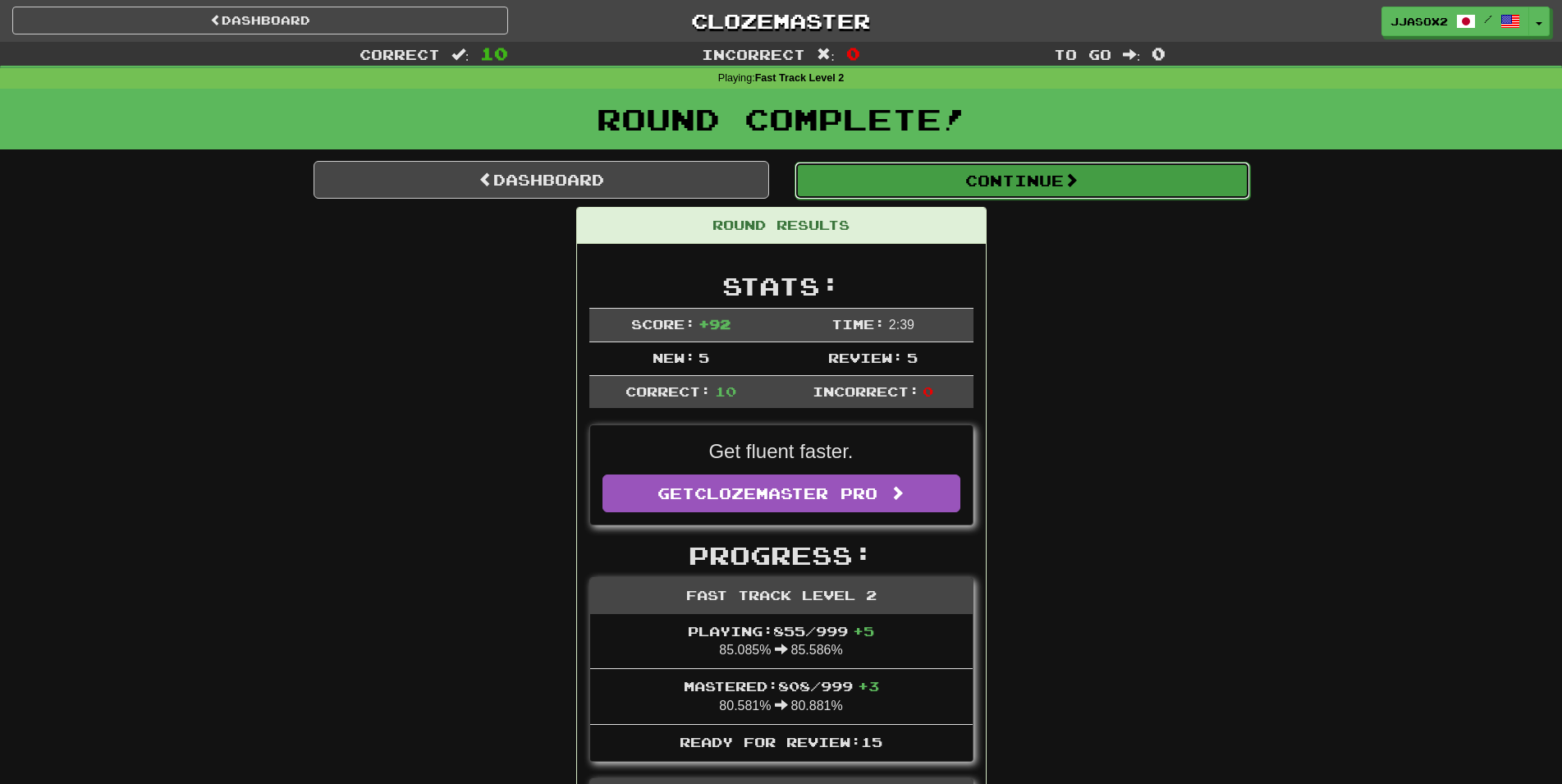
click at [976, 185] on button "Continue" at bounding box center [1022, 181] width 456 height 38
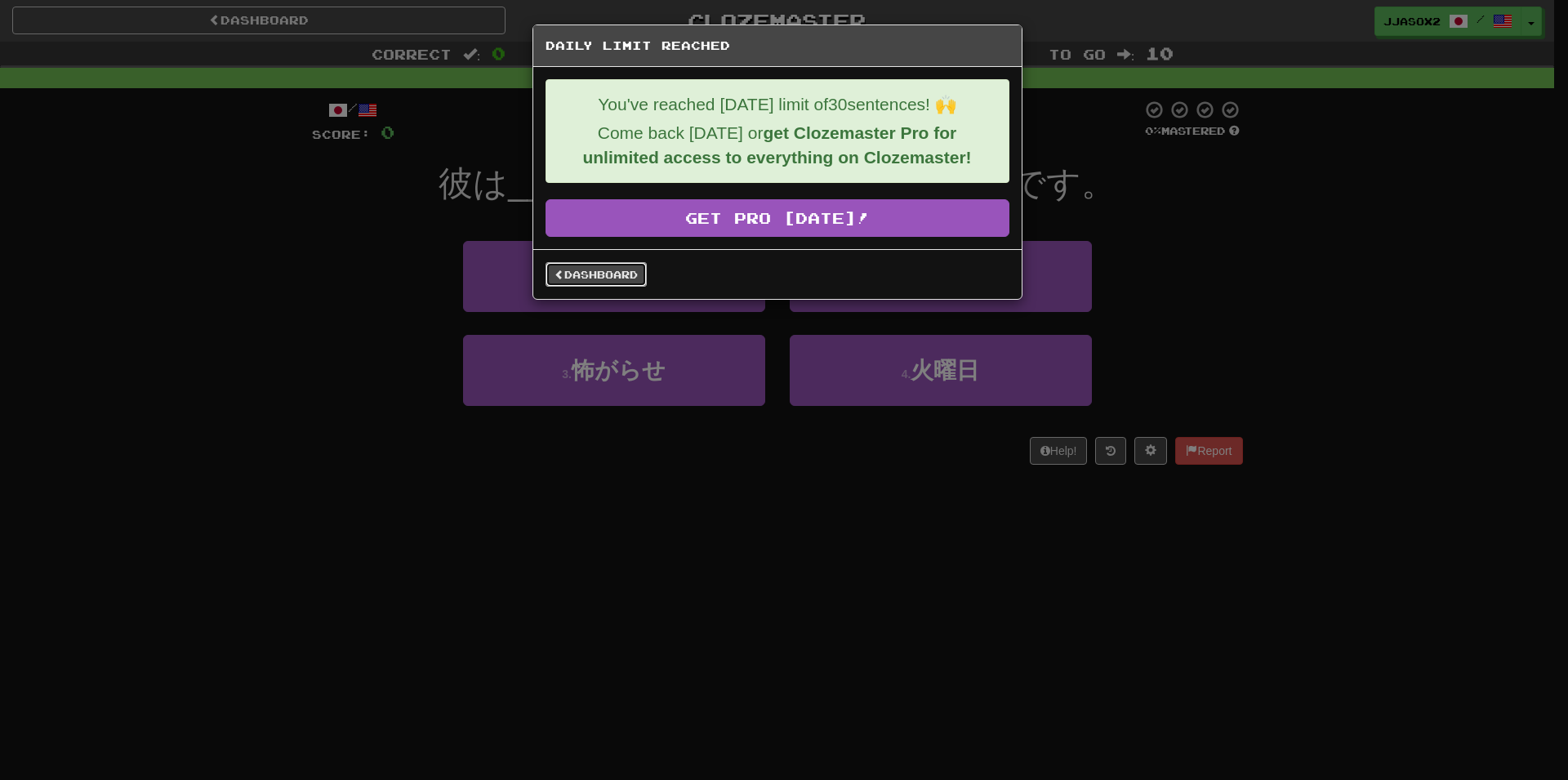
click at [597, 267] on link "Dashboard" at bounding box center [596, 274] width 101 height 25
